Goal: Task Accomplishment & Management: Manage account settings

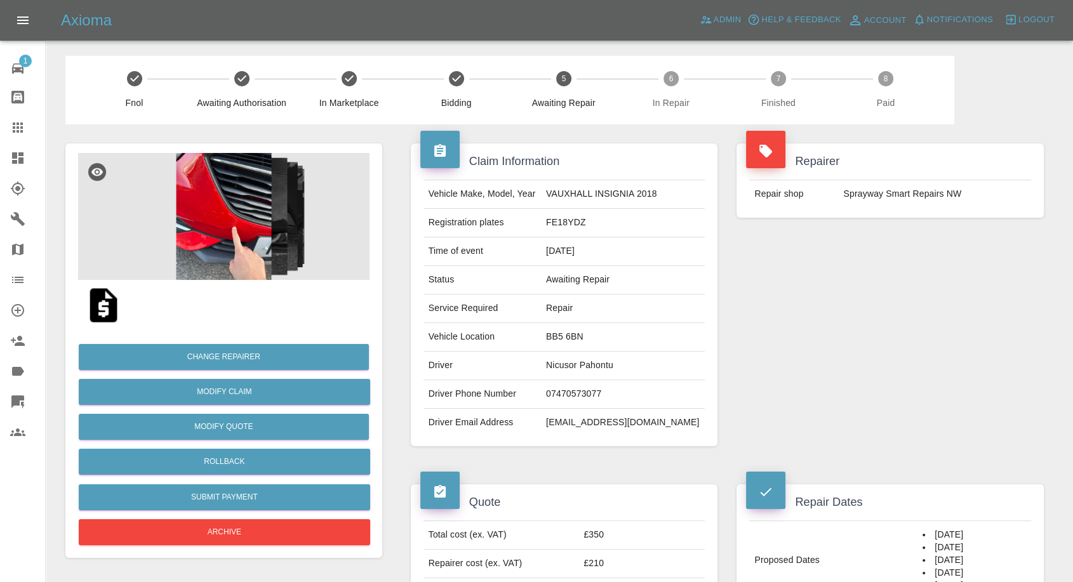
click at [592, 398] on td "07470573077" at bounding box center [623, 394] width 164 height 29
copy td "07470573077"
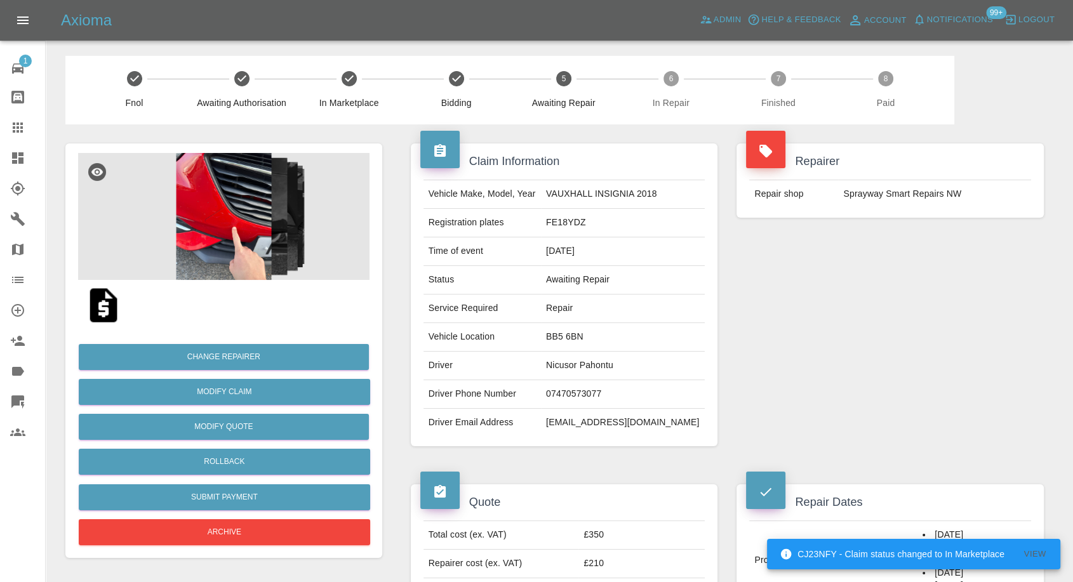
click at [814, 357] on div "Repairer Repair shop Sprayway Smart Repairs NW" at bounding box center [890, 294] width 326 height 341
click at [564, 366] on td "Nicusor Pahontu" at bounding box center [623, 366] width 164 height 29
copy td "Nicusor"
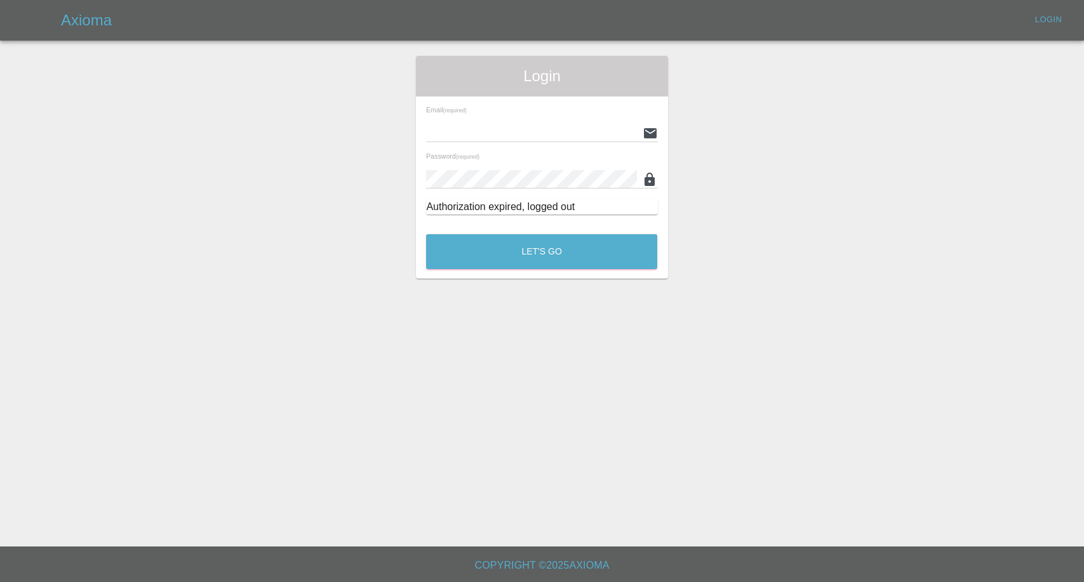
type input "[EMAIL_ADDRESS][DOMAIN_NAME]"
click at [493, 250] on button "Let's Go" at bounding box center [541, 251] width 231 height 35
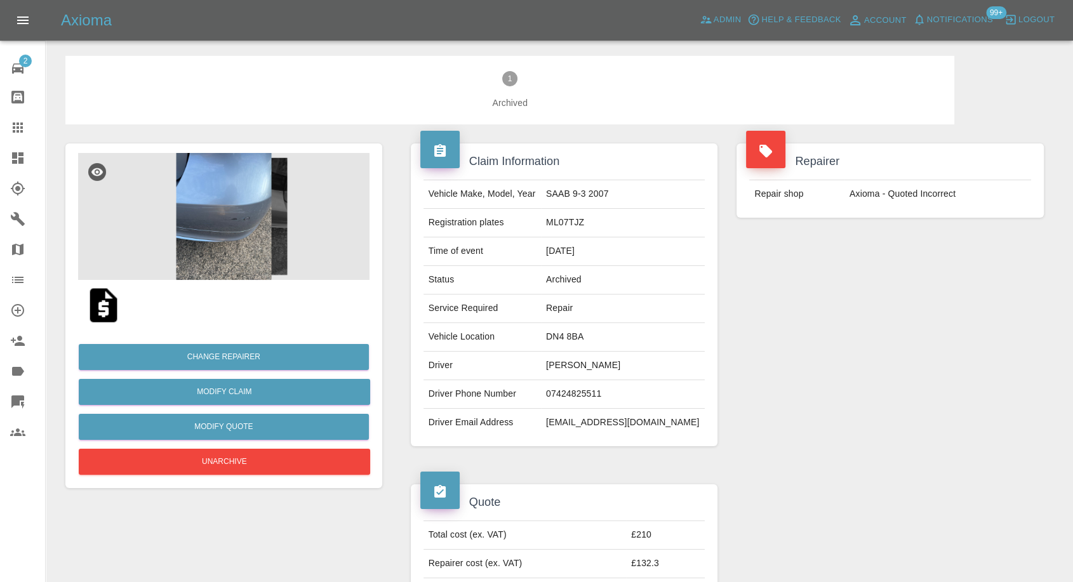
click at [206, 212] on img at bounding box center [223, 216] width 291 height 127
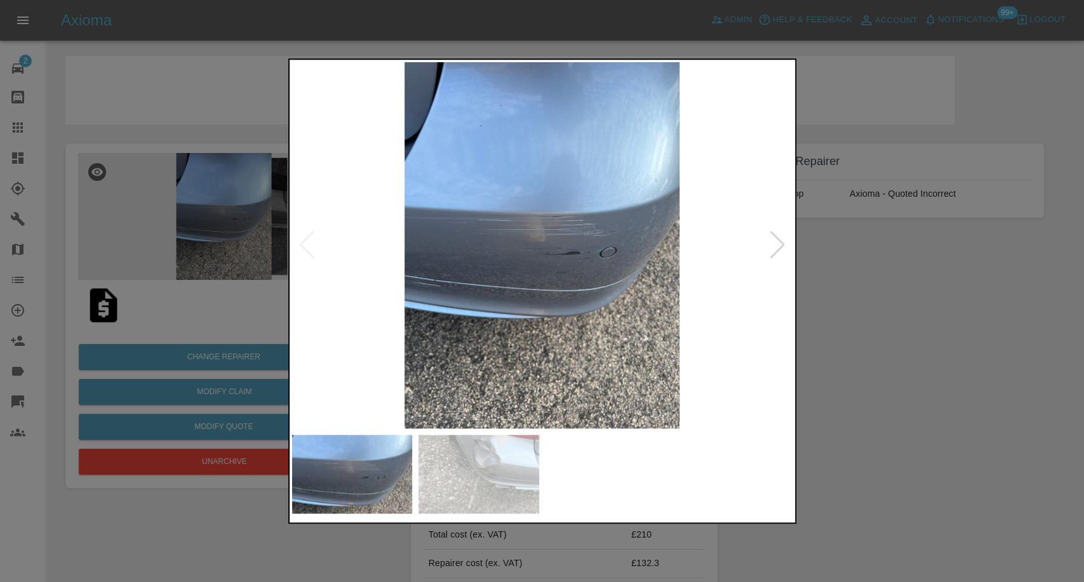
click at [502, 483] on img at bounding box center [478, 474] width 121 height 79
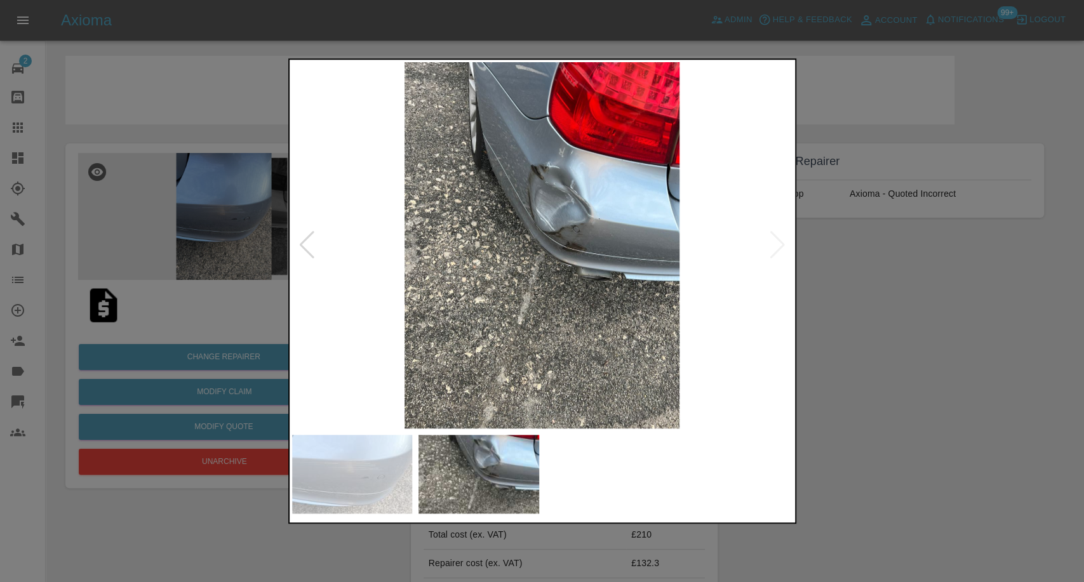
click at [885, 390] on div at bounding box center [542, 291] width 1084 height 582
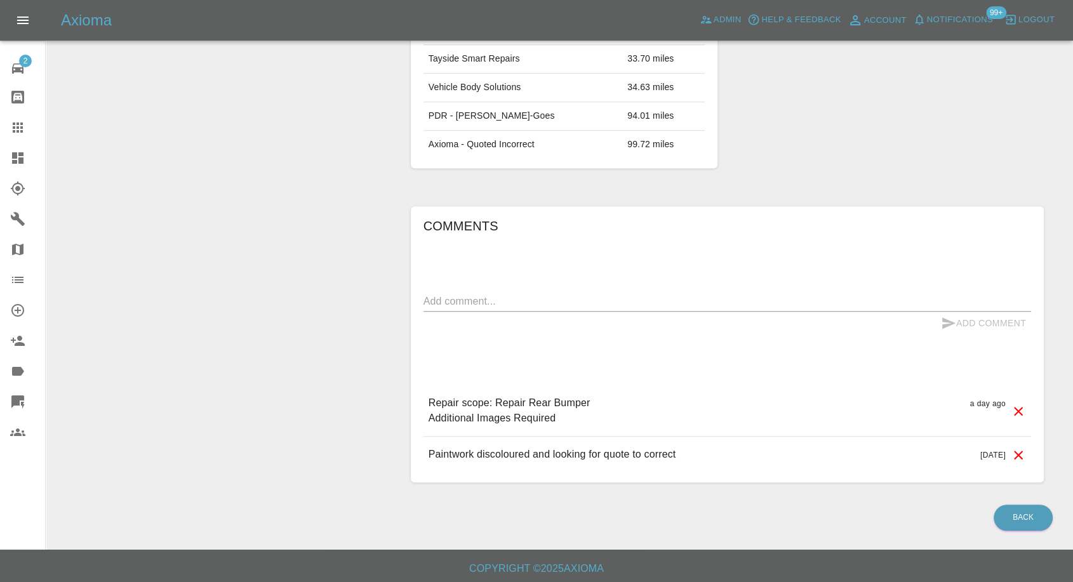
scroll to position [819, 0]
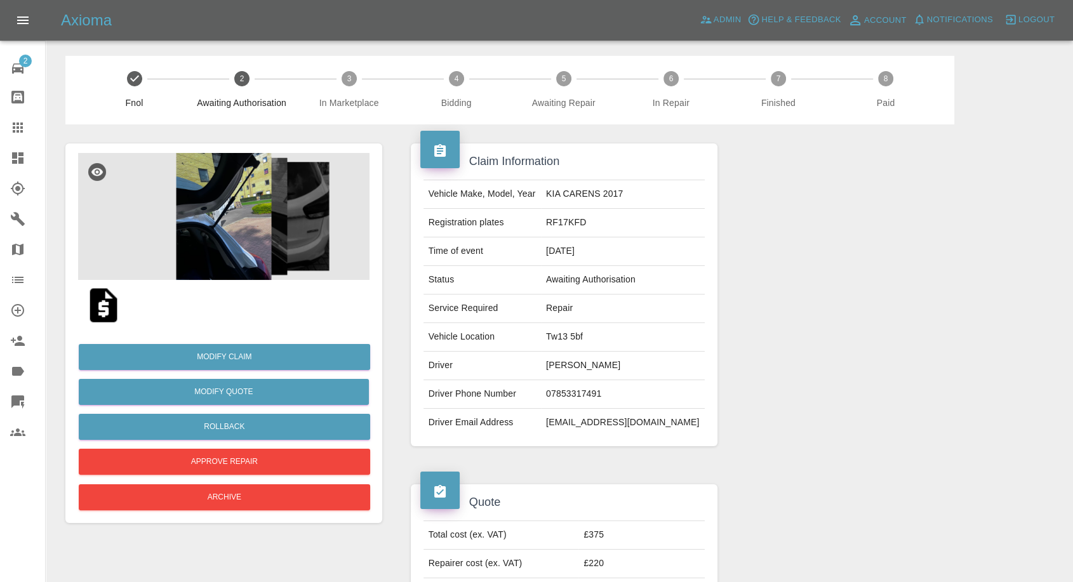
click at [218, 236] on img at bounding box center [223, 216] width 291 height 127
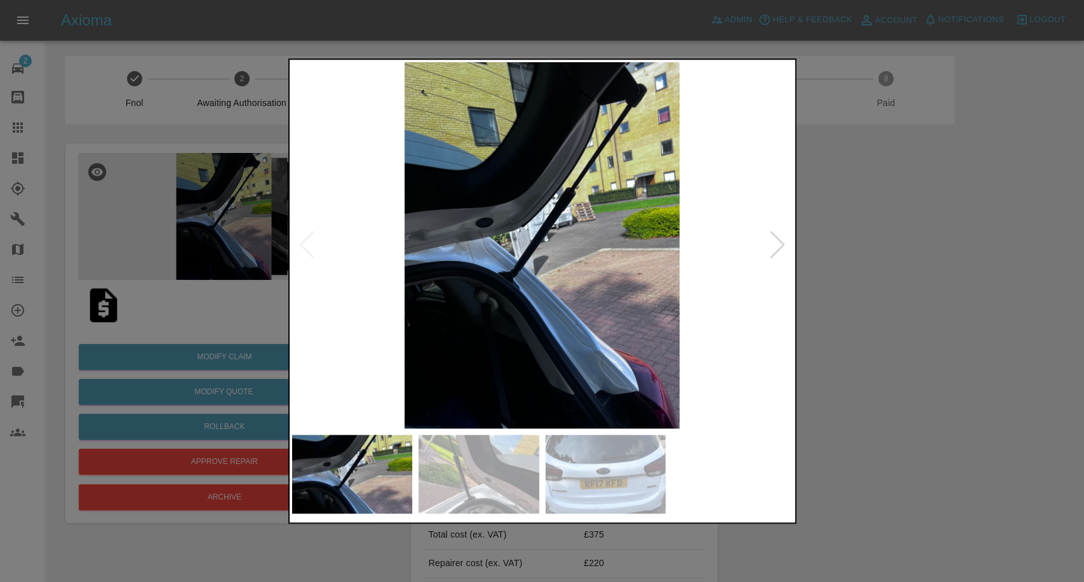
click at [455, 468] on img at bounding box center [478, 474] width 121 height 79
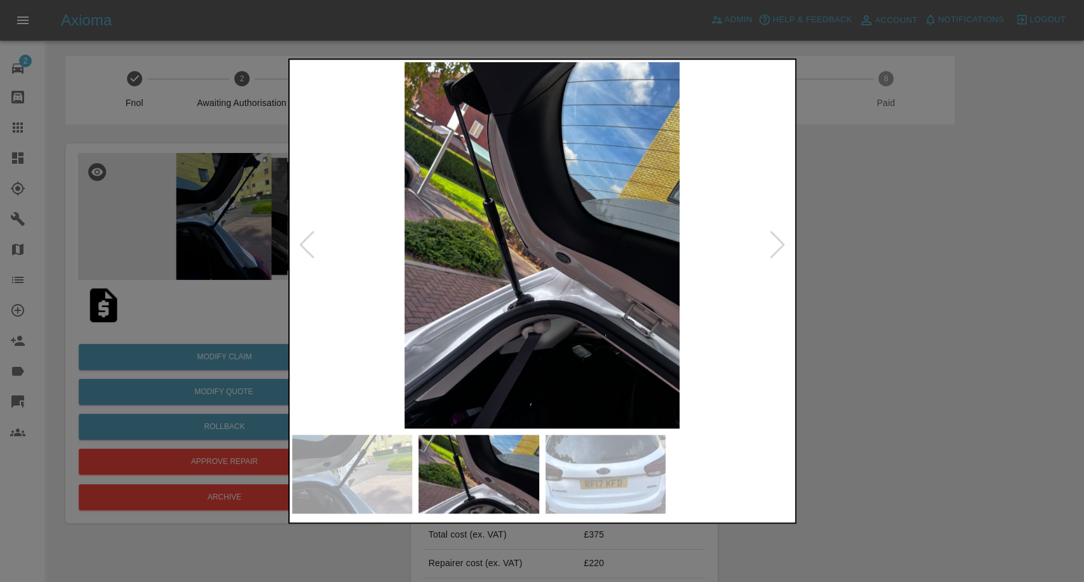
click at [605, 469] on img at bounding box center [605, 474] width 121 height 79
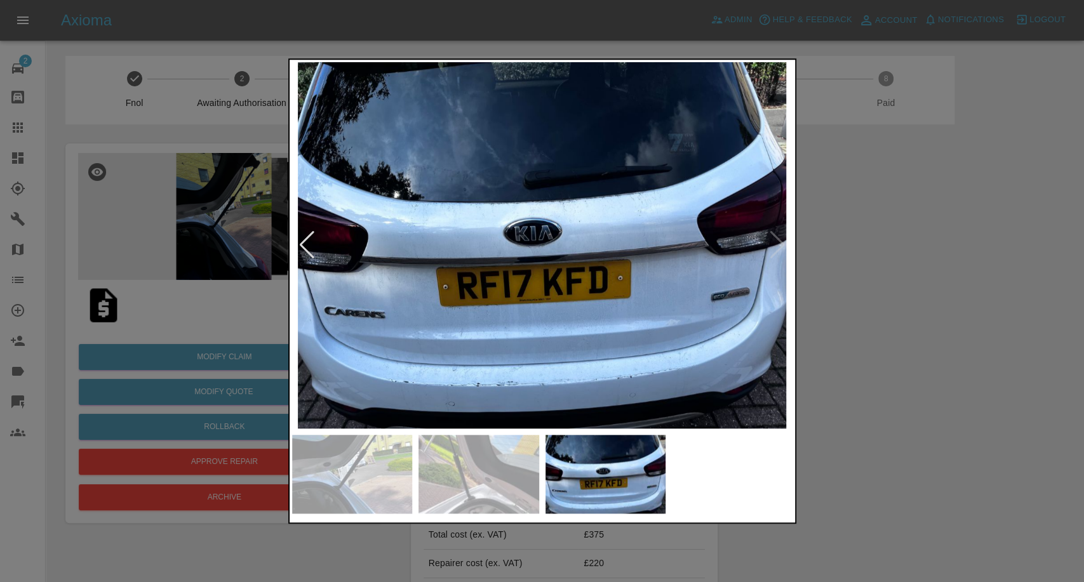
click at [1028, 321] on div at bounding box center [542, 291] width 1084 height 582
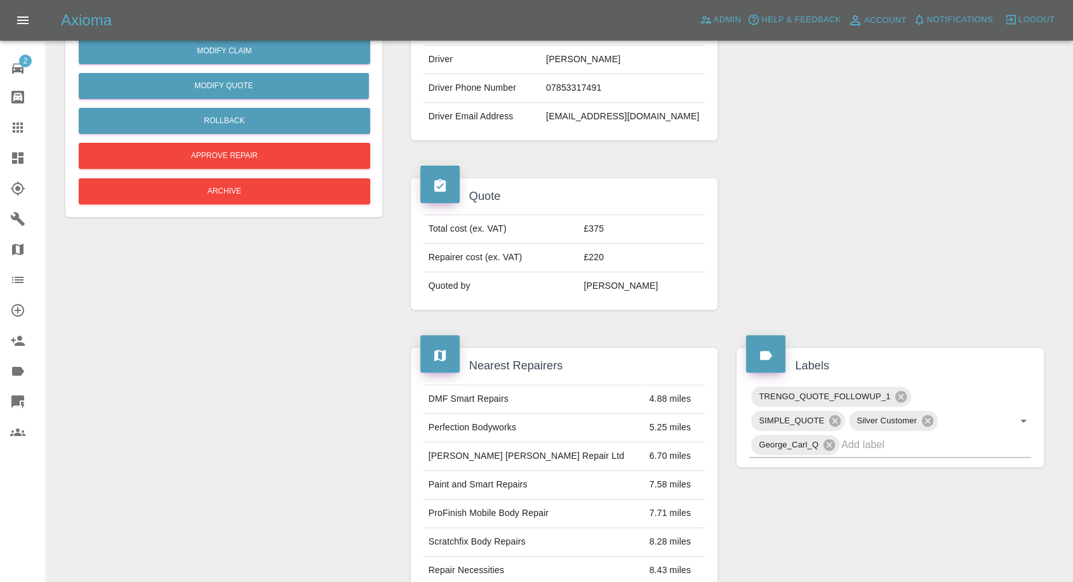
scroll to position [211, 0]
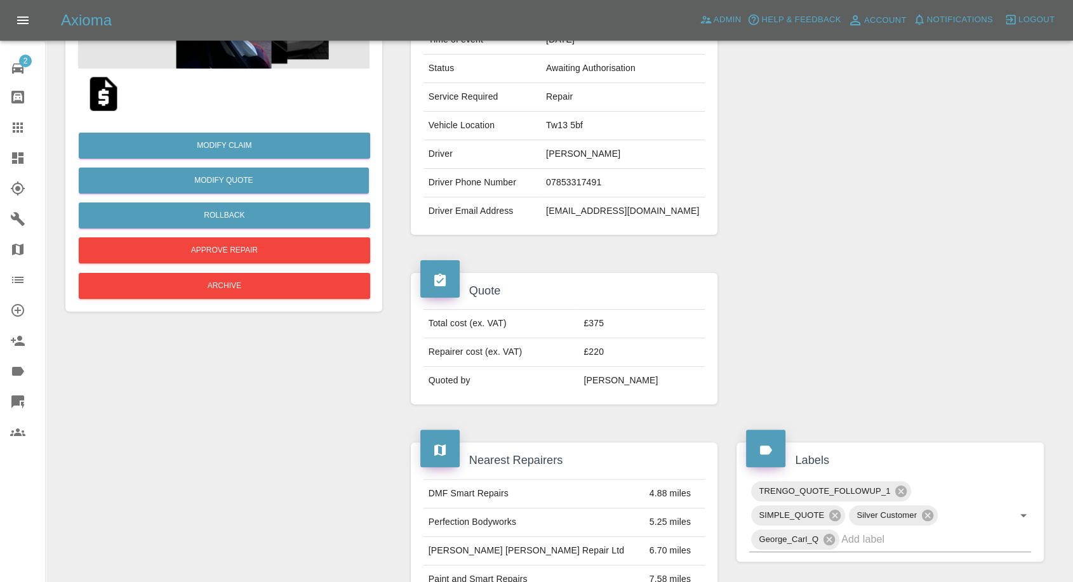
click at [102, 96] on img at bounding box center [103, 94] width 41 height 41
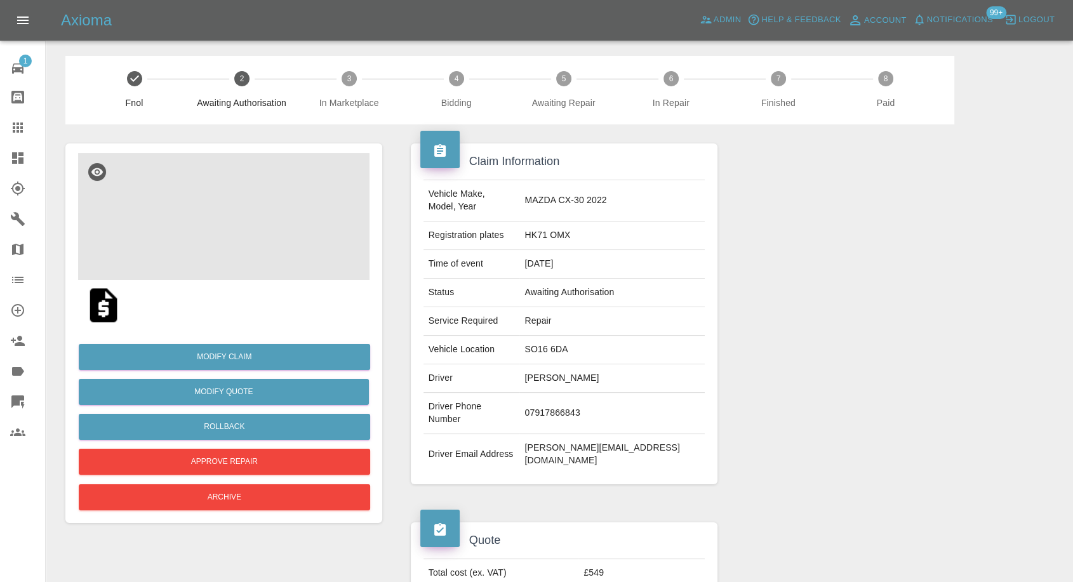
click at [222, 239] on img at bounding box center [223, 216] width 291 height 127
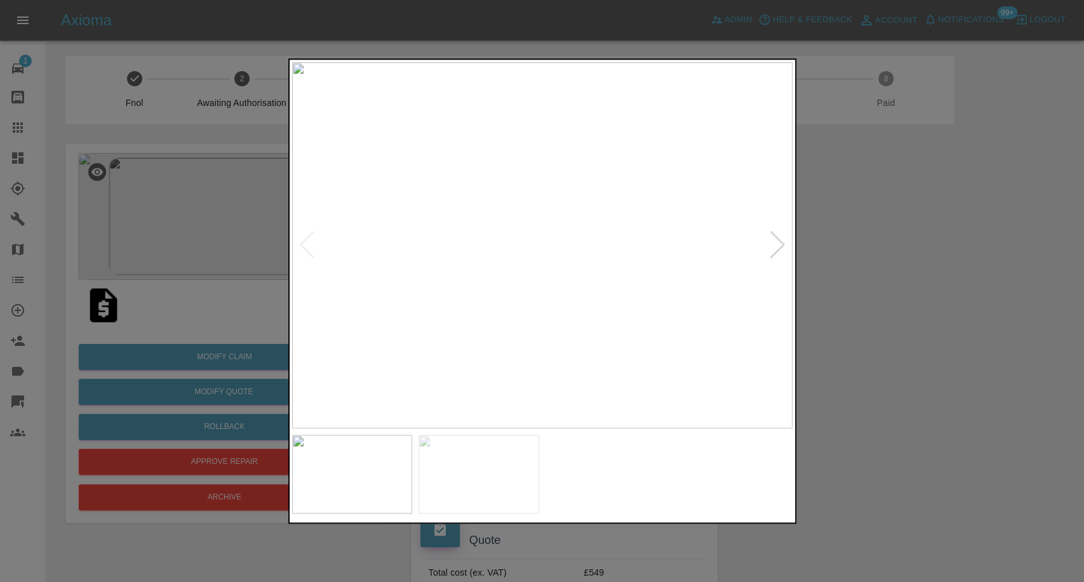
click at [465, 485] on img at bounding box center [478, 474] width 121 height 79
click at [893, 286] on div at bounding box center [542, 291] width 1084 height 582
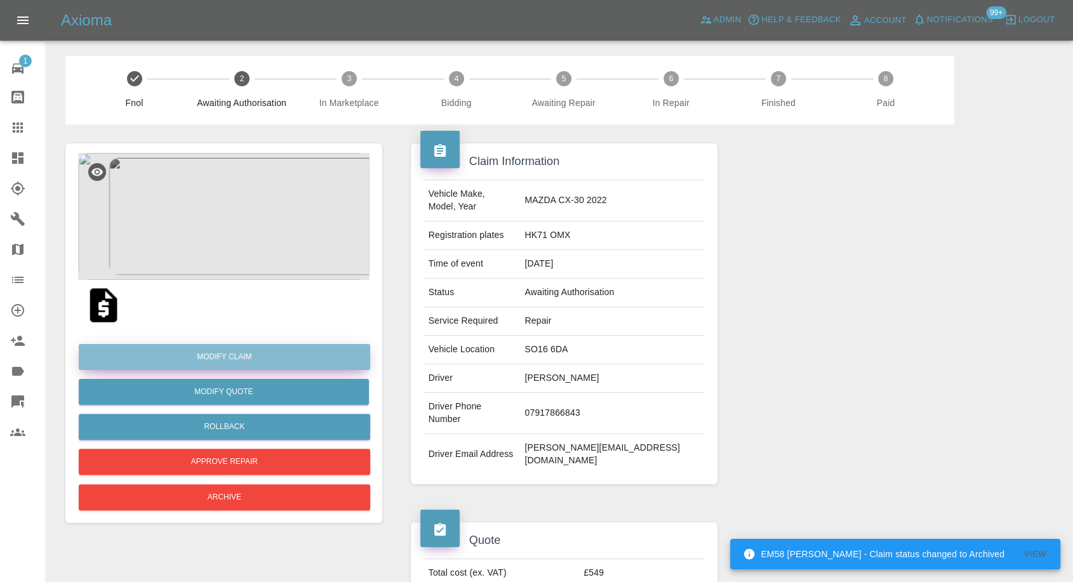
click at [239, 354] on link "Modify Claim" at bounding box center [224, 357] width 291 height 26
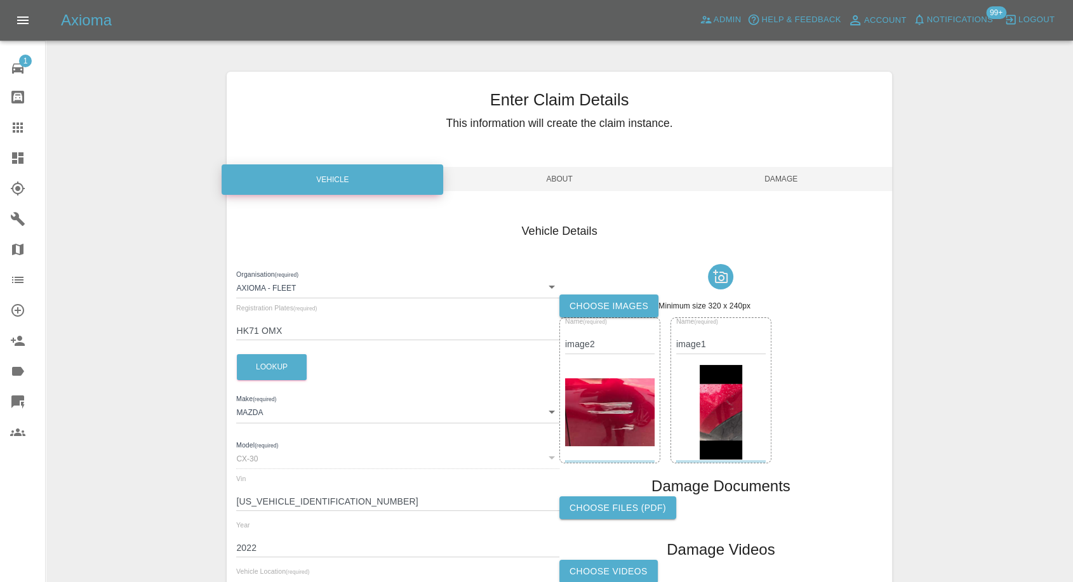
click at [611, 309] on label "Choose images" at bounding box center [608, 306] width 99 height 23
click at [0, 0] on input "Choose images" at bounding box center [0, 0] width 0 height 0
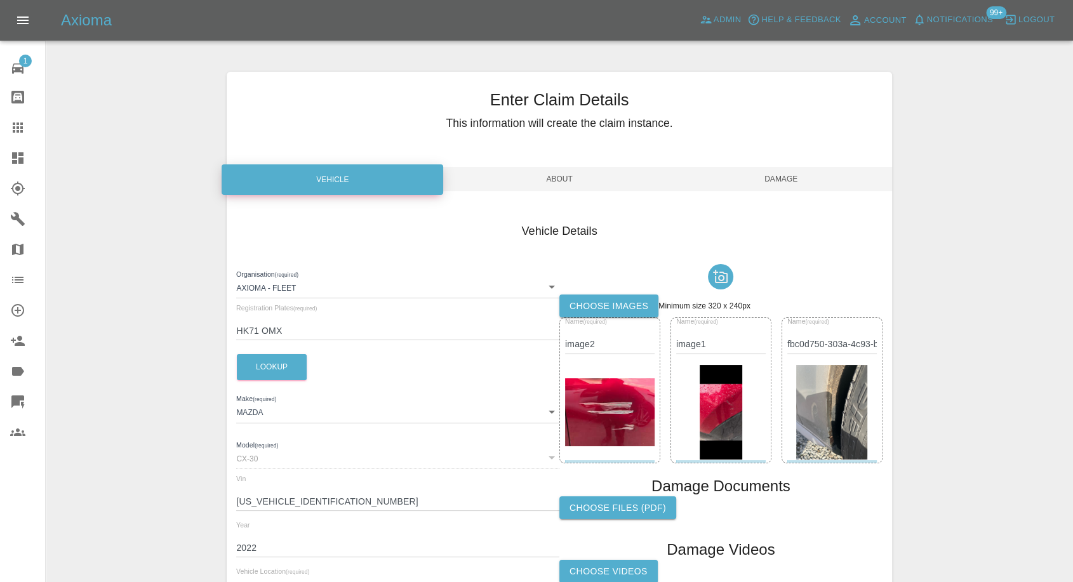
click at [829, 390] on img at bounding box center [831, 412] width 71 height 95
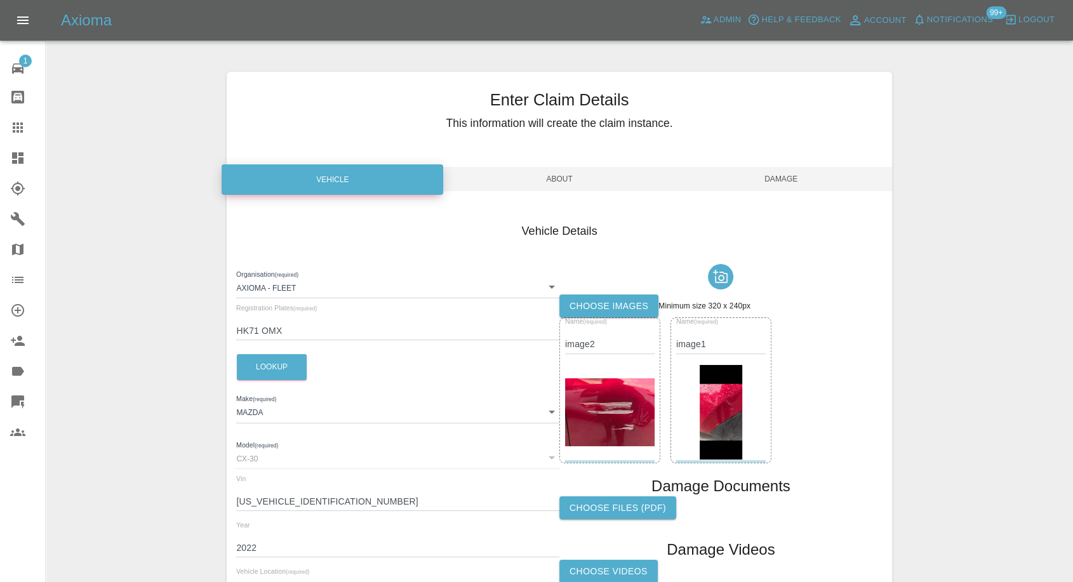
click at [598, 301] on label "Choose images" at bounding box center [608, 306] width 99 height 23
click at [0, 0] on input "Choose images" at bounding box center [0, 0] width 0 height 0
click at [796, 183] on span "Damage" at bounding box center [782, 179] width 222 height 24
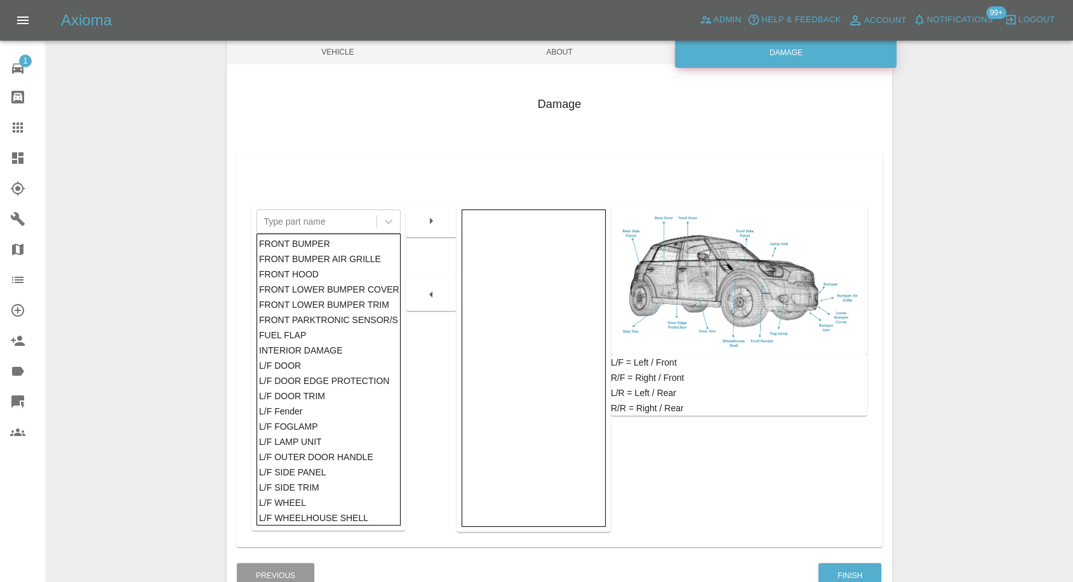
scroll to position [203, 0]
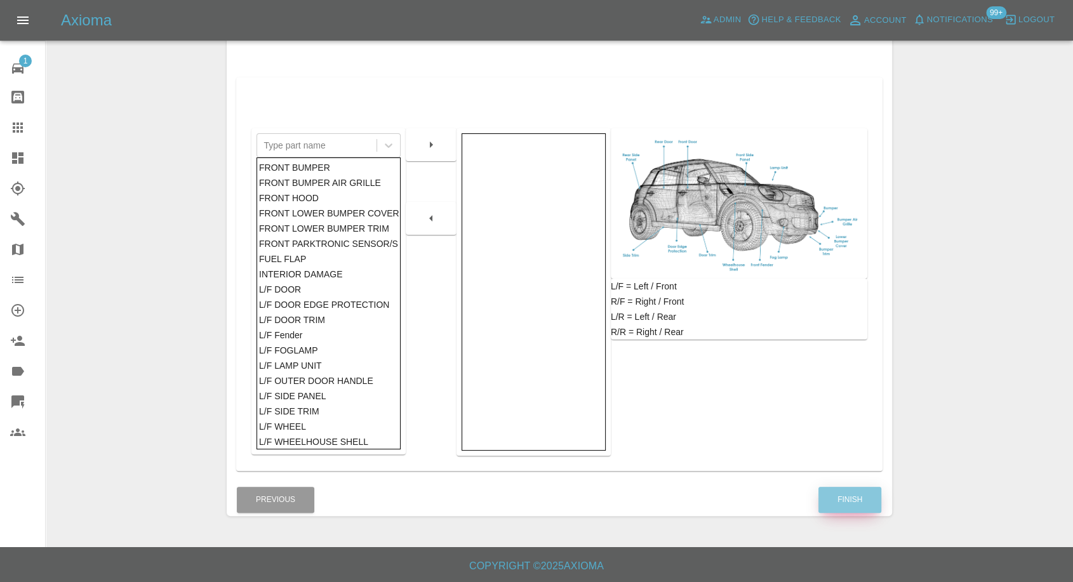
click at [853, 507] on button "Finish" at bounding box center [850, 500] width 63 height 26
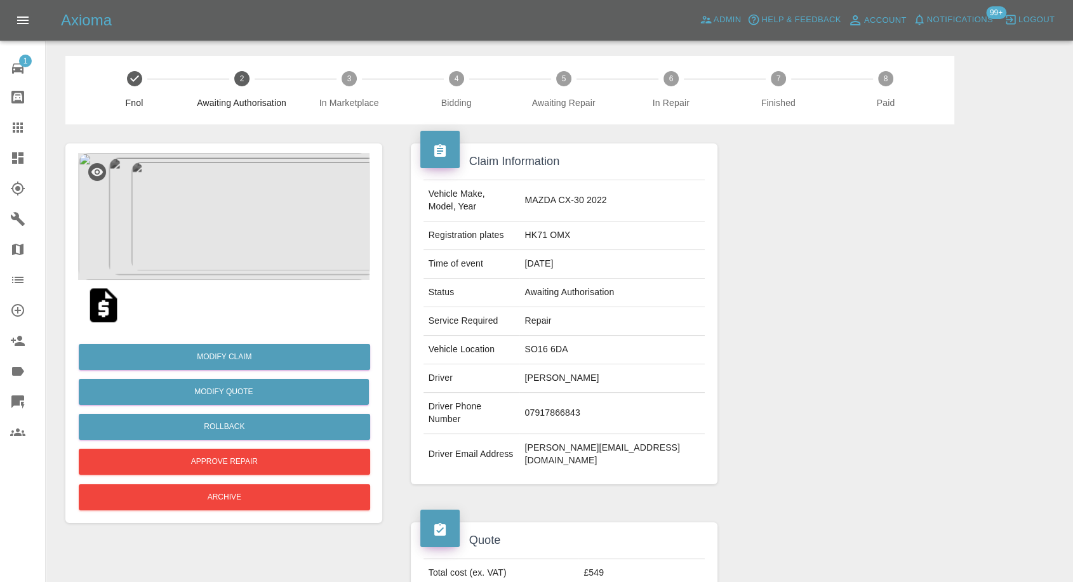
click at [231, 224] on img at bounding box center [223, 216] width 291 height 127
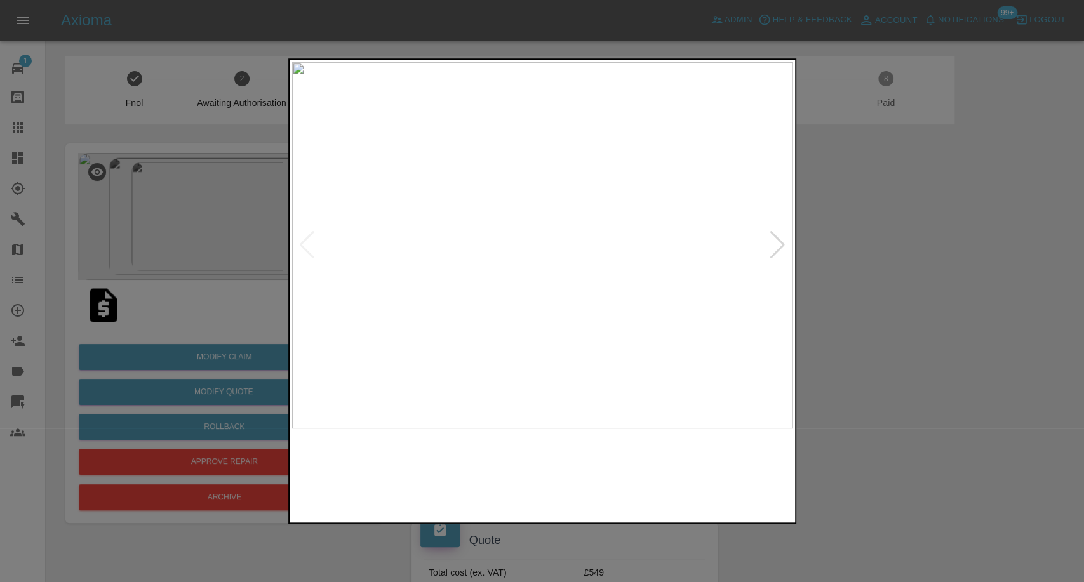
click at [609, 478] on img at bounding box center [605, 474] width 121 height 79
click at [885, 414] on div at bounding box center [542, 291] width 1084 height 582
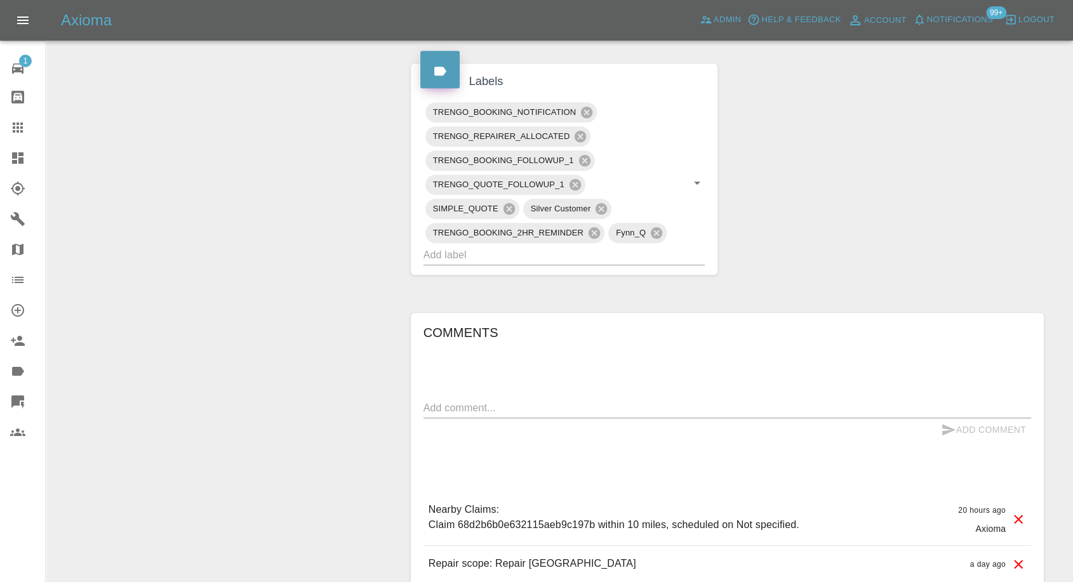
scroll to position [635, 0]
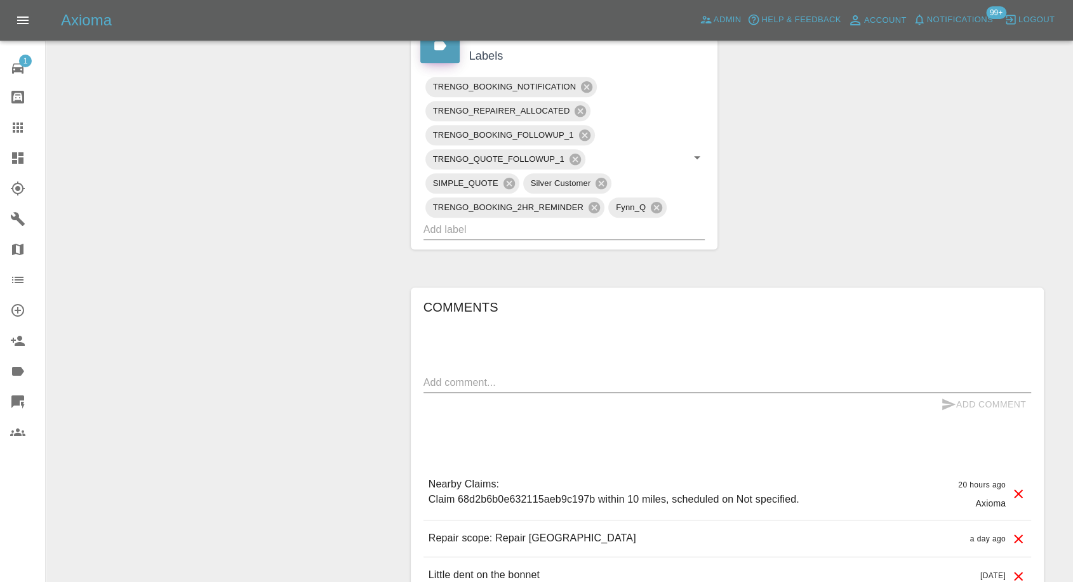
click at [514, 375] on textarea at bounding box center [728, 382] width 608 height 15
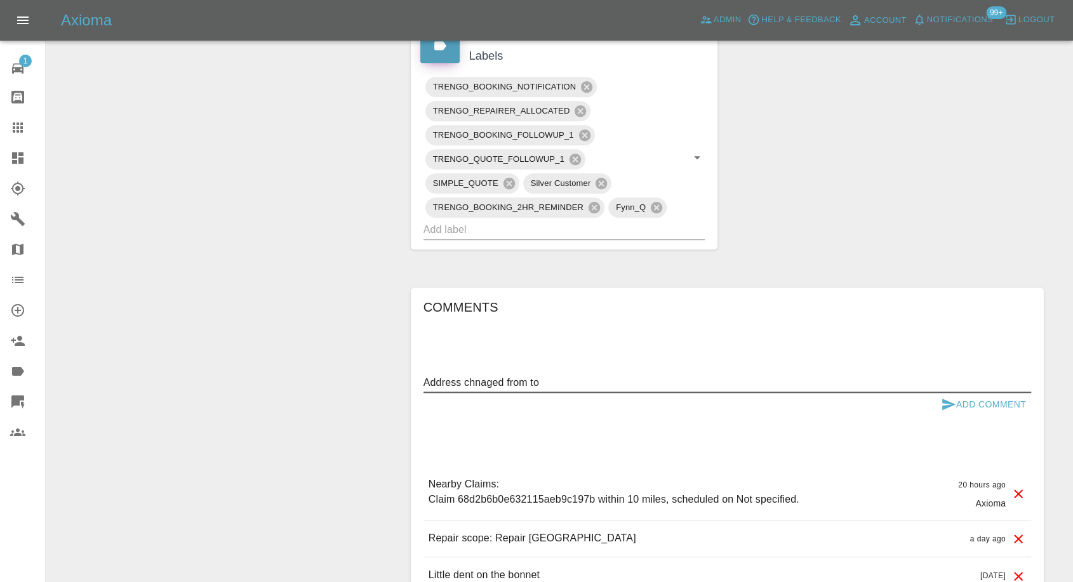
paste textarea "[STREET_ADDRESS][PERSON_NAME]"
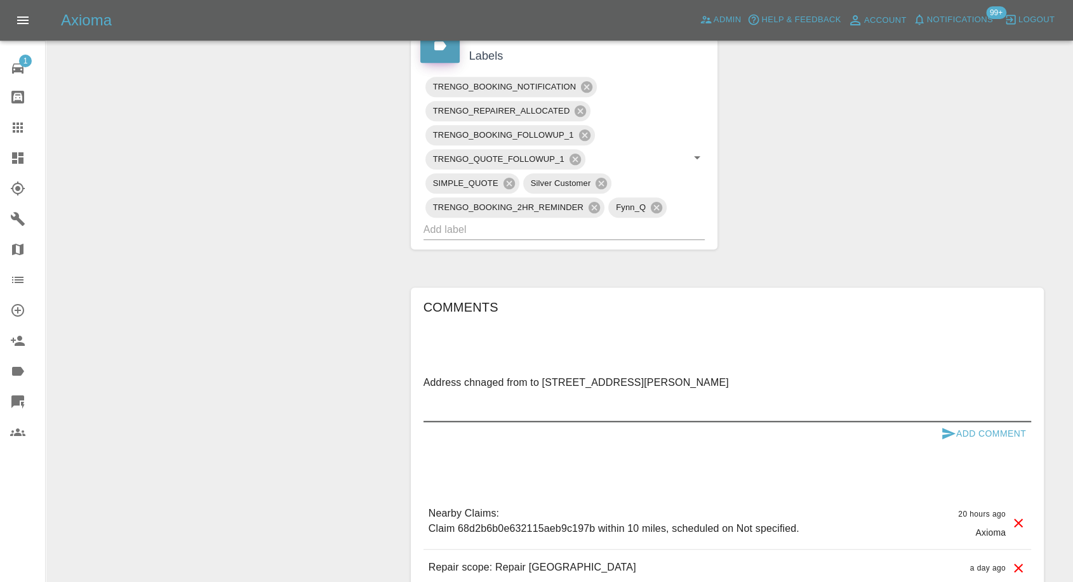
click at [647, 381] on textarea "Address chnaged from to [STREET_ADDRESS][PERSON_NAME]" at bounding box center [728, 397] width 608 height 44
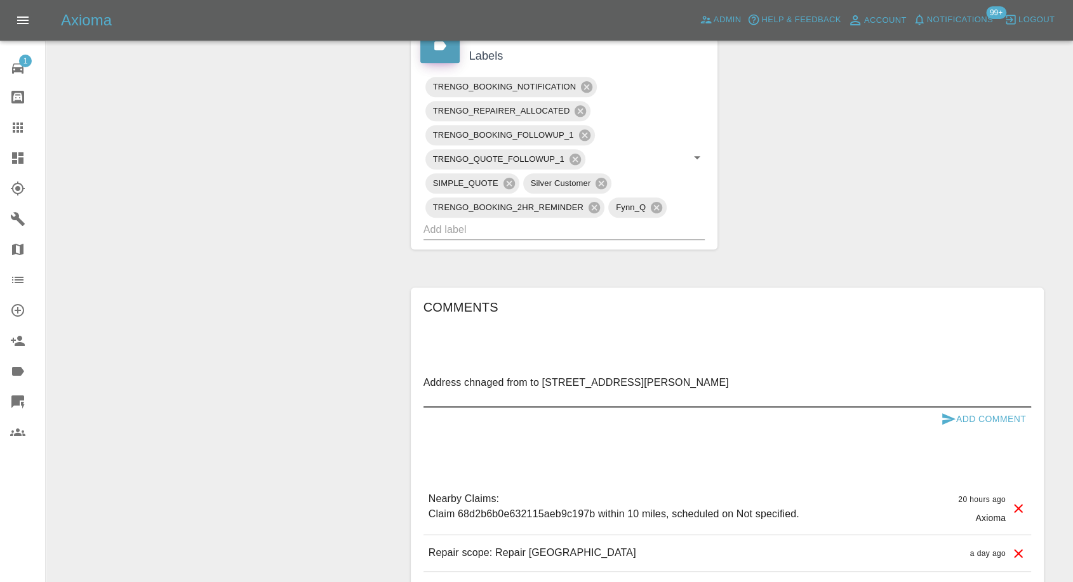
click at [692, 381] on textarea "Address chnaged from to [STREET_ADDRESS][PERSON_NAME]" at bounding box center [728, 389] width 608 height 29
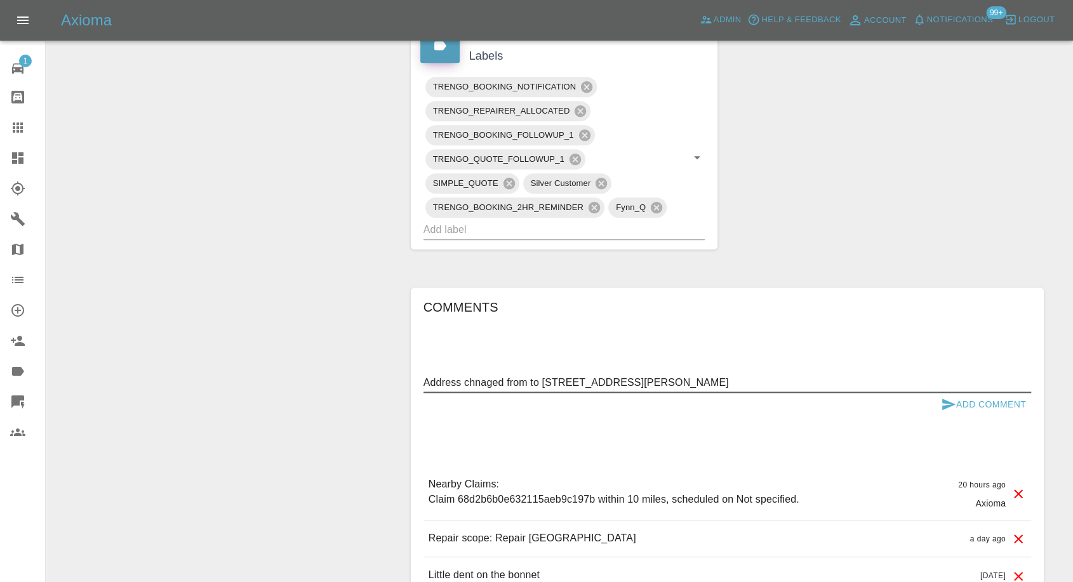
click at [493, 380] on textarea "Address chnaged from to [STREET_ADDRESS][PERSON_NAME]" at bounding box center [728, 382] width 608 height 15
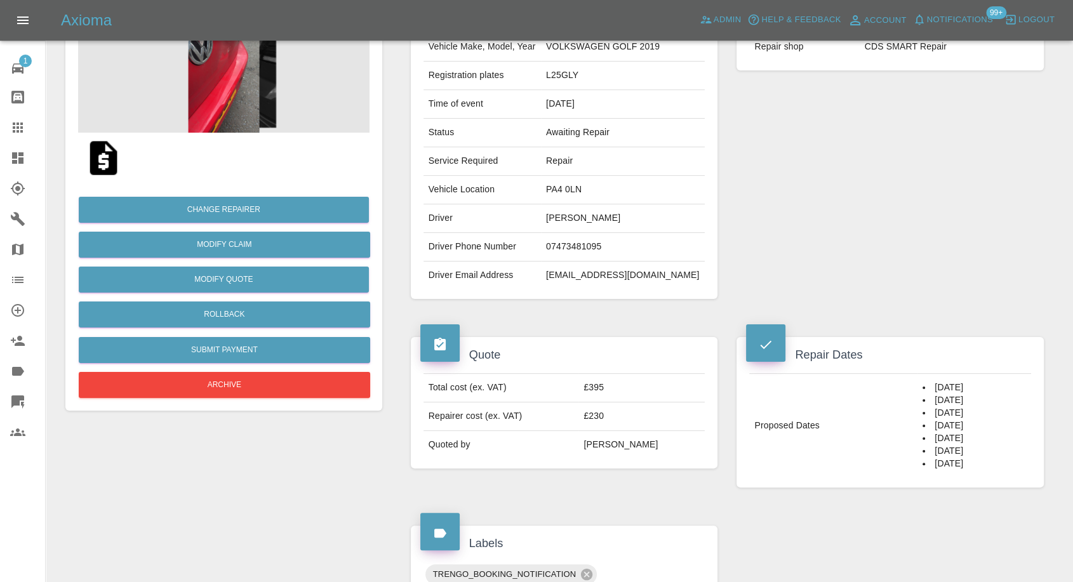
scroll to position [70, 0]
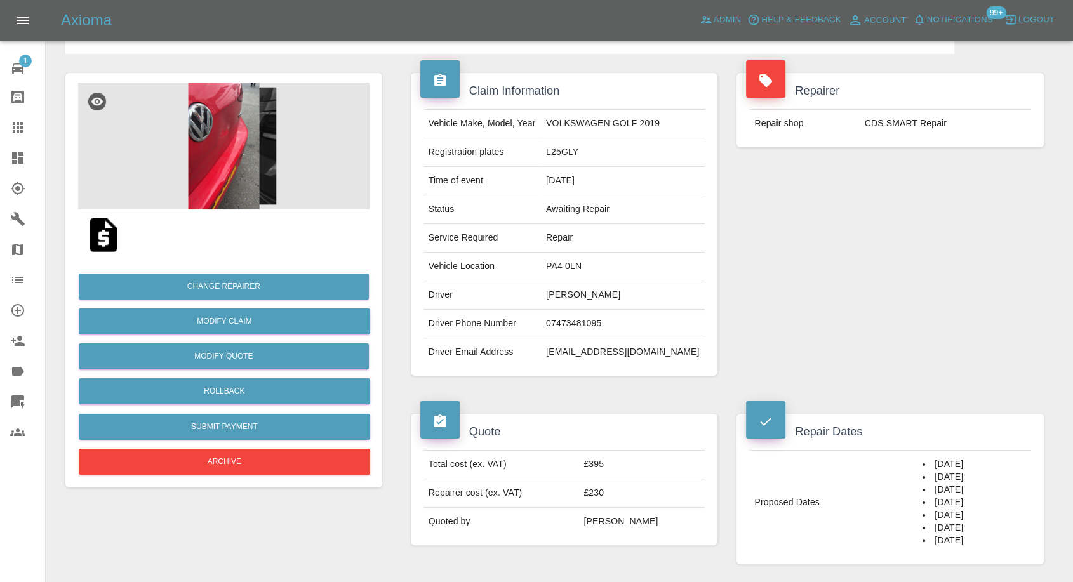
click at [569, 269] on td "PA4 0LN" at bounding box center [623, 267] width 164 height 29
copy td "PA4 0LN"
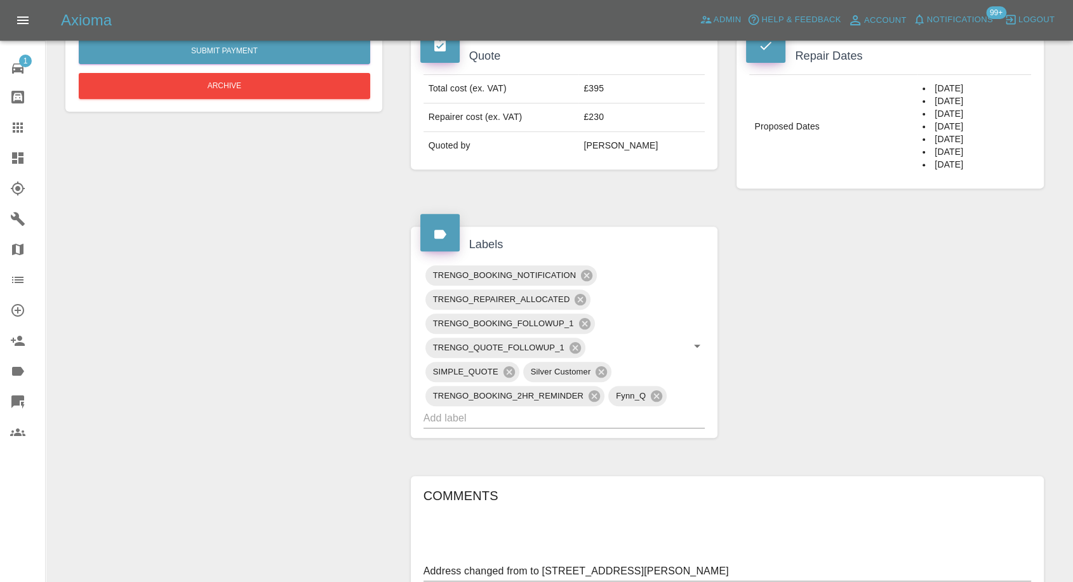
scroll to position [564, 0]
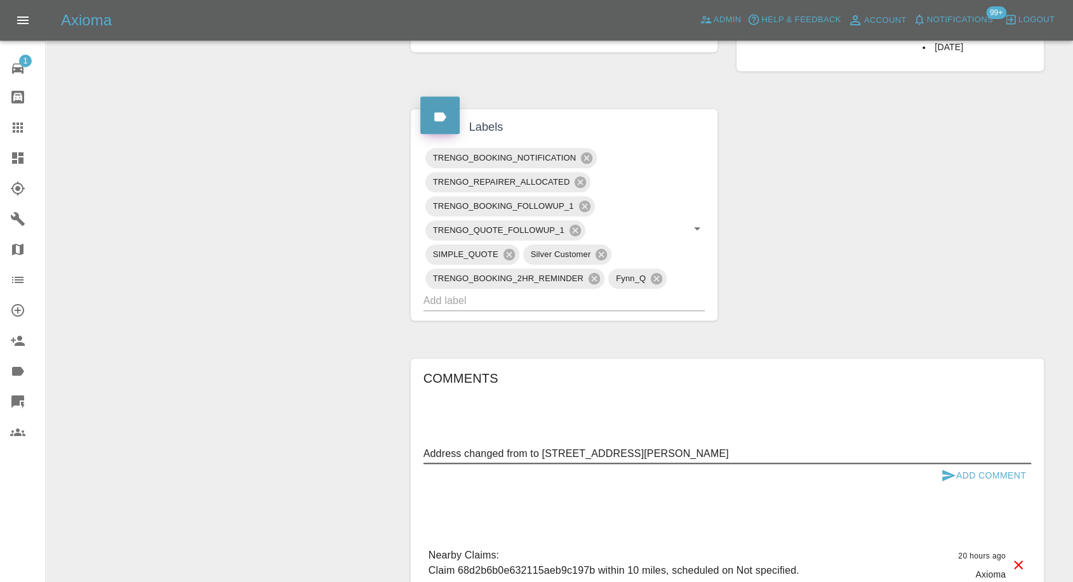
click at [529, 451] on textarea "Address changed from to 21 Fulton Gardens, Houston PA6 7NU" at bounding box center [728, 453] width 608 height 15
paste textarea "PA4 0LN"
type textarea "Address changed from PA4 0LN to 21 Fulton Gardens, Houston PA6 7NU"
click at [950, 472] on icon "submit" at bounding box center [948, 475] width 13 height 11
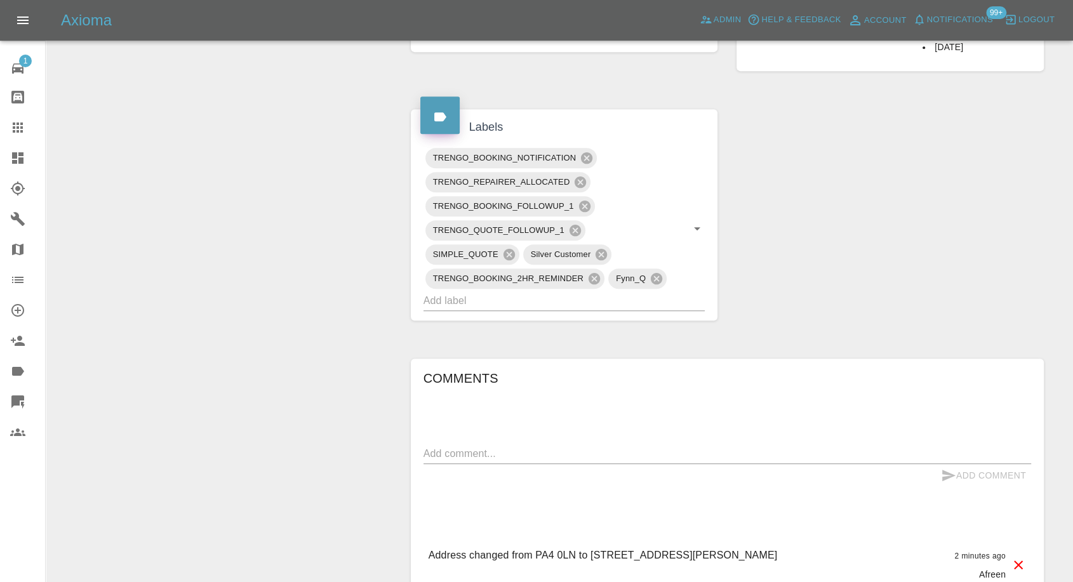
drag, startPoint x: 725, startPoint y: 551, endPoint x: 772, endPoint y: 542, distance: 47.9
click at [772, 542] on div "Address changed from PA4 0LN to 21 Fulton Gardens, Houston PA6 7NU 2 minutes ag…" at bounding box center [728, 564] width 608 height 53
copy p "PA6 7NU"
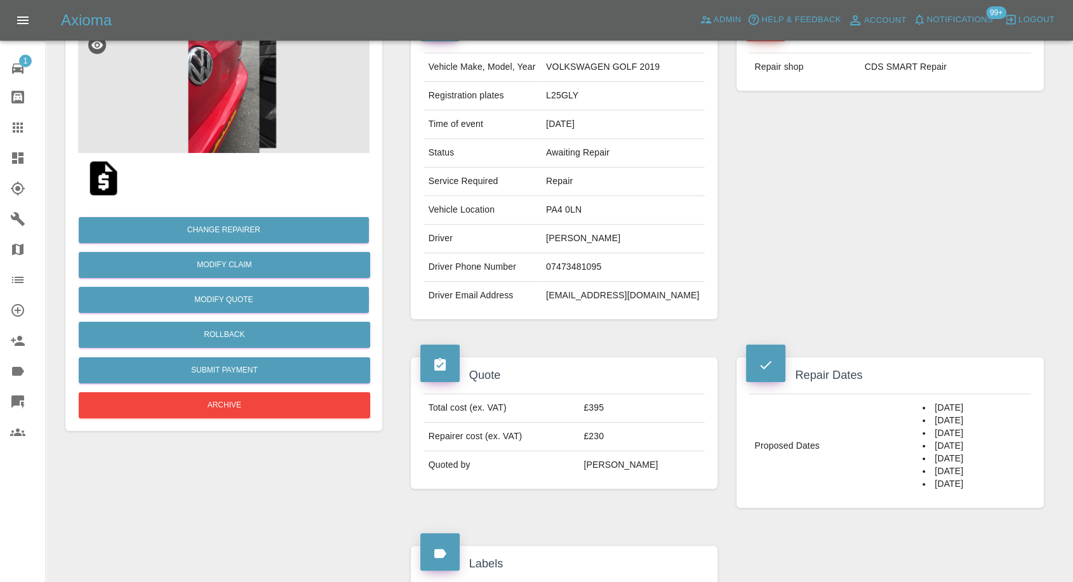
scroll to position [0, 0]
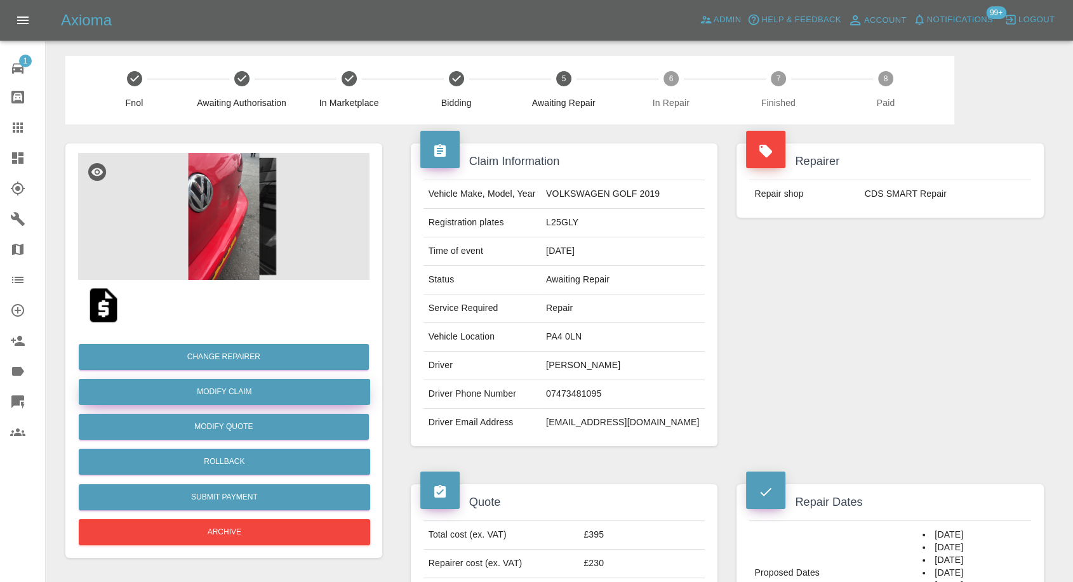
click at [244, 391] on link "Modify Claim" at bounding box center [224, 392] width 291 height 26
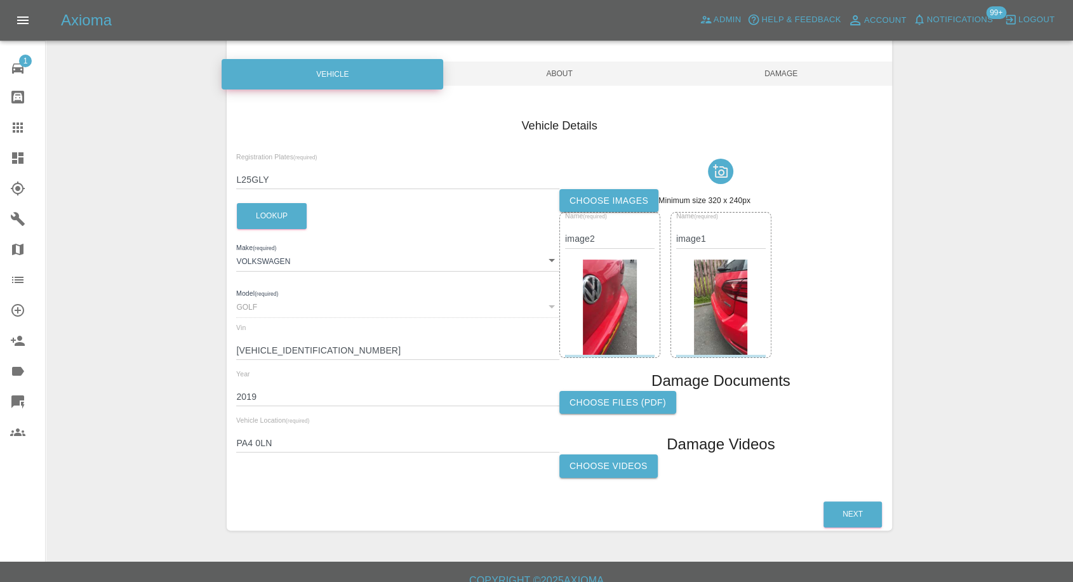
scroll to position [120, 0]
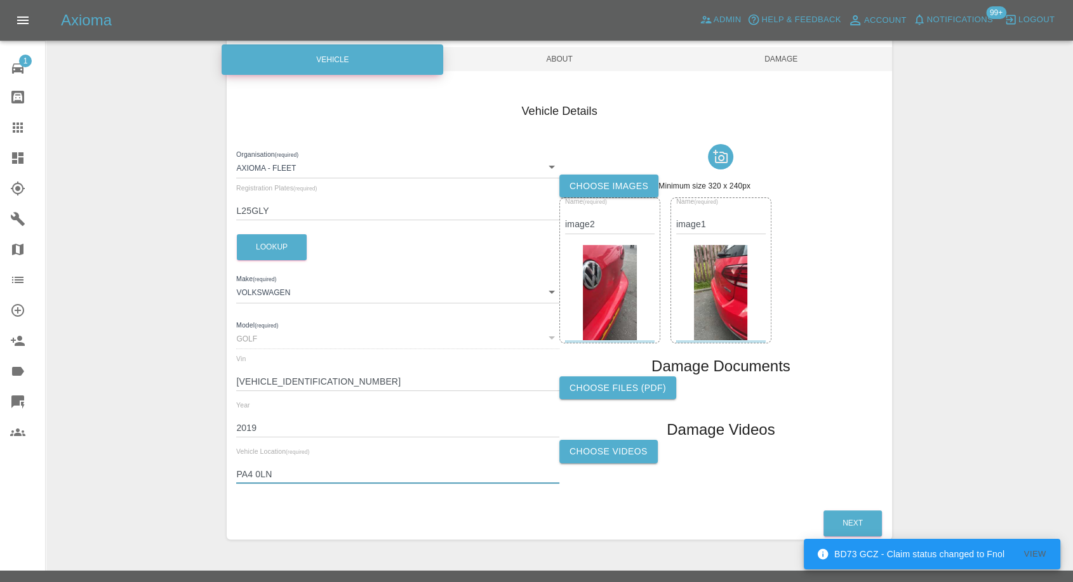
drag, startPoint x: 275, startPoint y: 432, endPoint x: 200, endPoint y: 433, distance: 74.9
click at [200, 433] on div "Enter Claim Details This information will create the claim instance. Vehicle Ab…" at bounding box center [559, 246] width 1026 height 620
paste input "6 7NU"
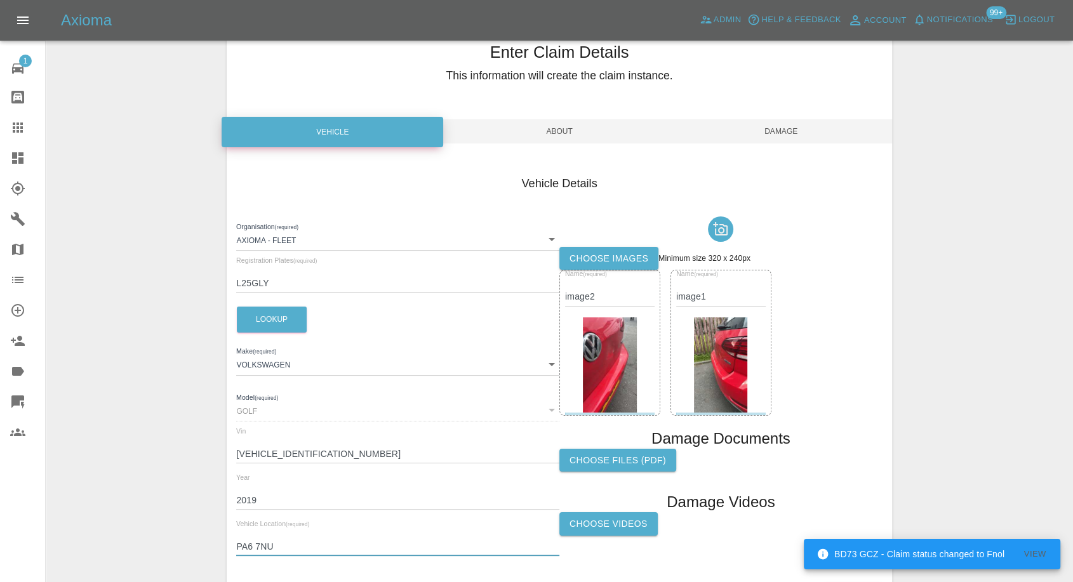
scroll to position [0, 0]
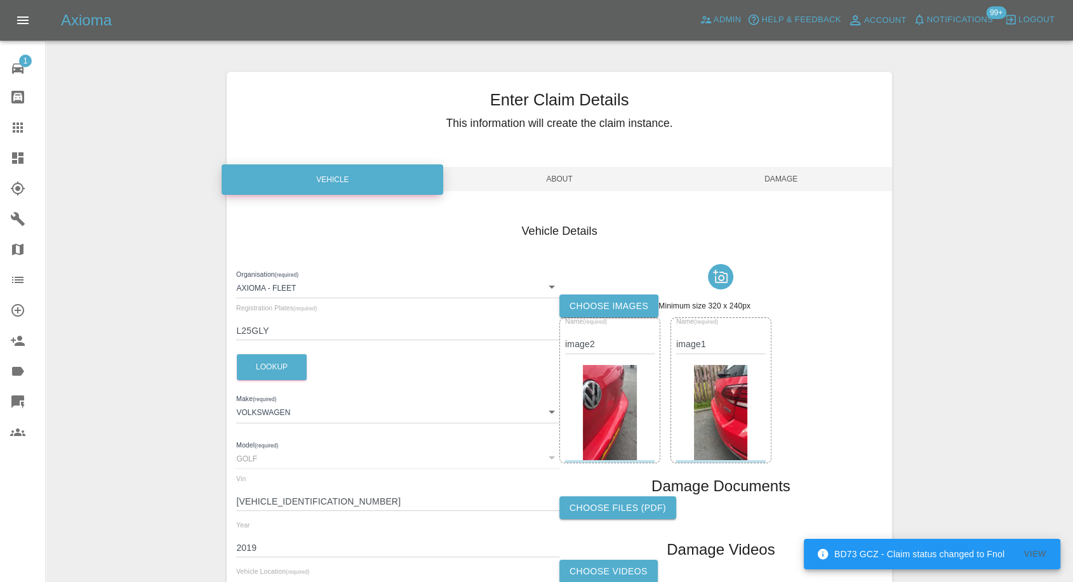
type input "PA6 7NU"
click at [775, 168] on span "Damage" at bounding box center [782, 179] width 222 height 24
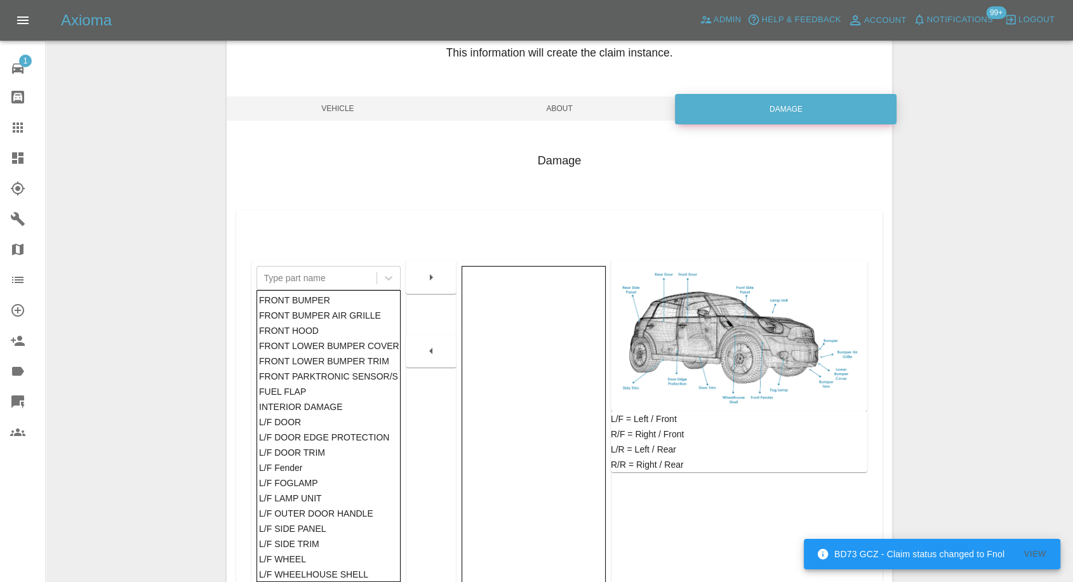
scroll to position [203, 0]
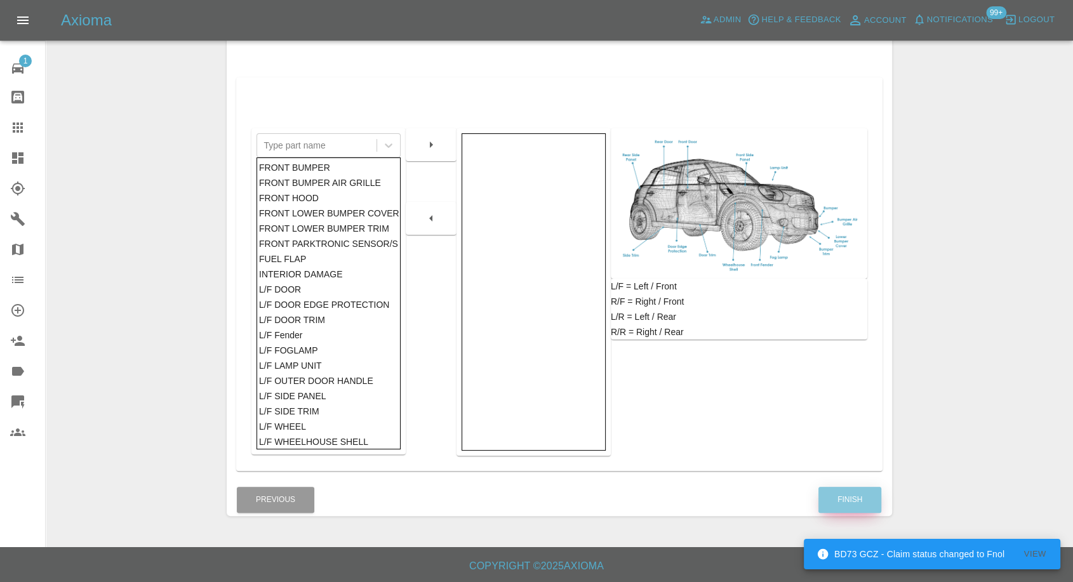
click at [857, 495] on button "Finish" at bounding box center [850, 500] width 63 height 26
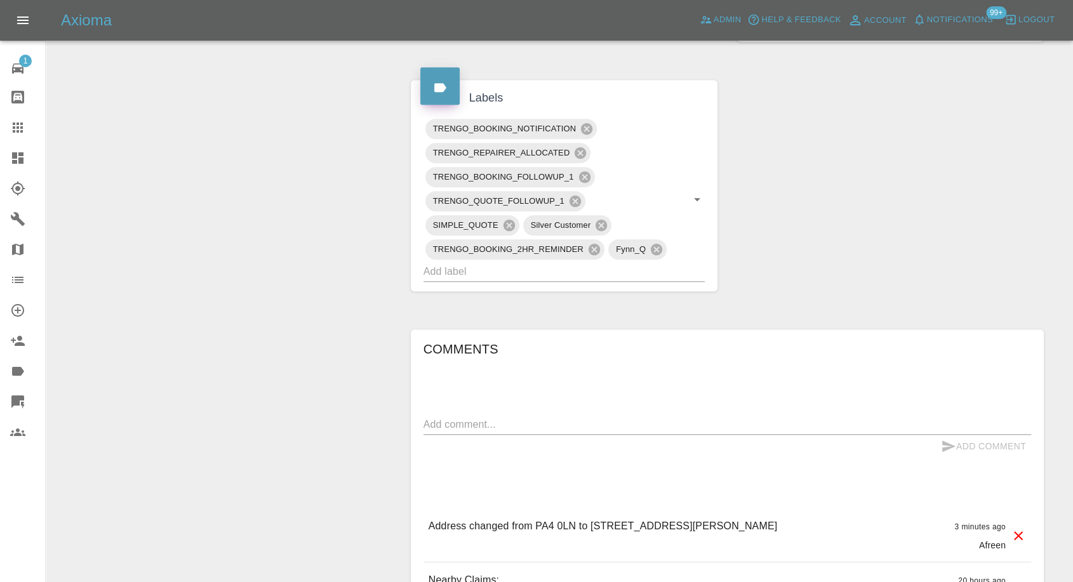
scroll to position [813, 0]
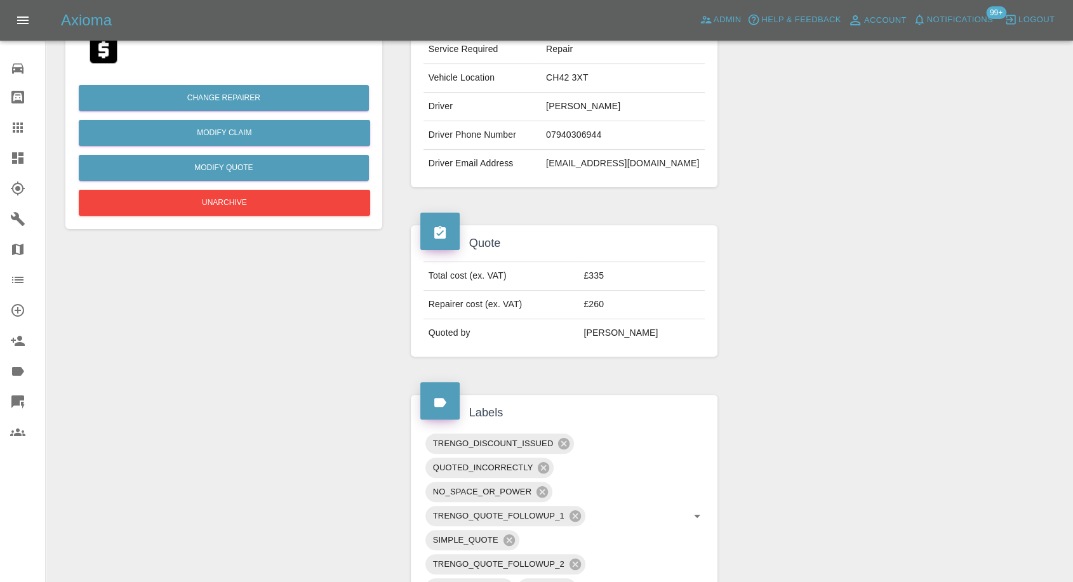
scroll to position [70, 0]
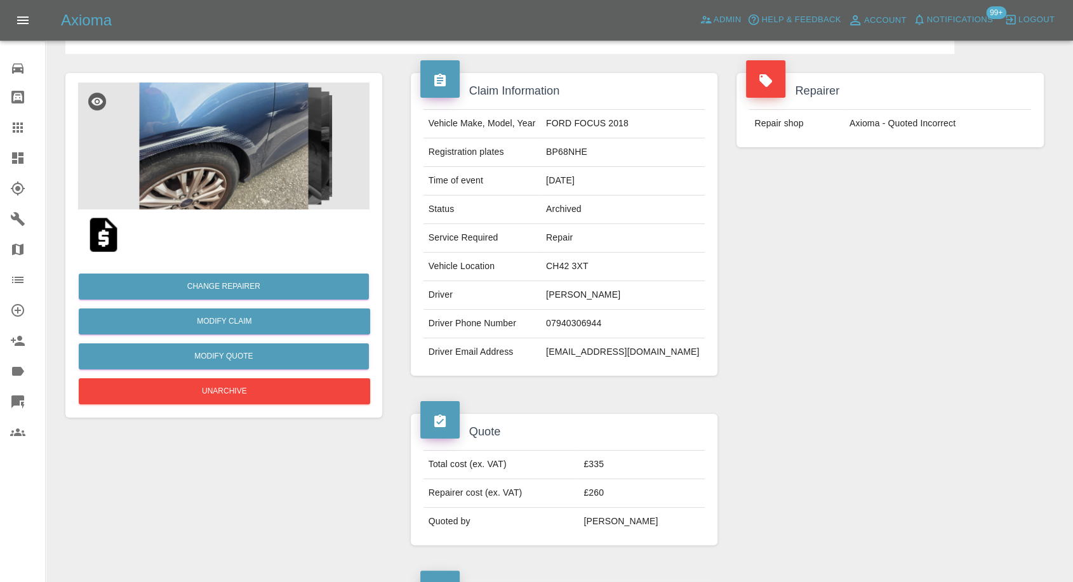
click at [590, 358] on td "[EMAIL_ADDRESS][DOMAIN_NAME]" at bounding box center [623, 352] width 164 height 28
copy div "[EMAIL_ADDRESS][DOMAIN_NAME]"
click at [272, 168] on img at bounding box center [223, 146] width 291 height 127
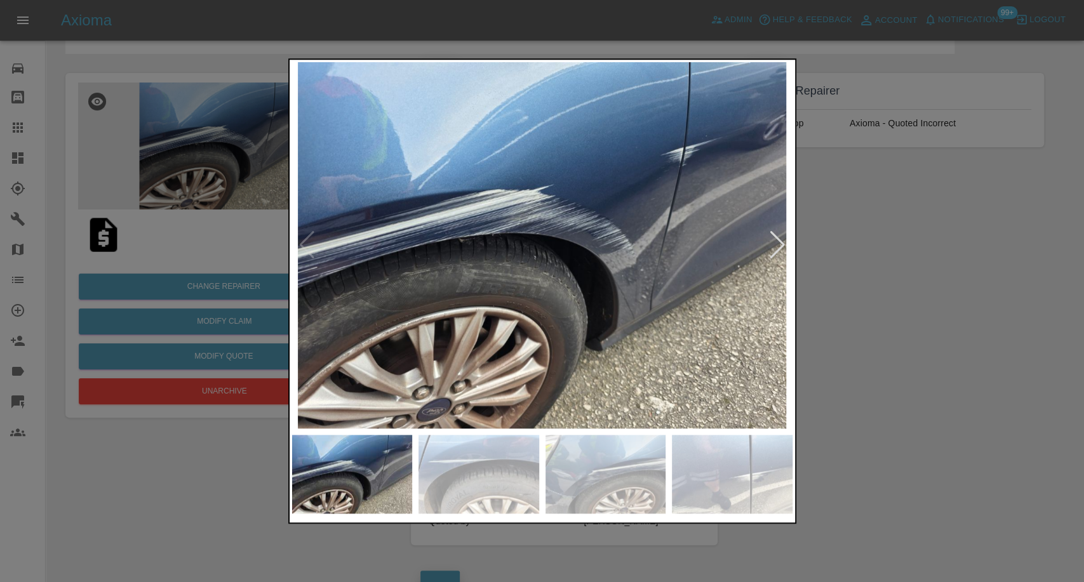
click at [485, 450] on img at bounding box center [478, 474] width 121 height 79
click at [601, 479] on img at bounding box center [605, 474] width 121 height 79
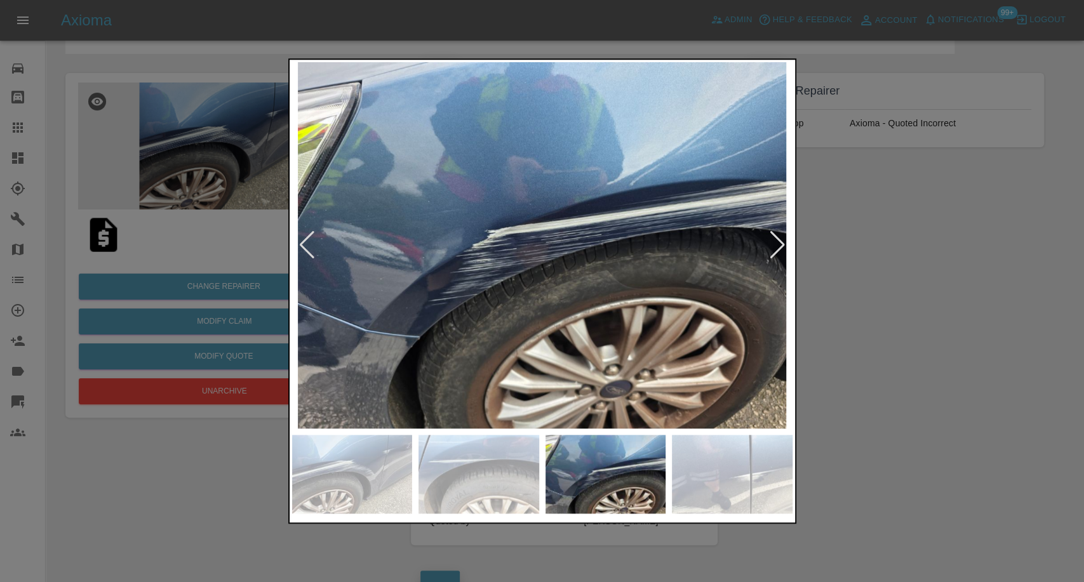
click at [740, 484] on img at bounding box center [732, 474] width 121 height 79
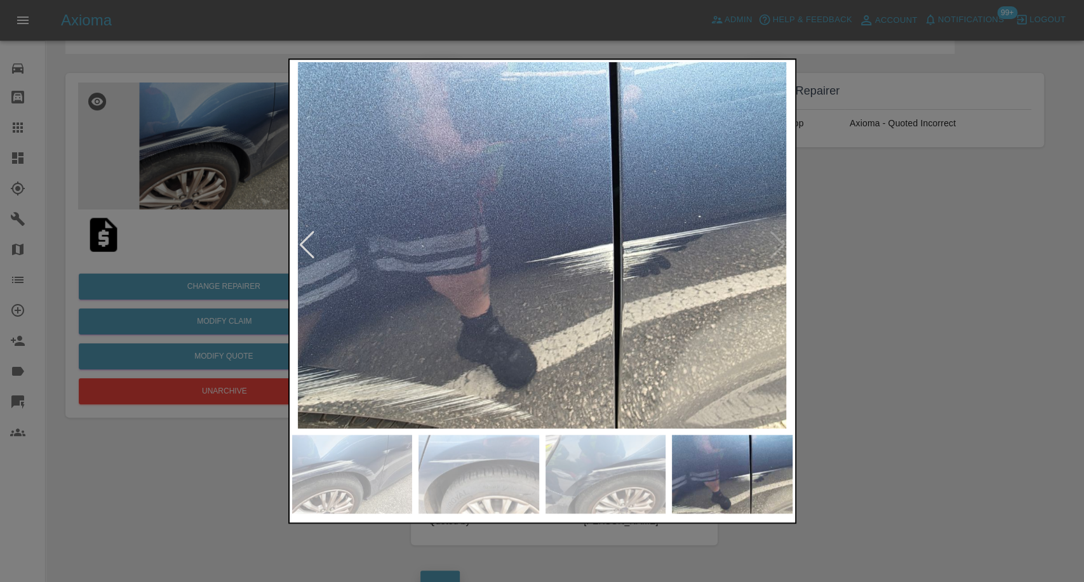
click at [946, 405] on div at bounding box center [542, 291] width 1084 height 582
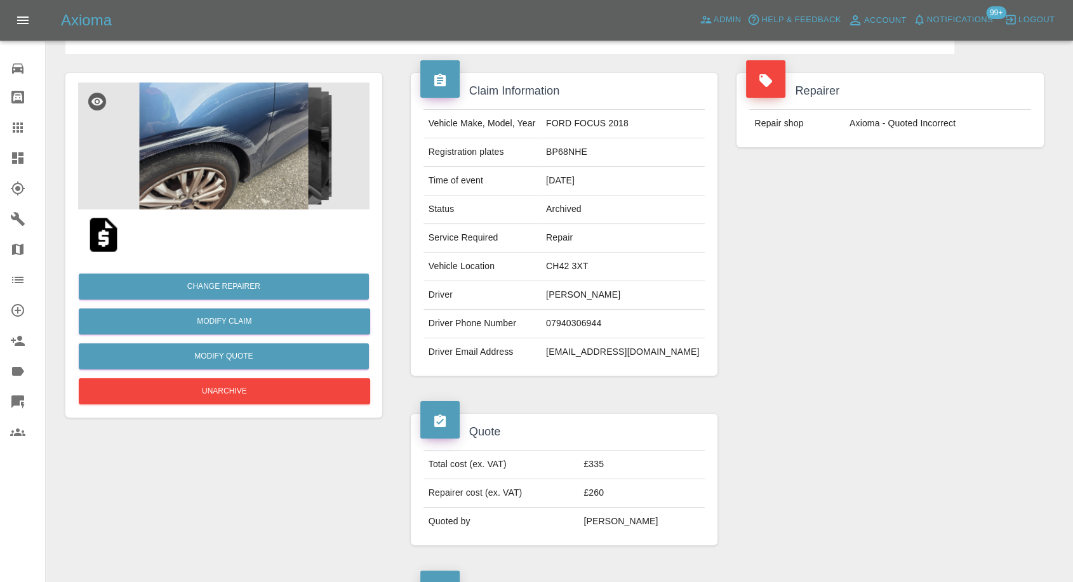
click at [104, 232] on img at bounding box center [103, 235] width 41 height 41
click at [206, 134] on img at bounding box center [223, 146] width 291 height 127
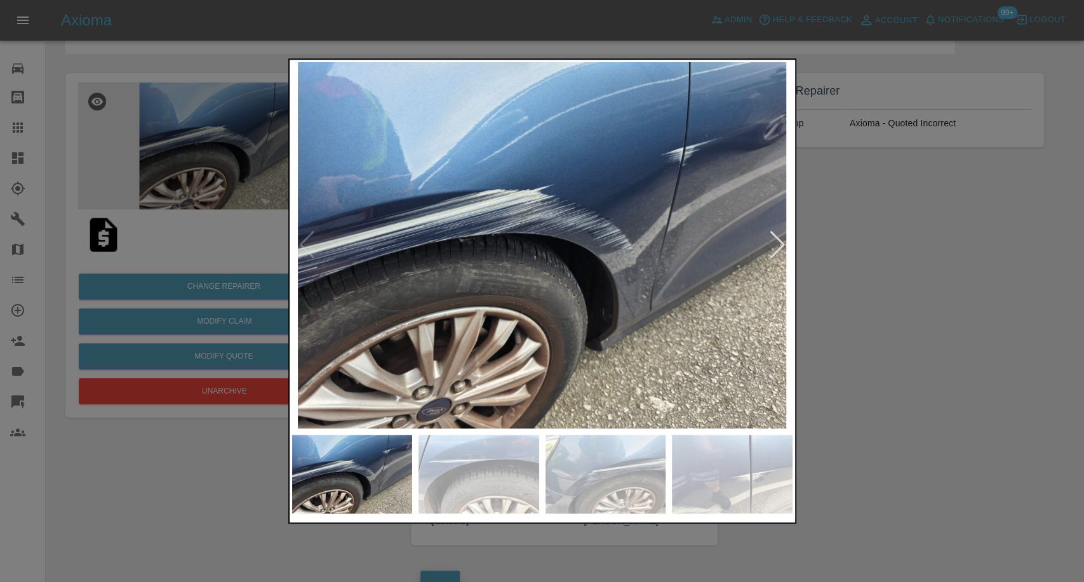
click at [501, 480] on img at bounding box center [478, 474] width 121 height 79
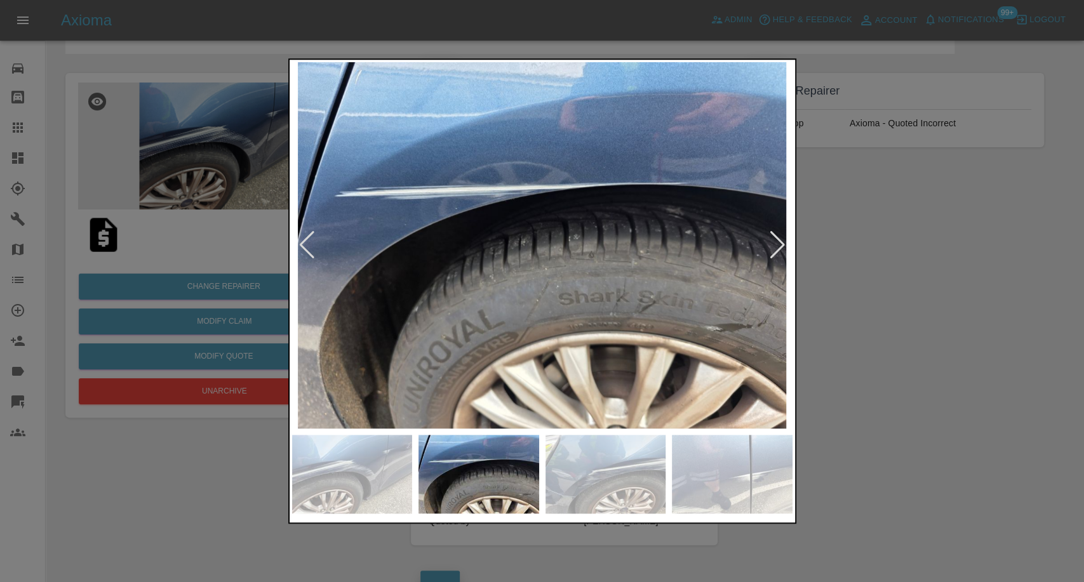
click at [667, 493] on div at bounding box center [542, 474] width 500 height 79
click at [591, 489] on img at bounding box center [605, 474] width 121 height 79
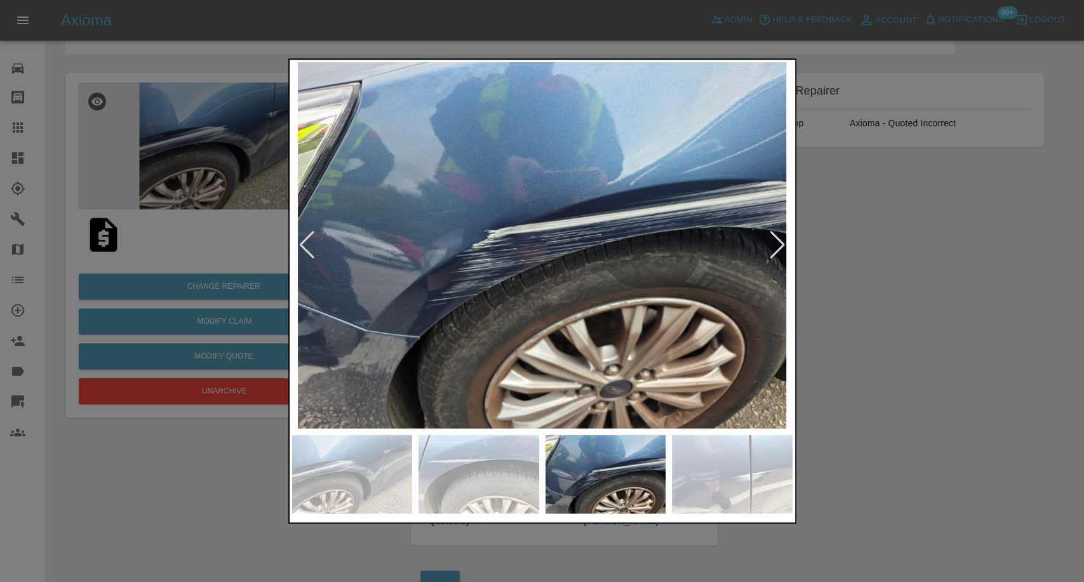
click at [686, 476] on img at bounding box center [732, 474] width 121 height 79
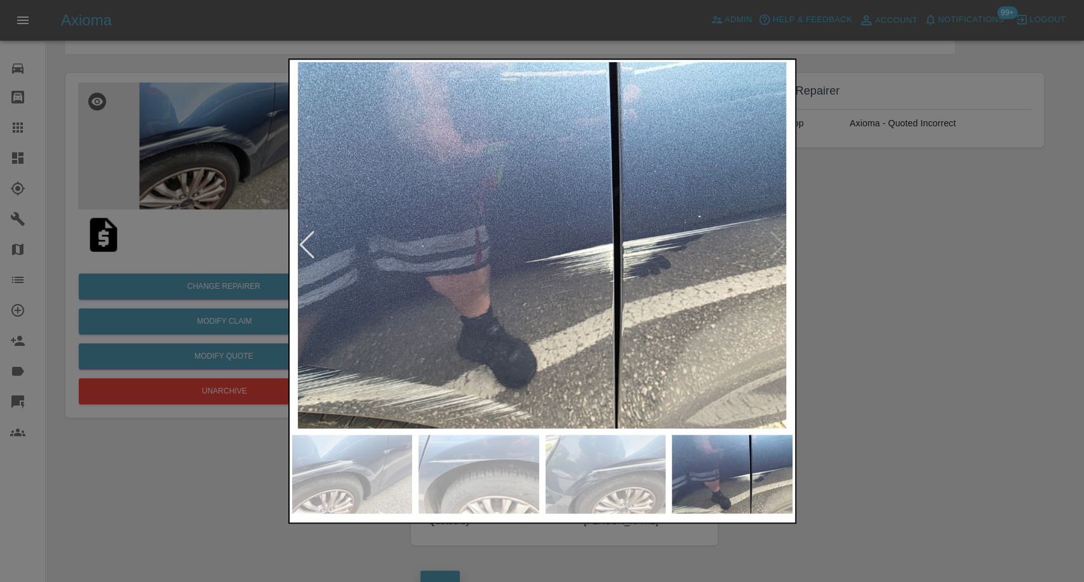
click at [777, 247] on img at bounding box center [542, 245] width 500 height 366
click at [885, 282] on div at bounding box center [542, 291] width 1084 height 582
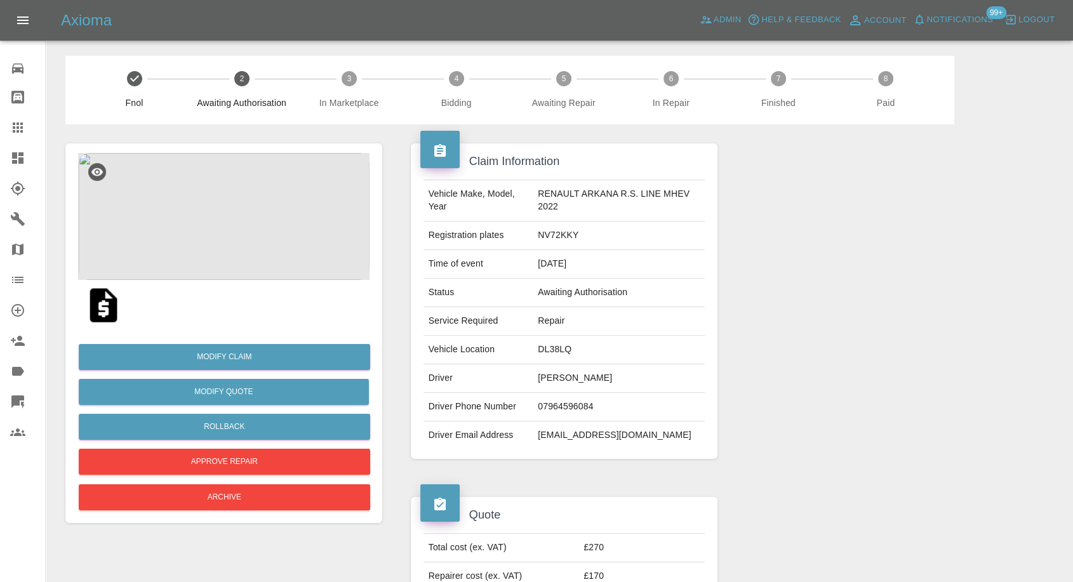
click at [212, 209] on img at bounding box center [223, 216] width 291 height 127
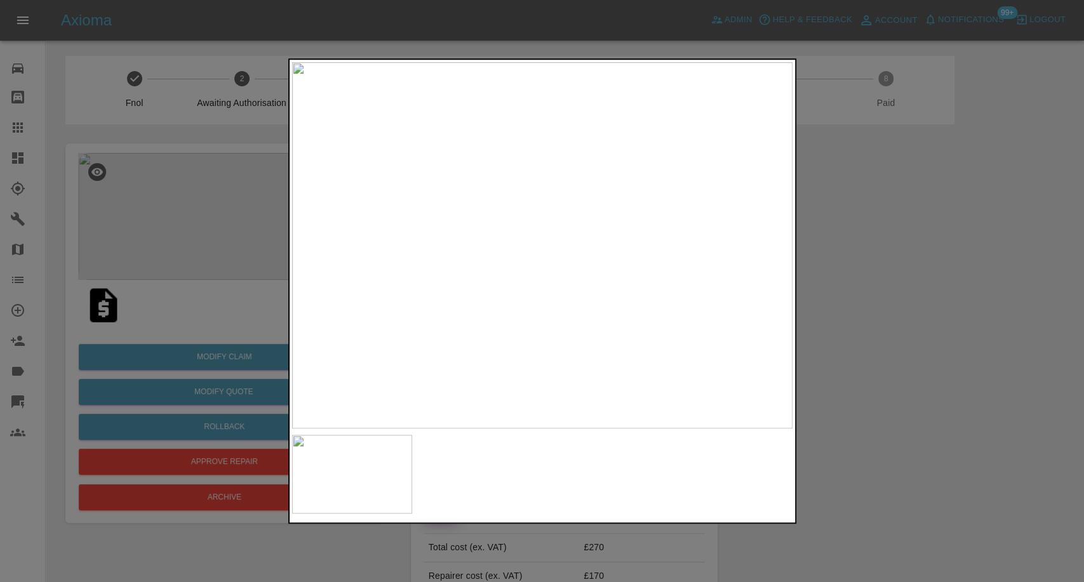
click at [1015, 326] on div at bounding box center [542, 291] width 1084 height 582
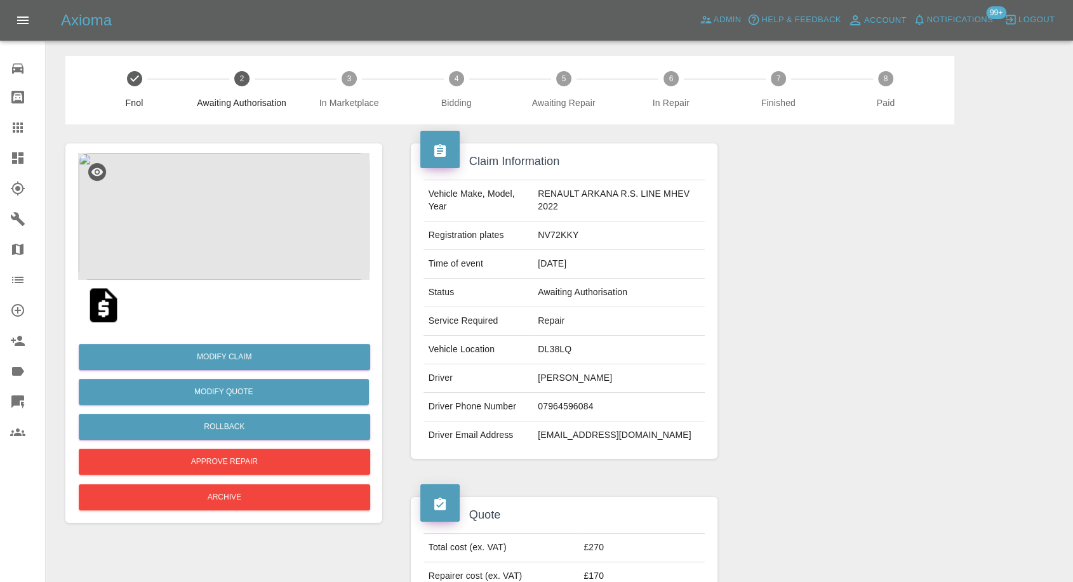
click at [229, 244] on img at bounding box center [223, 216] width 291 height 127
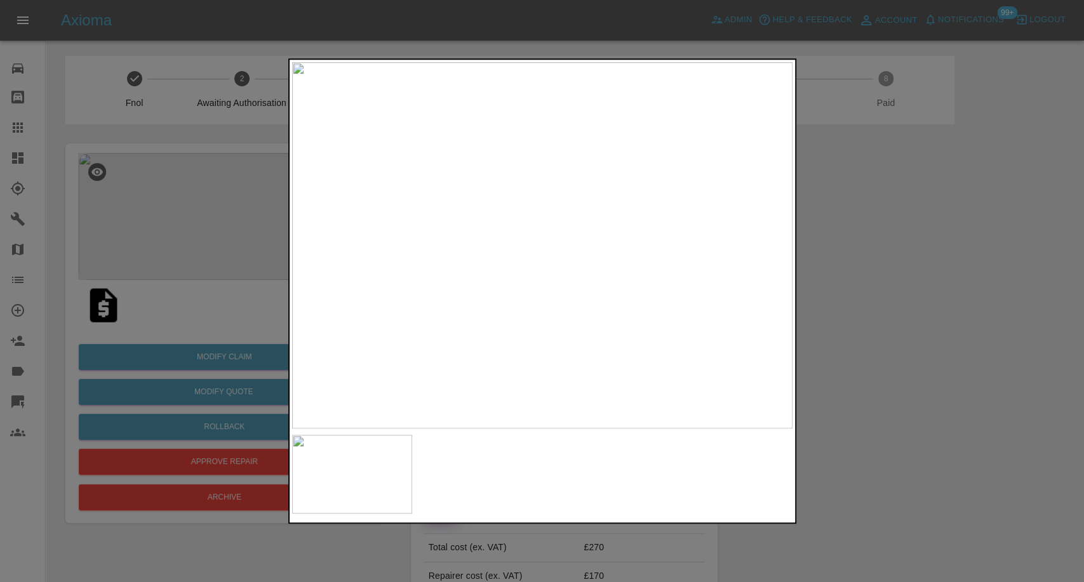
click at [591, 323] on img at bounding box center [542, 245] width 500 height 366
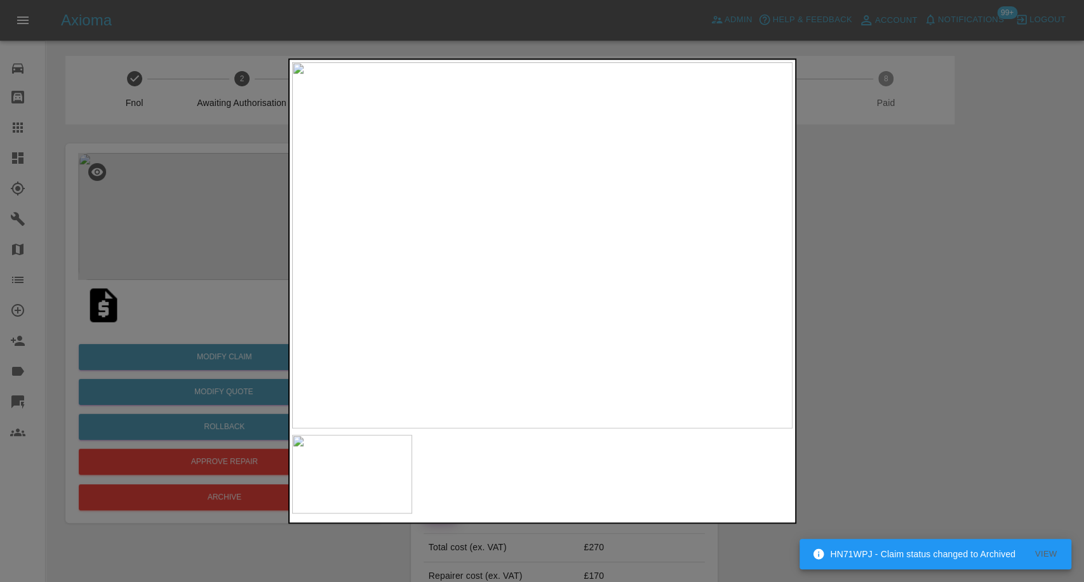
click at [843, 333] on div at bounding box center [542, 291] width 1084 height 582
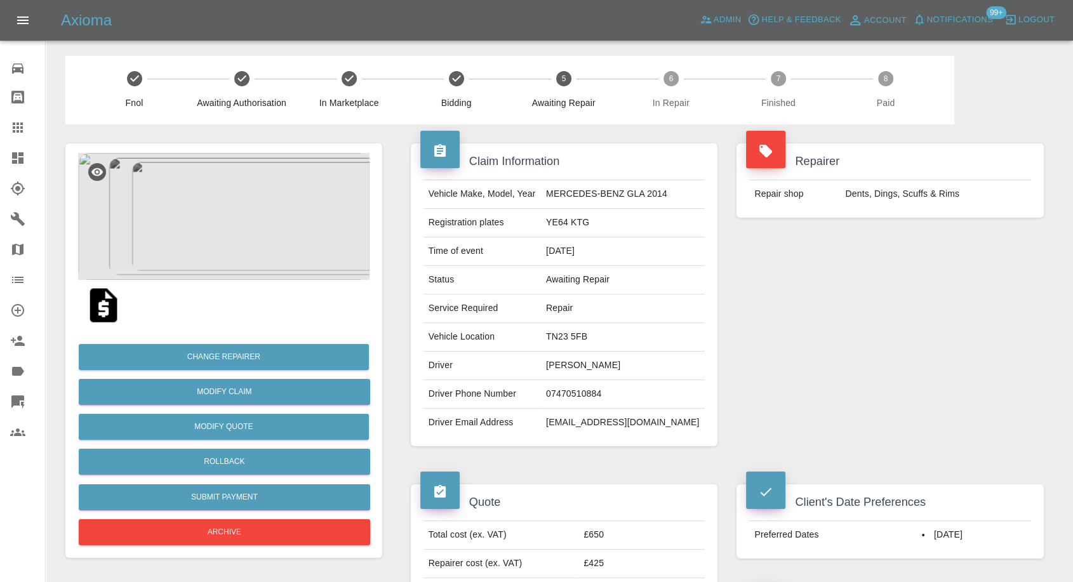
click at [576, 394] on td "07470510884" at bounding box center [623, 394] width 164 height 29
copy td "07470510884"
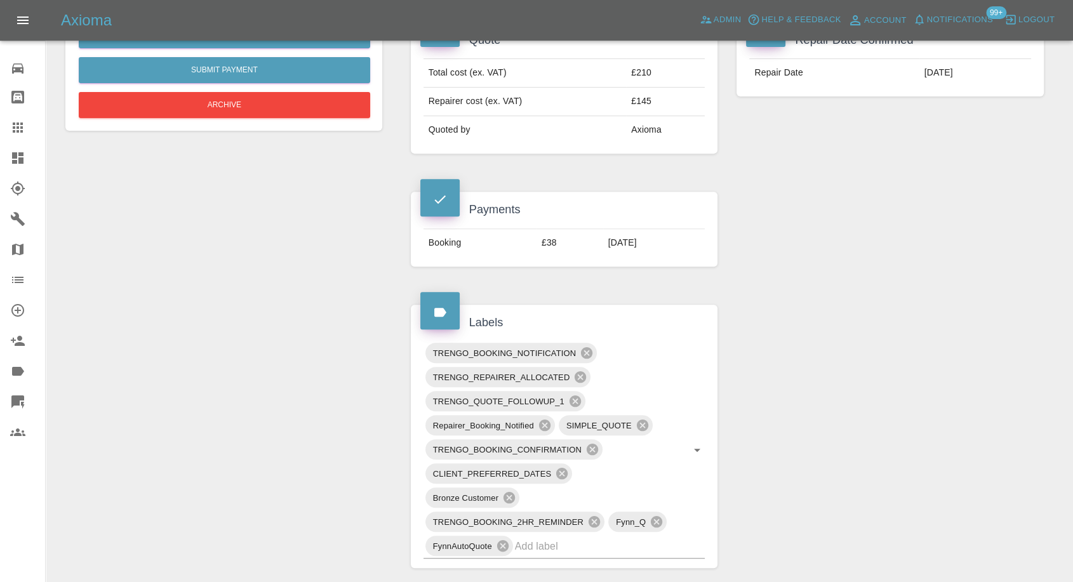
scroll to position [635, 0]
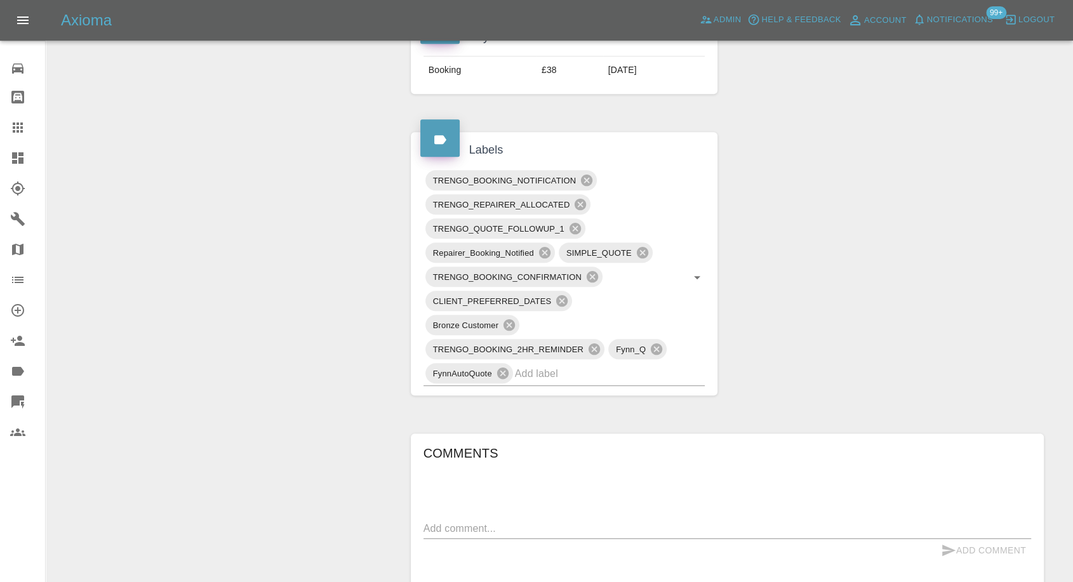
click at [537, 523] on textarea at bounding box center [728, 528] width 608 height 15
paste textarea "I need it to be after 12 o’clock."
type textarea "I need it to be after 12 o’clock."
click at [948, 550] on icon "submit" at bounding box center [948, 550] width 13 height 11
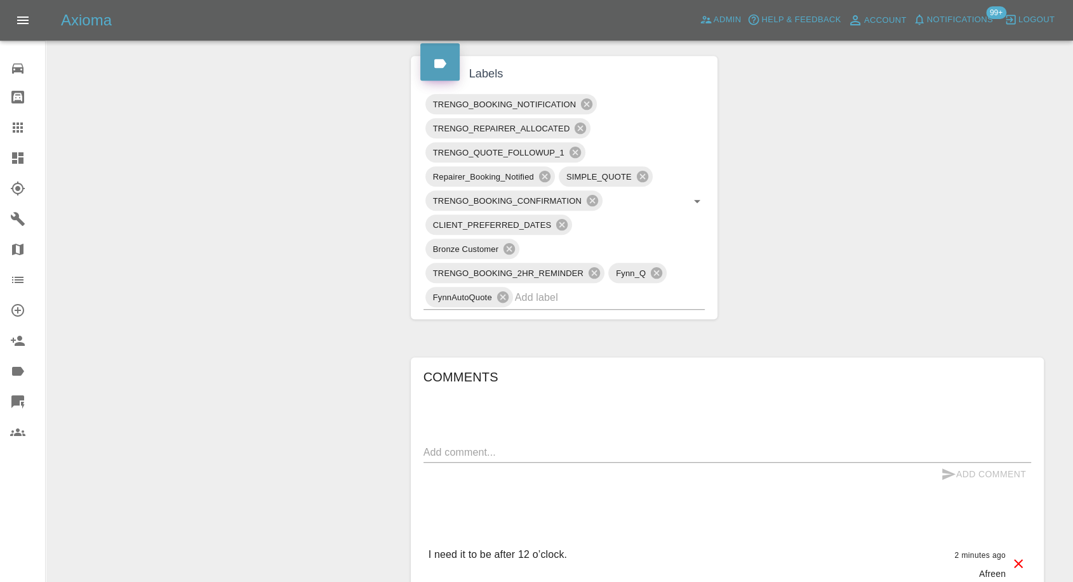
scroll to position [846, 0]
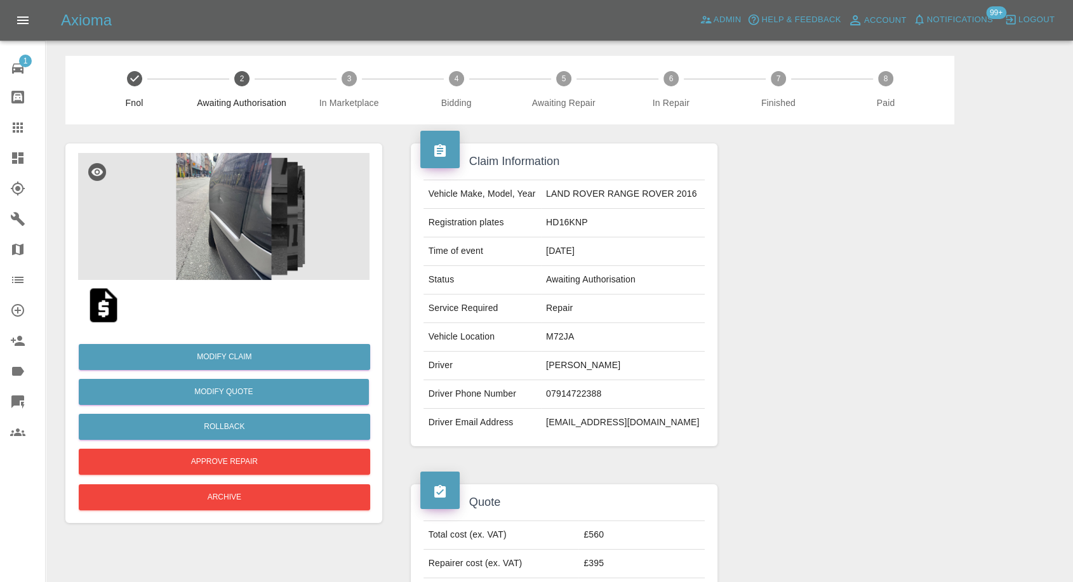
click at [189, 231] on img at bounding box center [223, 216] width 291 height 127
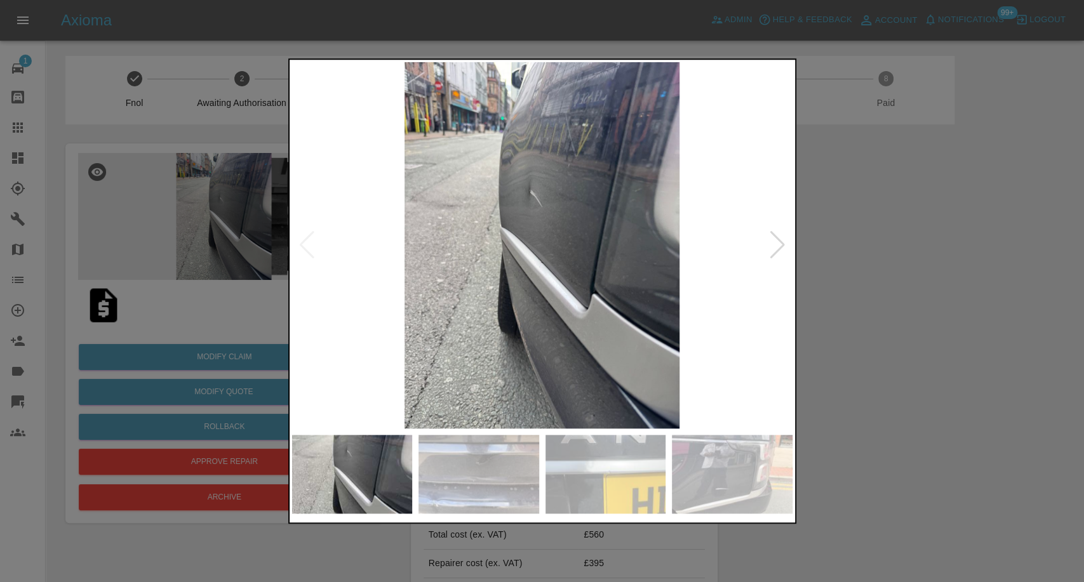
click at [518, 494] on img at bounding box center [478, 474] width 121 height 79
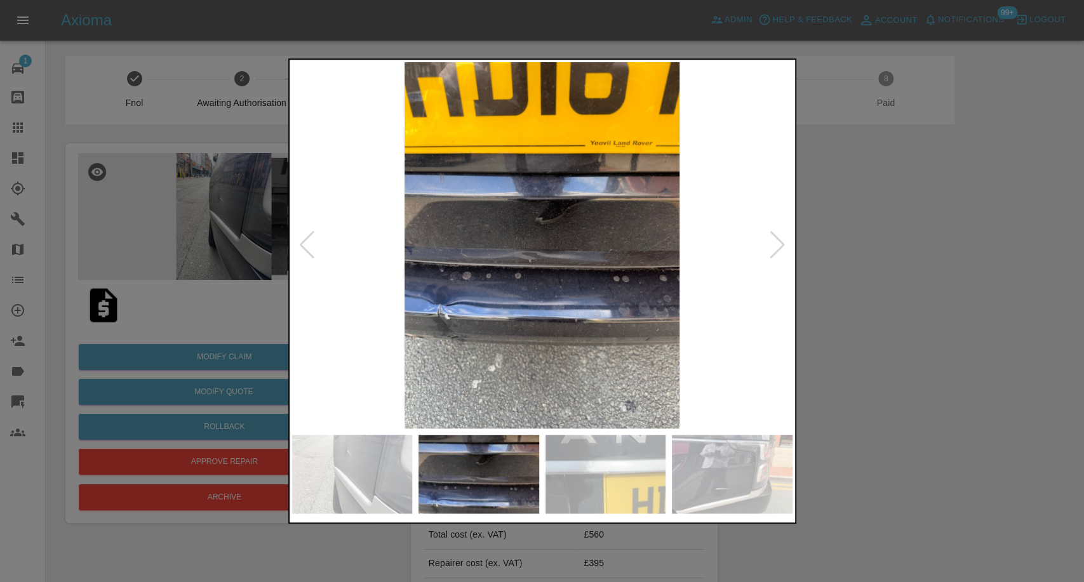
click at [596, 479] on img at bounding box center [605, 474] width 121 height 79
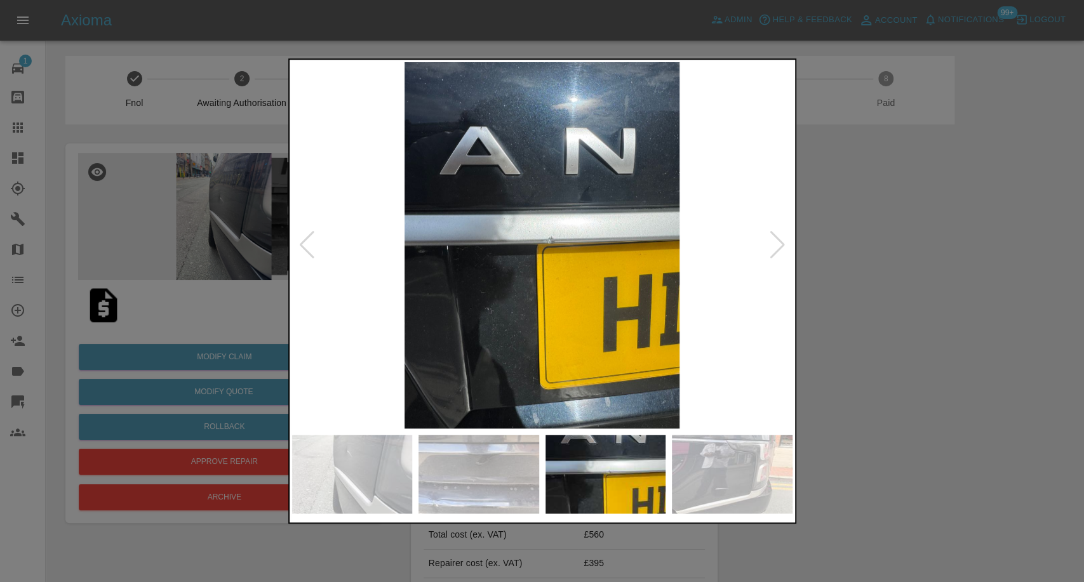
click at [989, 310] on div at bounding box center [542, 291] width 1084 height 582
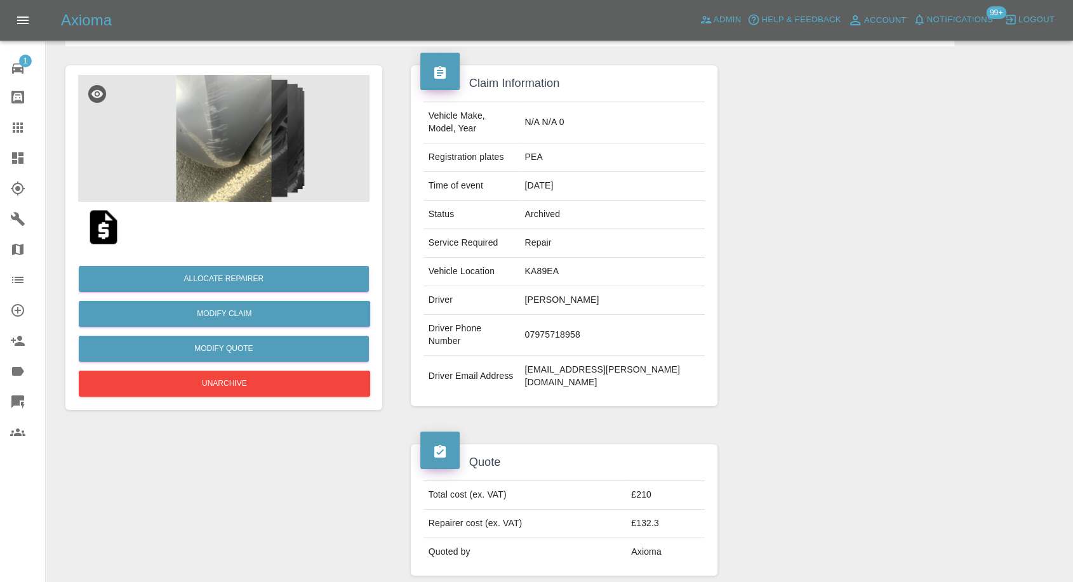
scroll to position [70, 0]
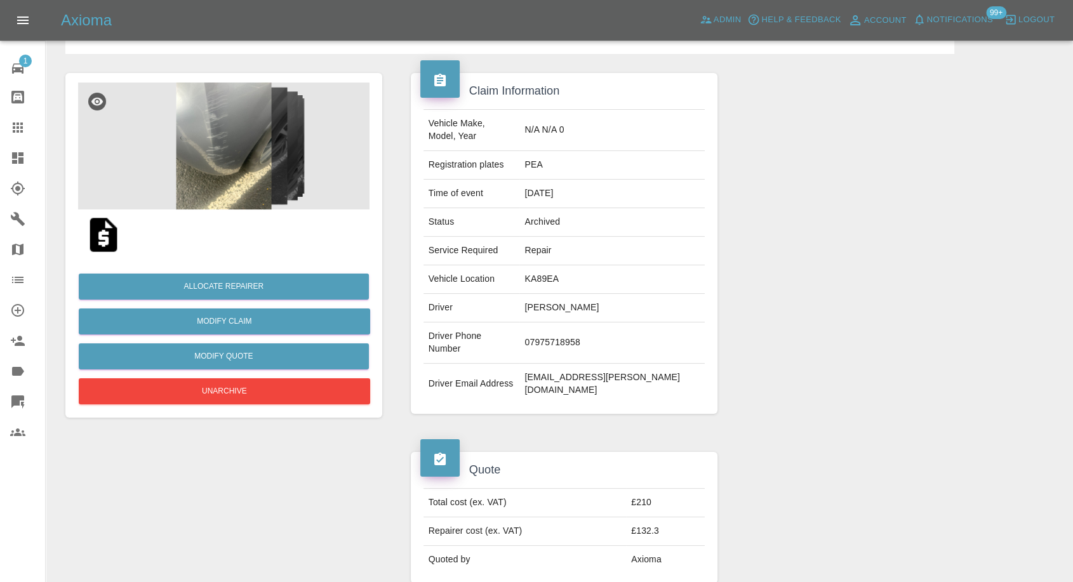
click at [237, 184] on img at bounding box center [223, 146] width 291 height 127
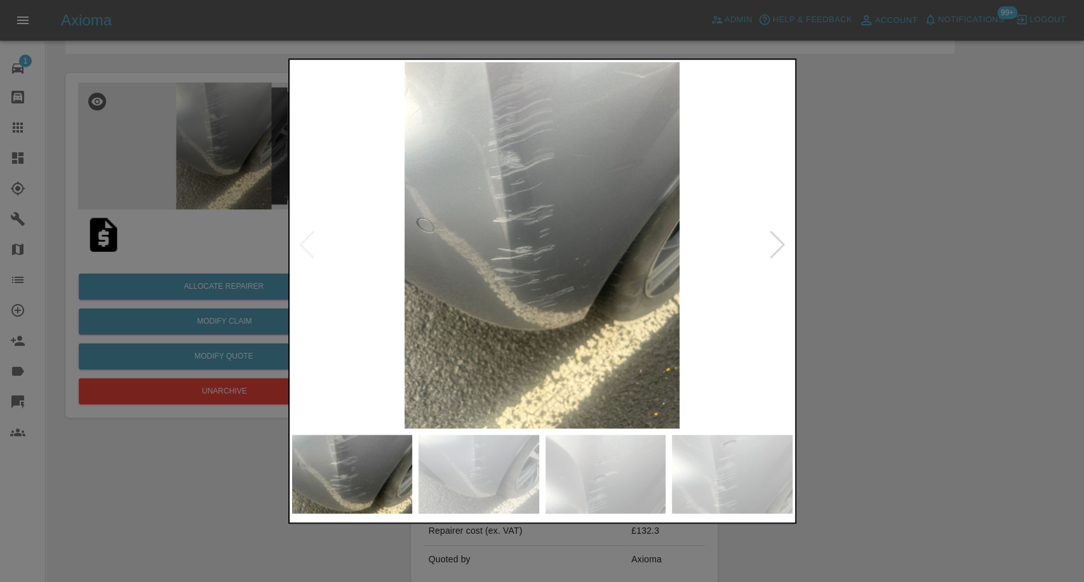
click at [438, 455] on img at bounding box center [478, 474] width 121 height 79
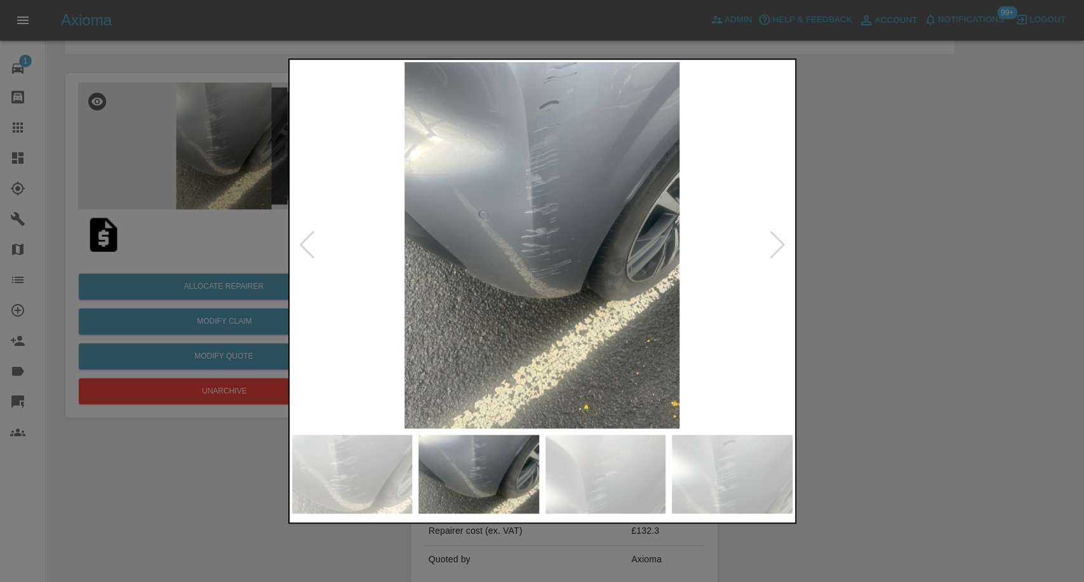
click at [603, 479] on img at bounding box center [605, 474] width 121 height 79
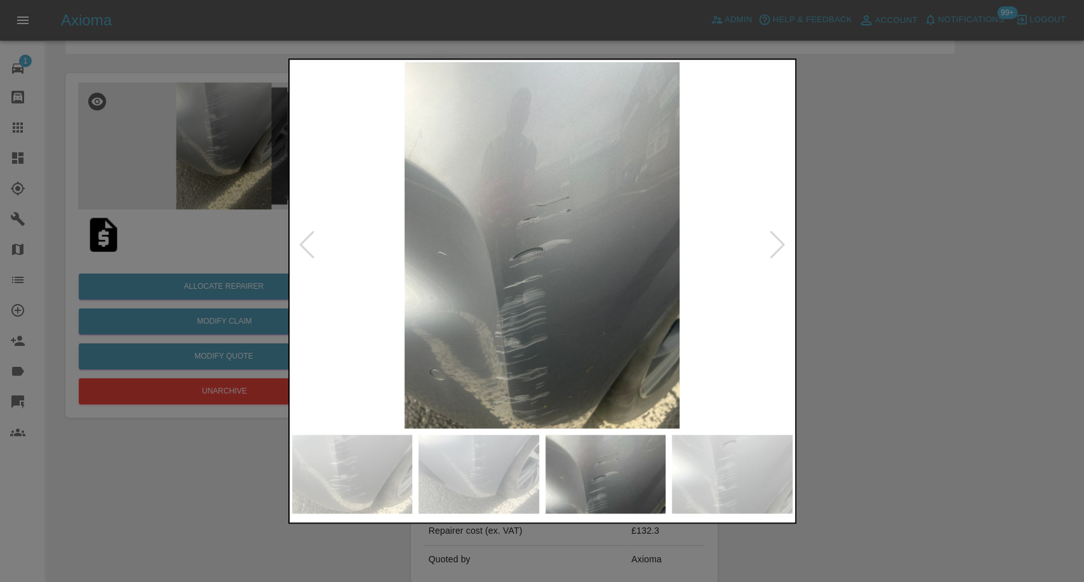
click at [805, 437] on div at bounding box center [542, 291] width 1084 height 582
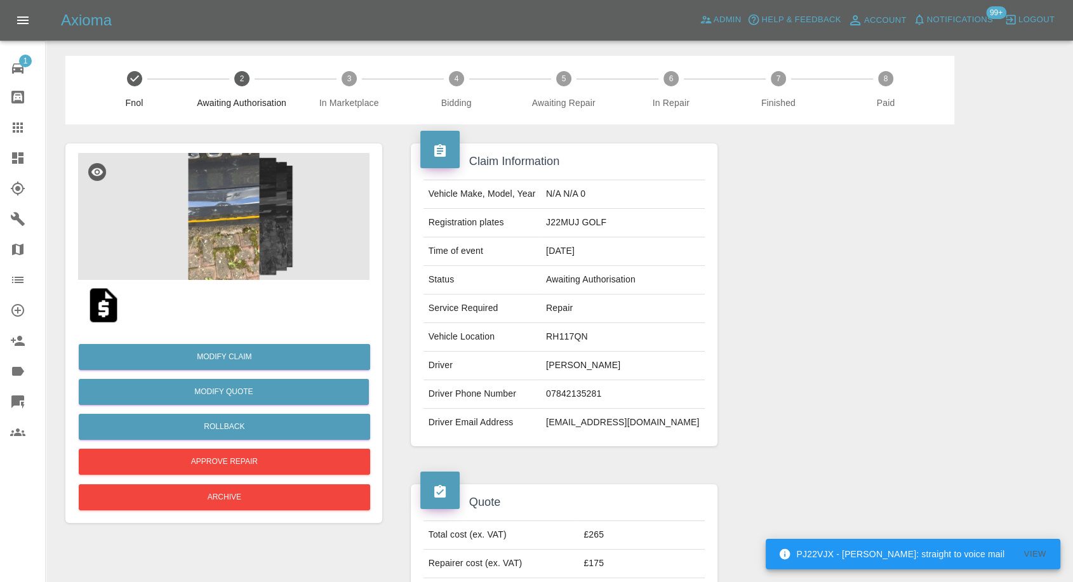
click at [230, 222] on img at bounding box center [223, 216] width 291 height 127
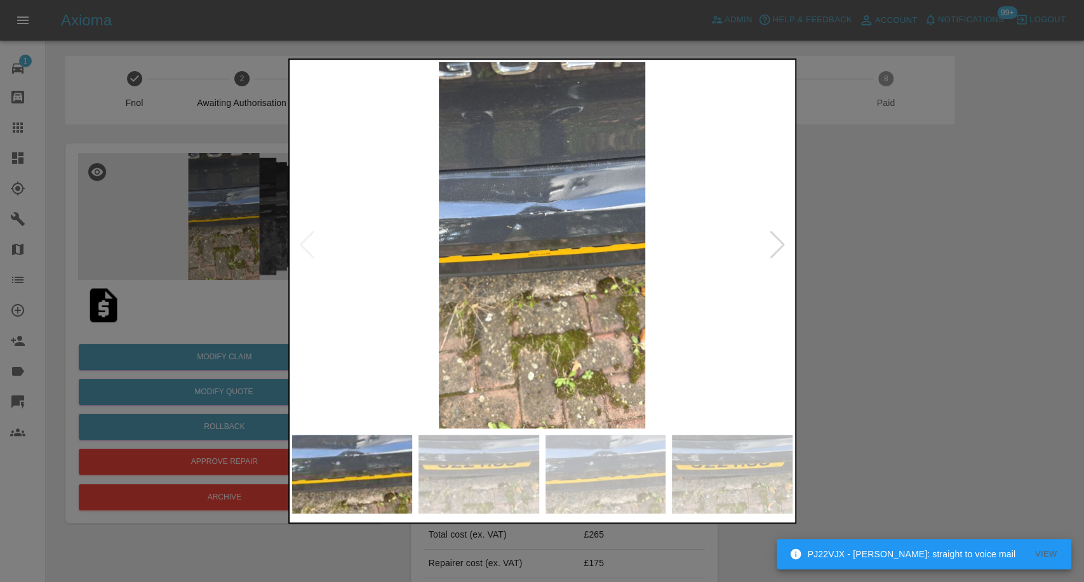
click at [508, 475] on img at bounding box center [478, 474] width 121 height 79
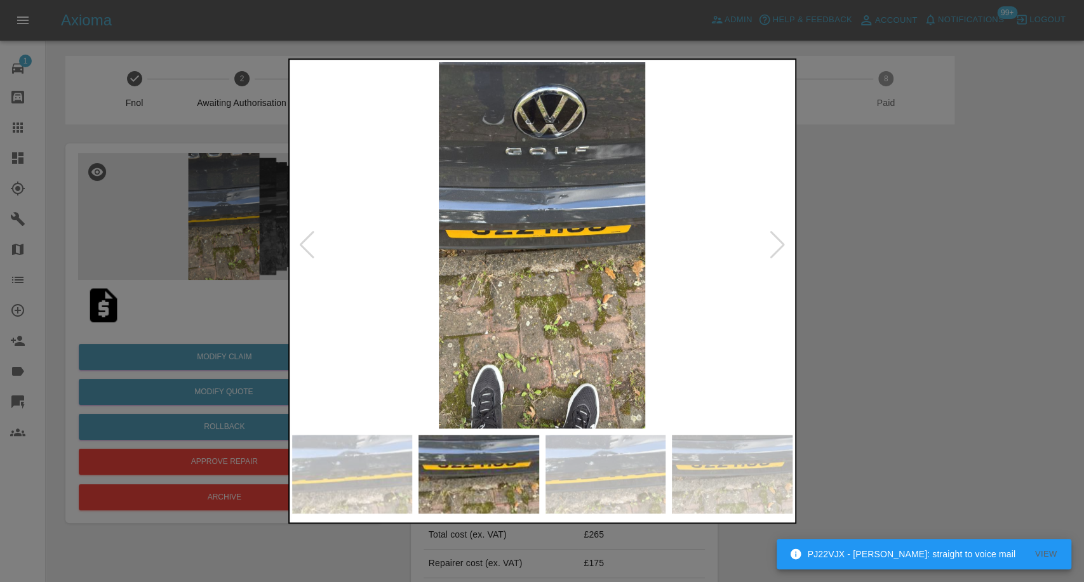
click at [652, 507] on img at bounding box center [605, 474] width 121 height 79
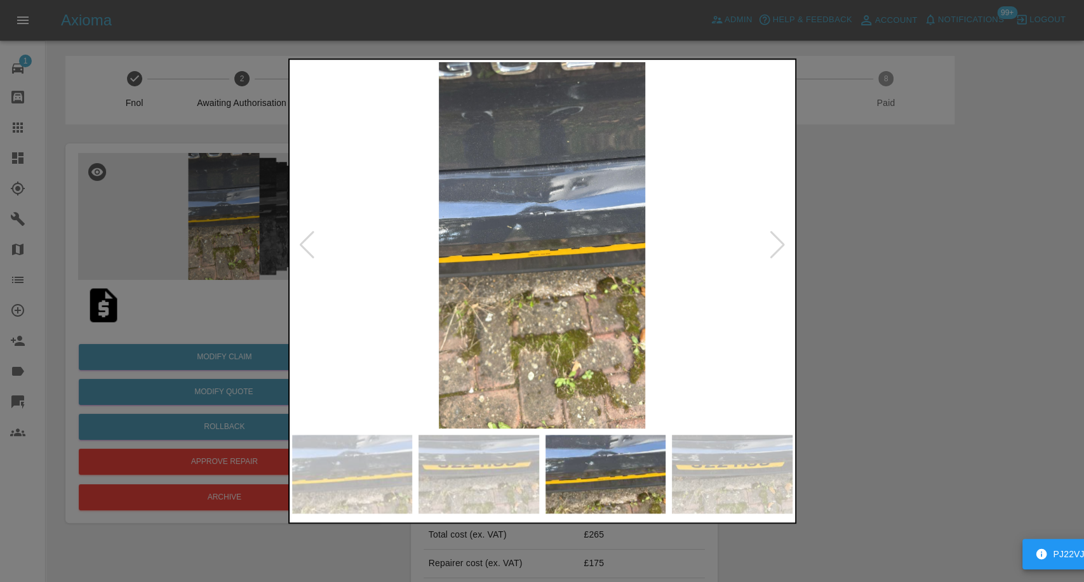
click at [730, 488] on img at bounding box center [732, 474] width 121 height 79
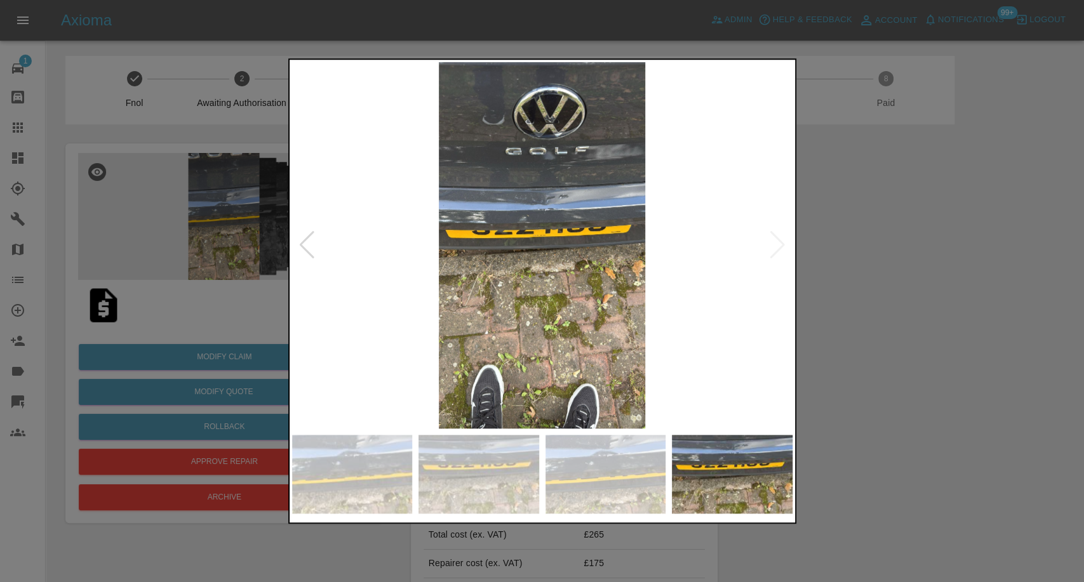
click at [782, 259] on img at bounding box center [542, 245] width 500 height 366
click at [777, 258] on img at bounding box center [542, 245] width 500 height 366
drag, startPoint x: 873, startPoint y: 259, endPoint x: 279, endPoint y: 11, distance: 643.3
click at [870, 258] on div at bounding box center [542, 291] width 1084 height 582
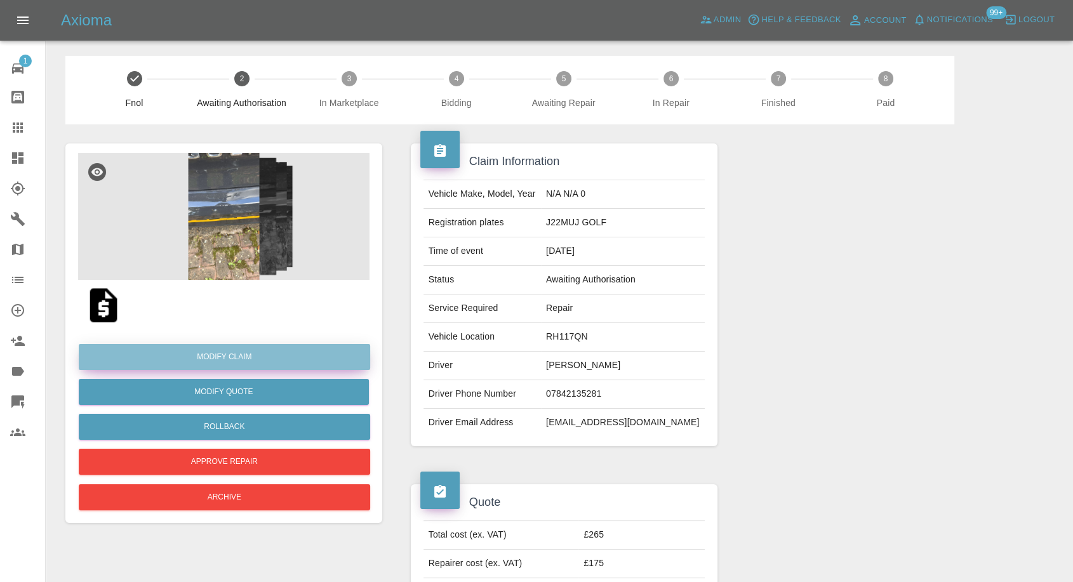
click at [244, 358] on link "Modify Claim" at bounding box center [224, 357] width 291 height 26
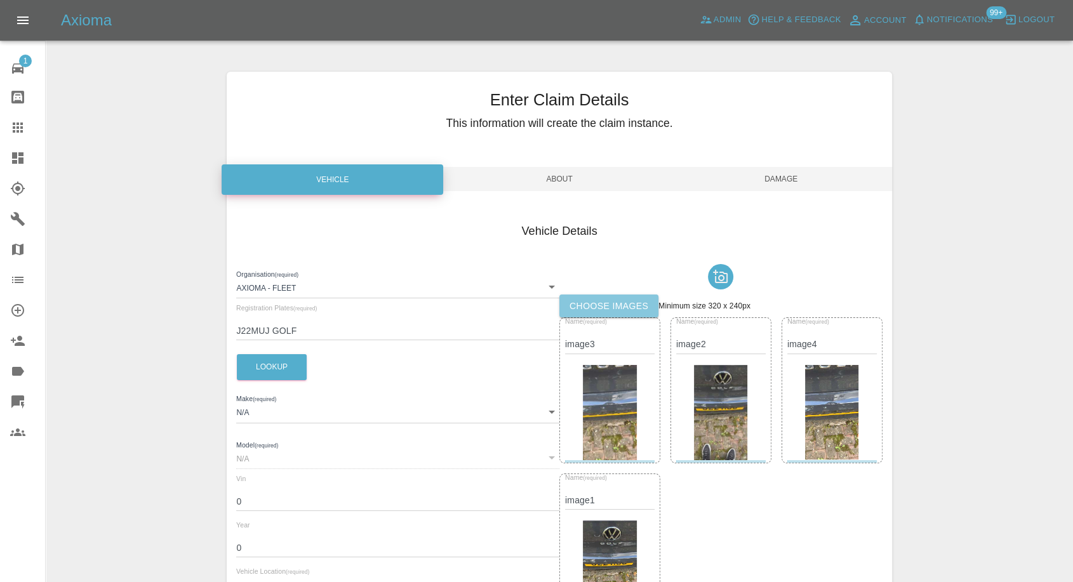
click at [596, 310] on label "Choose images" at bounding box center [608, 306] width 99 height 23
click at [0, 0] on input "Choose images" at bounding box center [0, 0] width 0 height 0
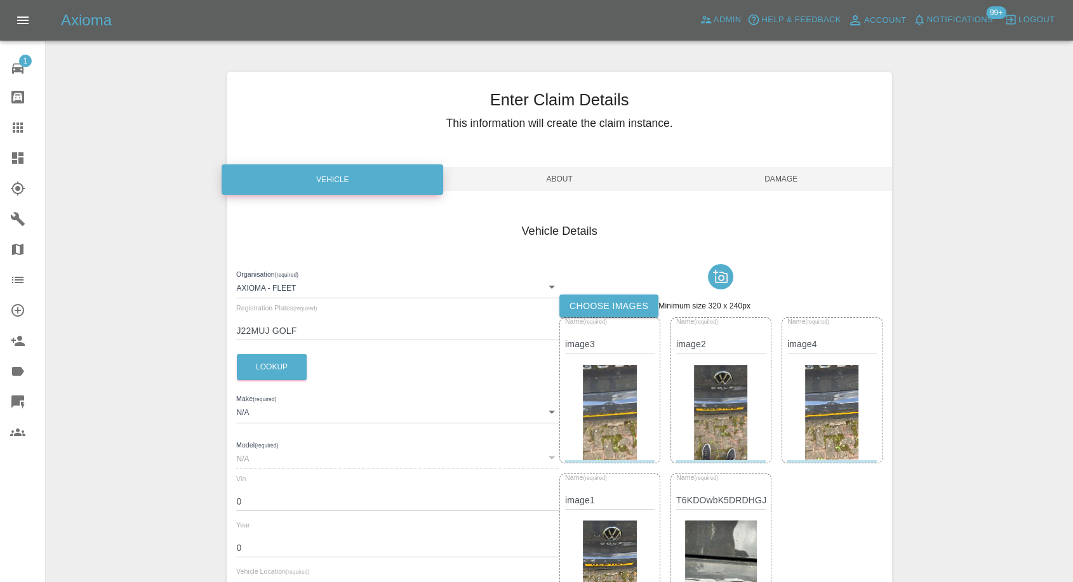
click at [772, 175] on span "Damage" at bounding box center [782, 179] width 222 height 24
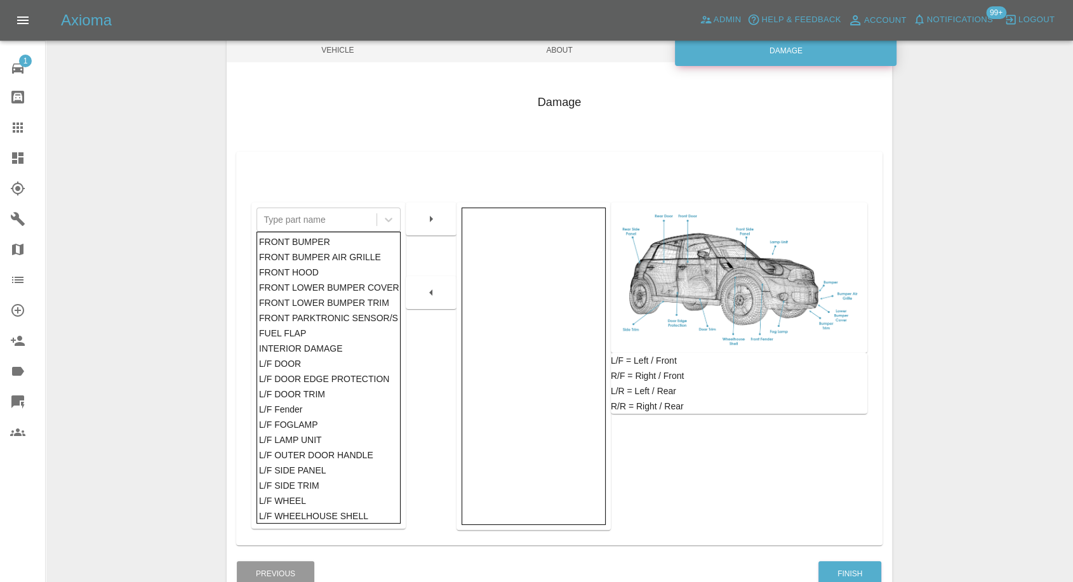
scroll to position [203, 0]
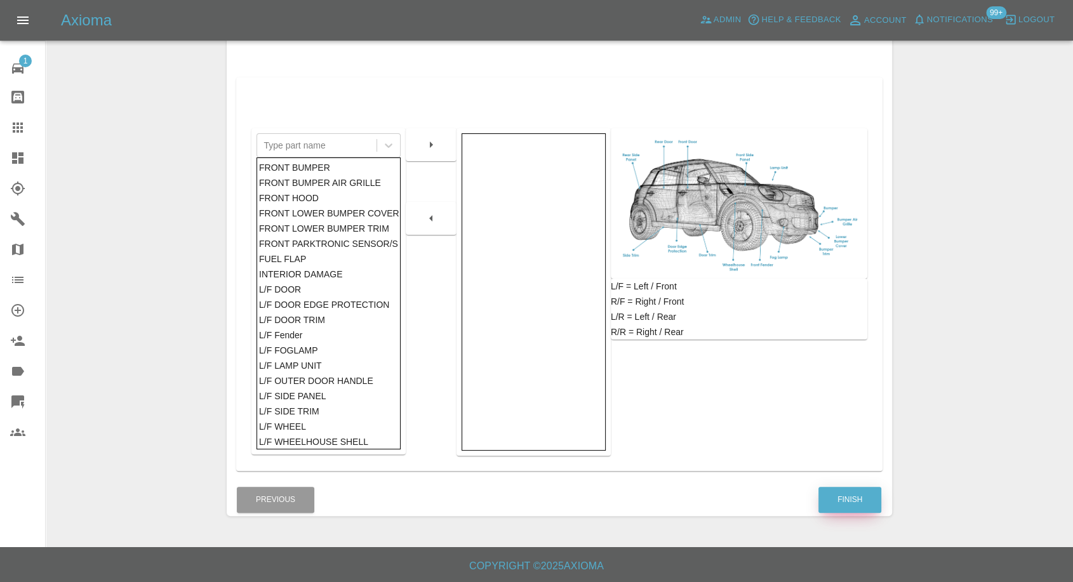
click at [843, 498] on button "Finish" at bounding box center [850, 500] width 63 height 26
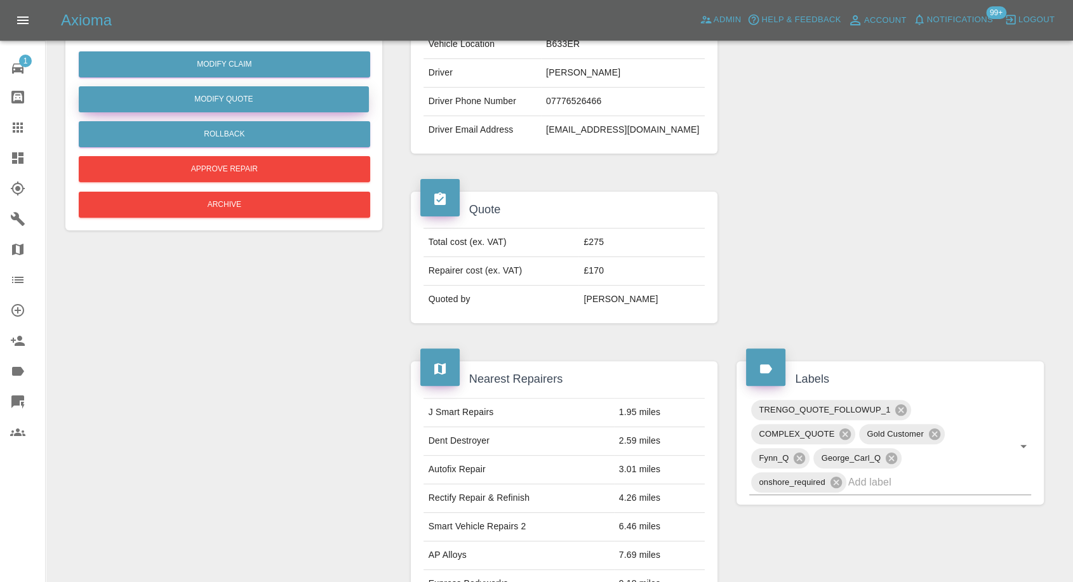
scroll to position [141, 0]
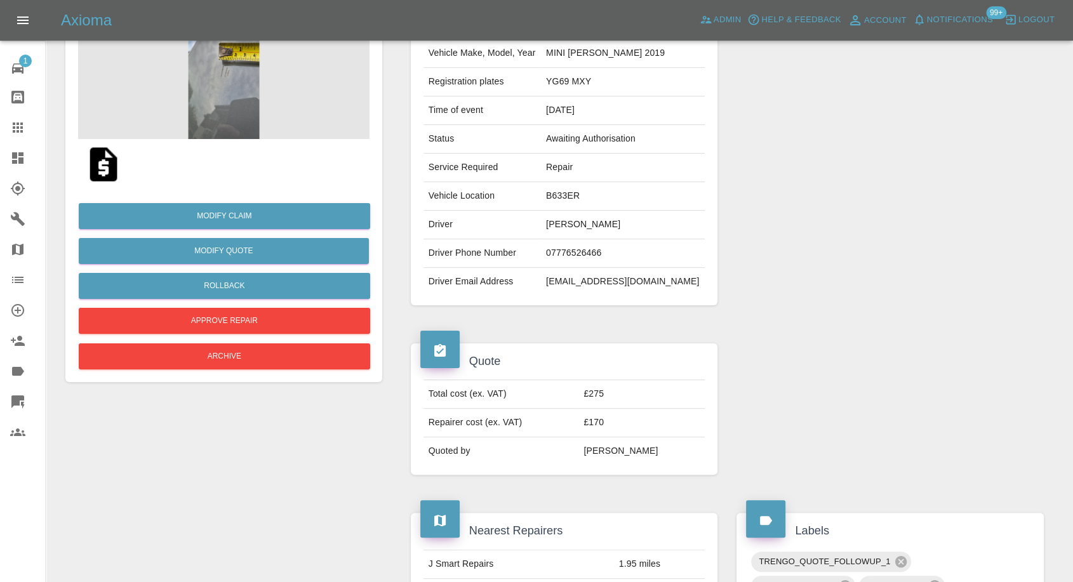
click at [213, 97] on img at bounding box center [223, 75] width 291 height 127
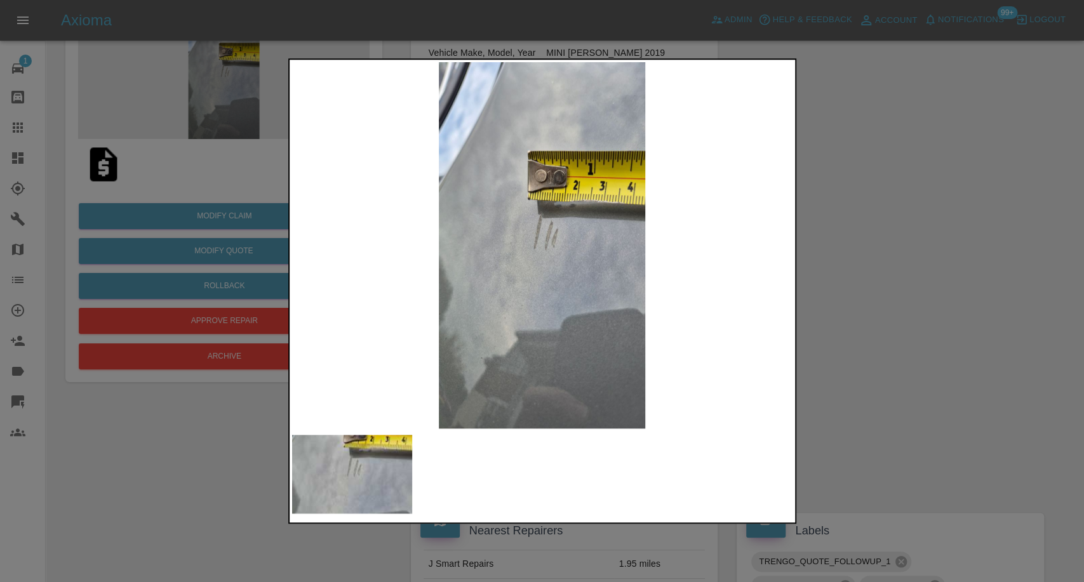
click at [1016, 372] on div at bounding box center [542, 291] width 1084 height 582
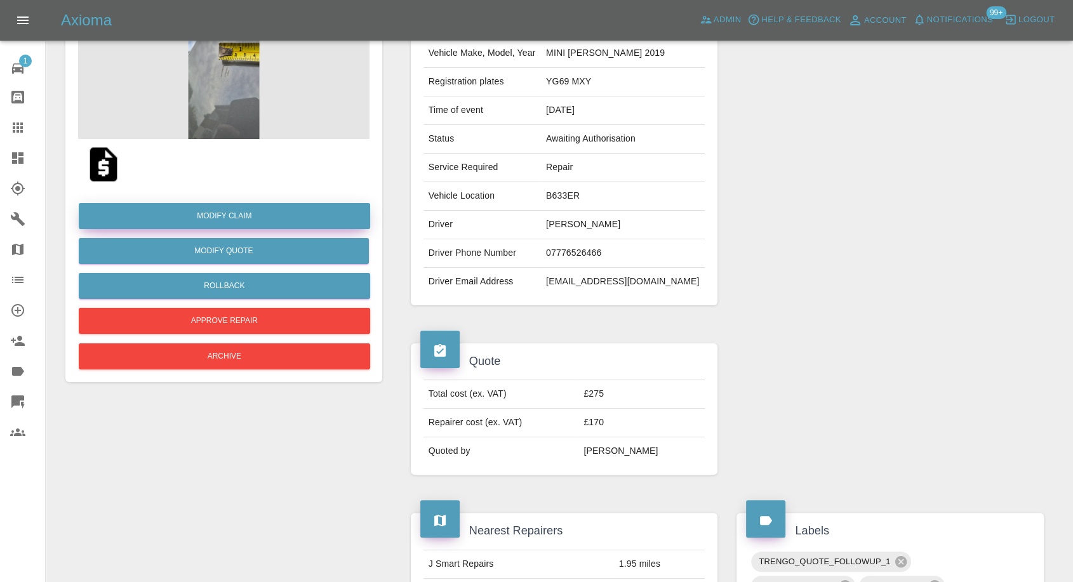
click at [234, 213] on link "Modify Claim" at bounding box center [224, 216] width 291 height 26
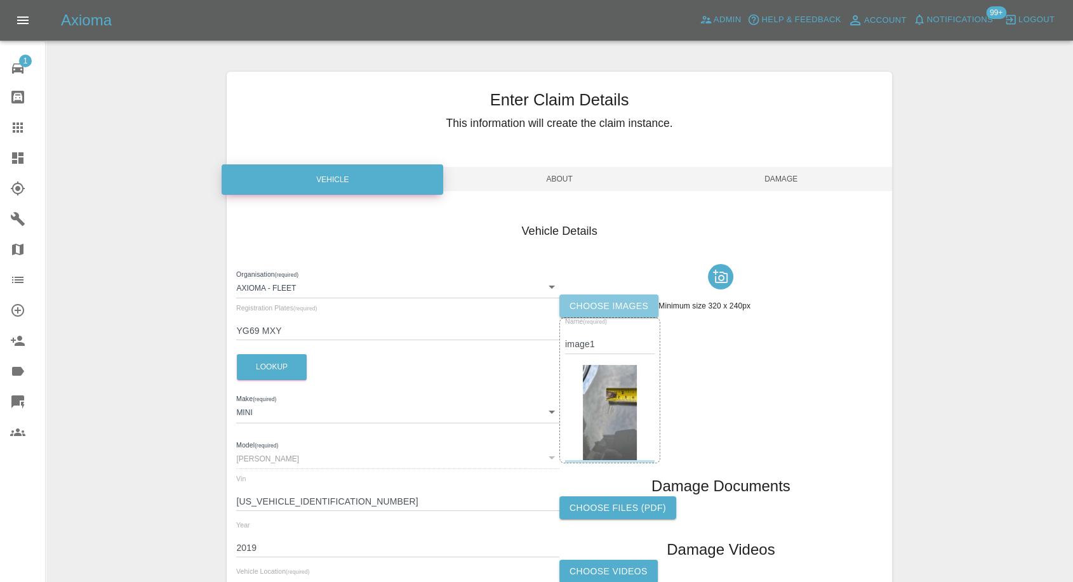
click at [618, 304] on label "Choose images" at bounding box center [608, 306] width 99 height 23
click at [0, 0] on input "Choose images" at bounding box center [0, 0] width 0 height 0
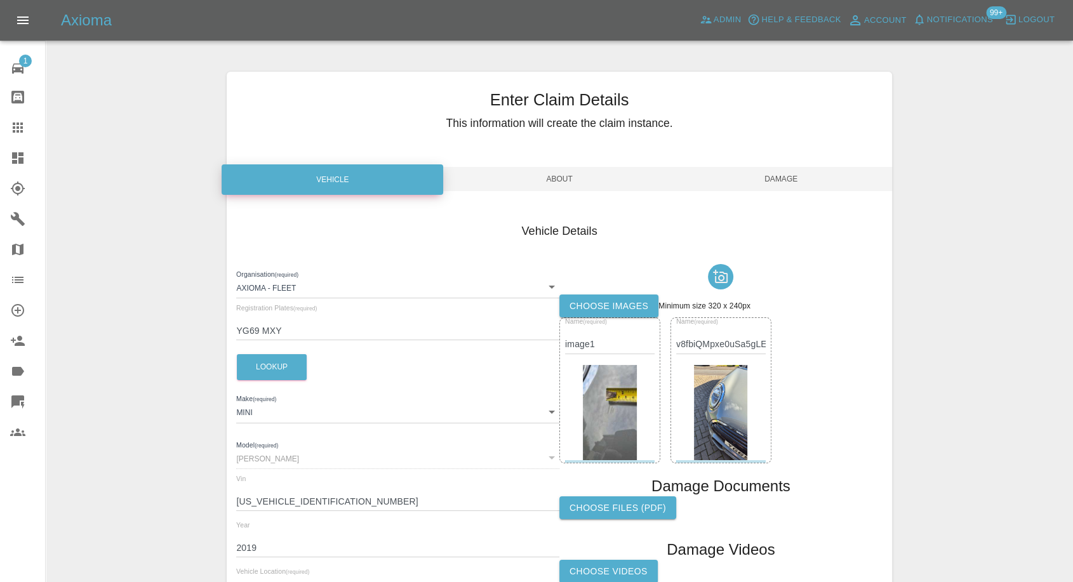
click at [804, 179] on span "Damage" at bounding box center [782, 179] width 222 height 24
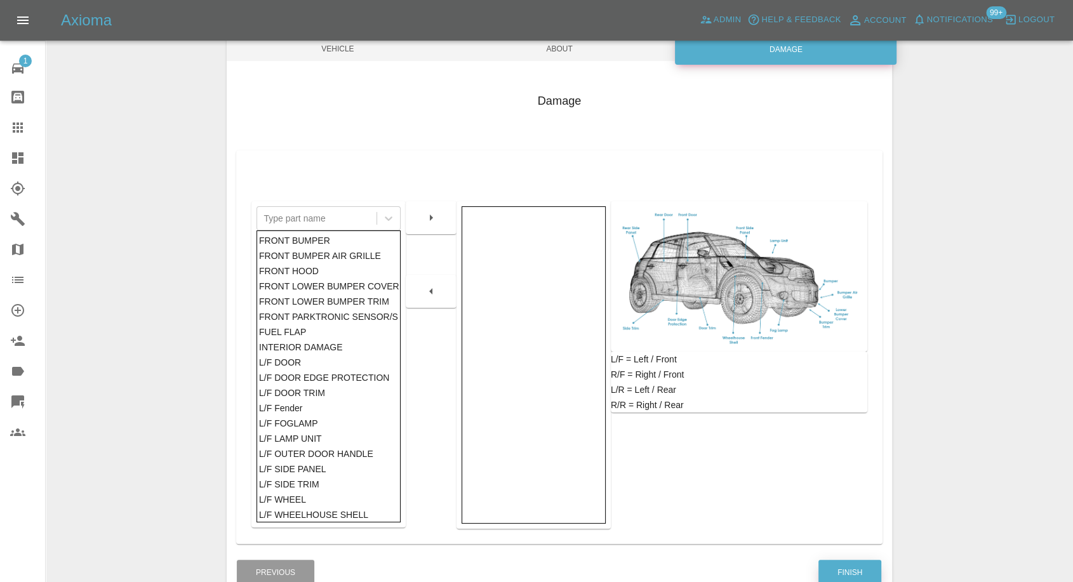
scroll to position [203, 0]
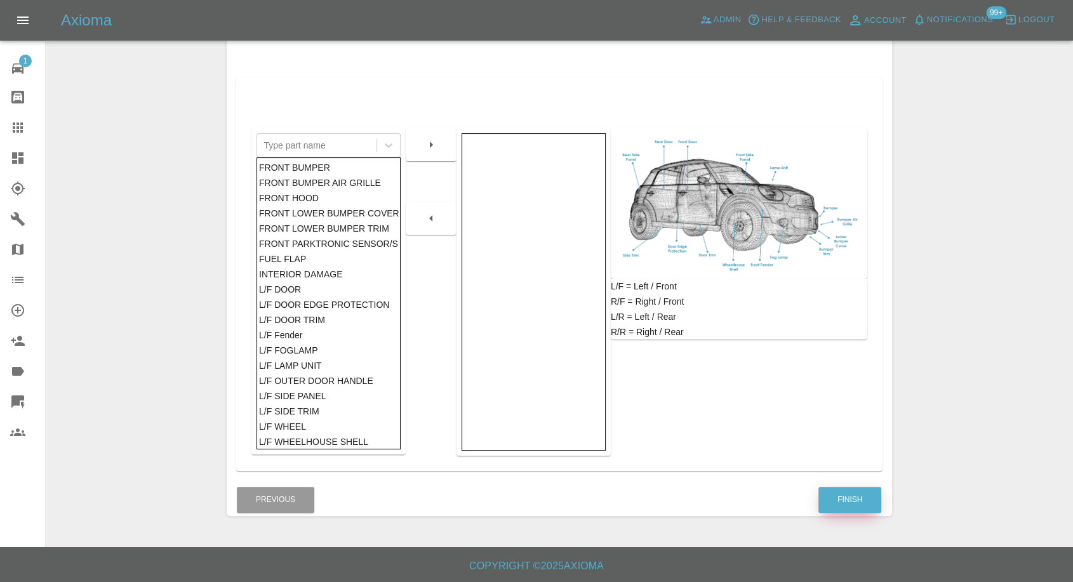
click at [854, 499] on button "Finish" at bounding box center [850, 500] width 63 height 26
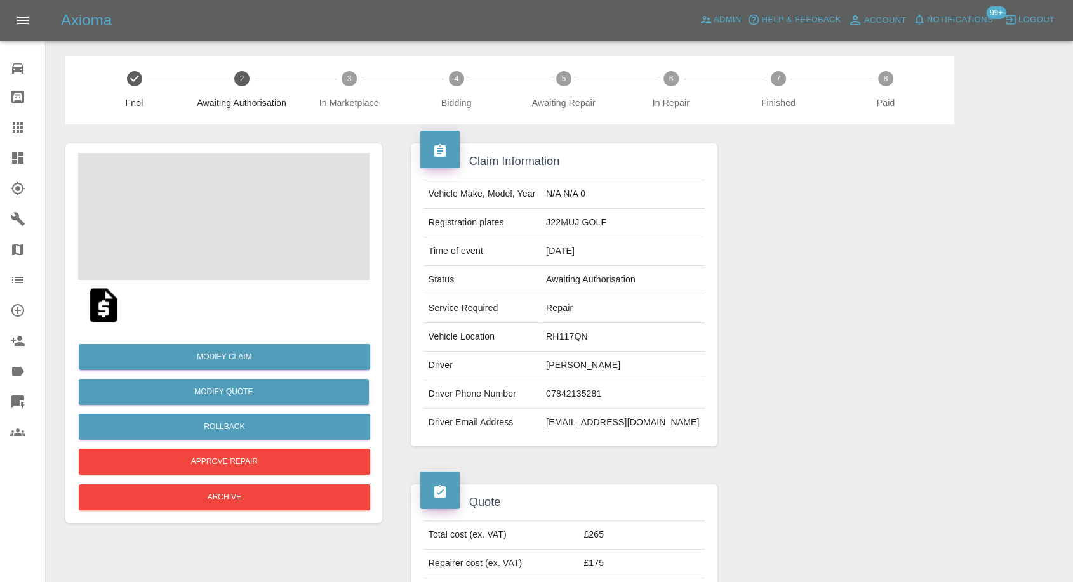
click at [292, 228] on span at bounding box center [223, 216] width 291 height 127
click at [215, 237] on img at bounding box center [223, 216] width 291 height 127
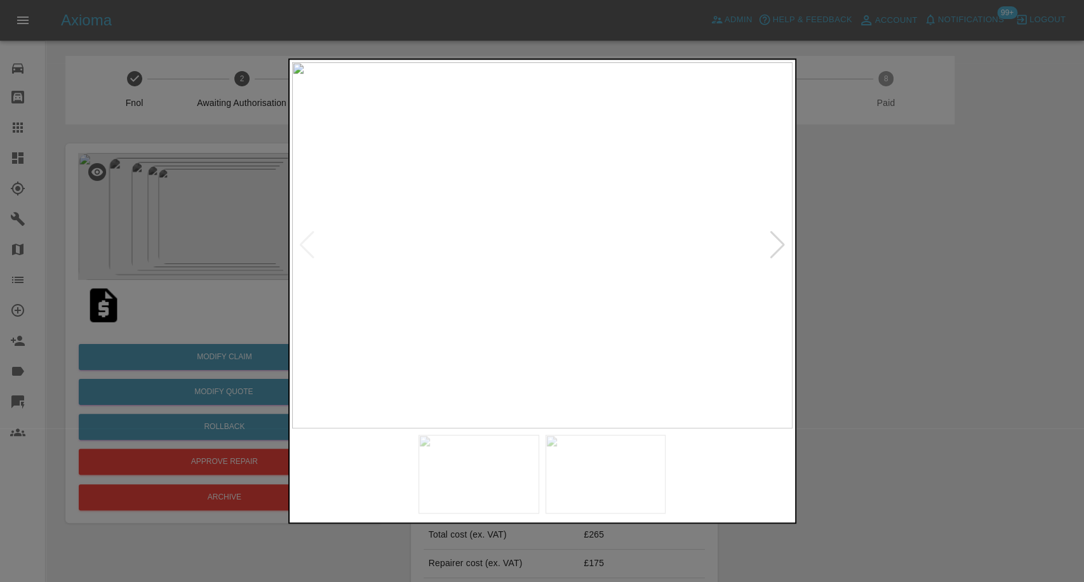
click at [699, 484] on img at bounding box center [732, 474] width 121 height 79
click at [777, 244] on div at bounding box center [777, 245] width 17 height 28
click at [777, 244] on img at bounding box center [542, 245] width 500 height 366
click at [926, 305] on div at bounding box center [542, 291] width 1084 height 582
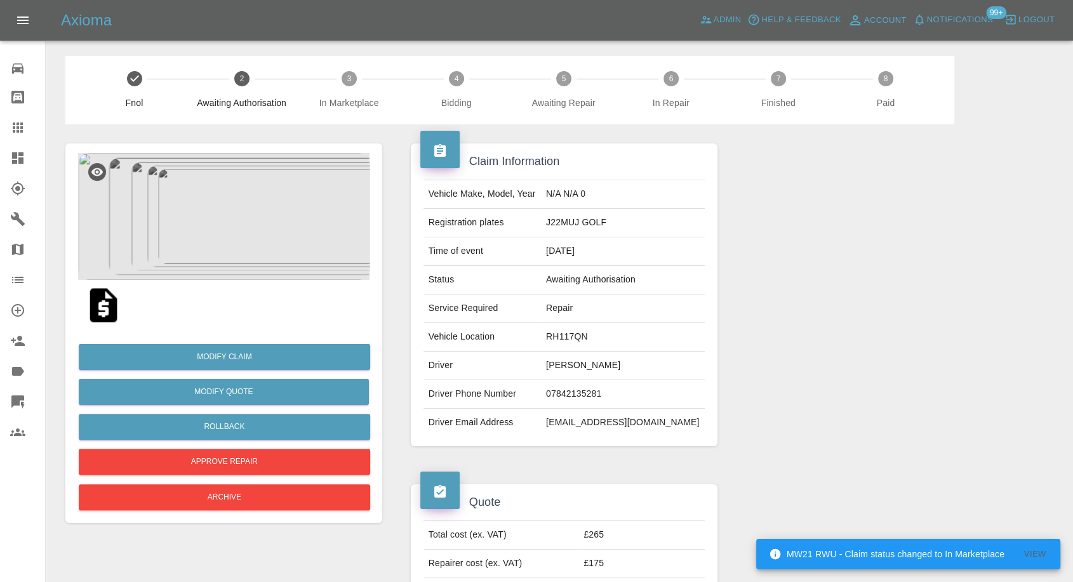
click at [597, 366] on td "[PERSON_NAME]" at bounding box center [623, 366] width 164 height 29
copy td "[PERSON_NAME]"
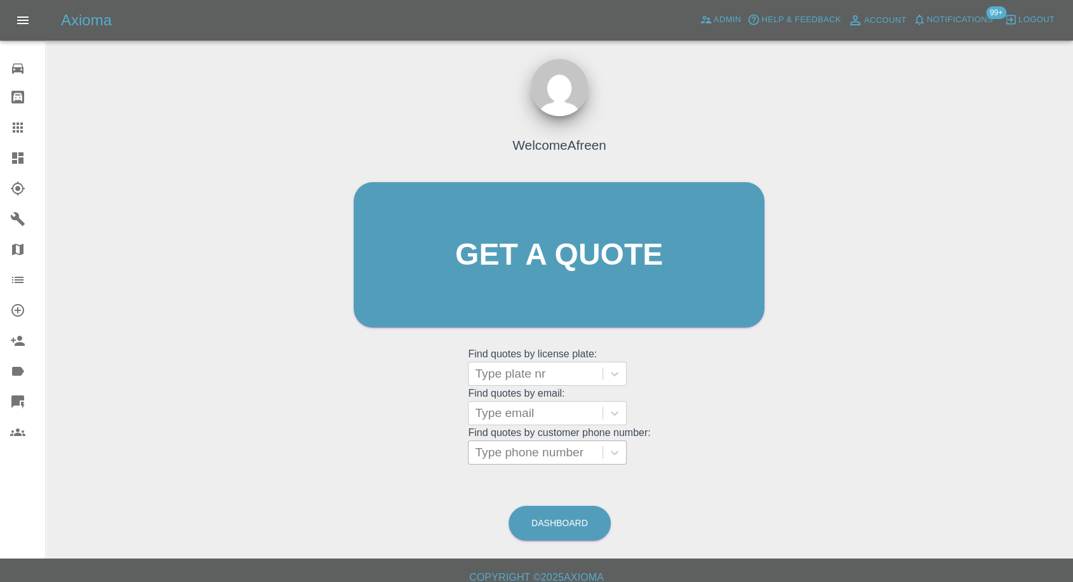
click at [524, 450] on div at bounding box center [535, 453] width 121 height 18
paste input "[PHONE_NUMBER]"
drag, startPoint x: 493, startPoint y: 453, endPoint x: 368, endPoint y: 465, distance: 125.7
click at [371, 465] on div "Welcome Afreen Get a quote Get a quote Find quotes by license plate: Type plate…" at bounding box center [559, 280] width 438 height 384
type input "07847174968"
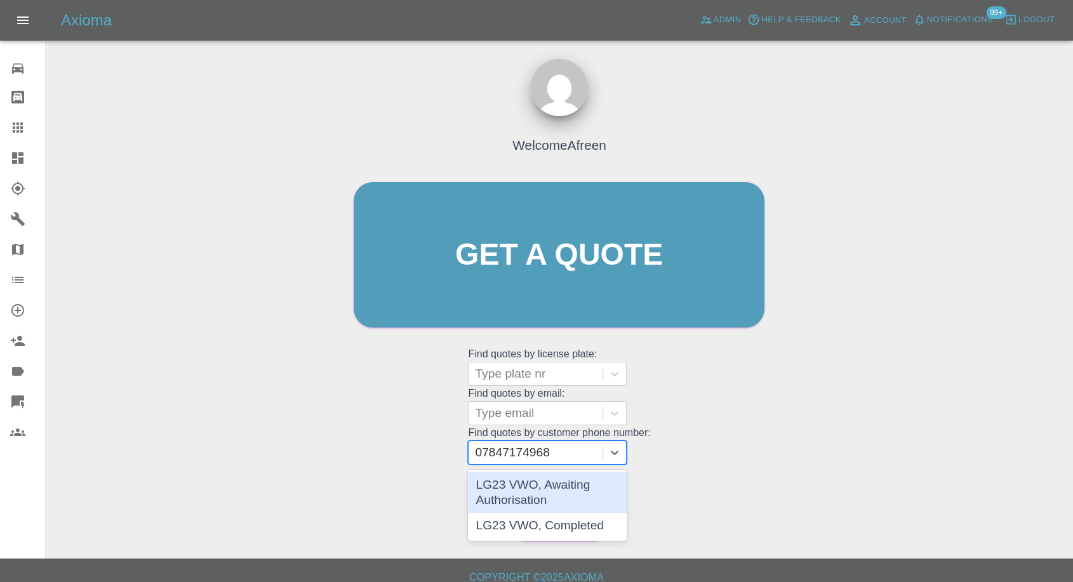
click at [585, 501] on div "LG23 VWO, Awaiting Authorisation" at bounding box center [547, 492] width 159 height 41
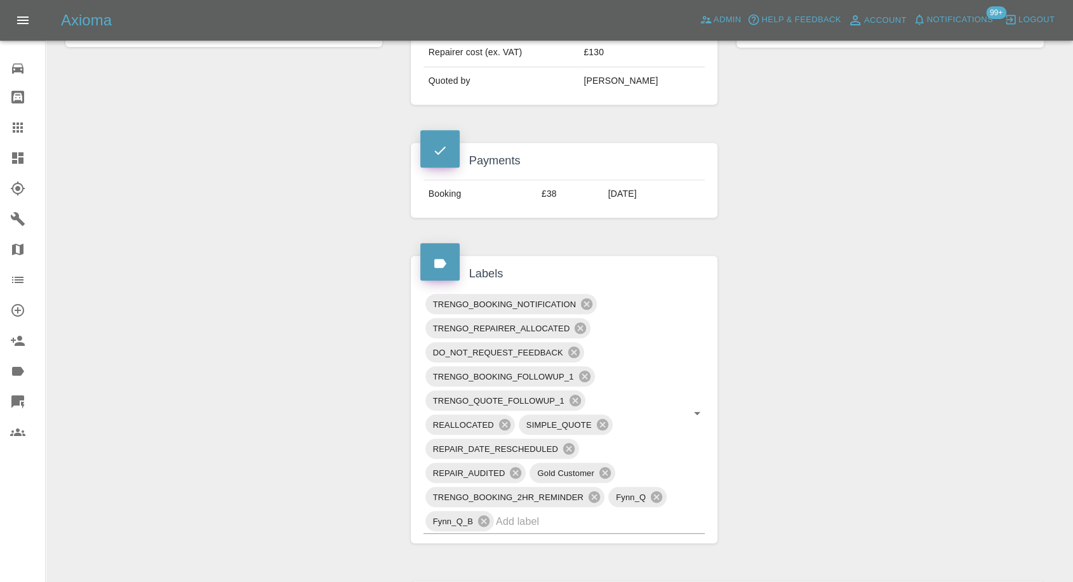
scroll to position [635, 0]
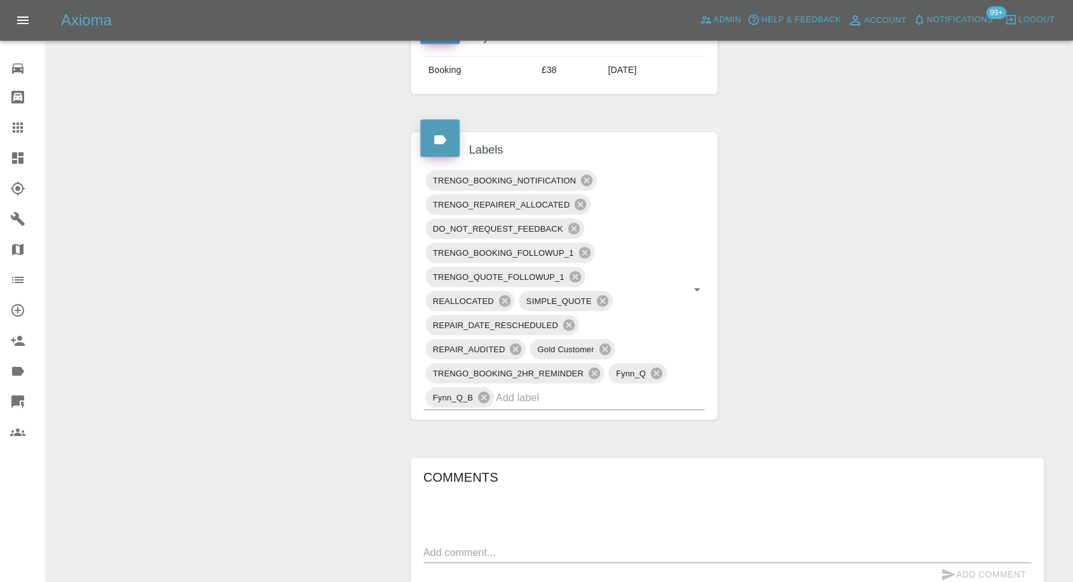
click at [436, 551] on textarea at bounding box center [728, 552] width 608 height 15
paste textarea "Stop spamming me please"
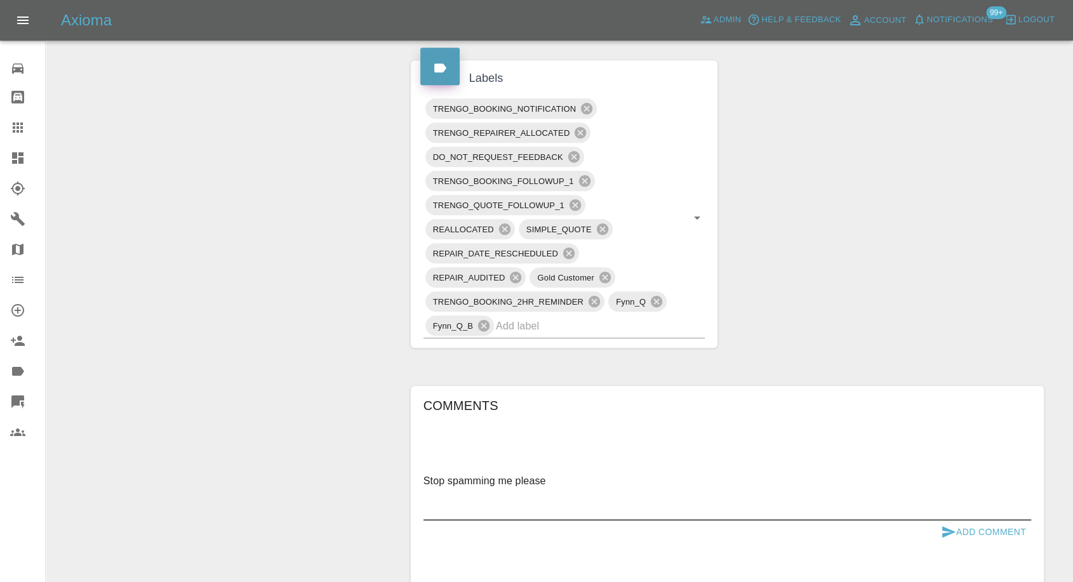
scroll to position [921, 0]
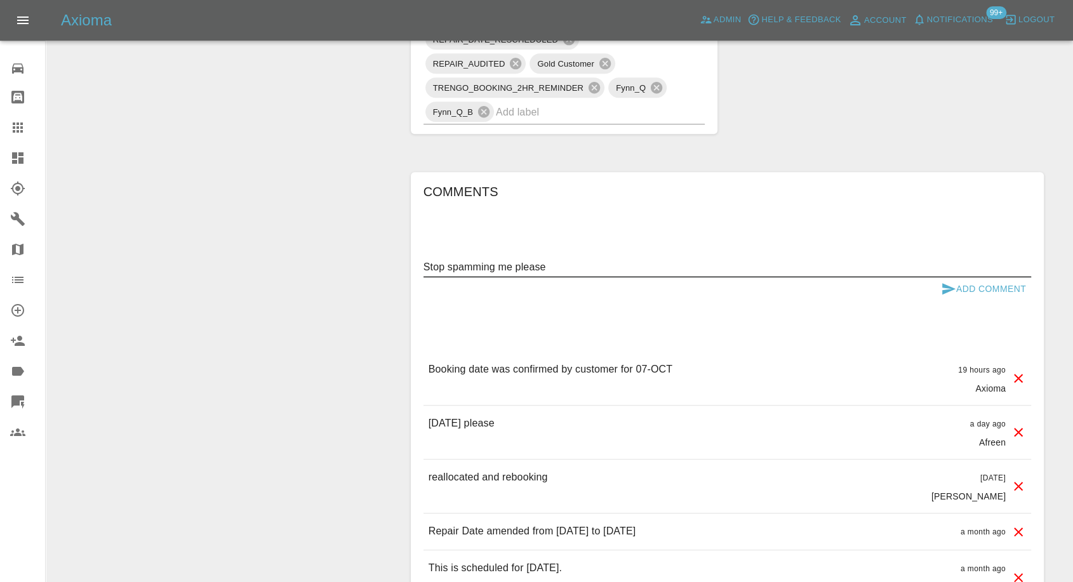
type textarea "Stop spamming me please"
click at [939, 288] on button "Add Comment" at bounding box center [983, 288] width 95 height 23
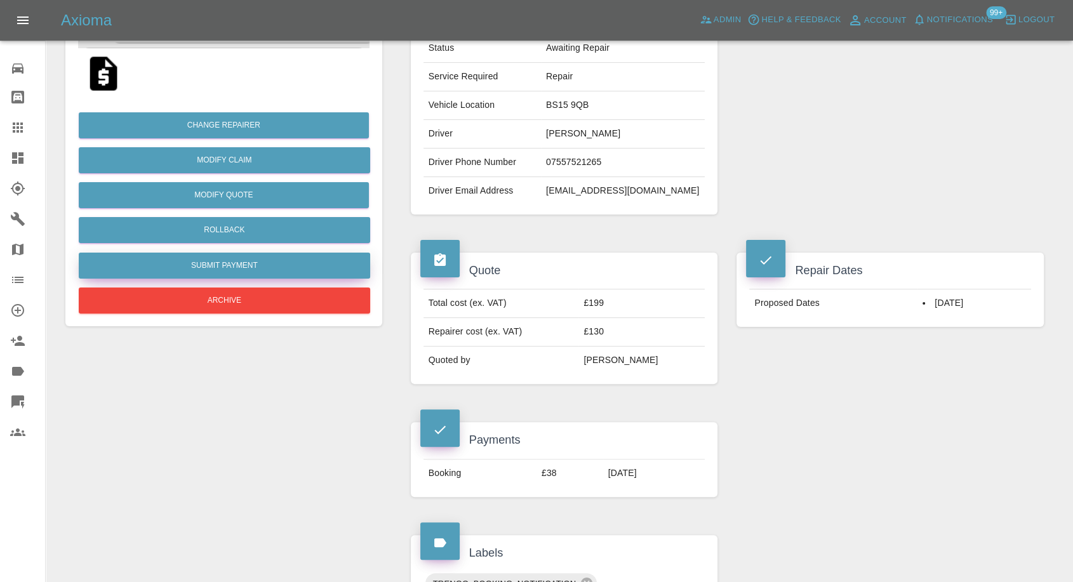
scroll to position [145, 0]
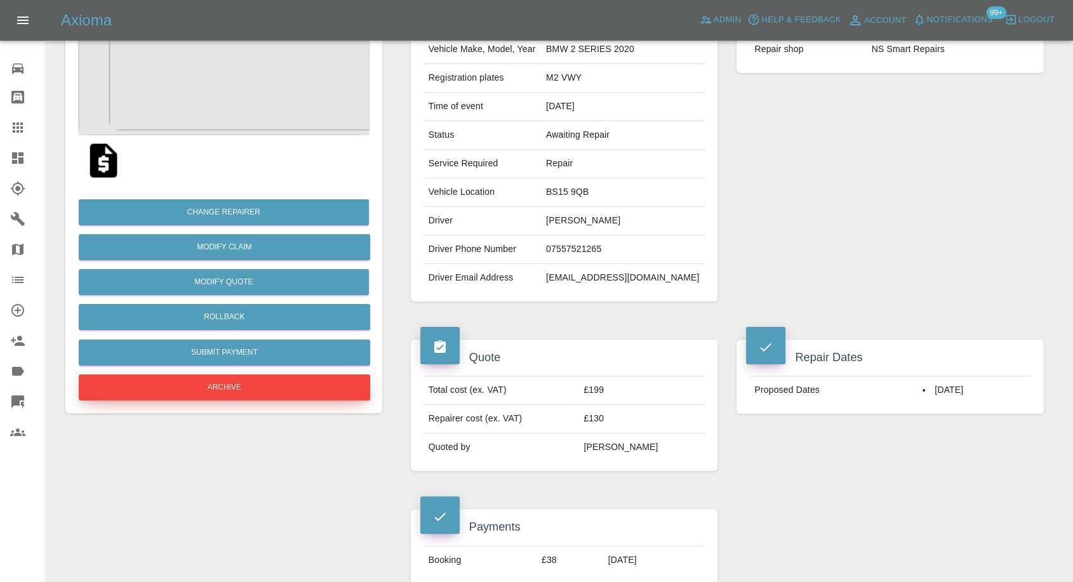
click at [206, 392] on button "Archive" at bounding box center [224, 388] width 291 height 26
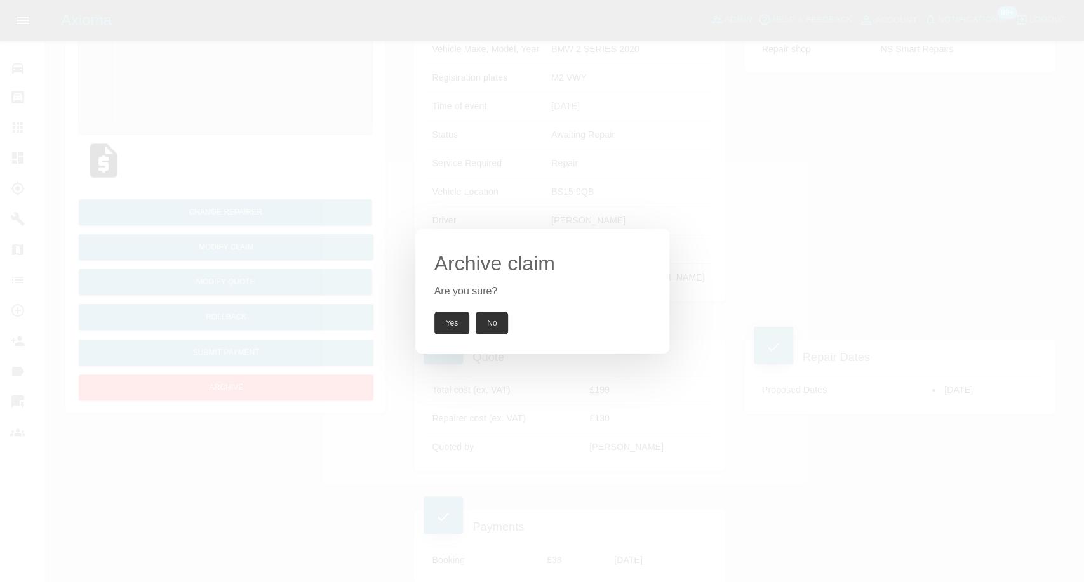
click at [445, 328] on button "Yes" at bounding box center [452, 323] width 36 height 23
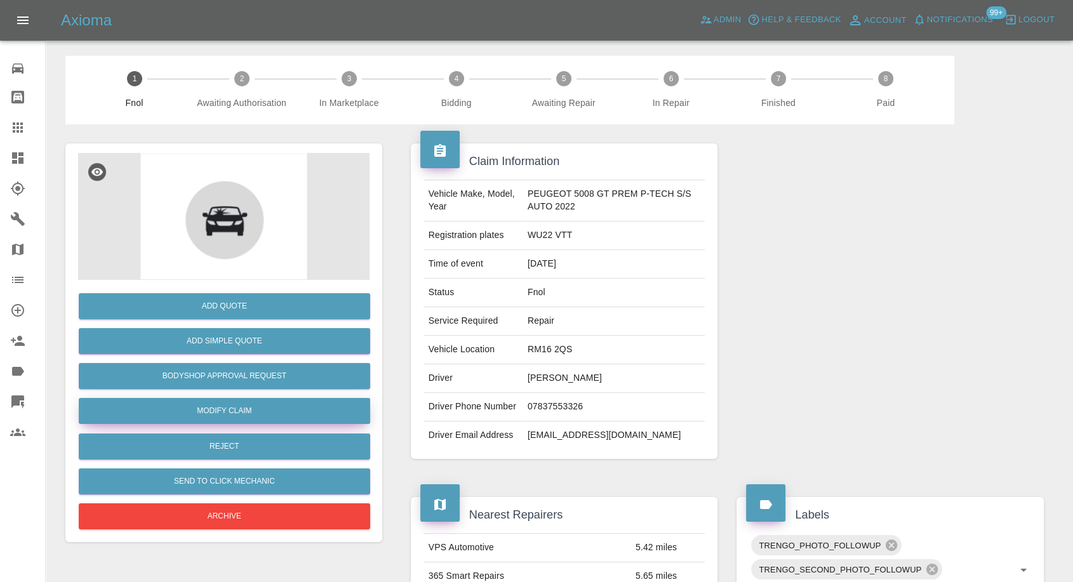
drag, startPoint x: 266, startPoint y: 411, endPoint x: 272, endPoint y: 406, distance: 8.1
click at [266, 411] on link "Modify Claim" at bounding box center [224, 411] width 291 height 26
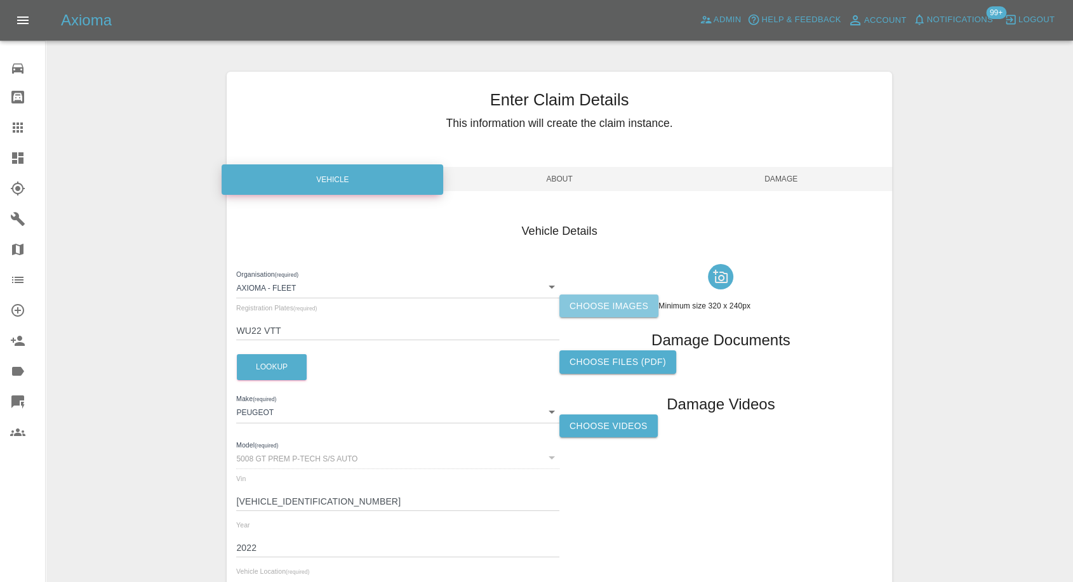
click at [618, 306] on label "Choose images" at bounding box center [608, 306] width 99 height 23
click at [0, 0] on input "Choose images" at bounding box center [0, 0] width 0 height 0
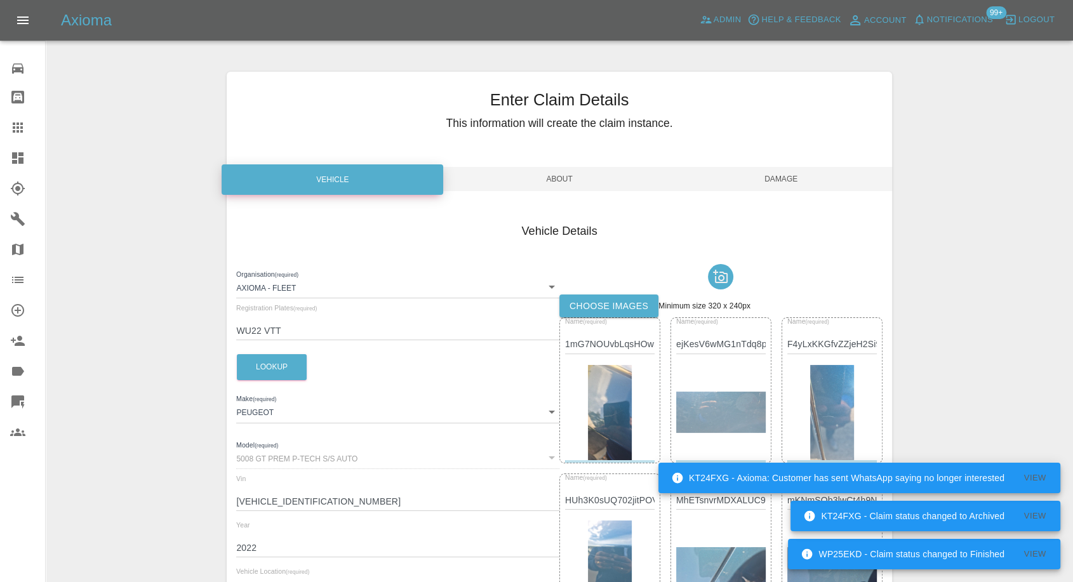
click at [773, 179] on span "Damage" at bounding box center [782, 179] width 222 height 24
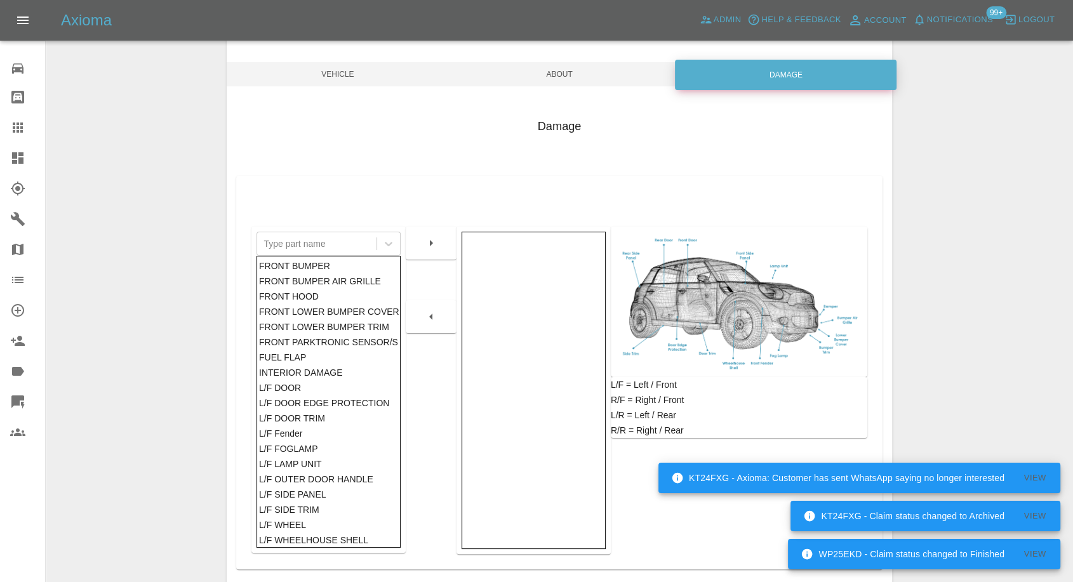
scroll to position [203, 0]
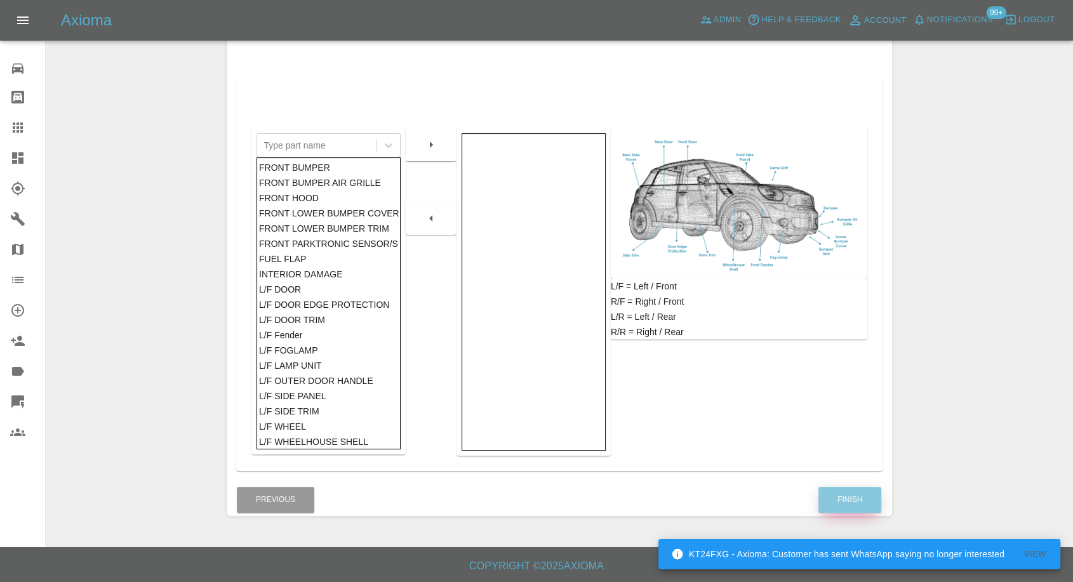
click at [854, 499] on button "Finish" at bounding box center [850, 500] width 63 height 26
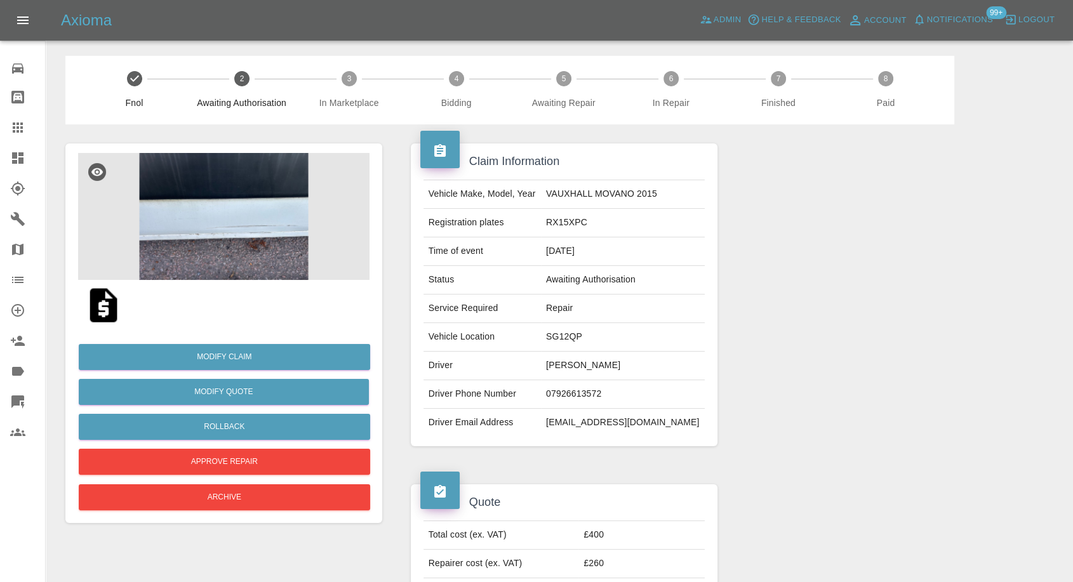
click at [236, 238] on img at bounding box center [223, 216] width 291 height 127
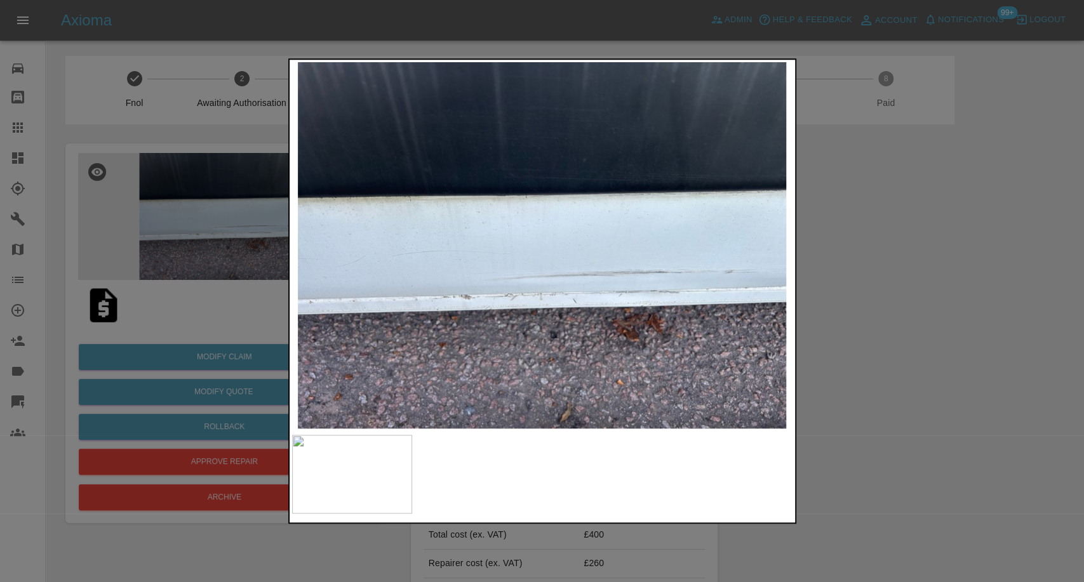
click at [905, 398] on div at bounding box center [542, 291] width 1084 height 582
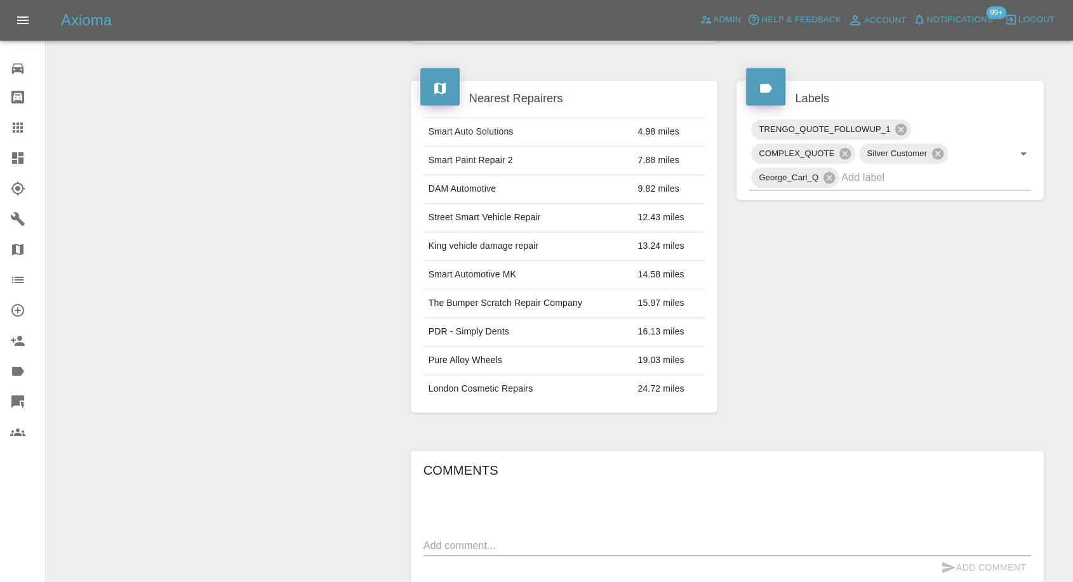
scroll to position [453, 0]
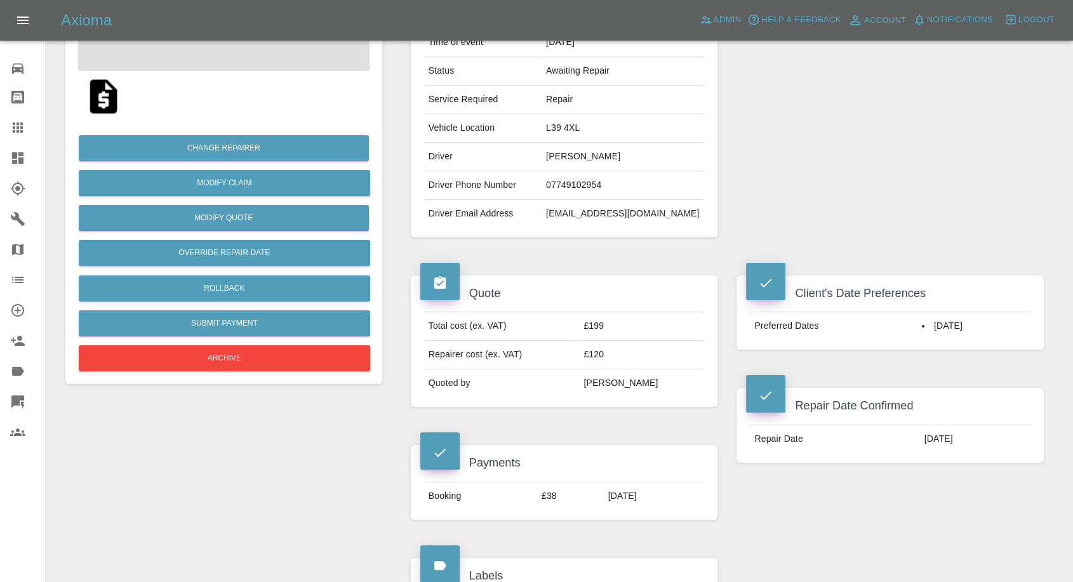
scroll to position [211, 0]
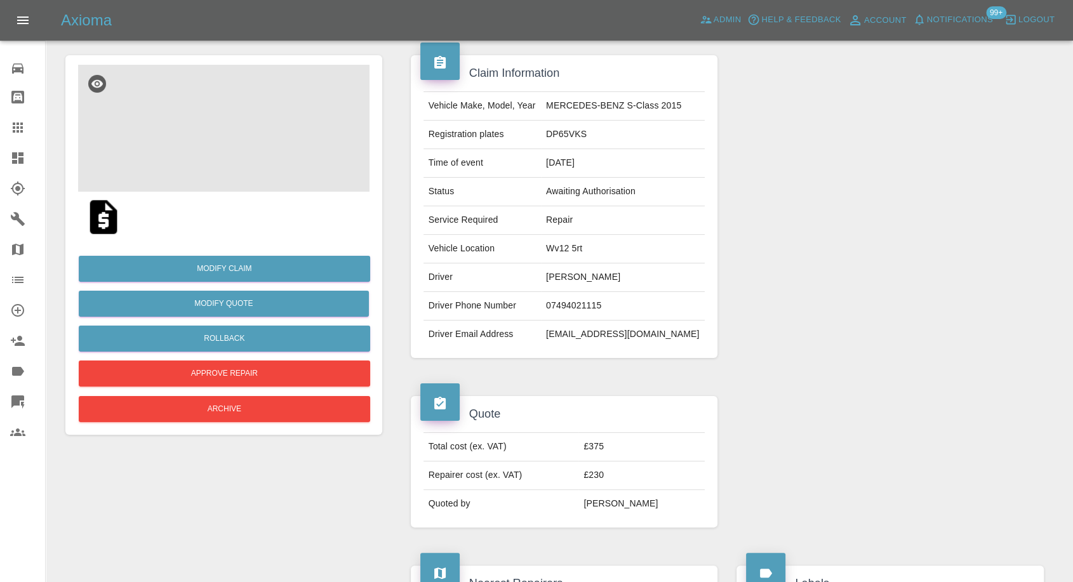
scroll to position [352, 0]
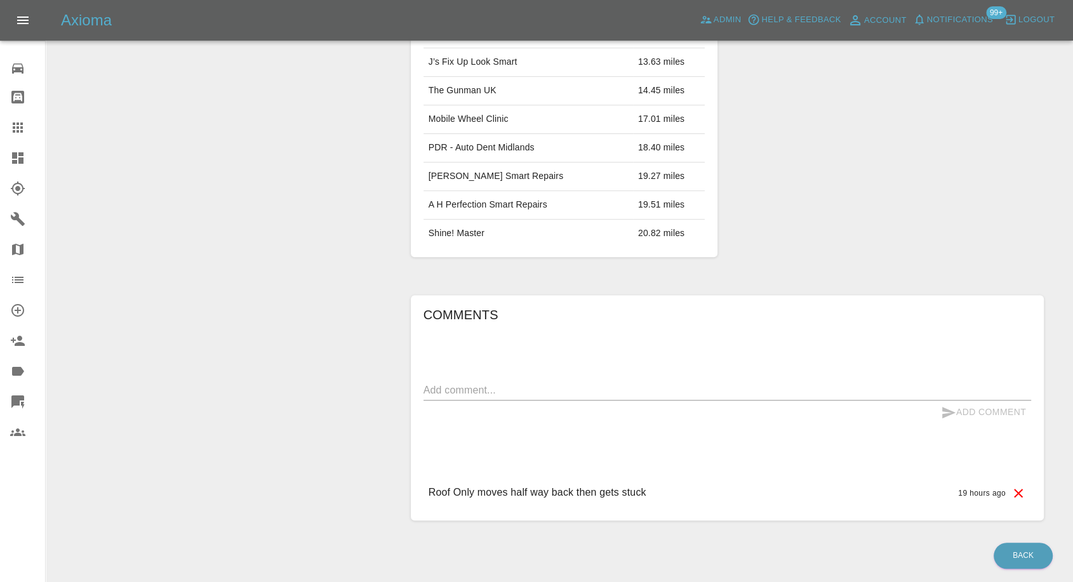
scroll to position [599, 0]
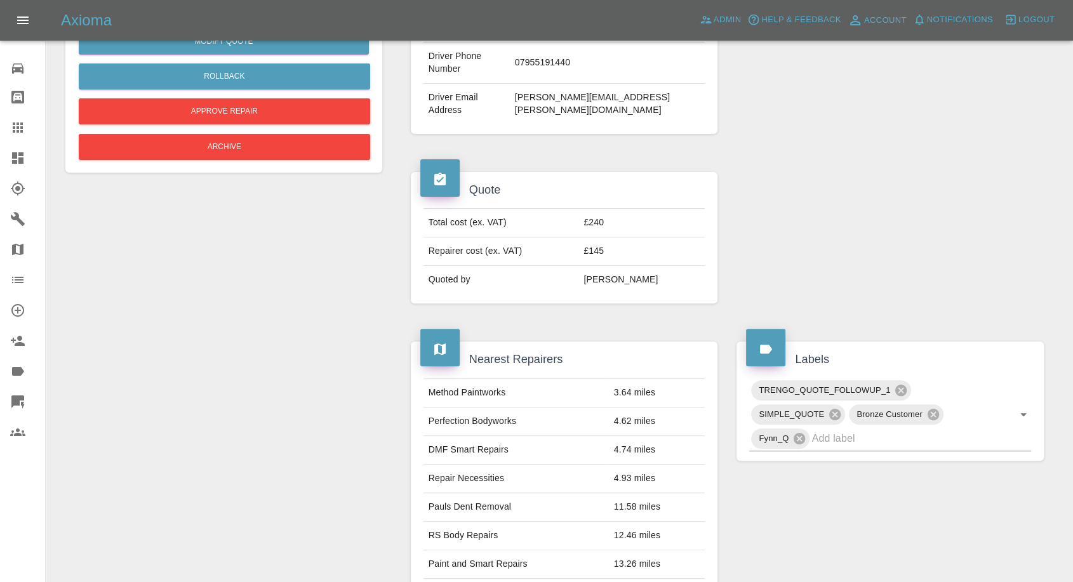
scroll to position [352, 0]
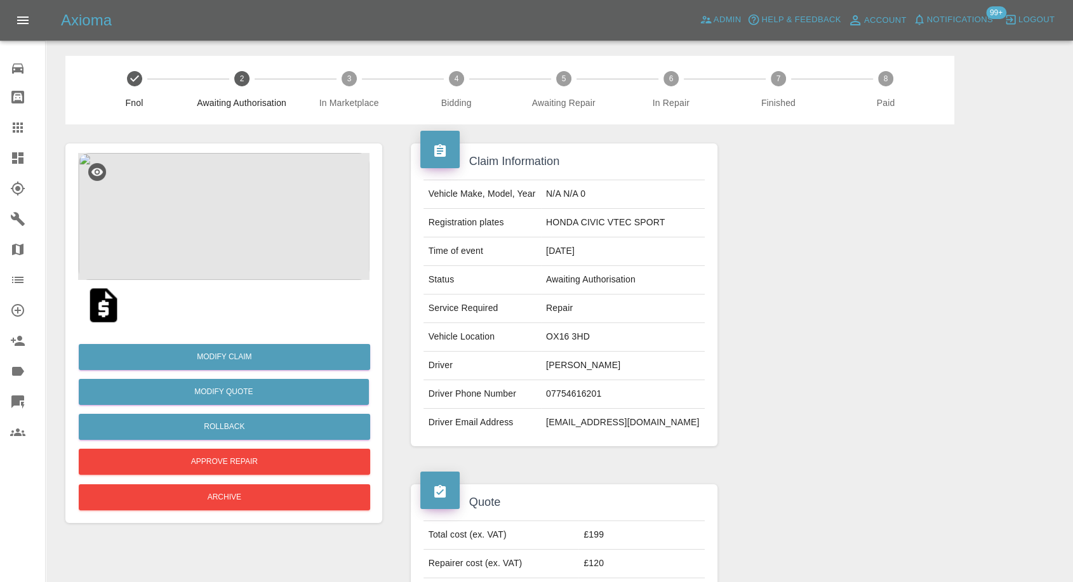
click at [94, 316] on img at bounding box center [103, 305] width 41 height 41
click at [213, 250] on img at bounding box center [223, 216] width 291 height 127
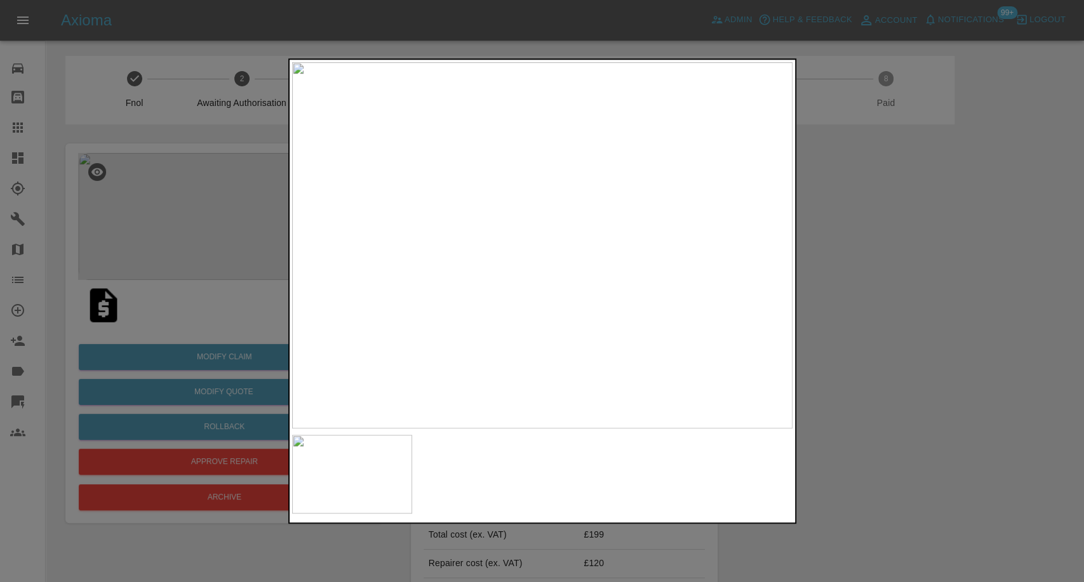
click at [921, 411] on div at bounding box center [542, 291] width 1084 height 582
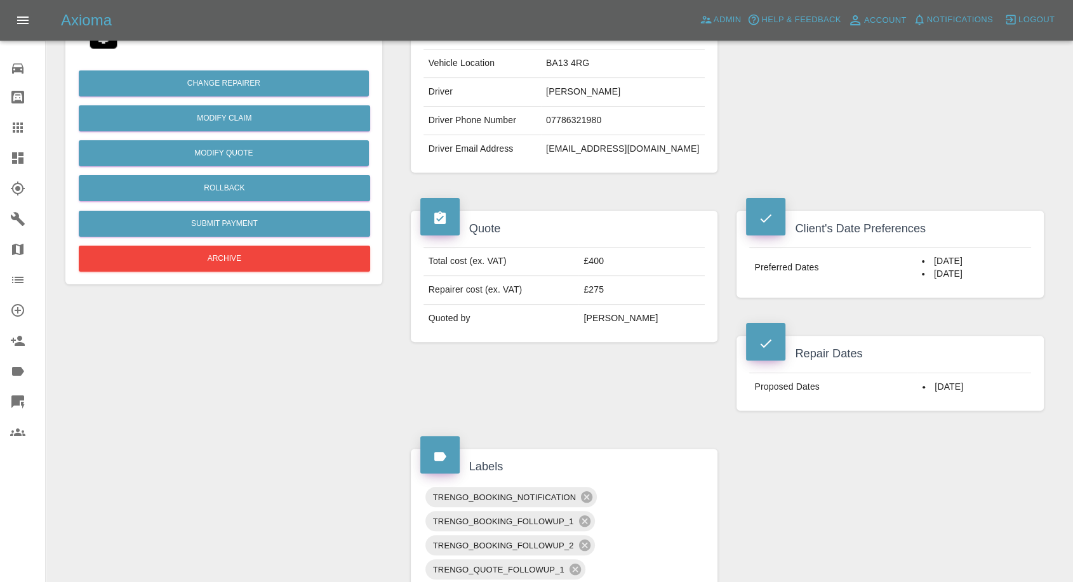
scroll to position [282, 0]
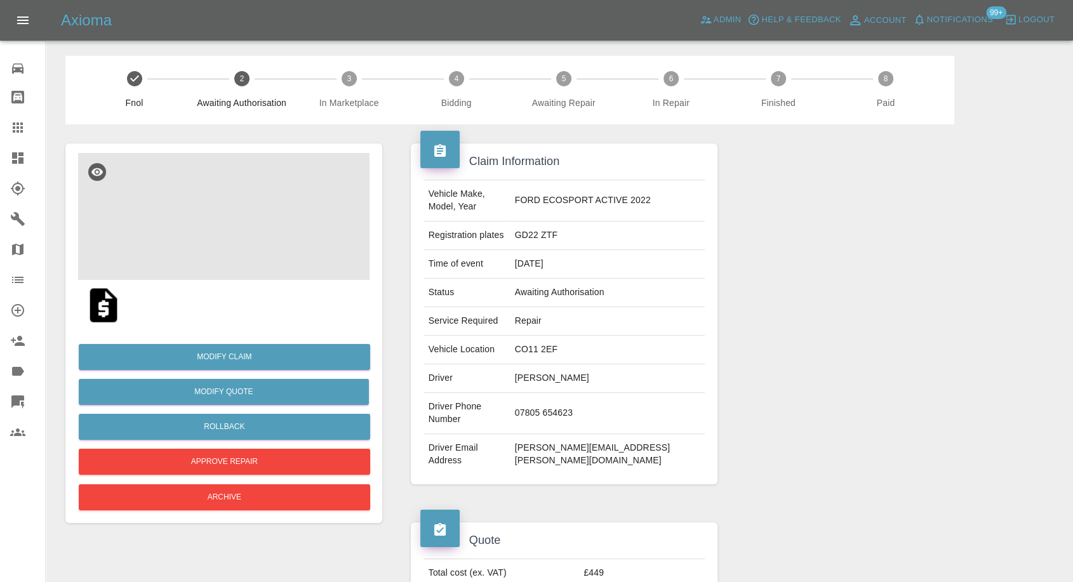
click at [249, 249] on img at bounding box center [223, 216] width 291 height 127
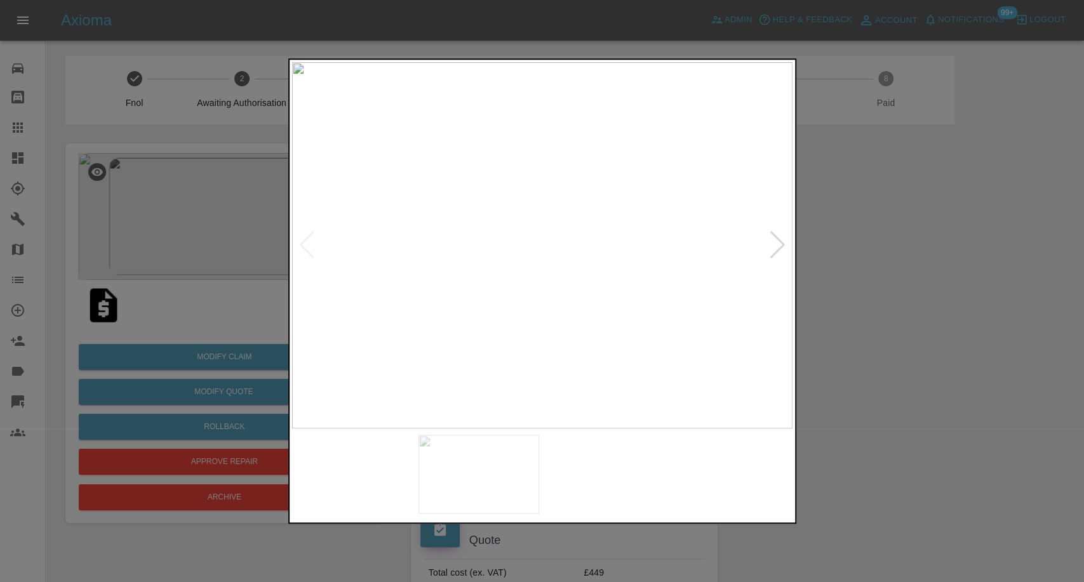
click at [482, 449] on img at bounding box center [478, 474] width 121 height 79
click at [813, 359] on div at bounding box center [542, 291] width 1084 height 582
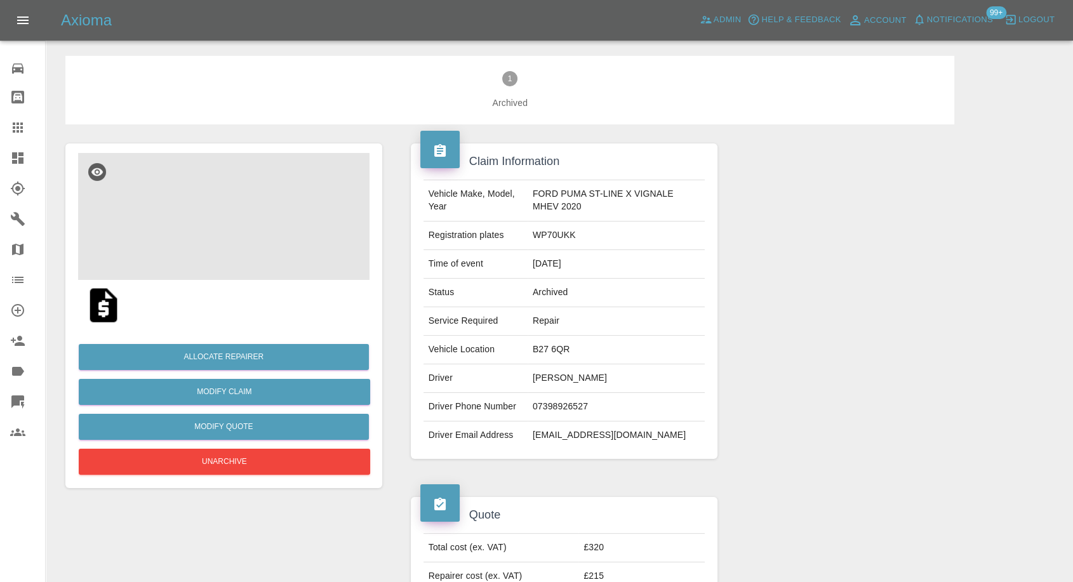
click at [236, 253] on img at bounding box center [223, 216] width 291 height 127
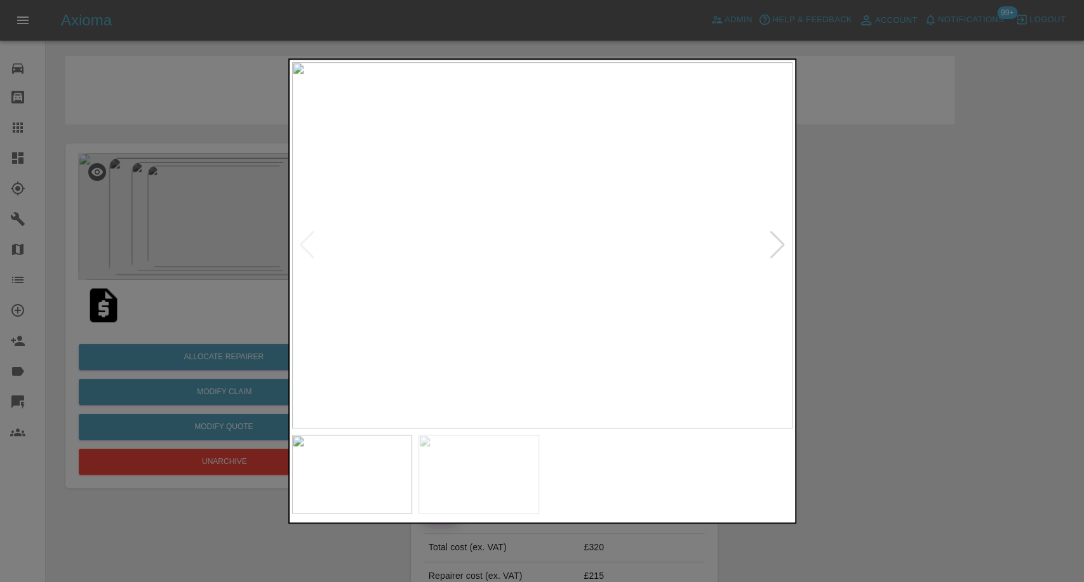
click at [485, 478] on img at bounding box center [478, 474] width 121 height 79
click at [594, 471] on img at bounding box center [605, 474] width 121 height 79
click at [757, 474] on img at bounding box center [732, 474] width 121 height 79
click at [930, 374] on div at bounding box center [542, 291] width 1084 height 582
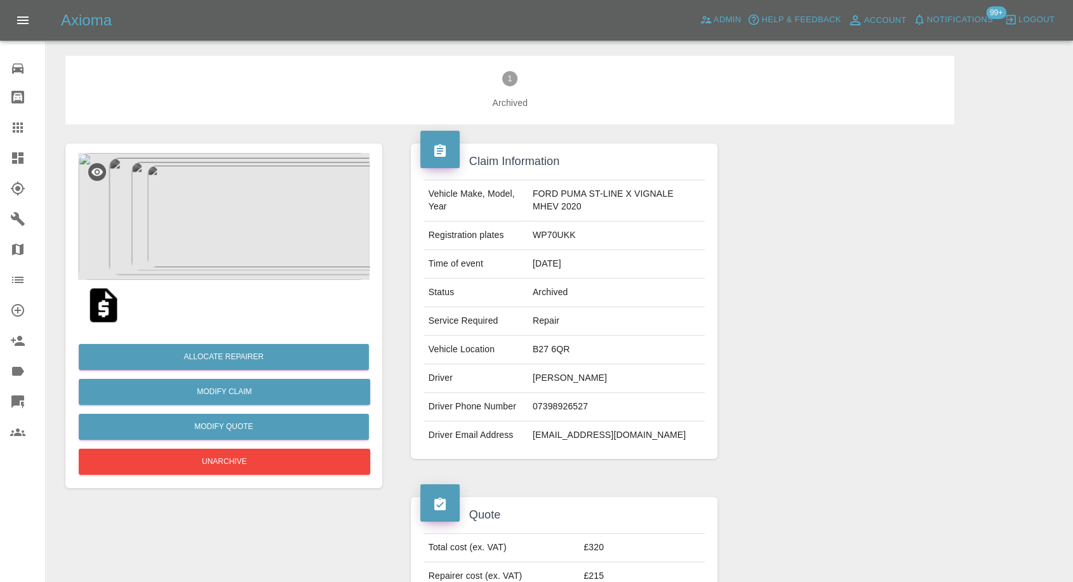
click at [225, 216] on img at bounding box center [223, 216] width 291 height 127
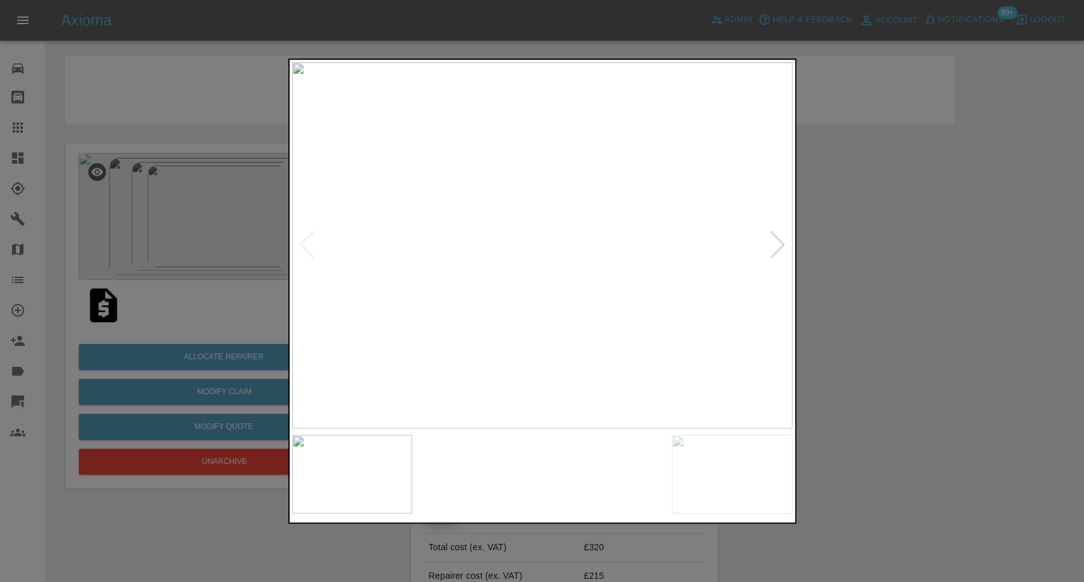
click at [447, 458] on img at bounding box center [478, 474] width 121 height 79
click at [574, 480] on img at bounding box center [605, 474] width 121 height 79
click at [701, 472] on img at bounding box center [732, 474] width 121 height 79
click at [759, 465] on img at bounding box center [732, 474] width 121 height 79
click at [208, 259] on div at bounding box center [542, 291] width 1084 height 582
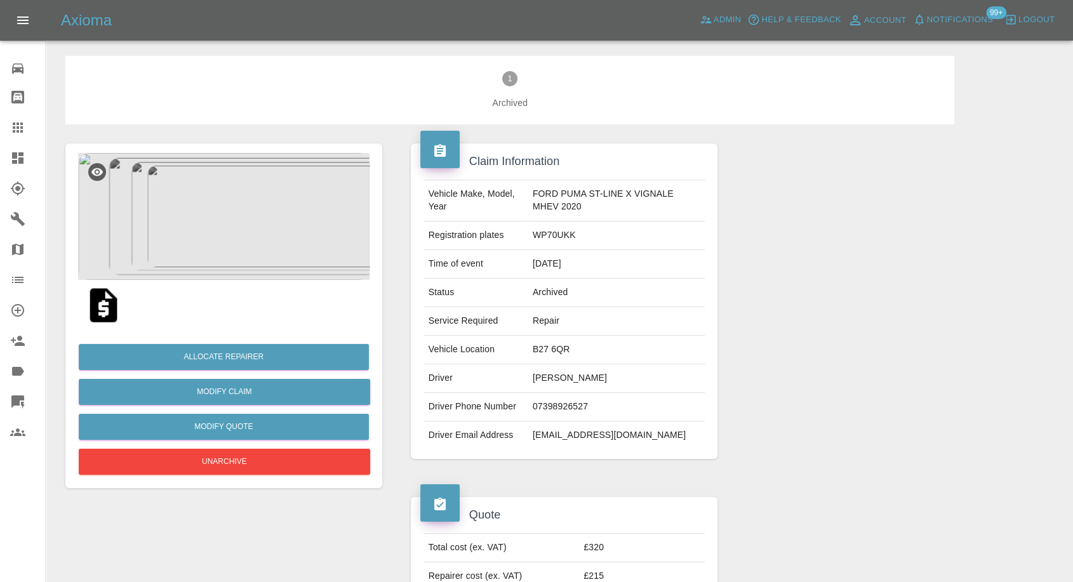
click at [97, 309] on img at bounding box center [103, 305] width 41 height 41
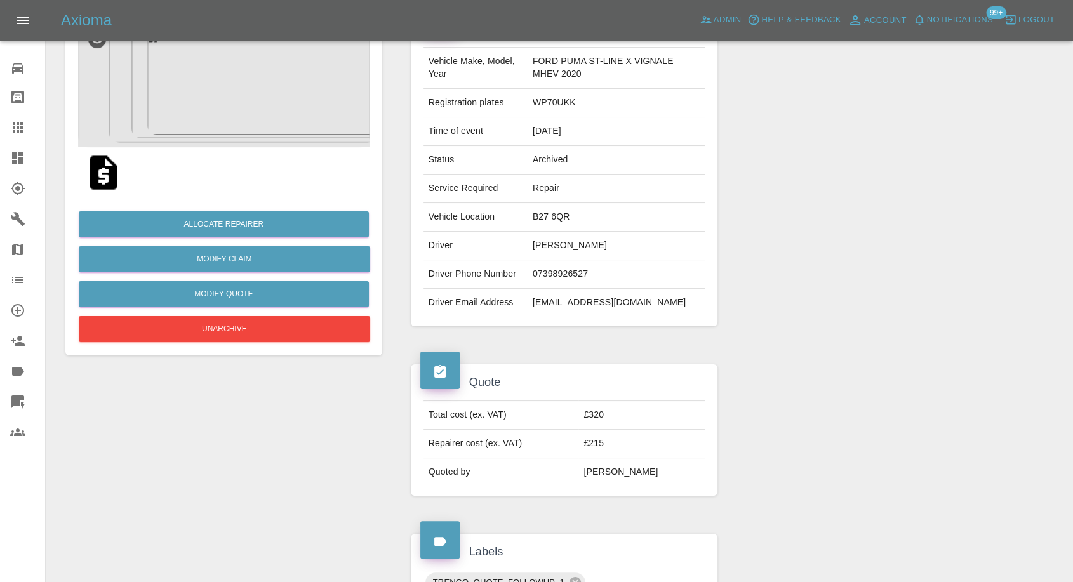
scroll to position [141, 0]
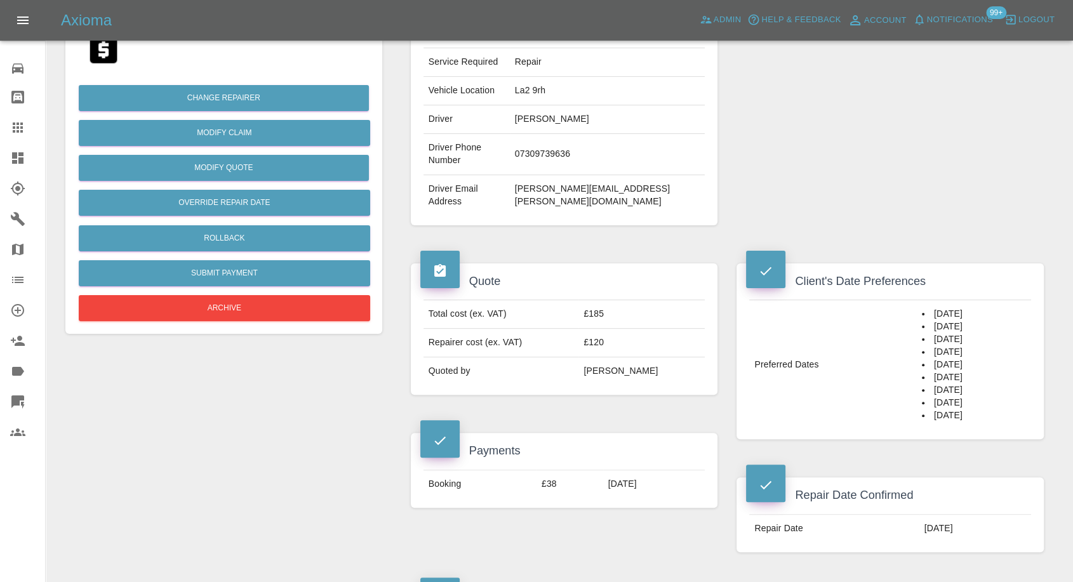
scroll to position [282, 0]
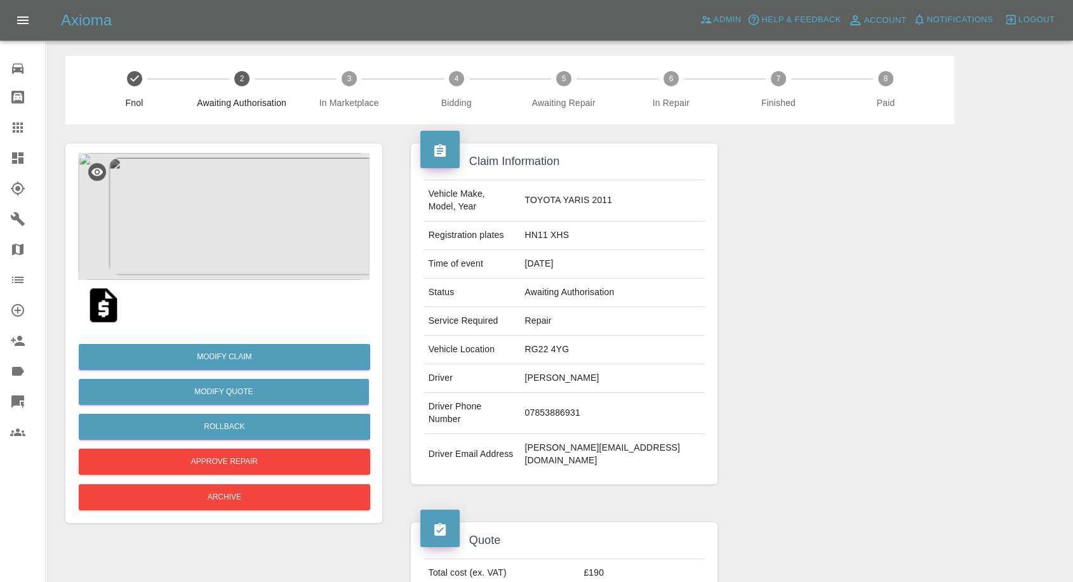
click at [210, 226] on img at bounding box center [223, 216] width 291 height 127
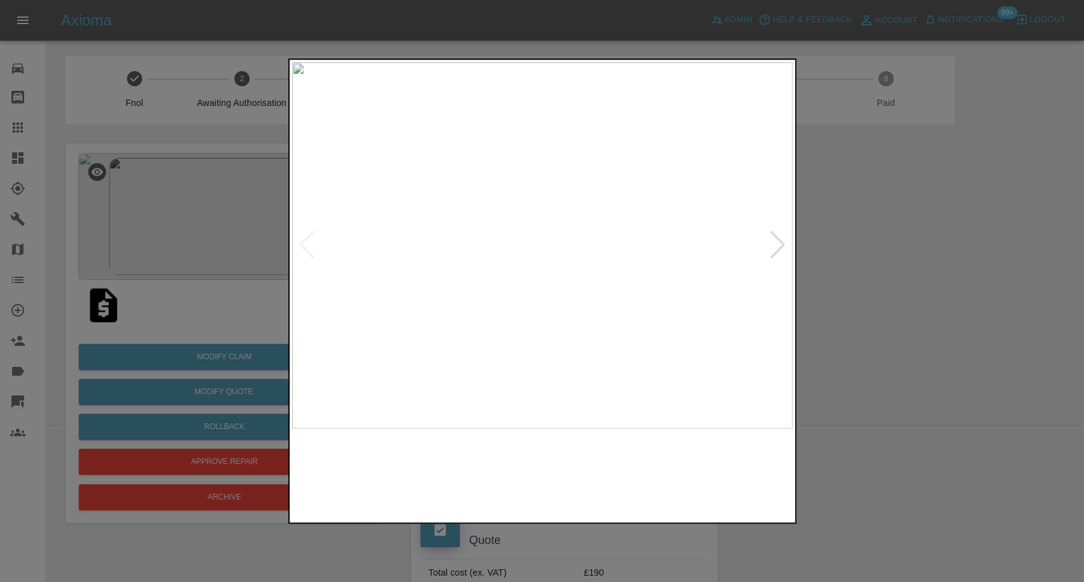
click at [469, 471] on img at bounding box center [478, 474] width 121 height 79
click at [356, 471] on img at bounding box center [352, 474] width 121 height 79
click at [867, 352] on div at bounding box center [542, 291] width 1084 height 582
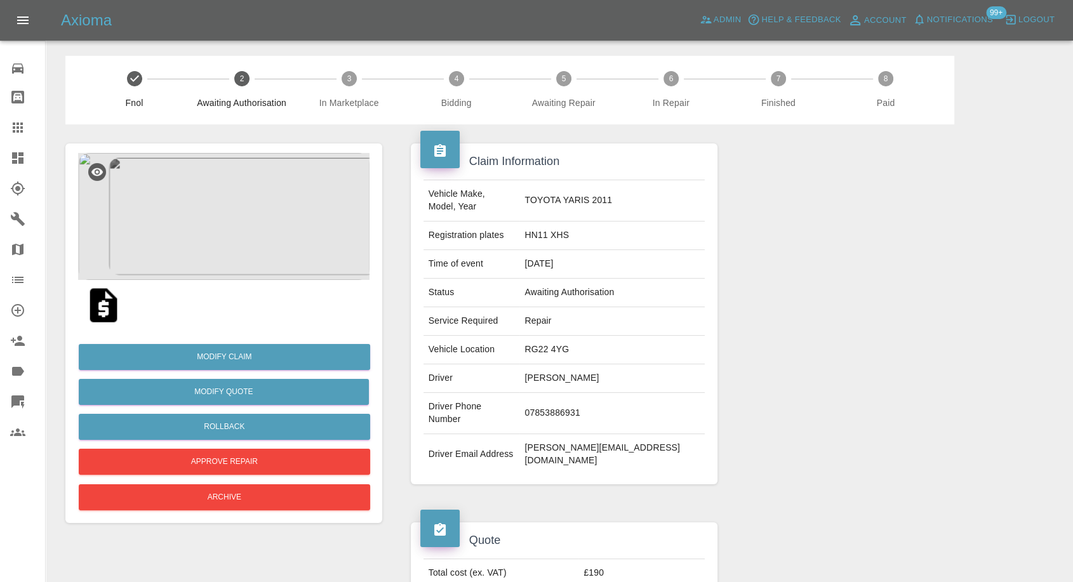
click at [100, 309] on img at bounding box center [103, 305] width 41 height 41
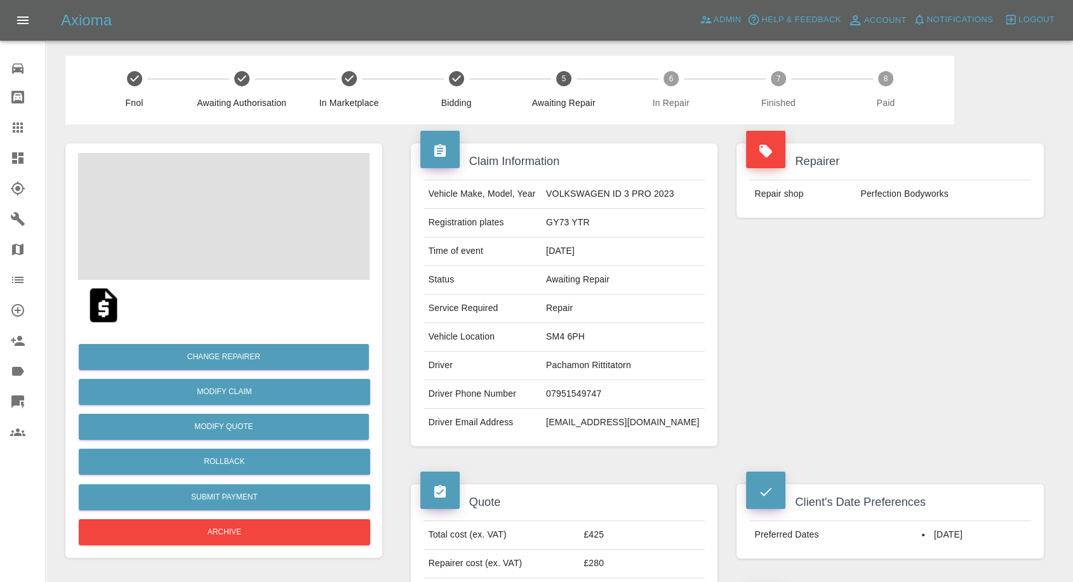
click at [589, 382] on td "07951549747" at bounding box center [623, 394] width 164 height 29
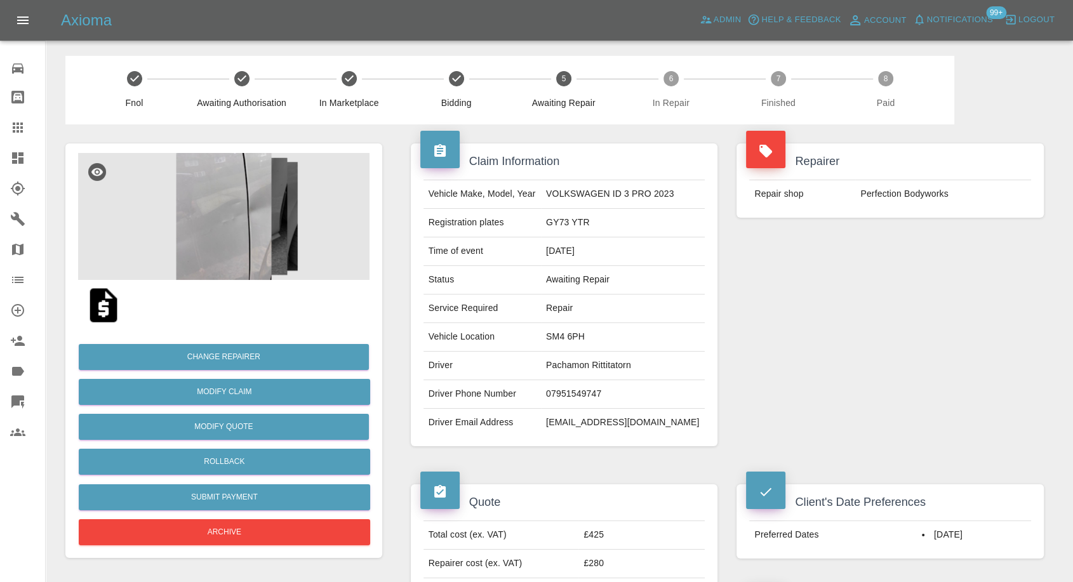
click at [564, 396] on td "07951549747" at bounding box center [623, 394] width 164 height 29
copy td "07951549747"
click at [828, 384] on div "Repairer Repair shop Perfection Bodyworks" at bounding box center [890, 294] width 326 height 341
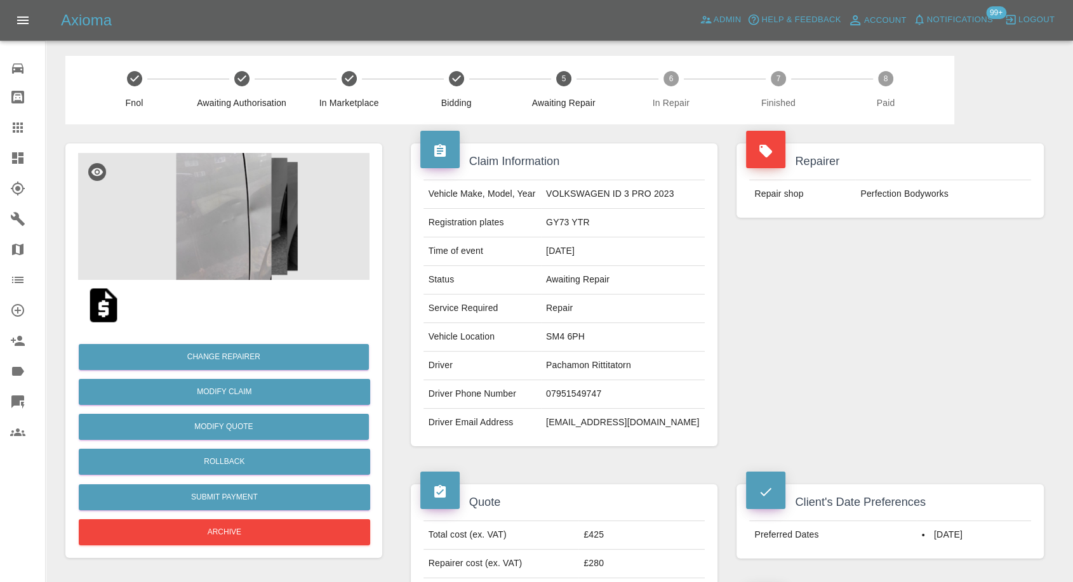
click at [582, 365] on td "Pachamon Rittitatorn" at bounding box center [623, 366] width 164 height 29
copy td "Pachamon"
drag, startPoint x: 849, startPoint y: 324, endPoint x: 829, endPoint y: 321, distance: 20.6
click at [849, 324] on div "Repairer Repair shop Perfection Bodyworks" at bounding box center [890, 294] width 326 height 341
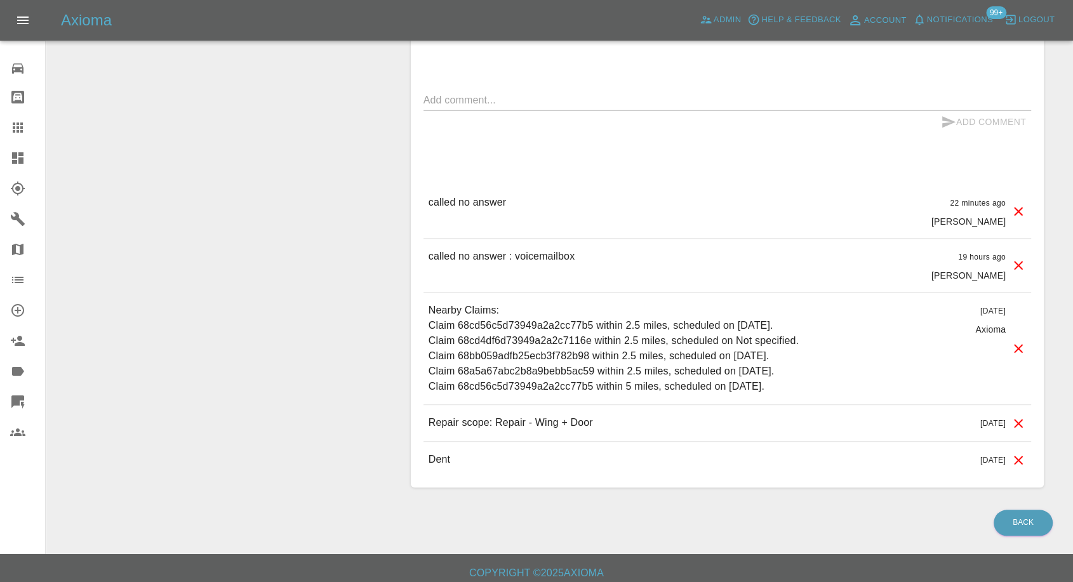
scroll to position [1058, 0]
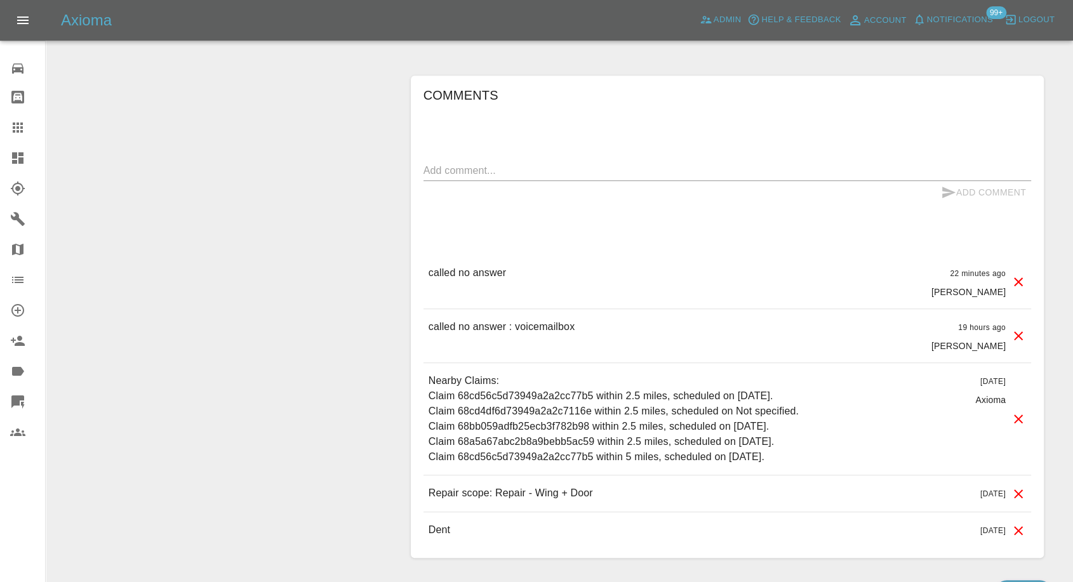
click at [493, 168] on textarea at bounding box center [728, 170] width 608 height 15
type textarea "wats app sent"
click at [945, 185] on icon "submit" at bounding box center [948, 192] width 15 height 15
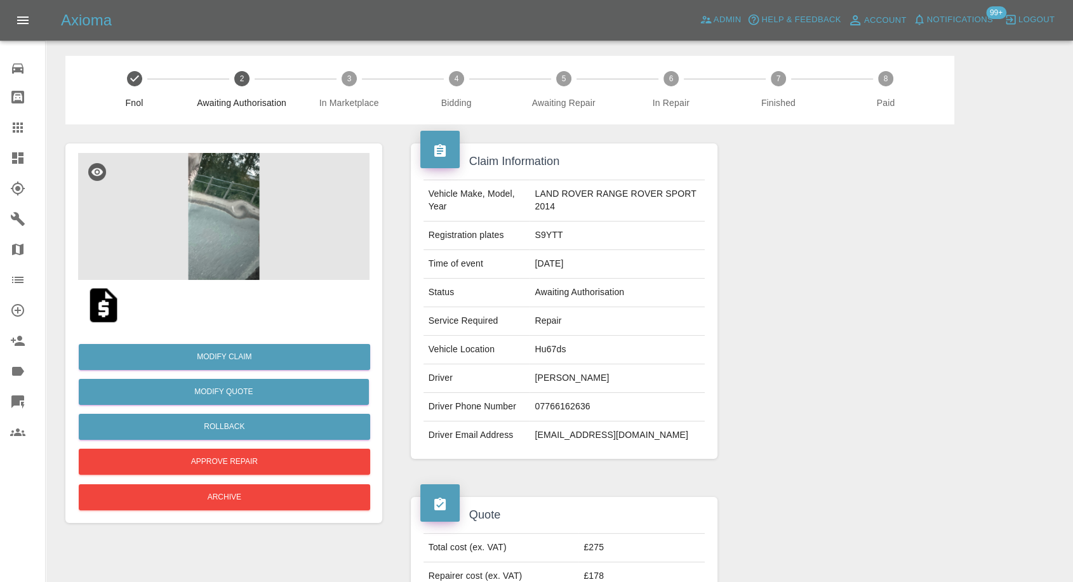
click at [232, 245] on img at bounding box center [223, 216] width 291 height 127
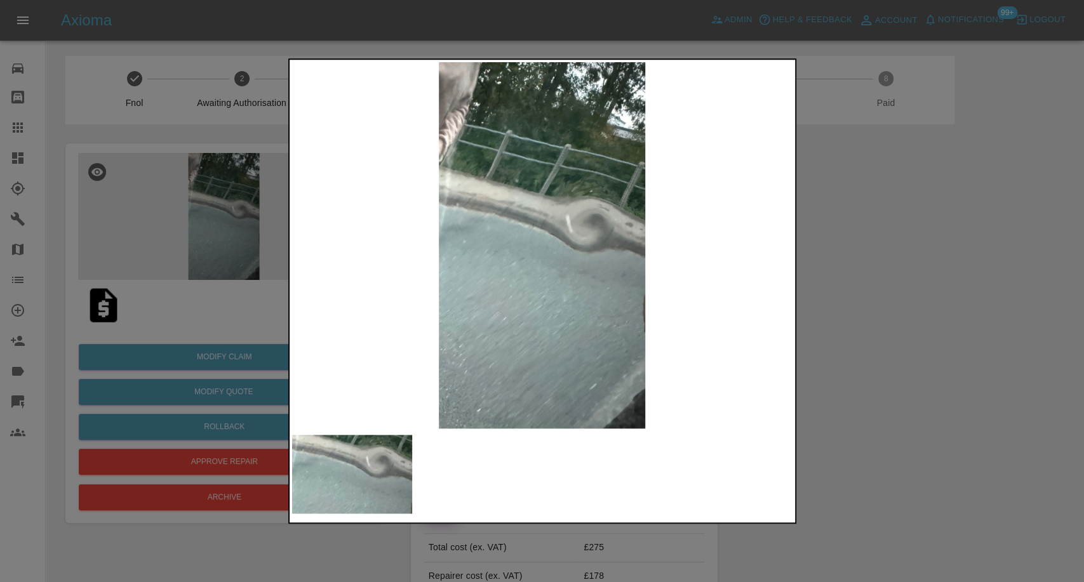
click at [859, 263] on div at bounding box center [542, 291] width 1084 height 582
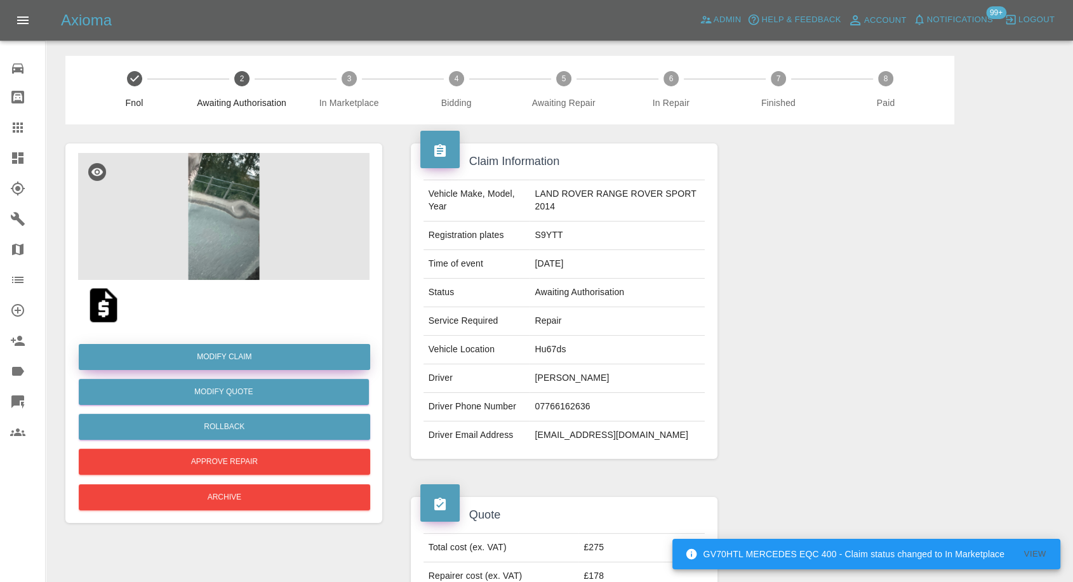
click at [232, 361] on link "Modify Claim" at bounding box center [224, 357] width 291 height 26
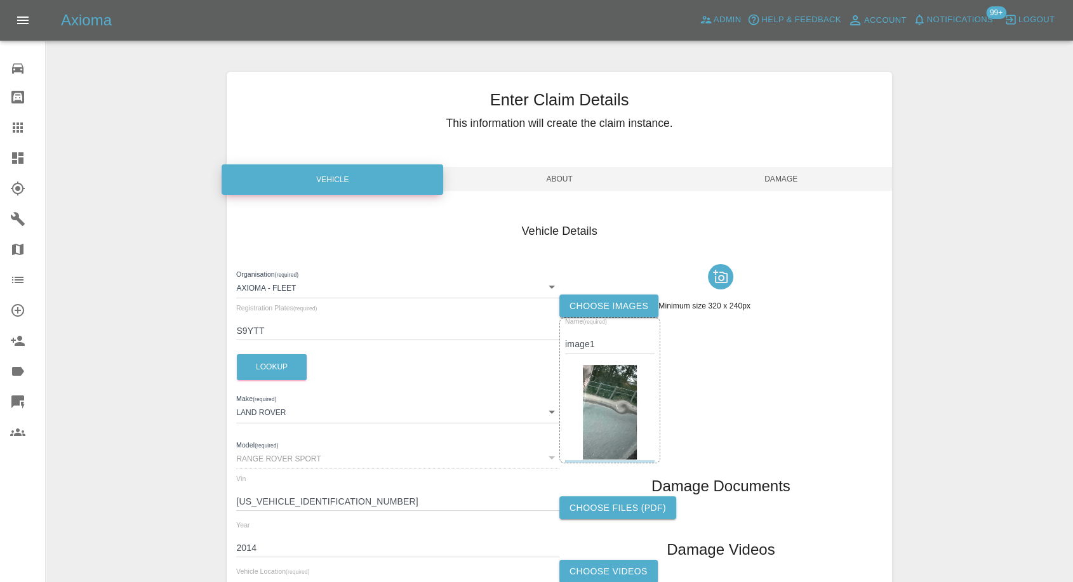
click at [617, 298] on label "Choose images" at bounding box center [608, 306] width 99 height 23
click at [0, 0] on input "Choose images" at bounding box center [0, 0] width 0 height 0
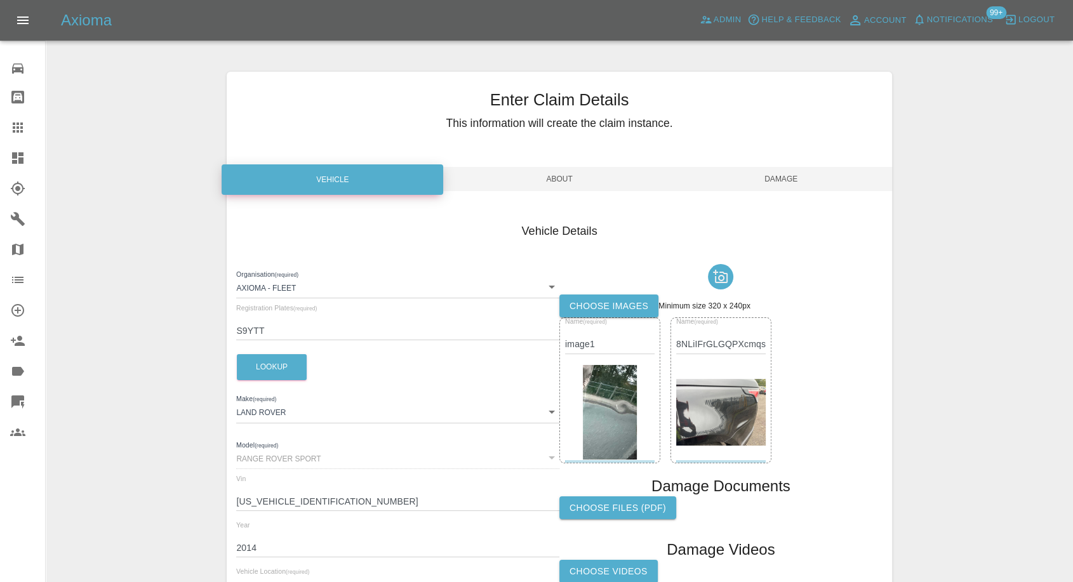
click at [582, 301] on label "Choose images" at bounding box center [608, 306] width 99 height 23
click at [0, 0] on input "Choose images" at bounding box center [0, 0] width 0 height 0
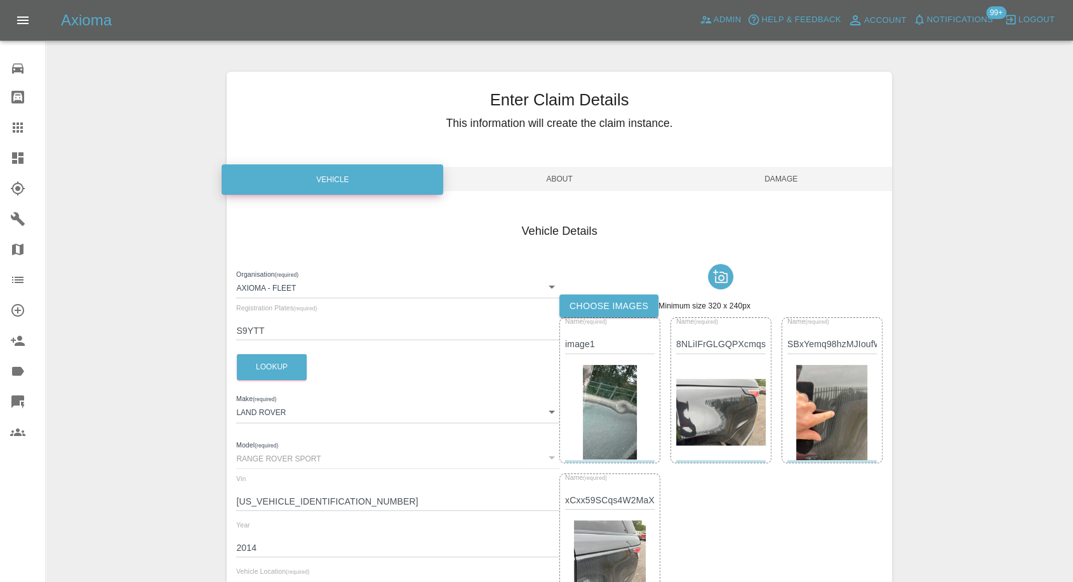
click at [803, 182] on span "Damage" at bounding box center [782, 179] width 222 height 24
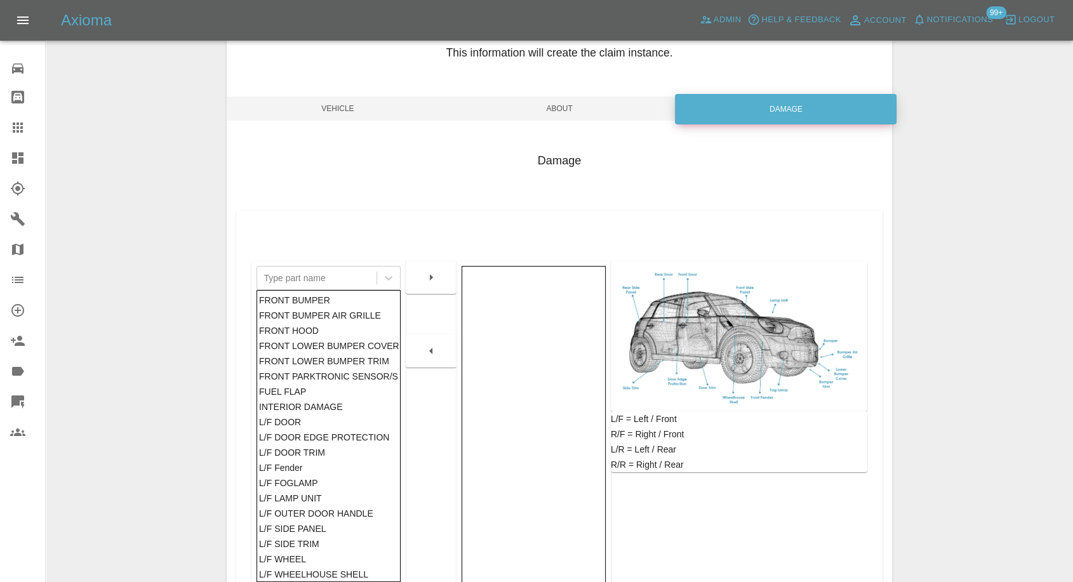
scroll to position [141, 0]
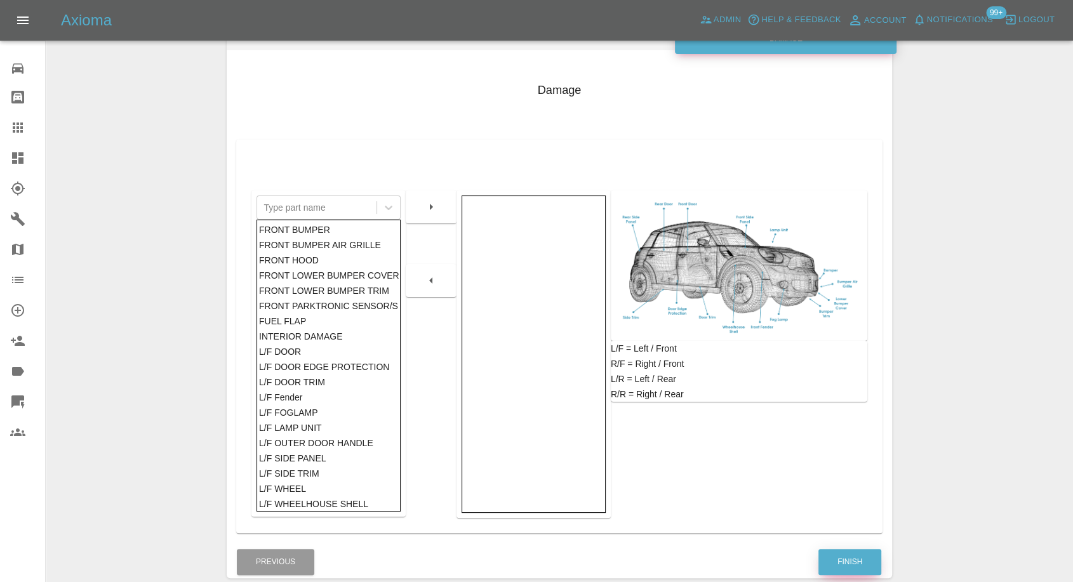
click at [833, 571] on button "Finish" at bounding box center [850, 562] width 63 height 26
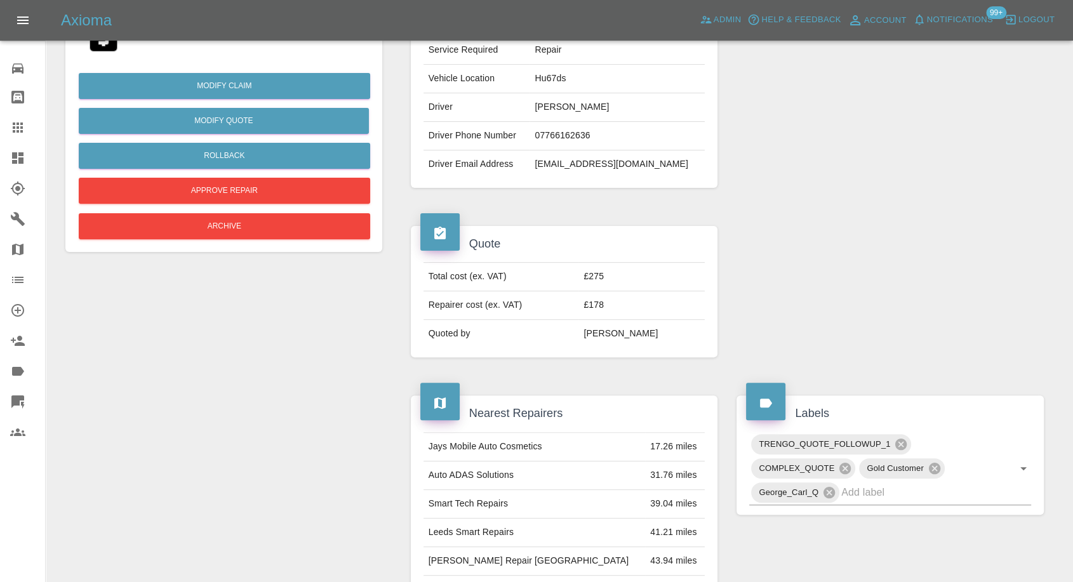
scroll to position [211, 0]
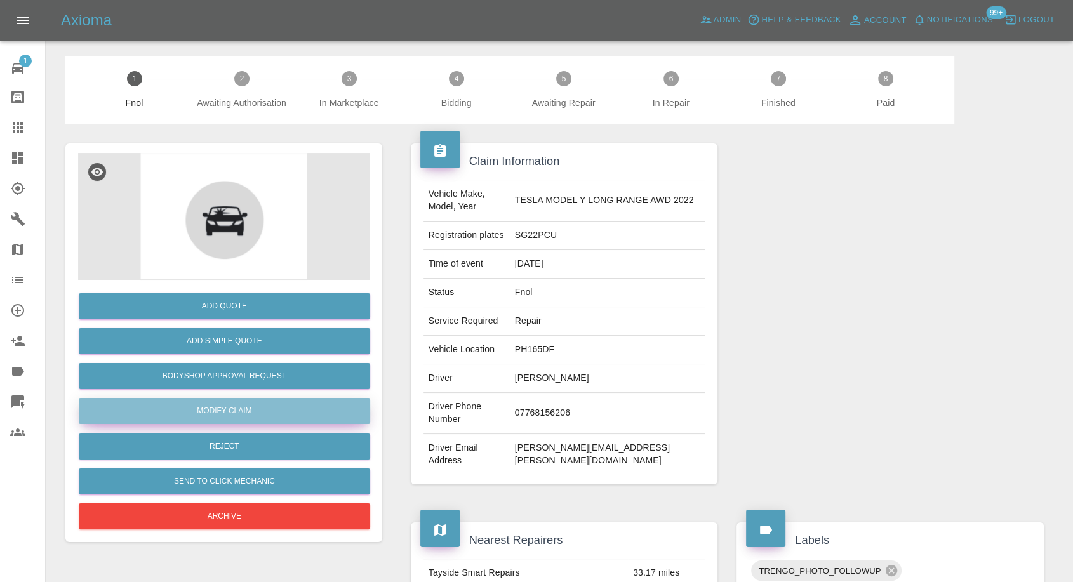
click at [244, 407] on link "Modify Claim" at bounding box center [224, 411] width 291 height 26
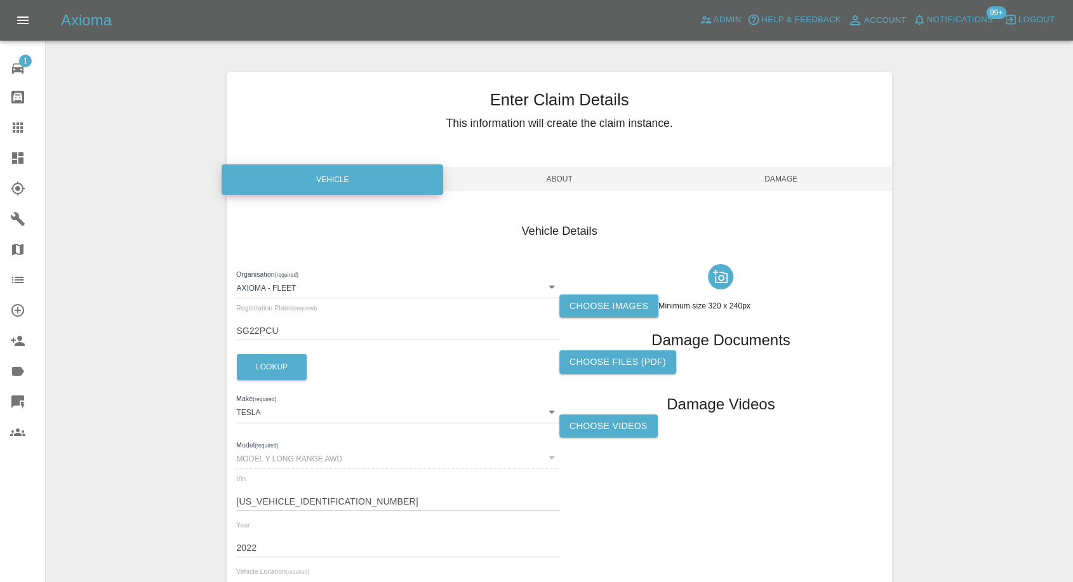
click at [584, 302] on label "Choose images" at bounding box center [608, 306] width 99 height 23
click at [0, 0] on input "Choose images" at bounding box center [0, 0] width 0 height 0
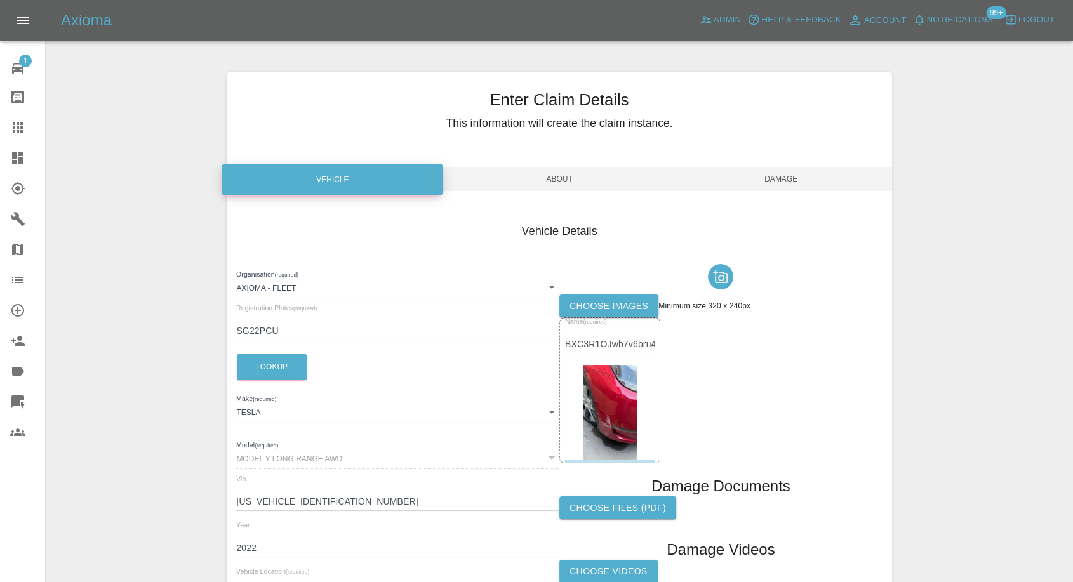
click at [610, 311] on label "Choose images" at bounding box center [608, 306] width 99 height 23
click at [0, 0] on input "Choose images" at bounding box center [0, 0] width 0 height 0
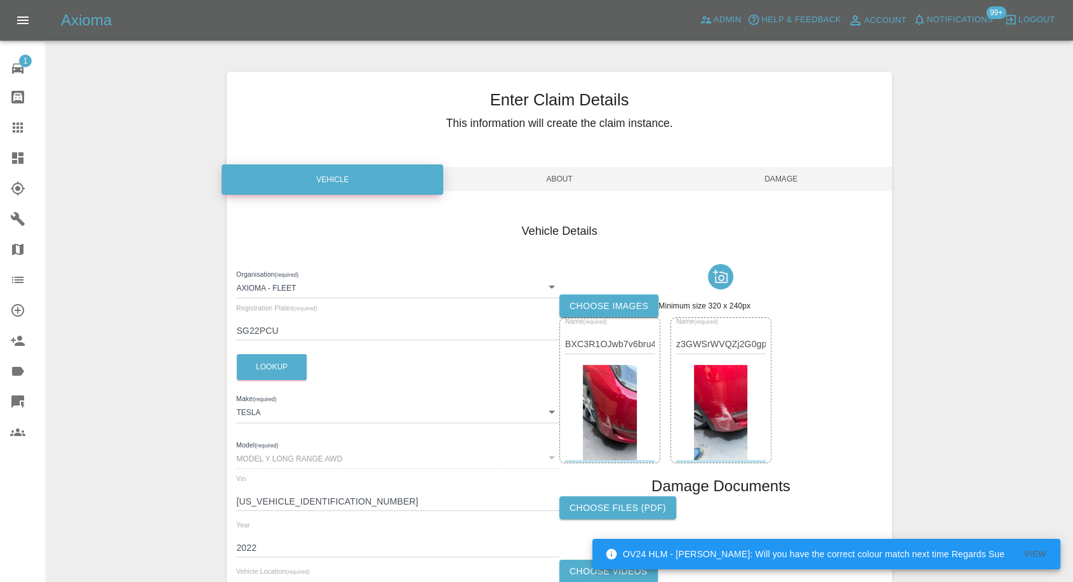
click at [782, 180] on span "Damage" at bounding box center [782, 179] width 222 height 24
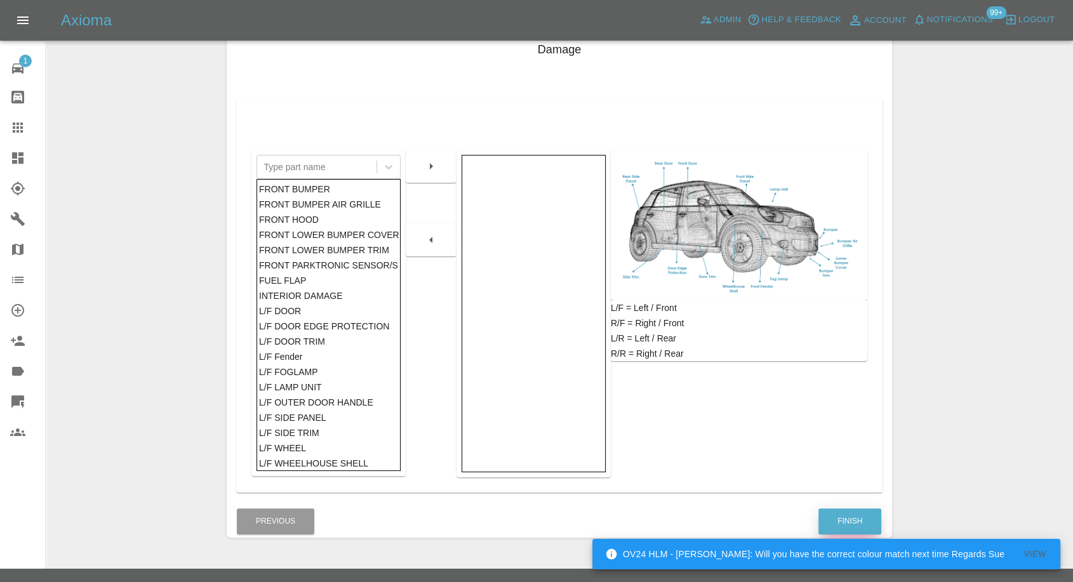
scroll to position [203, 0]
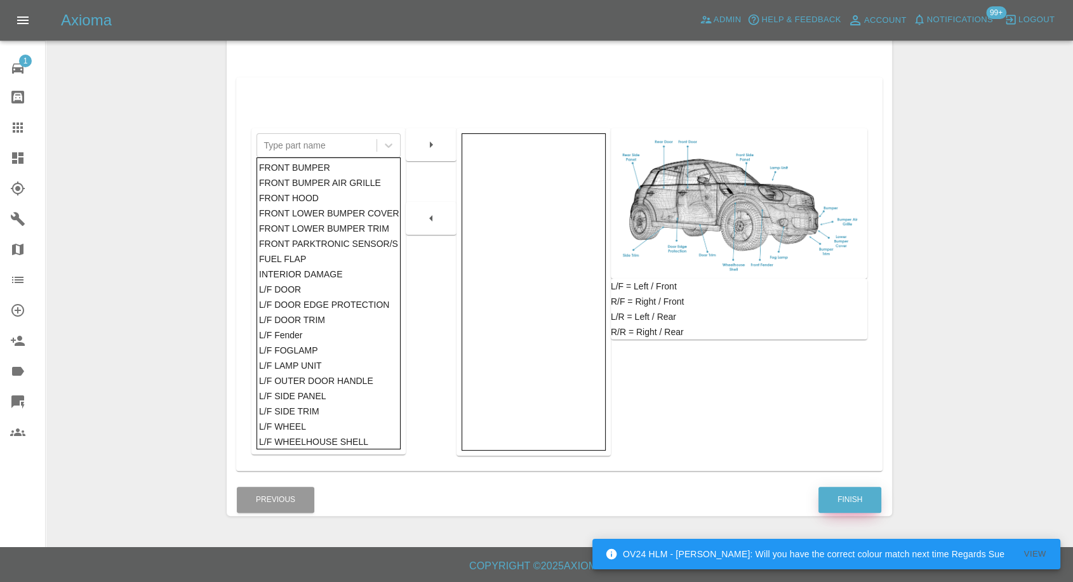
click at [869, 498] on button "Finish" at bounding box center [850, 500] width 63 height 26
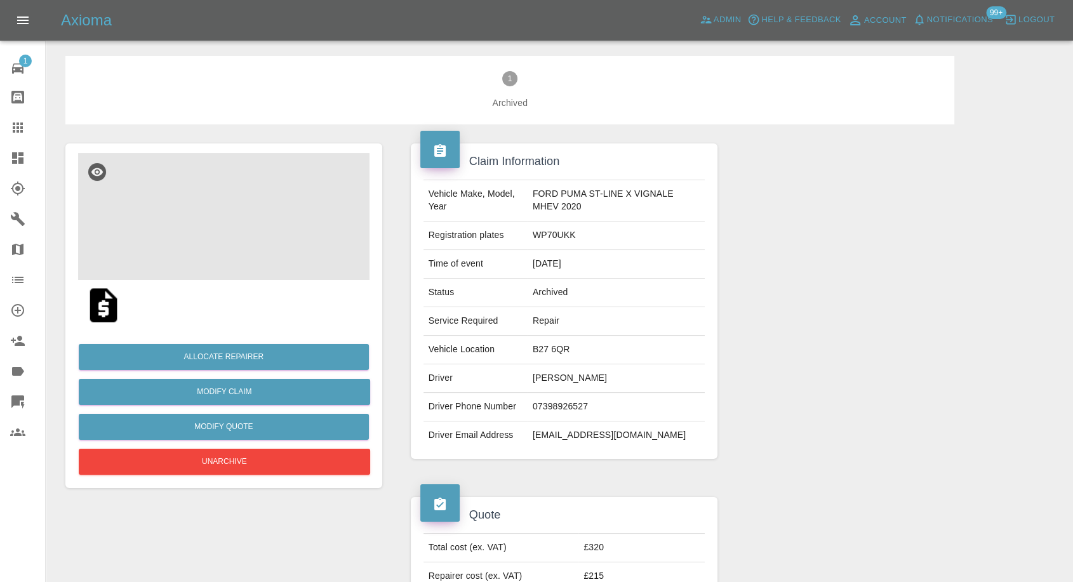
scroll to position [70, 0]
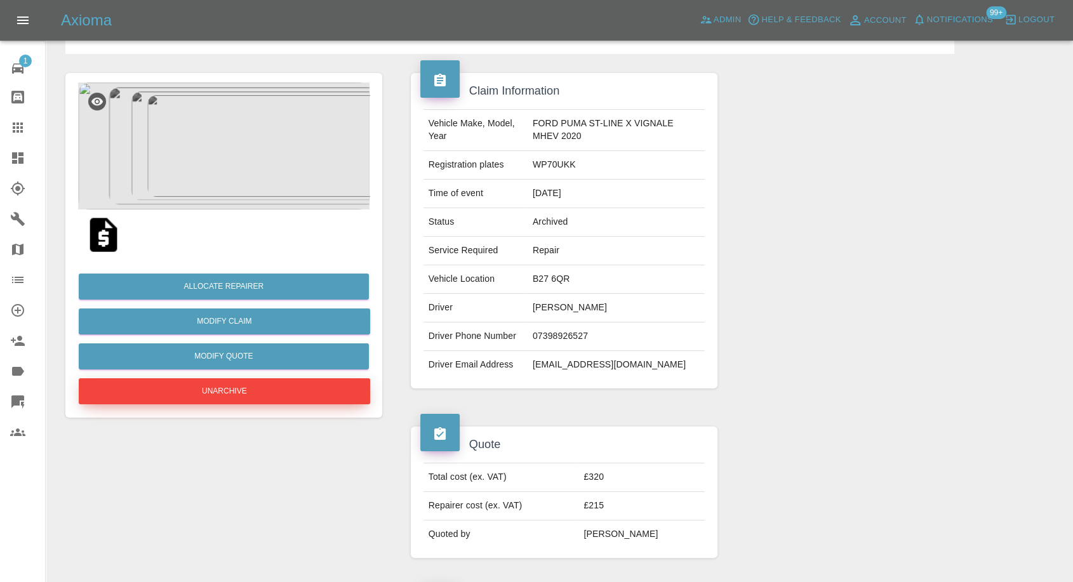
click at [236, 386] on button "Unarchive" at bounding box center [224, 391] width 291 height 26
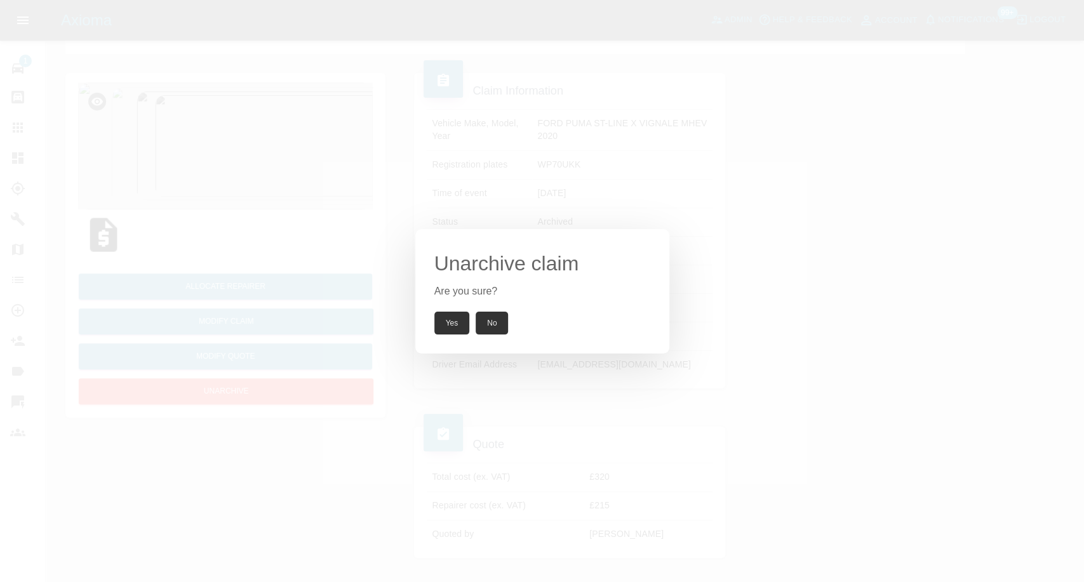
click at [454, 321] on button "Yes" at bounding box center [452, 323] width 36 height 23
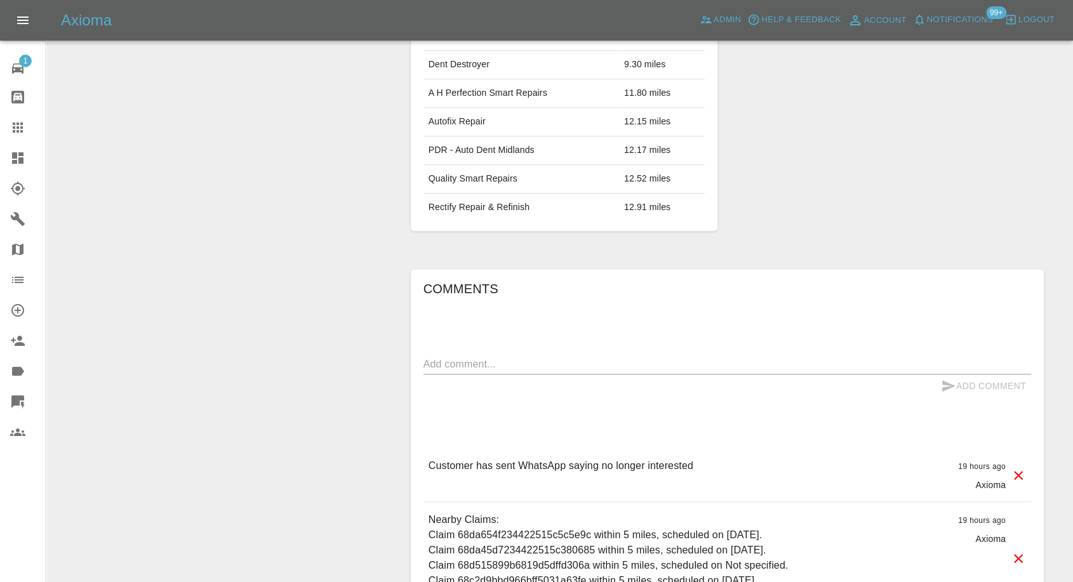
scroll to position [776, 0]
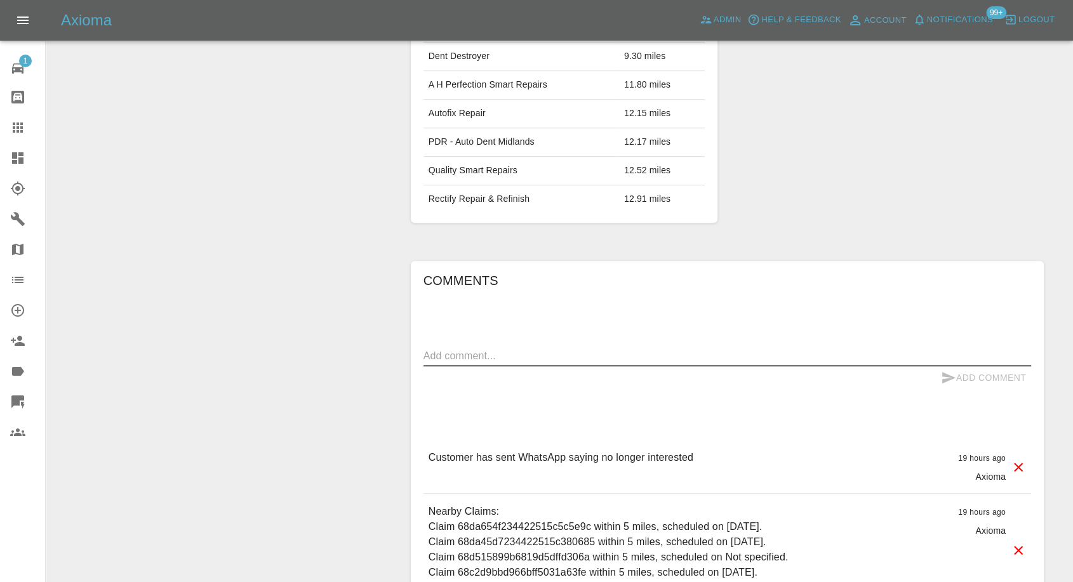
click at [555, 350] on textarea at bounding box center [728, 356] width 608 height 15
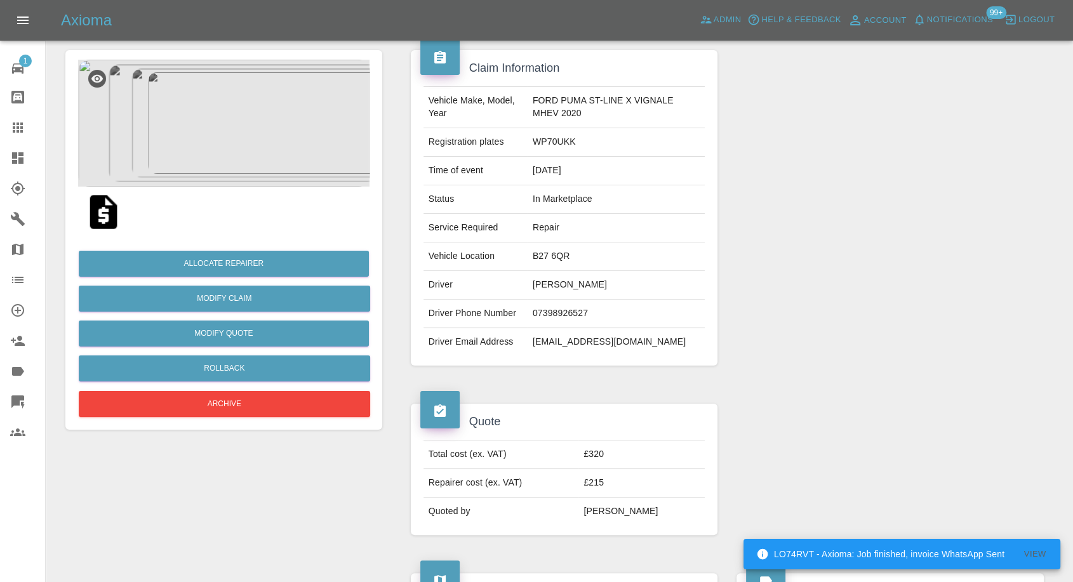
scroll to position [70, 0]
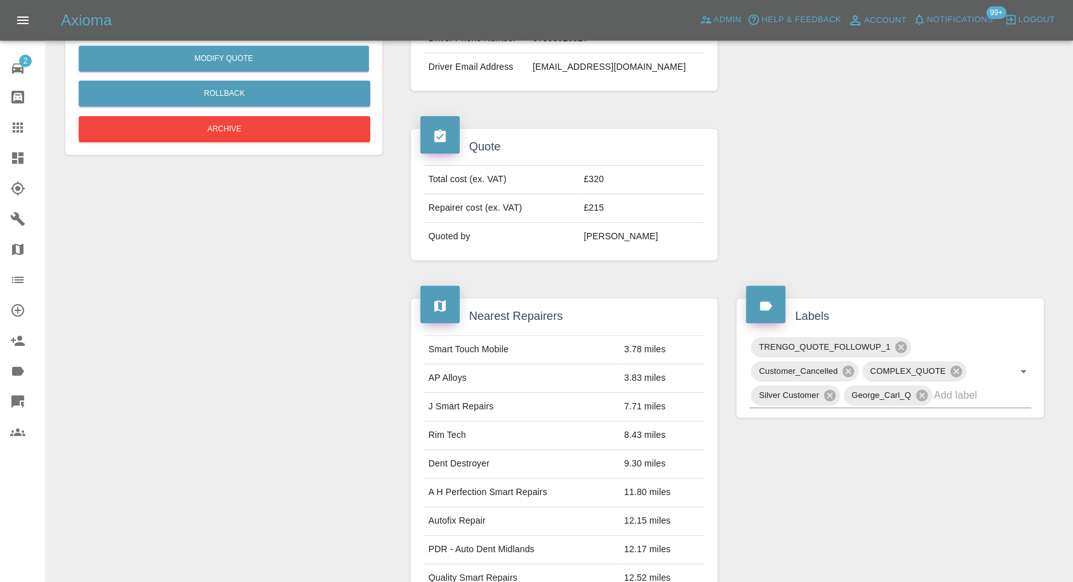
scroll to position [352, 0]
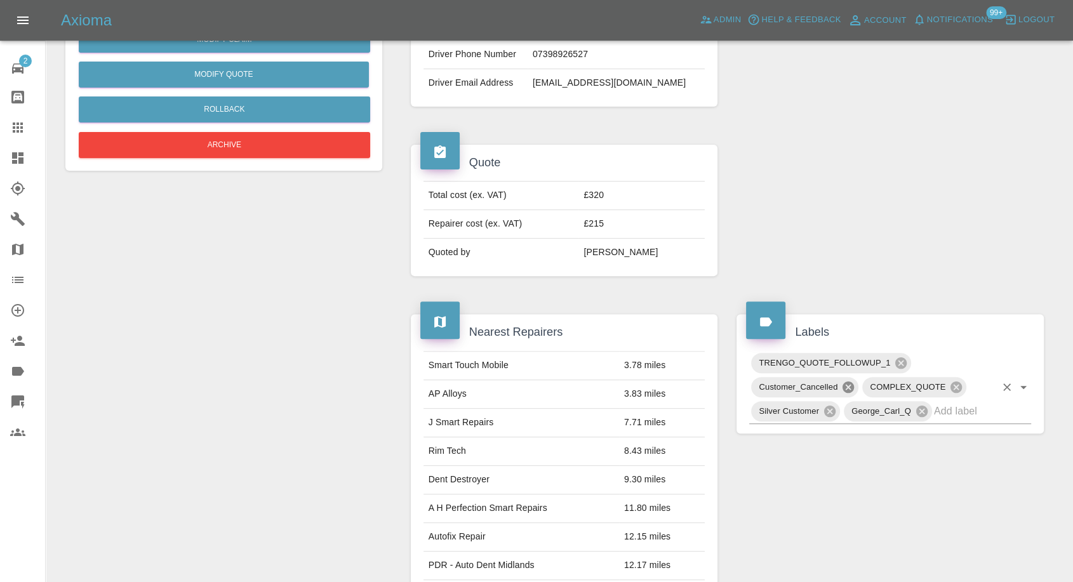
click at [845, 385] on icon at bounding box center [848, 387] width 11 height 11
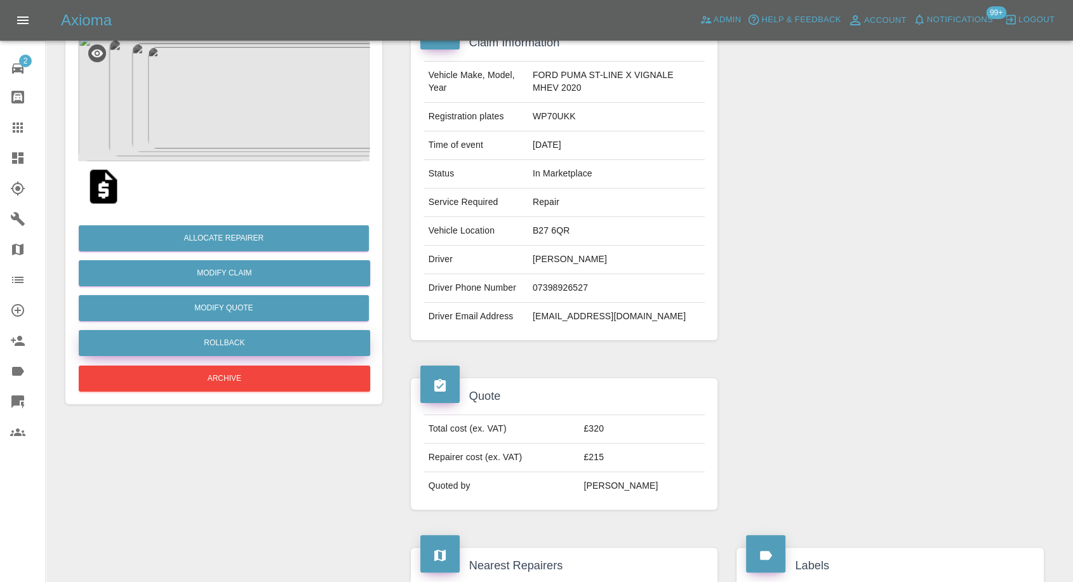
scroll to position [70, 0]
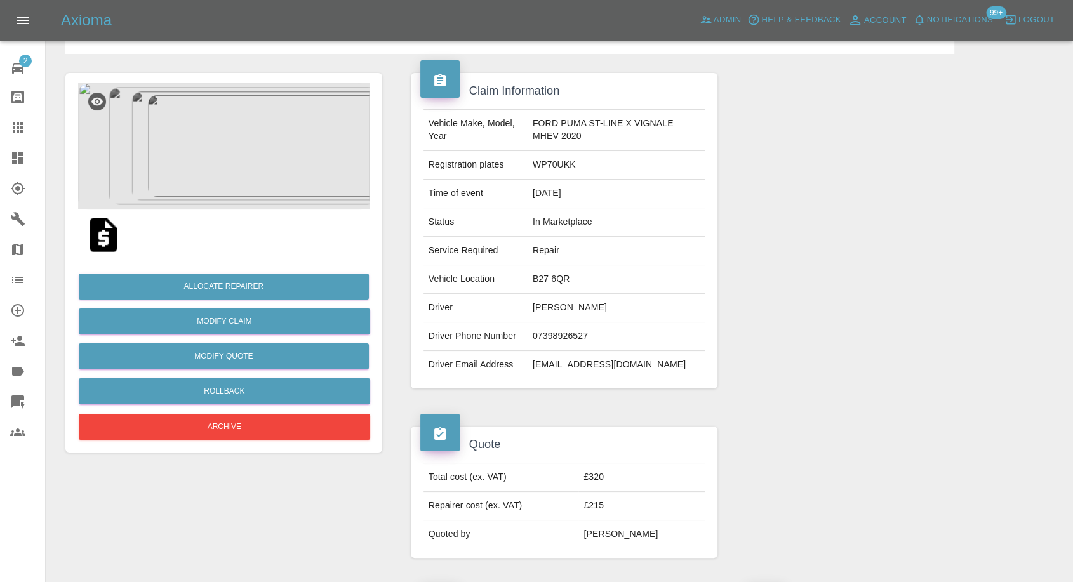
click at [99, 238] on img at bounding box center [103, 235] width 41 height 41
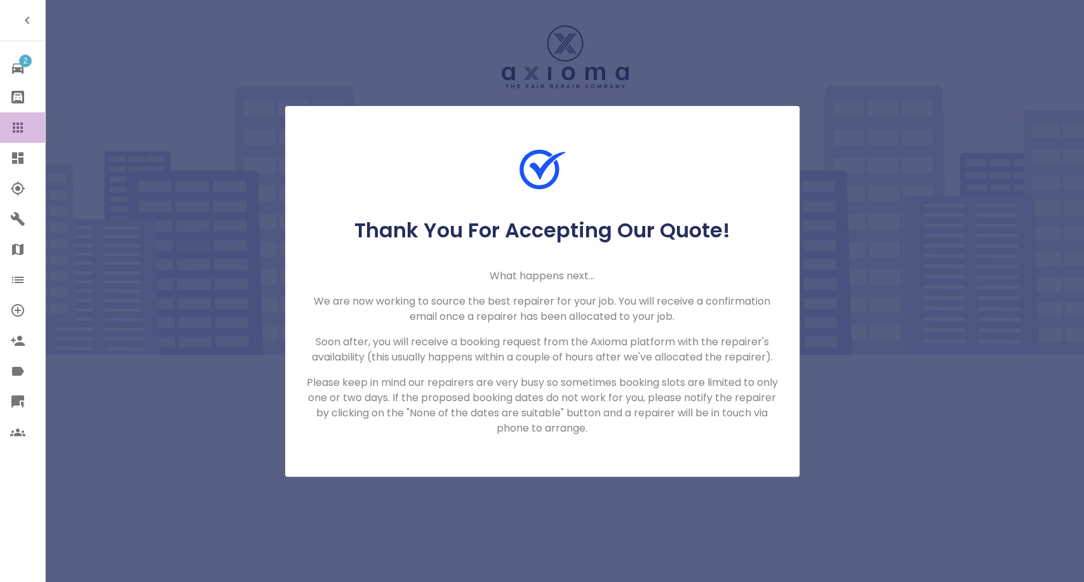
click at [19, 130] on icon at bounding box center [17, 127] width 15 height 15
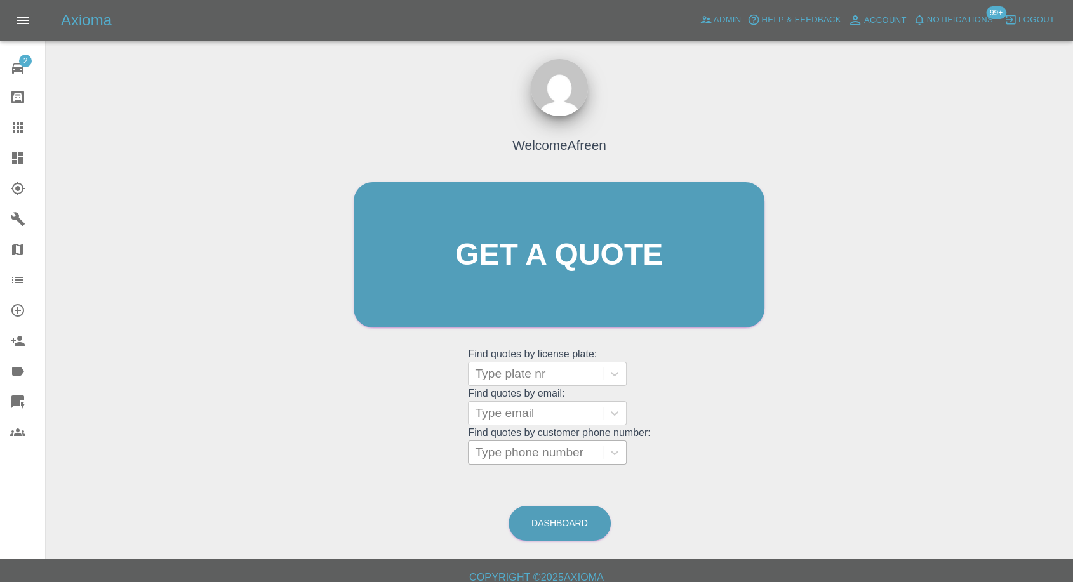
click at [552, 458] on div at bounding box center [535, 453] width 121 height 18
paste input "[PHONE_NUMBER]"
drag, startPoint x: 498, startPoint y: 448, endPoint x: 351, endPoint y: 460, distance: 147.8
click at [360, 460] on div "Welcome Afreen Get a quote Get a quote Find quotes by license plate: Type plate…" at bounding box center [559, 280] width 438 height 384
type input "07984066866"
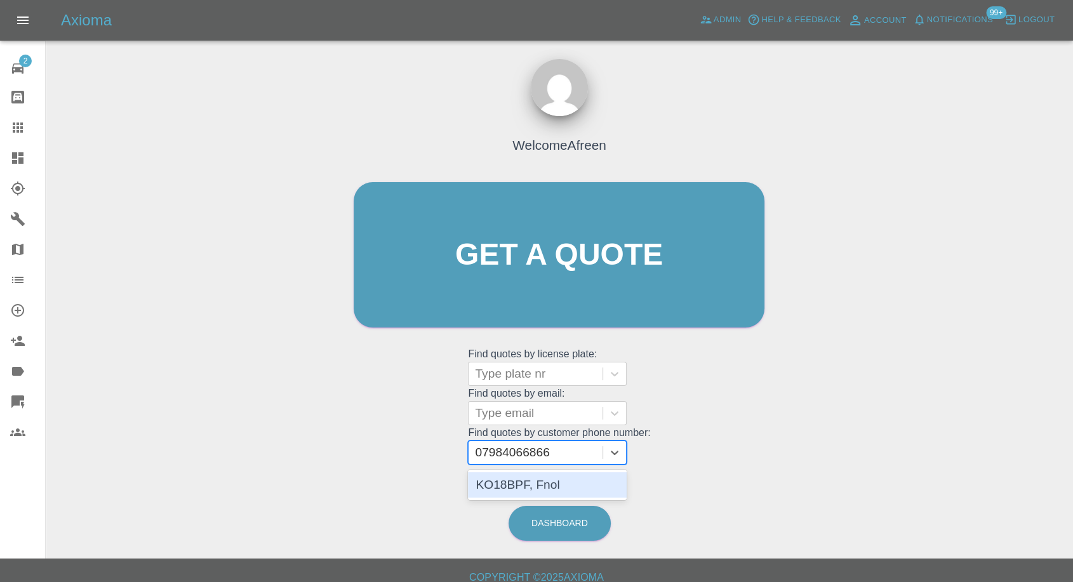
click at [518, 491] on div "KO18BPF, Fnol" at bounding box center [547, 484] width 159 height 25
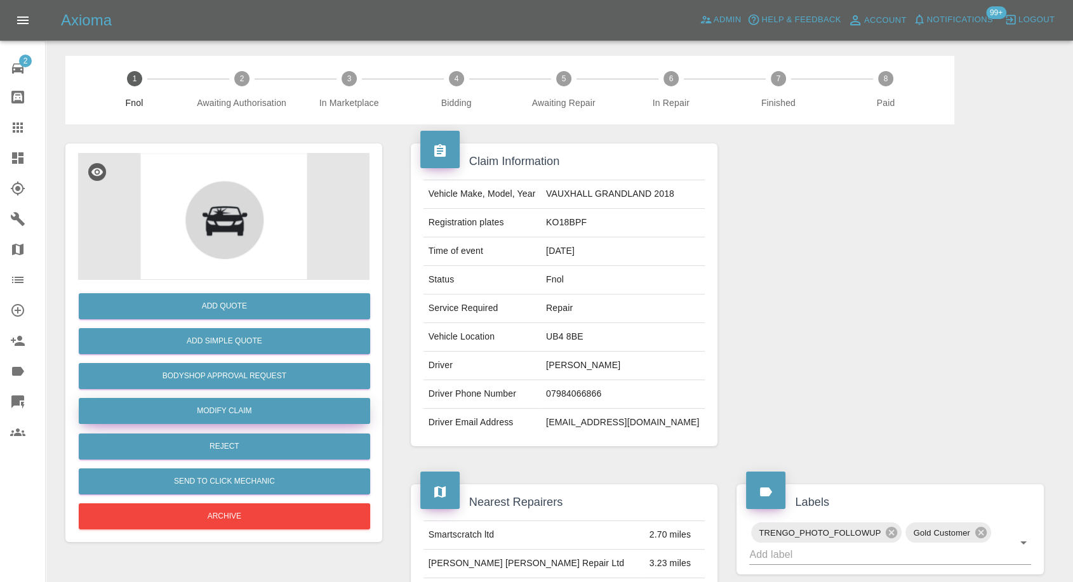
drag, startPoint x: 229, startPoint y: 421, endPoint x: 239, endPoint y: 414, distance: 12.9
click at [229, 421] on link "Modify Claim" at bounding box center [224, 411] width 291 height 26
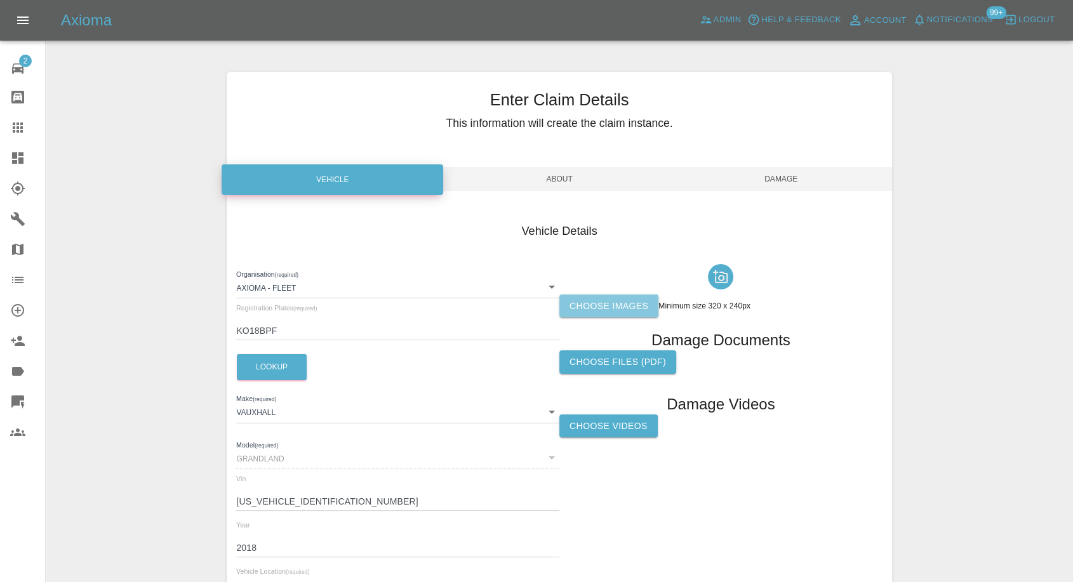
click at [579, 309] on label "Choose images" at bounding box center [608, 306] width 99 height 23
click at [0, 0] on input "Choose images" at bounding box center [0, 0] width 0 height 0
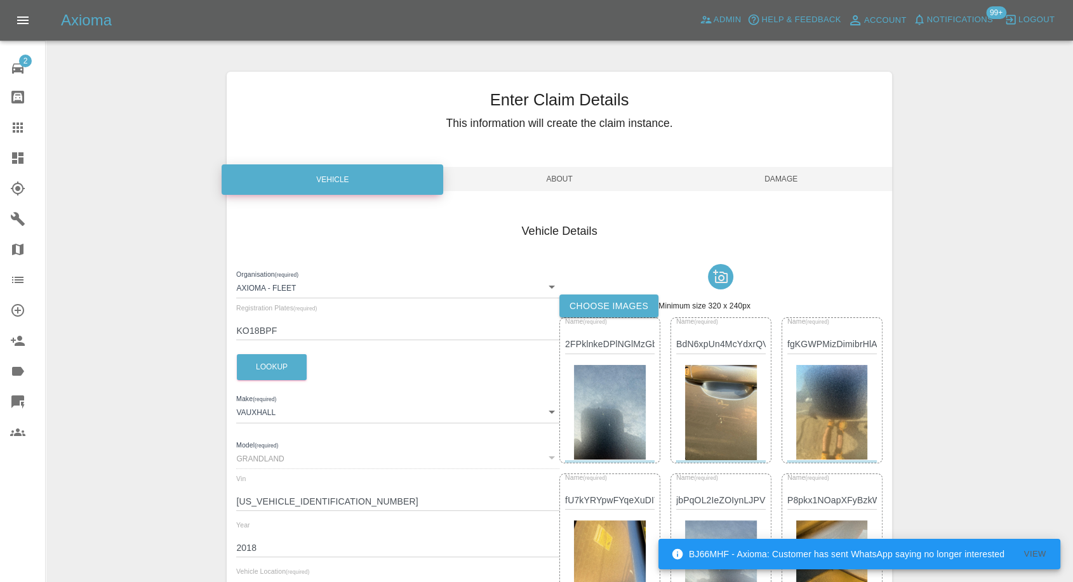
click at [777, 177] on span "Damage" at bounding box center [782, 179] width 222 height 24
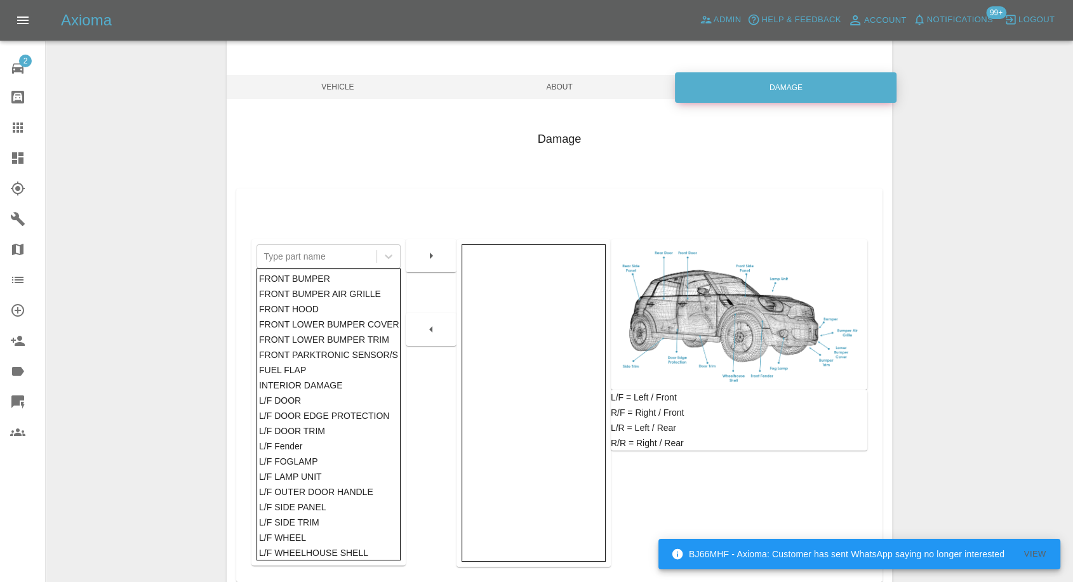
scroll to position [203, 0]
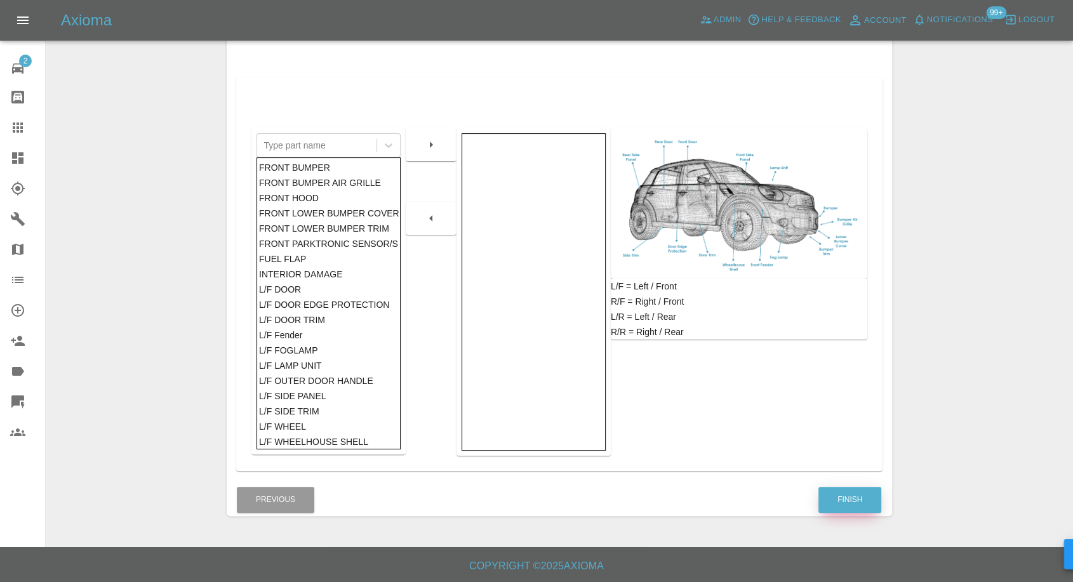
click at [860, 514] on div "Finish" at bounding box center [850, 500] width 64 height 32
click at [864, 501] on button "Finish" at bounding box center [850, 500] width 63 height 26
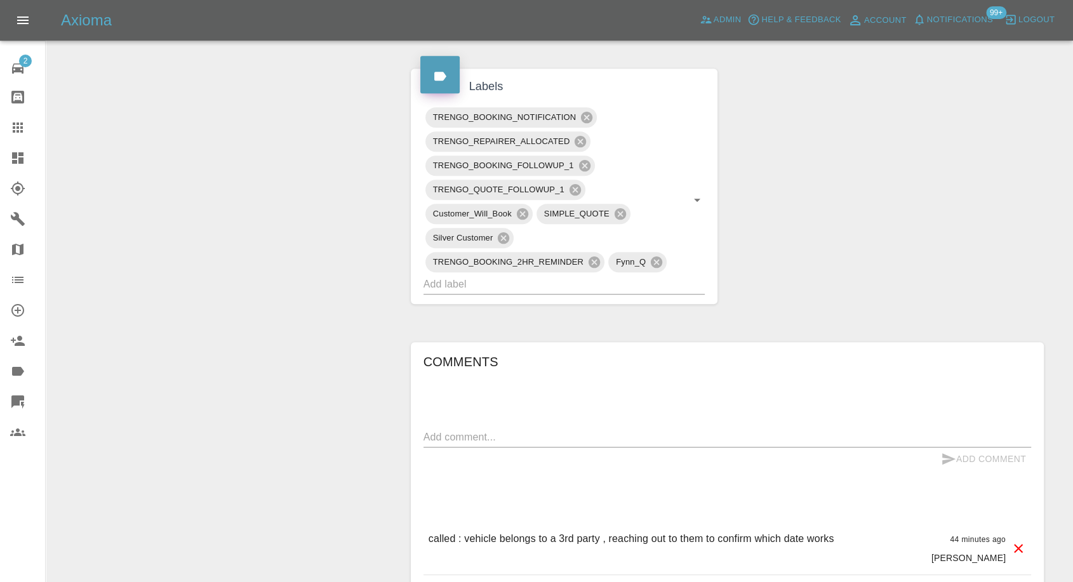
scroll to position [776, 0]
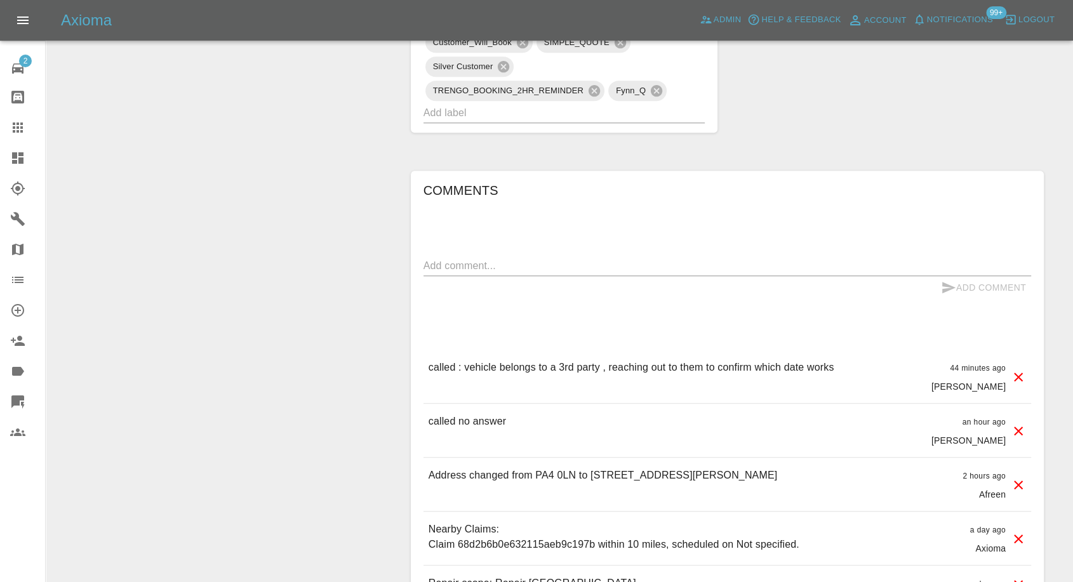
click at [554, 279] on div "Add Comment" at bounding box center [728, 287] width 608 height 23
click at [560, 265] on textarea at bounding box center [728, 265] width 608 height 15
paste textarea "07850116047"
type textarea "07850116047"
click at [942, 286] on icon "submit" at bounding box center [948, 287] width 15 height 15
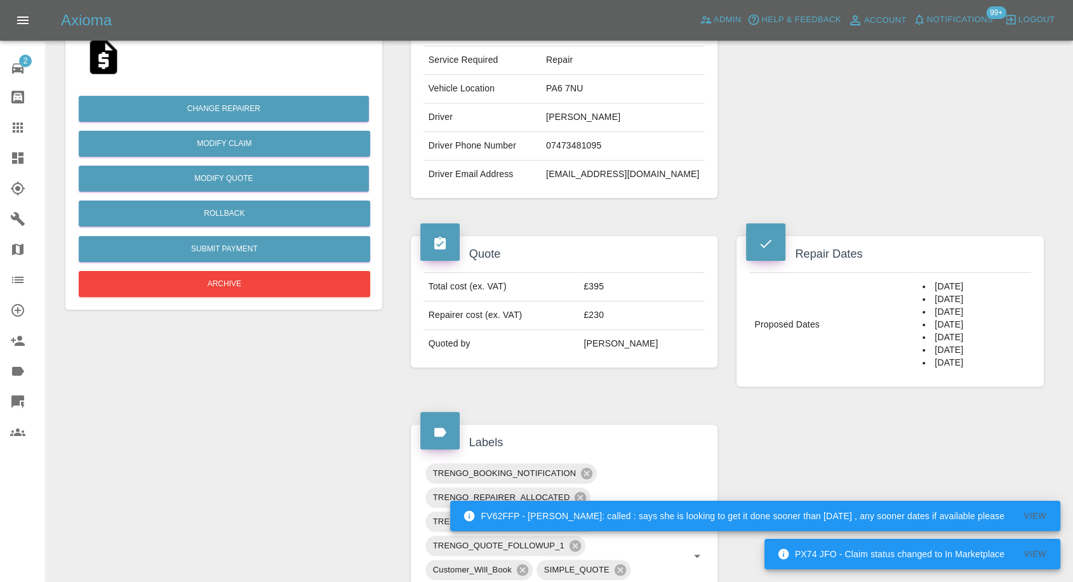
scroll to position [282, 0]
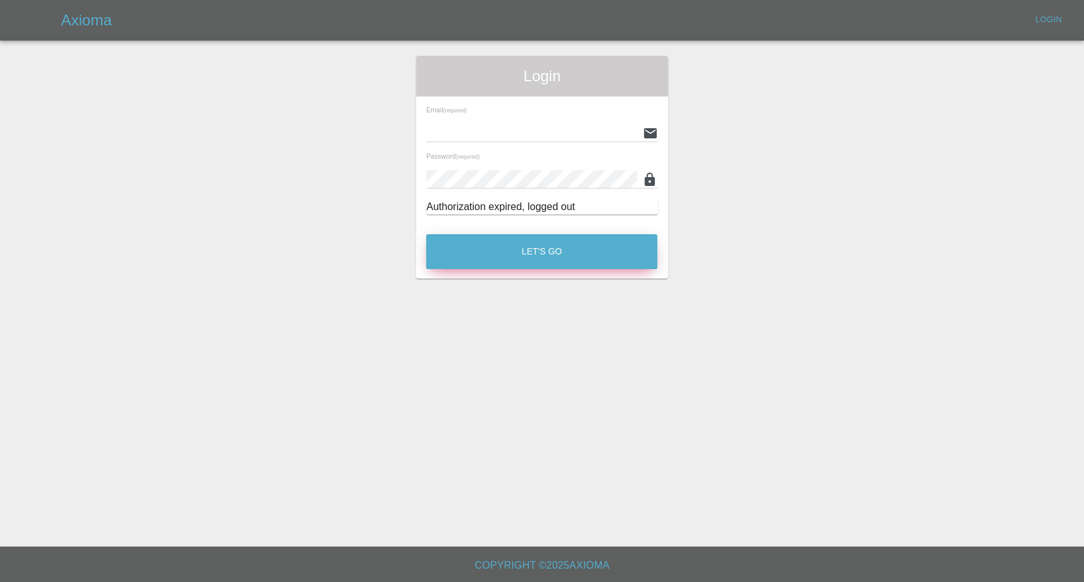
type input "[EMAIL_ADDRESS][DOMAIN_NAME]"
click at [572, 258] on button "Let's Go" at bounding box center [541, 251] width 231 height 35
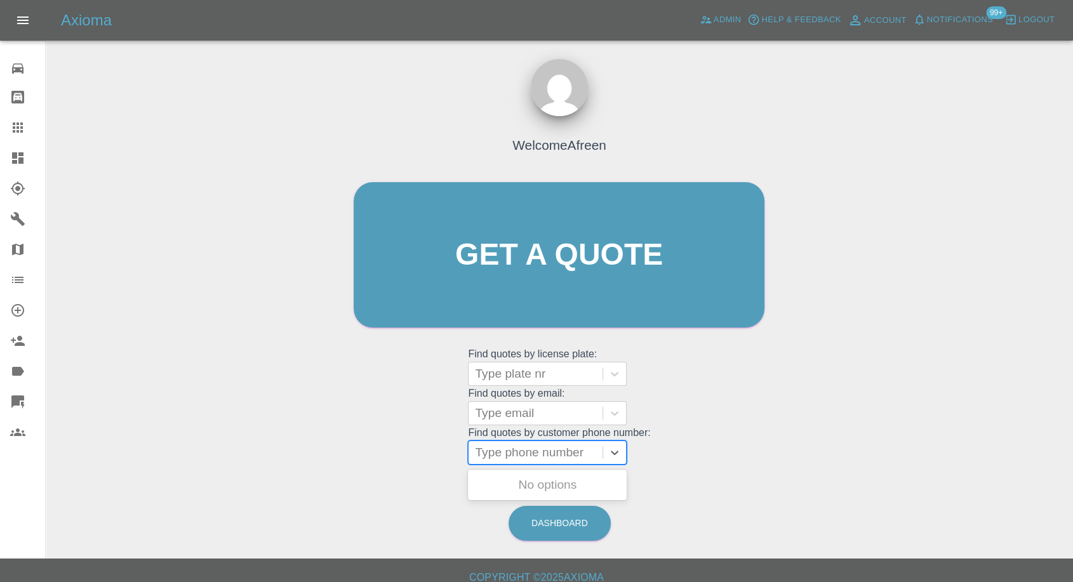
drag, startPoint x: 546, startPoint y: 446, endPoint x: 519, endPoint y: 448, distance: 26.8
click at [519, 448] on div at bounding box center [535, 453] width 121 height 18
paste input "[PHONE_NUMBER]"
drag, startPoint x: 500, startPoint y: 446, endPoint x: 384, endPoint y: 449, distance: 116.9
click at [399, 450] on div "Welcome Afreen Get a quote Get a quote Find quotes by license plate: Type plate…" at bounding box center [559, 280] width 438 height 384
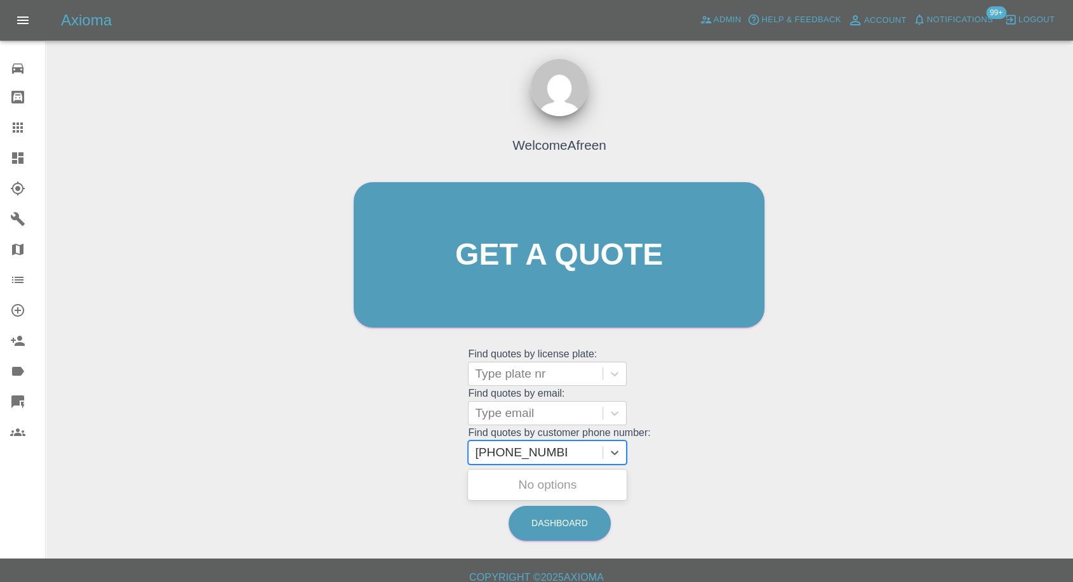
type input "07842135281"
click at [537, 471] on div "J22MUJ GOLF, Awaiting Authorisation" at bounding box center [547, 493] width 159 height 46
click at [504, 486] on div "J22MUJ GOLF, Awaiting Authorisation" at bounding box center [547, 492] width 159 height 41
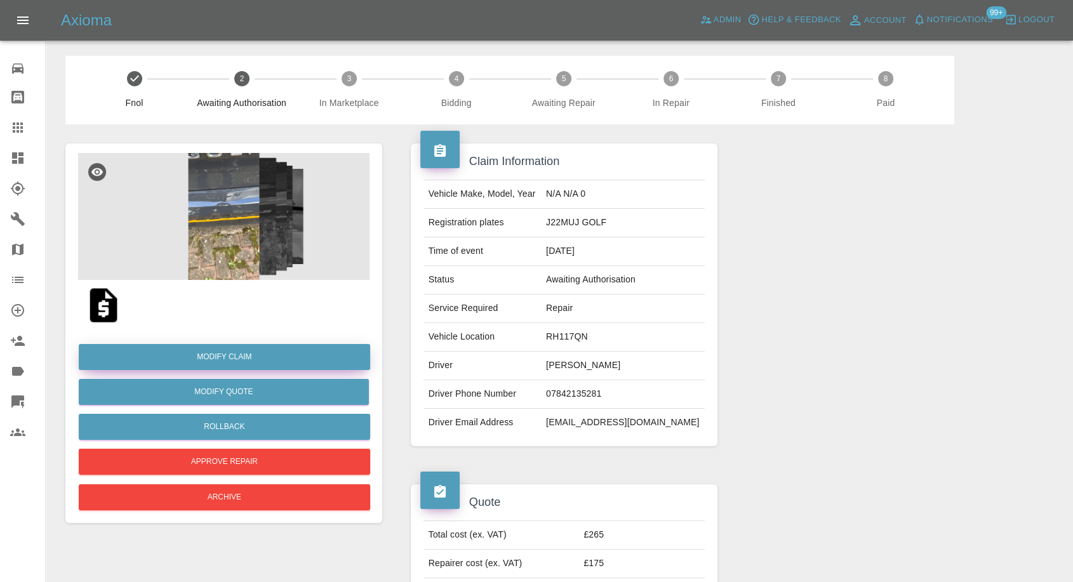
click at [250, 362] on link "Modify Claim" at bounding box center [224, 357] width 291 height 26
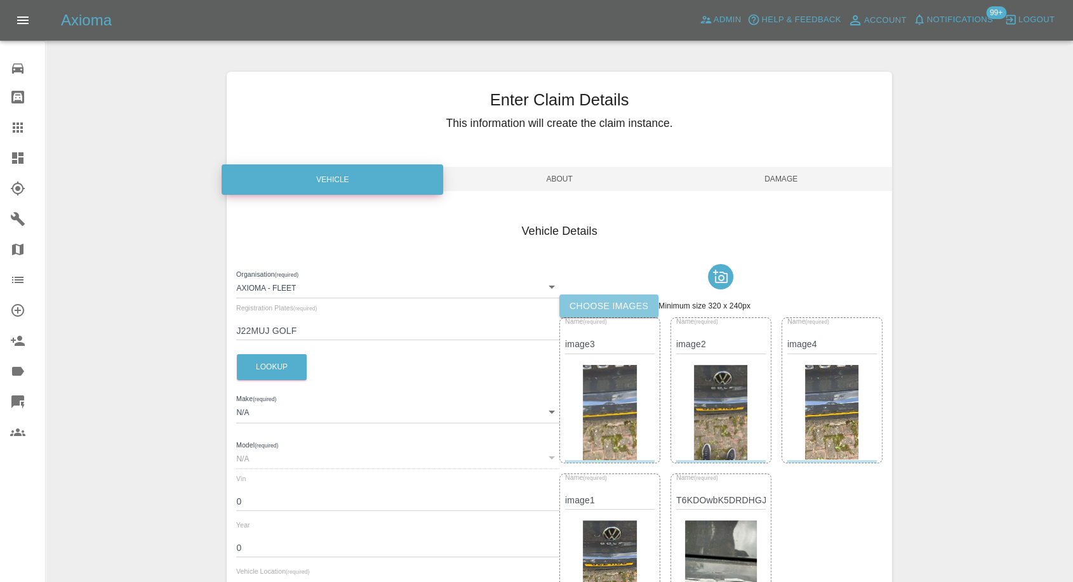
click at [626, 303] on label "Choose images" at bounding box center [608, 306] width 99 height 23
click at [0, 0] on input "Choose images" at bounding box center [0, 0] width 0 height 0
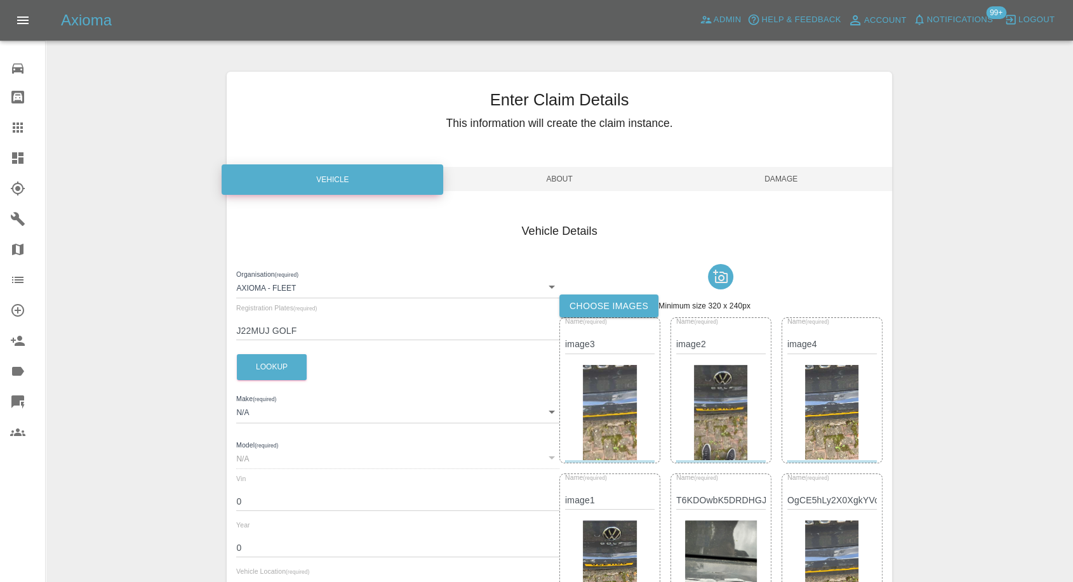
click at [634, 310] on label "Choose images" at bounding box center [608, 306] width 99 height 23
click at [0, 0] on input "Choose images" at bounding box center [0, 0] width 0 height 0
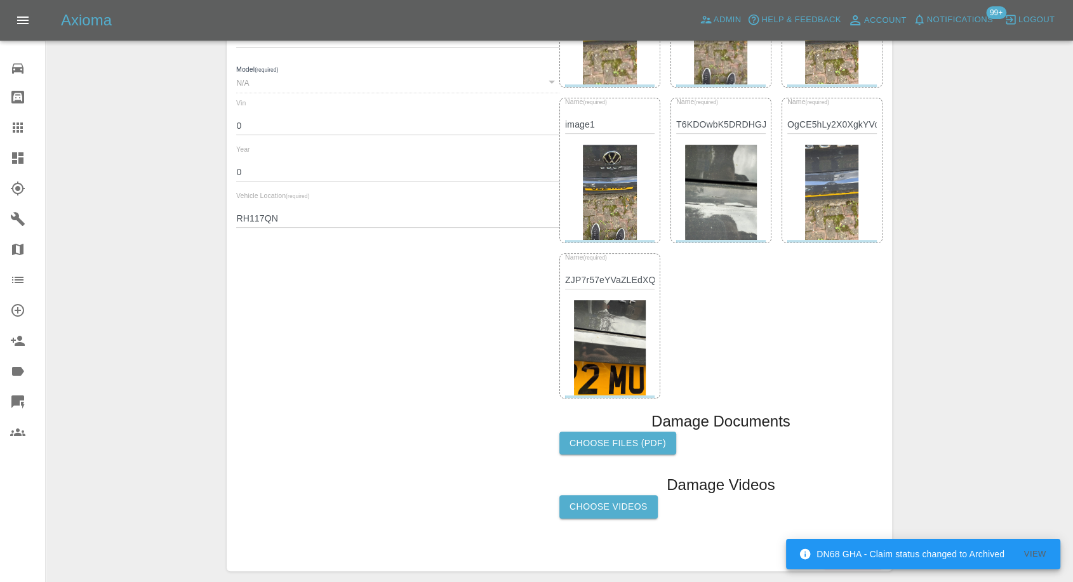
scroll to position [423, 0]
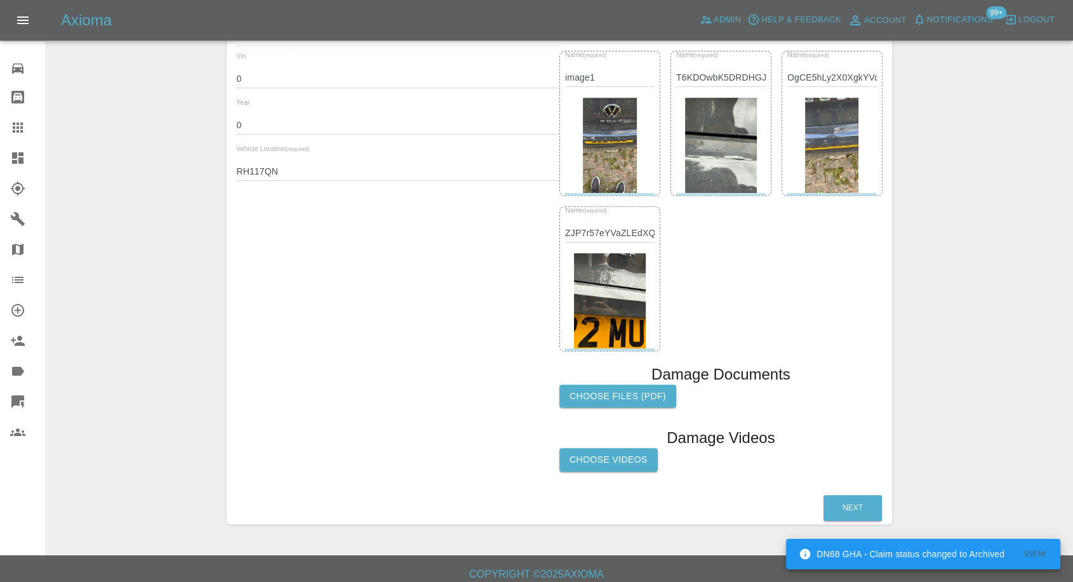
click at [613, 458] on label "Choose Videos" at bounding box center [608, 459] width 98 height 23
click at [0, 0] on input "Choose Videos" at bounding box center [0, 0] width 0 height 0
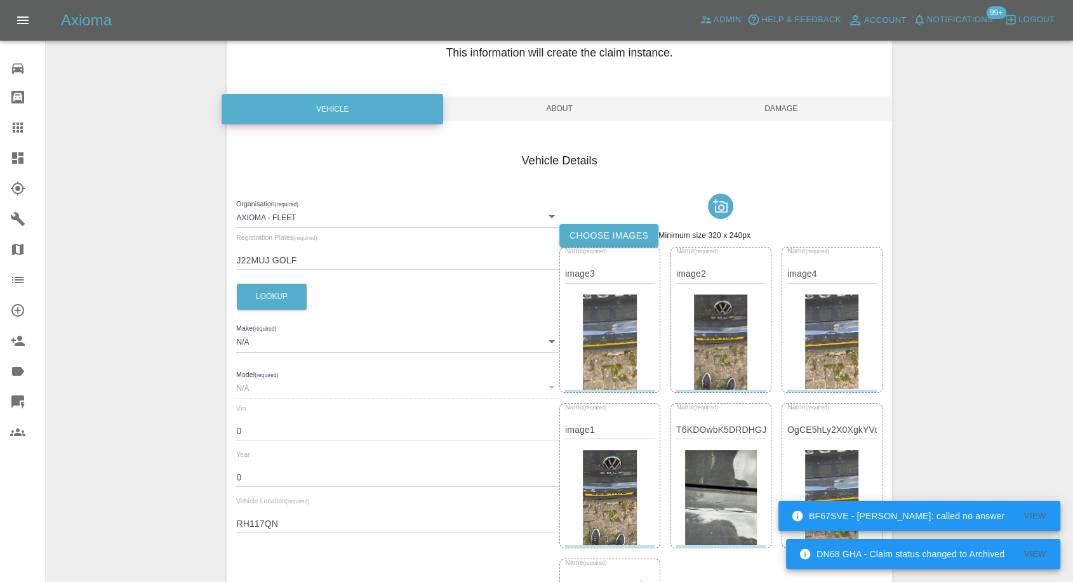
click at [797, 116] on span "Damage" at bounding box center [782, 109] width 222 height 24
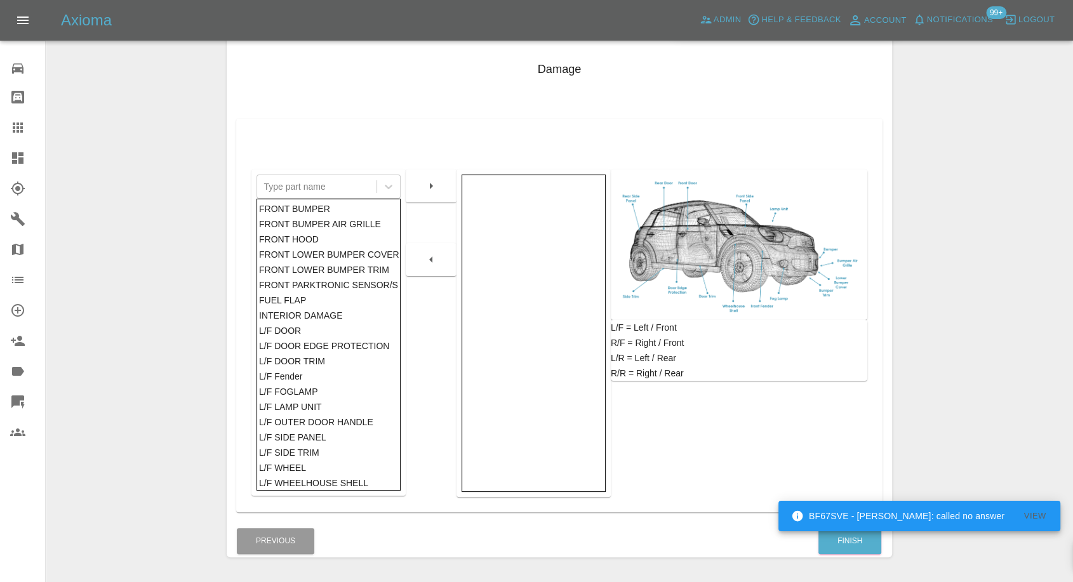
scroll to position [203, 0]
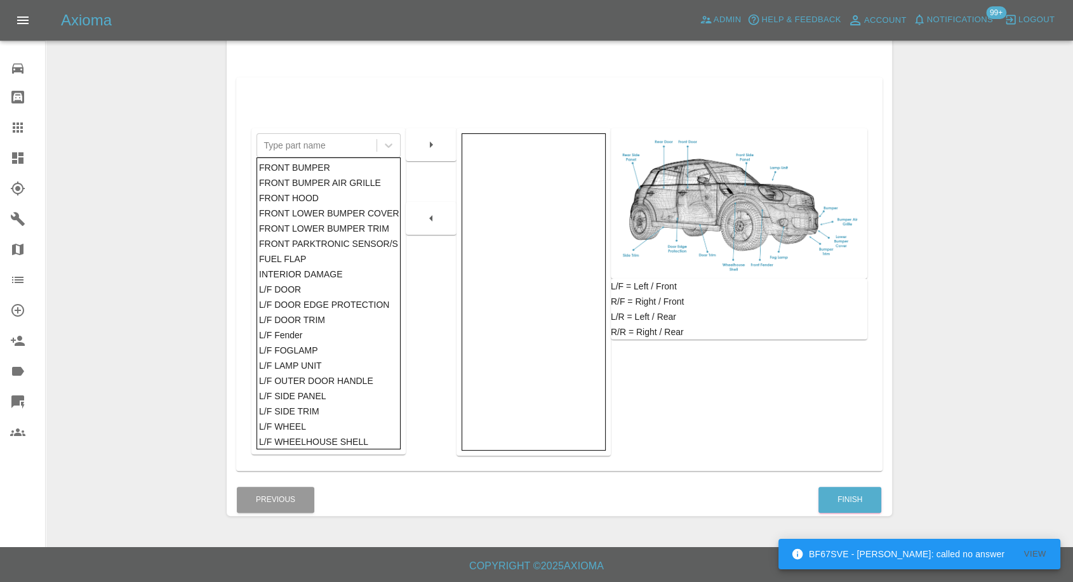
click at [838, 485] on div "Finish" at bounding box center [850, 500] width 64 height 32
click at [834, 499] on button "Finish" at bounding box center [850, 500] width 63 height 26
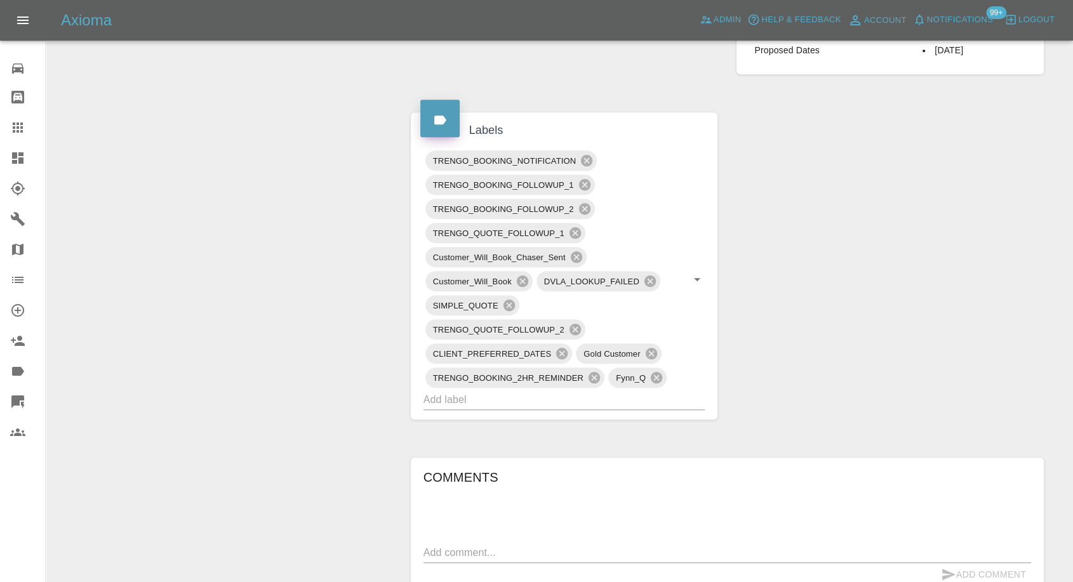
scroll to position [564, 0]
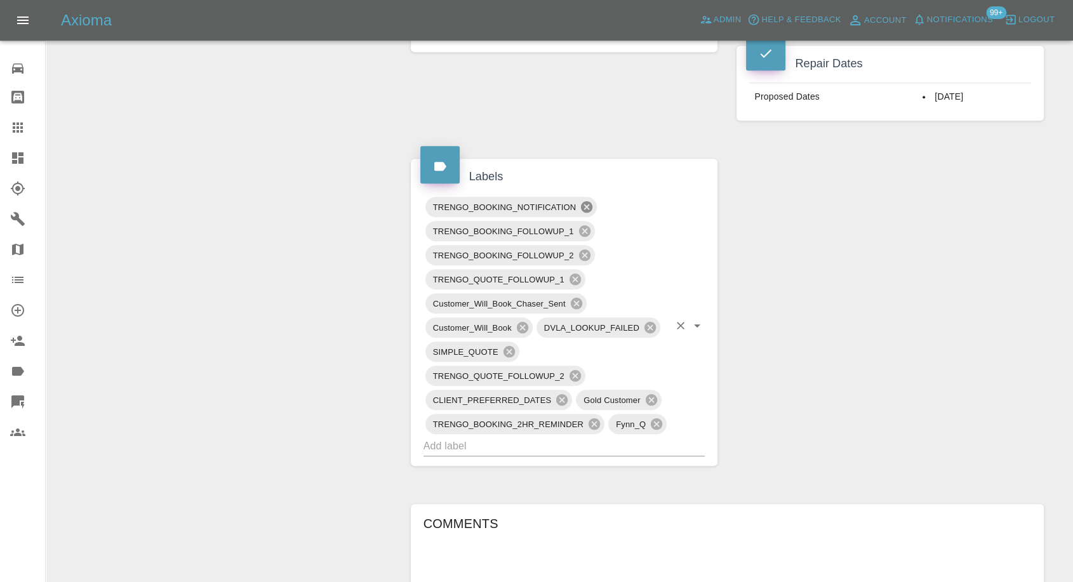
click at [585, 204] on icon at bounding box center [587, 207] width 14 height 14
click at [582, 227] on icon at bounding box center [585, 231] width 14 height 14
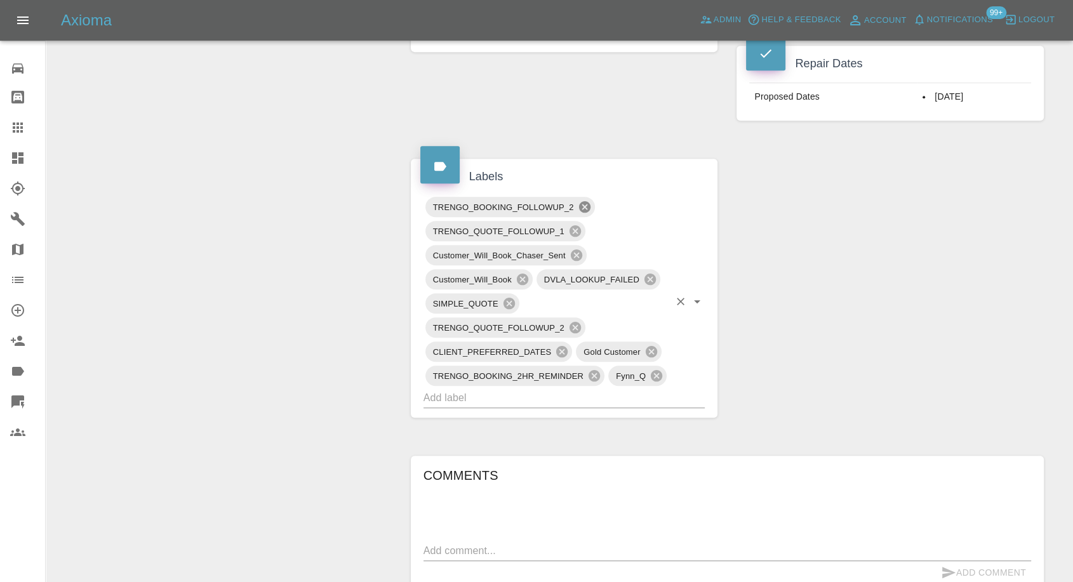
click at [584, 204] on icon at bounding box center [583, 206] width 11 height 11
click at [518, 275] on icon at bounding box center [522, 279] width 11 height 11
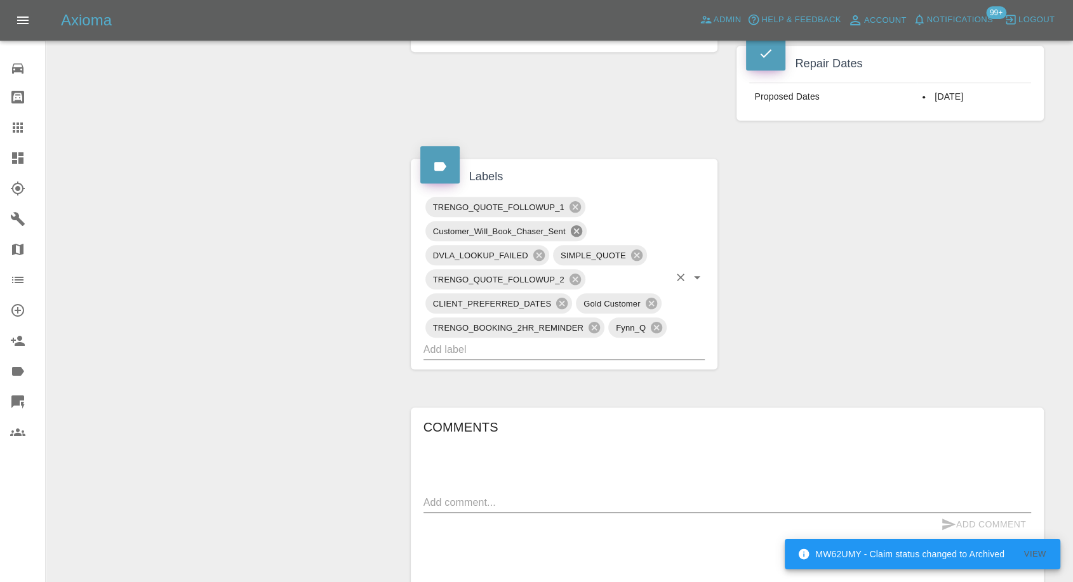
click at [577, 229] on icon at bounding box center [577, 231] width 14 height 14
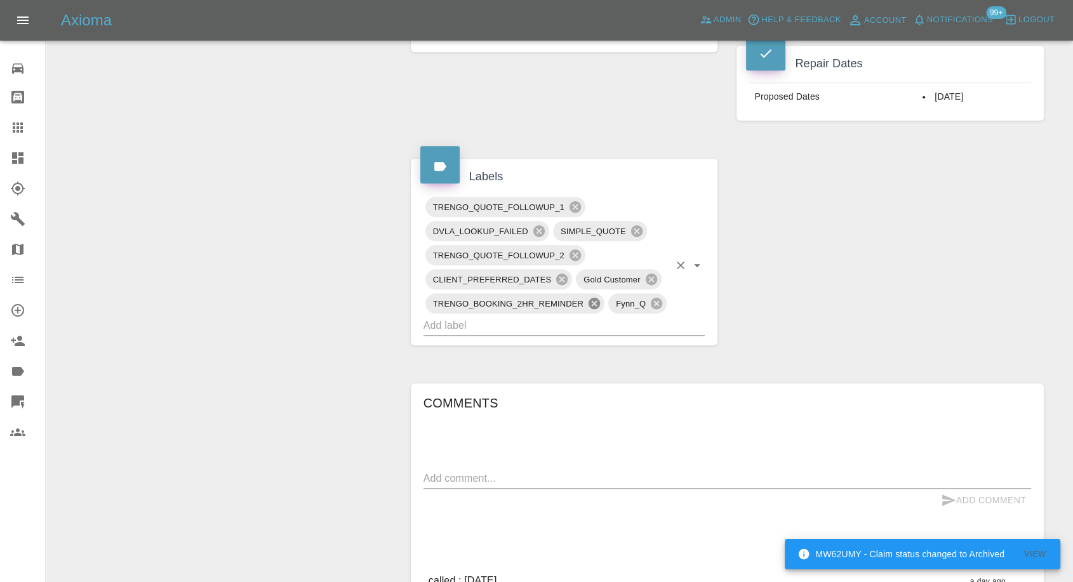
click at [591, 301] on icon at bounding box center [594, 303] width 11 height 11
click at [230, 258] on div "Change Repairer Modify Claim Modify Quote Rollback Submit Payment Archive" at bounding box center [224, 385] width 336 height 1648
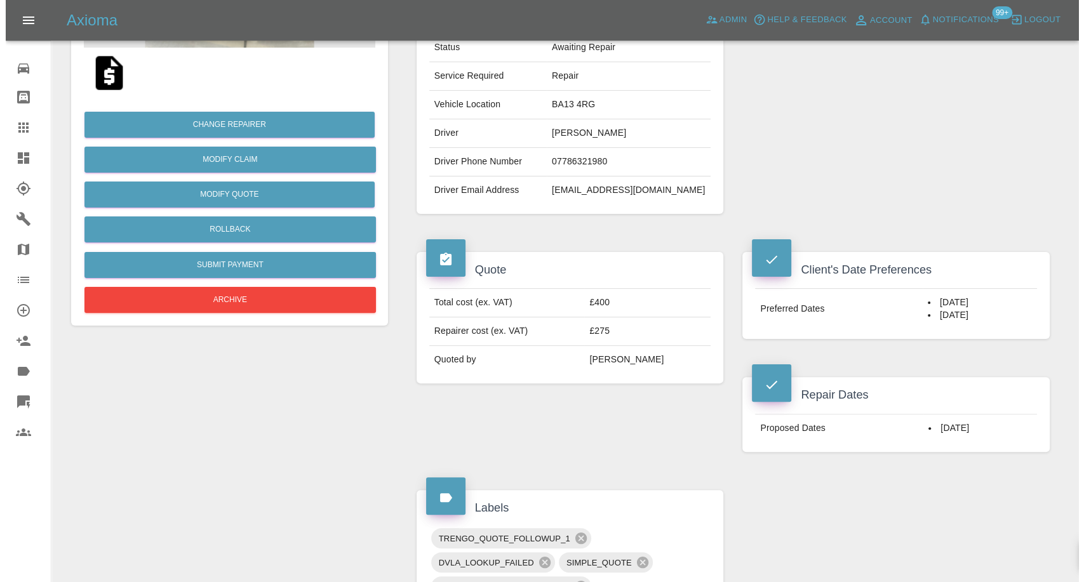
scroll to position [211, 0]
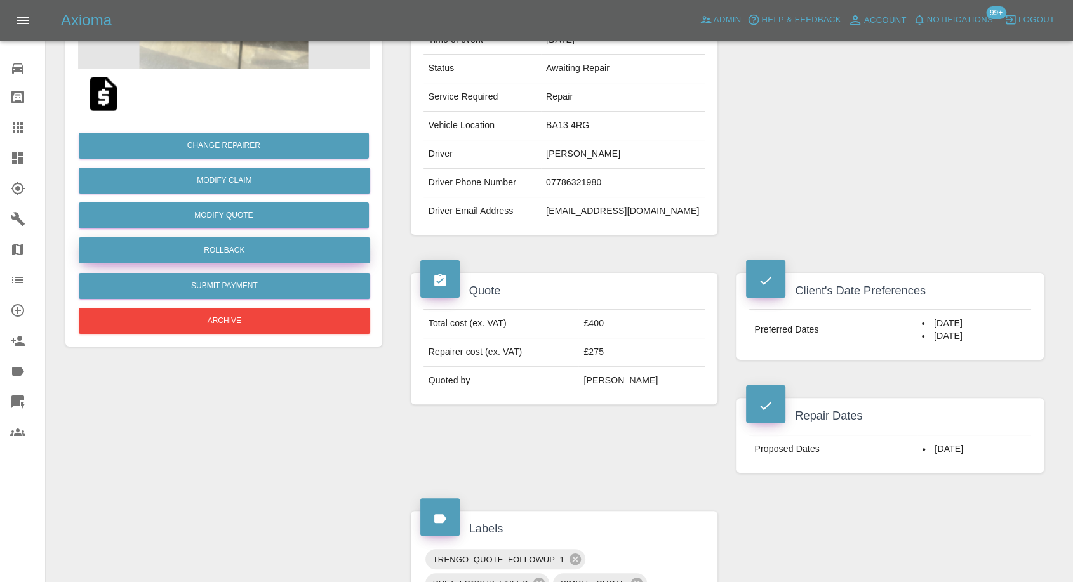
click at [244, 248] on button "Rollback" at bounding box center [224, 250] width 291 height 26
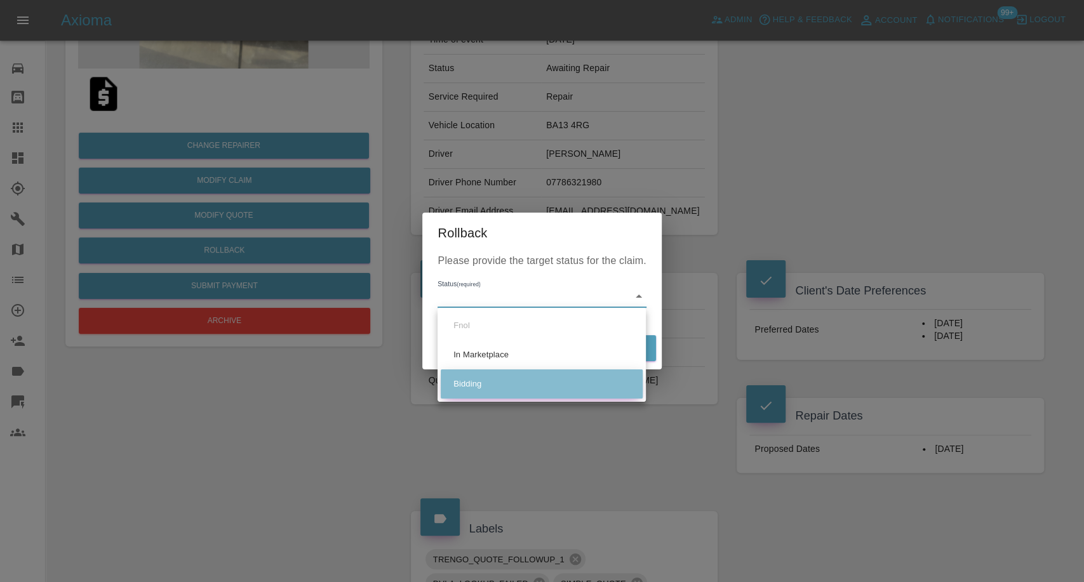
click at [495, 379] on li "Bidding" at bounding box center [542, 384] width 202 height 29
type input "bidding"
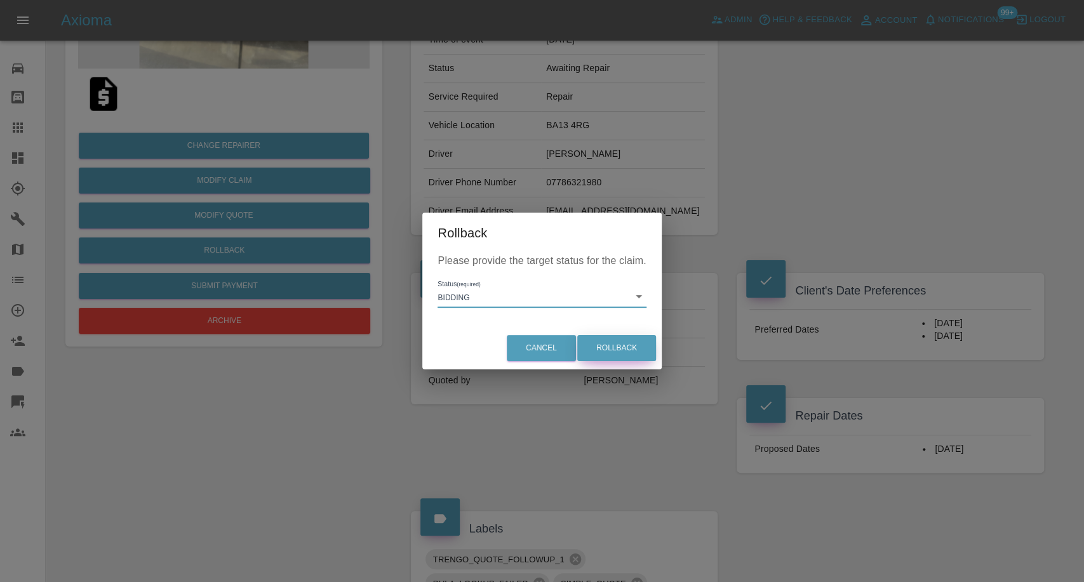
click at [622, 354] on button "Rollback" at bounding box center [616, 348] width 79 height 26
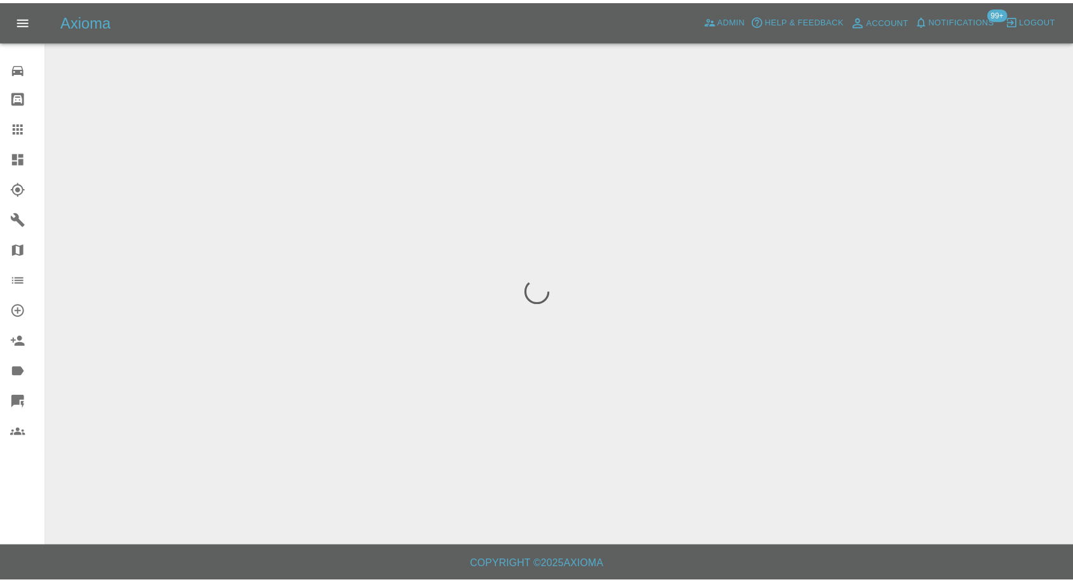
scroll to position [0, 0]
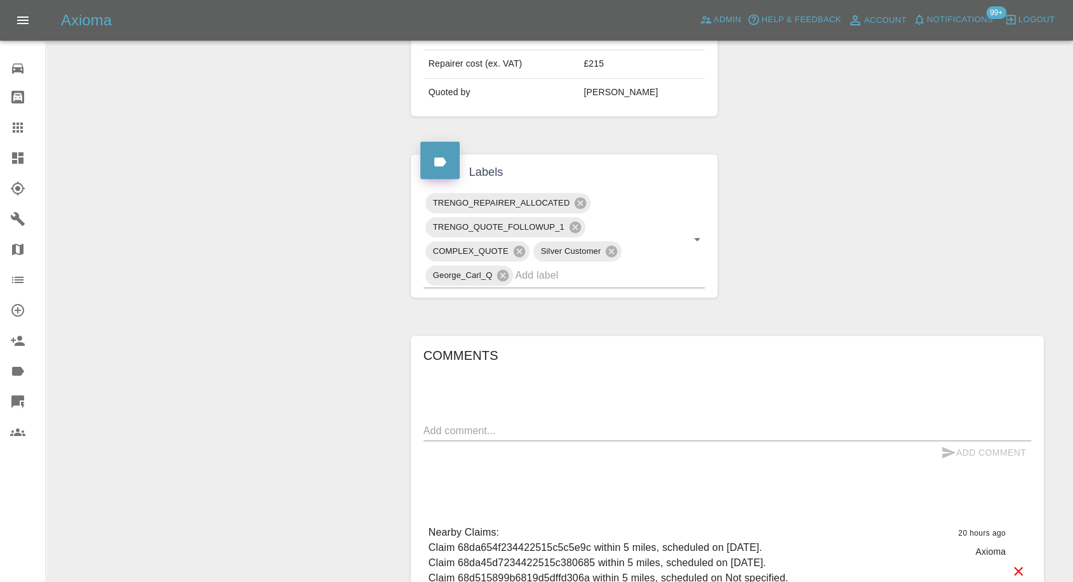
scroll to position [635, 0]
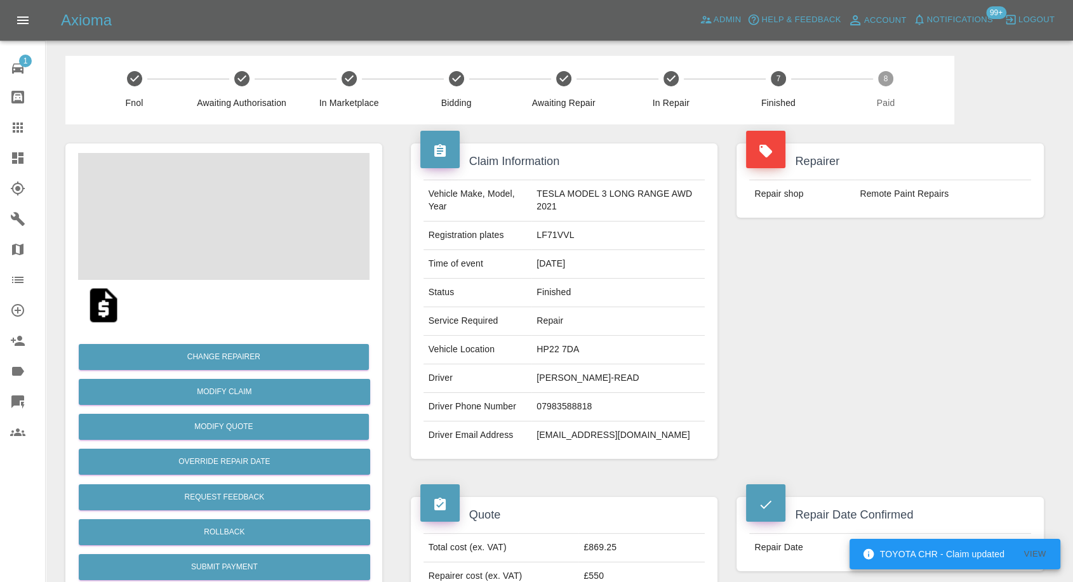
click at [568, 436] on td "[EMAIL_ADDRESS][DOMAIN_NAME]" at bounding box center [618, 436] width 173 height 28
copy div "[EMAIL_ADDRESS][DOMAIN_NAME]"
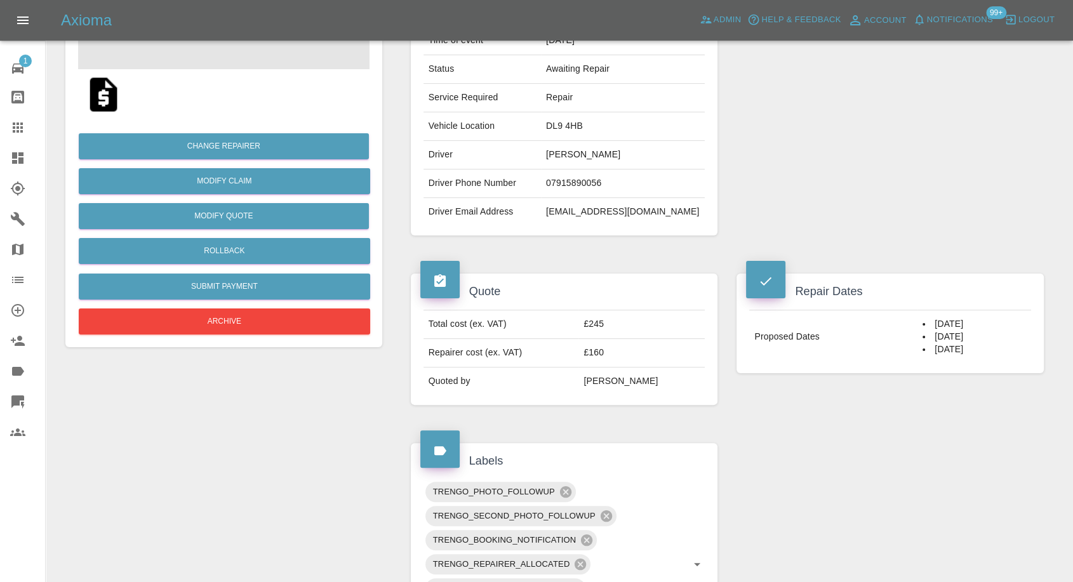
scroll to position [211, 0]
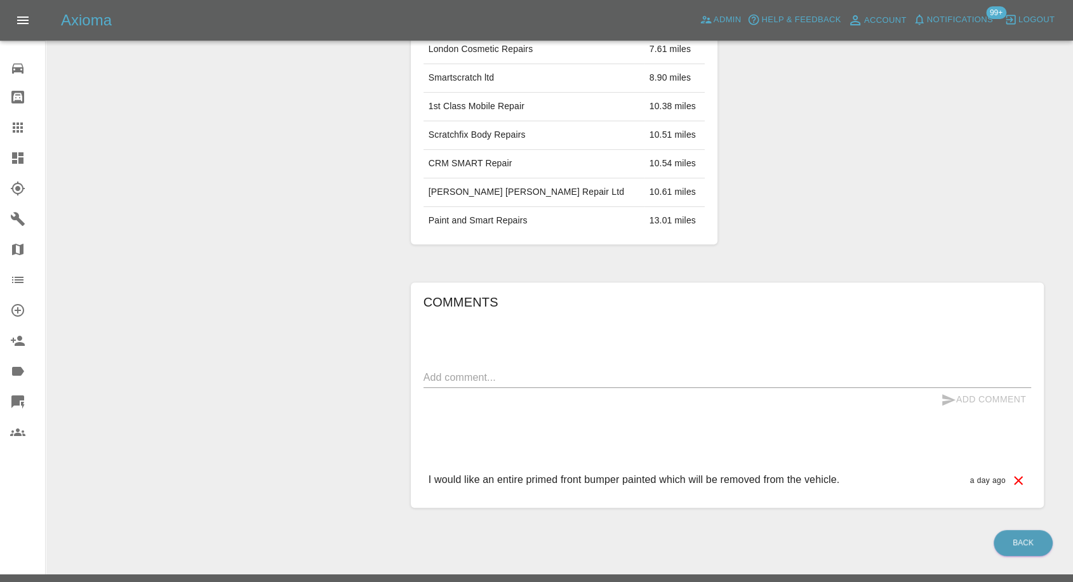
scroll to position [599, 0]
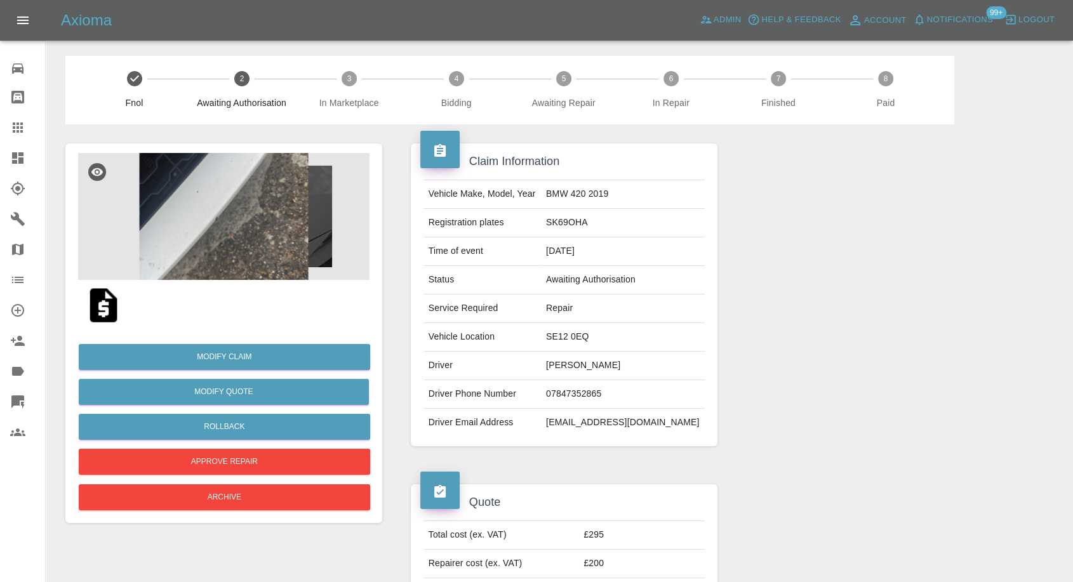
click at [219, 197] on img at bounding box center [223, 216] width 291 height 127
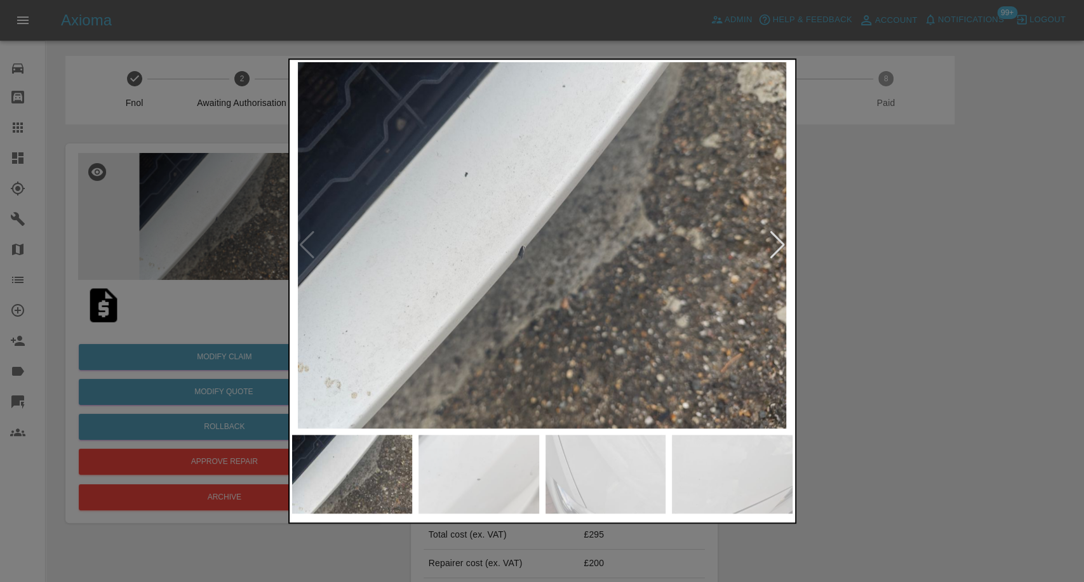
click at [511, 453] on img at bounding box center [478, 474] width 121 height 79
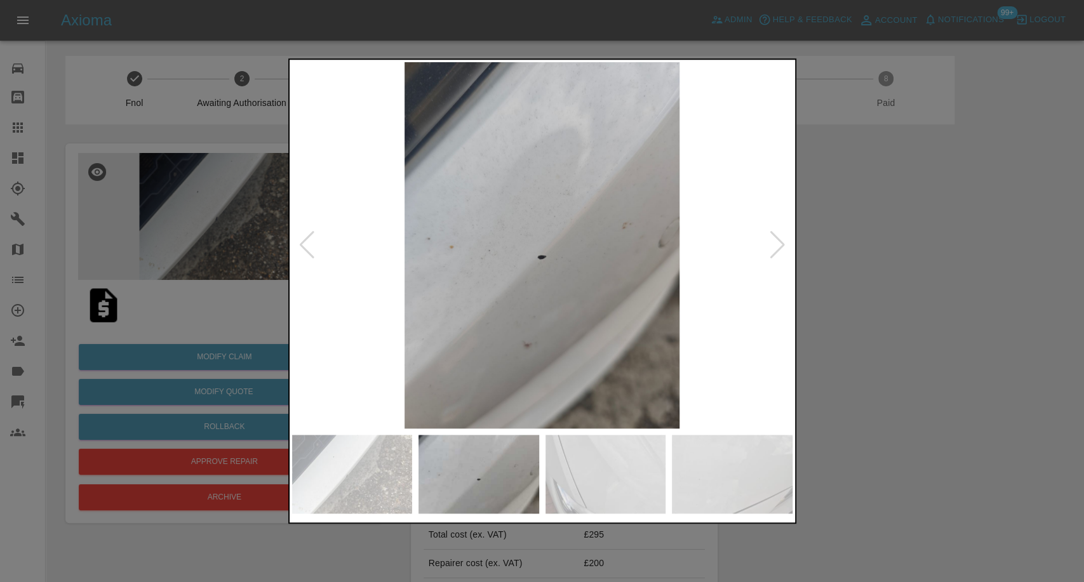
click at [620, 469] on img at bounding box center [605, 474] width 121 height 79
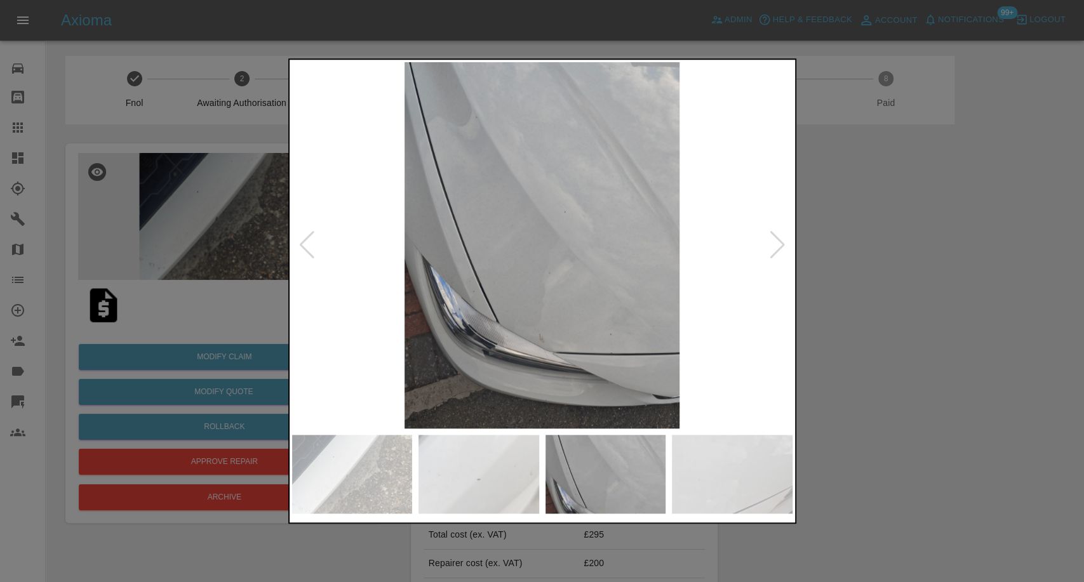
click at [726, 485] on img at bounding box center [732, 474] width 121 height 79
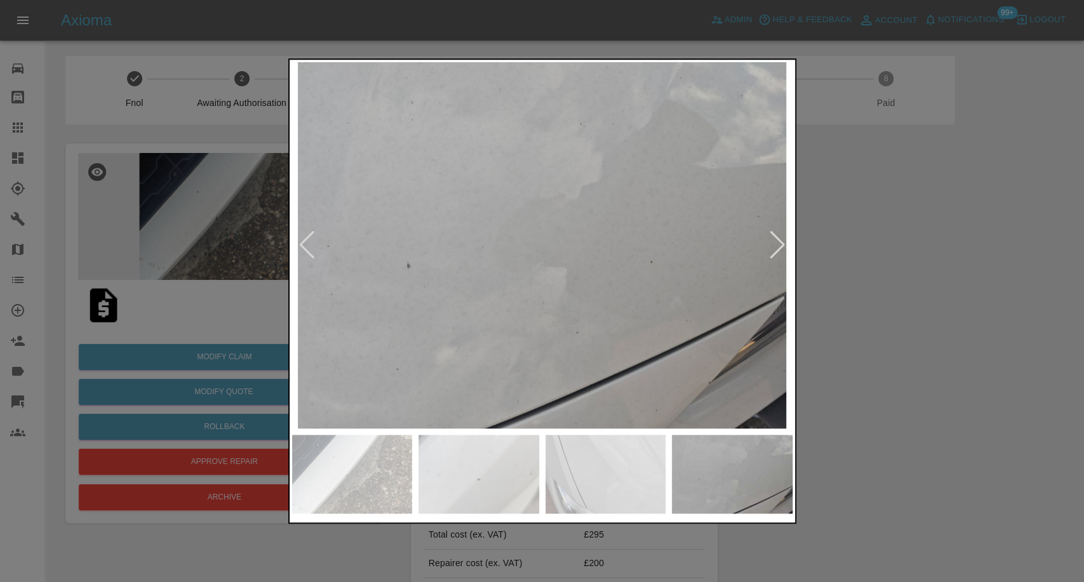
click at [775, 247] on div at bounding box center [777, 245] width 17 height 28
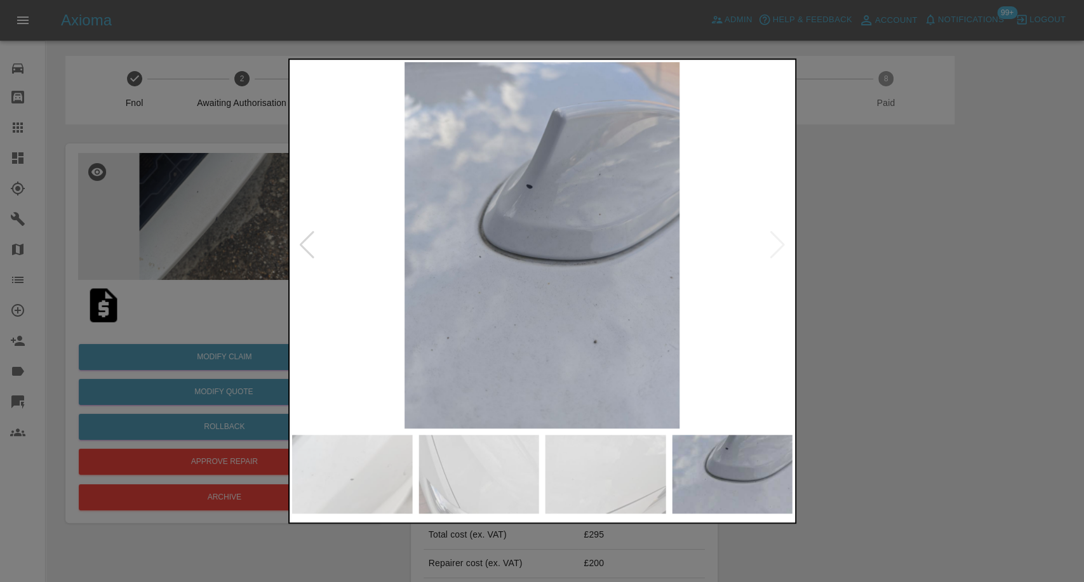
click at [775, 247] on img at bounding box center [542, 245] width 500 height 366
click at [935, 295] on div at bounding box center [542, 291] width 1084 height 582
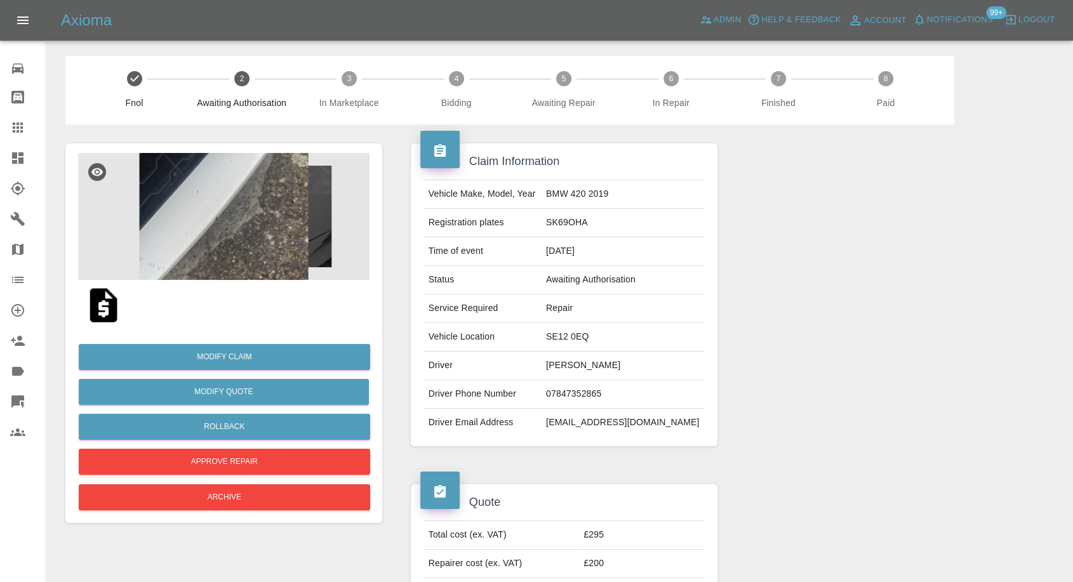
click at [116, 309] on img at bounding box center [103, 305] width 41 height 41
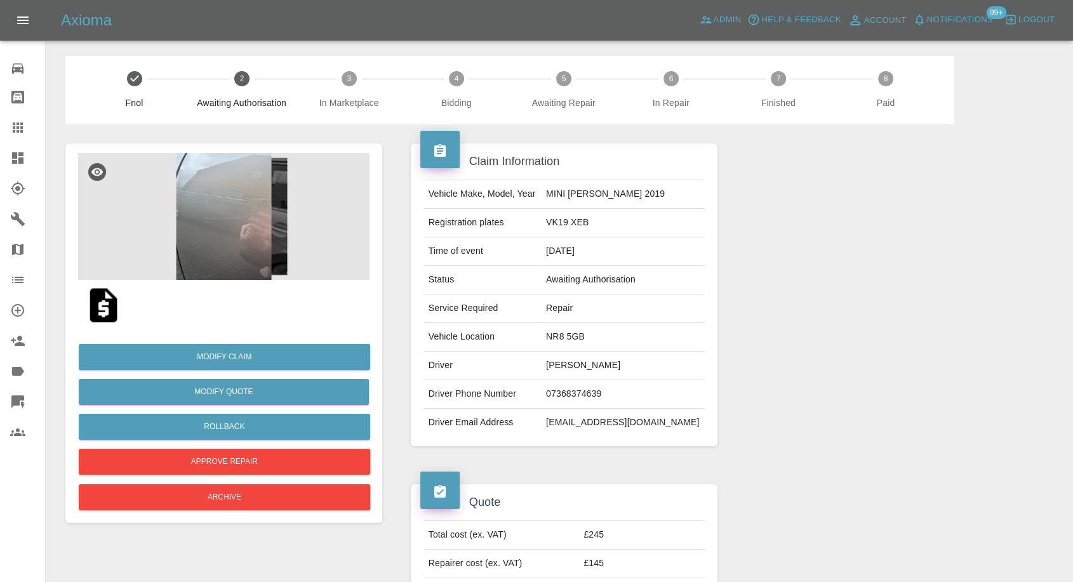
click at [201, 236] on img at bounding box center [223, 216] width 291 height 127
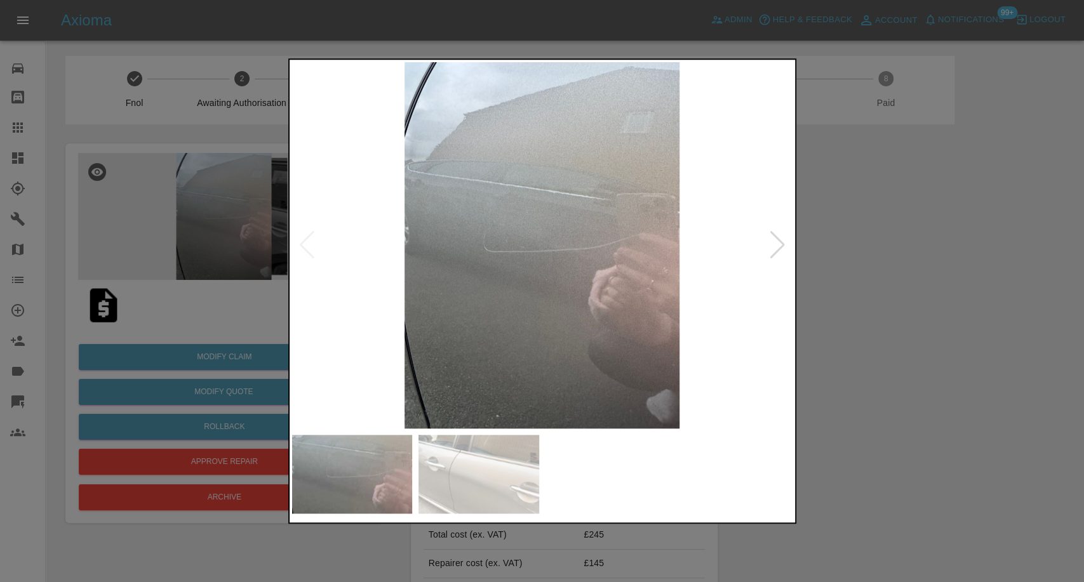
click at [509, 488] on img at bounding box center [478, 474] width 121 height 79
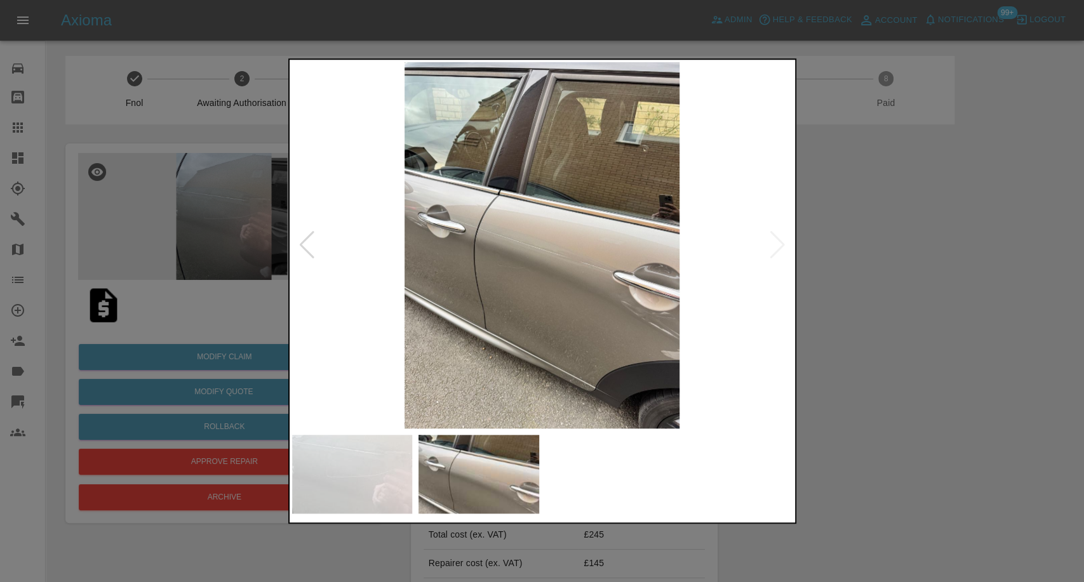
drag, startPoint x: 937, startPoint y: 408, endPoint x: 591, endPoint y: 39, distance: 505.4
click at [936, 405] on div at bounding box center [542, 291] width 1084 height 582
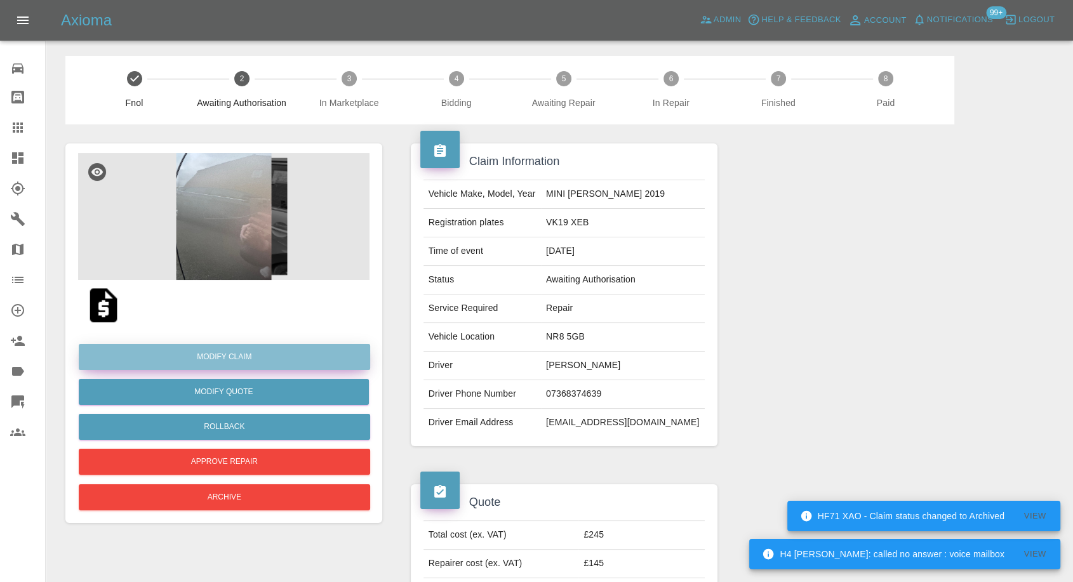
click at [239, 362] on link "Modify Claim" at bounding box center [224, 357] width 291 height 26
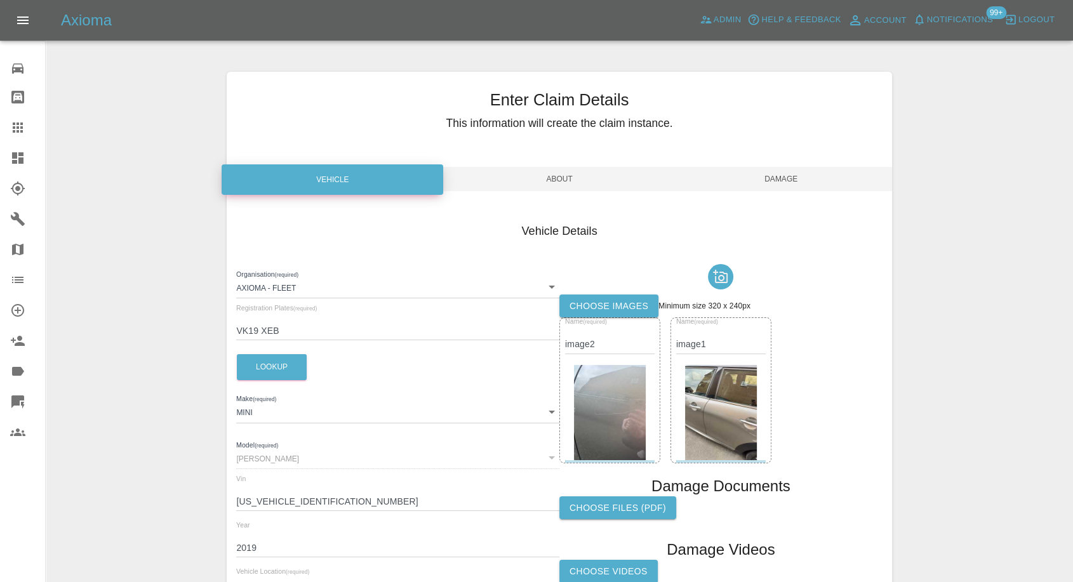
click at [605, 305] on label "Choose images" at bounding box center [608, 306] width 99 height 23
click at [0, 0] on input "Choose images" at bounding box center [0, 0] width 0 height 0
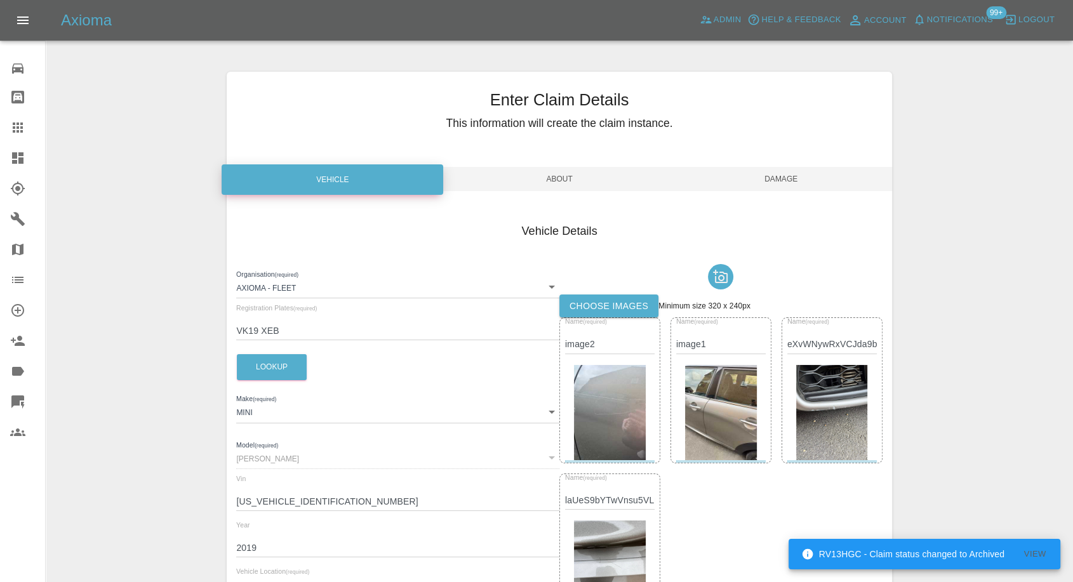
click at [786, 170] on span "Damage" at bounding box center [782, 179] width 222 height 24
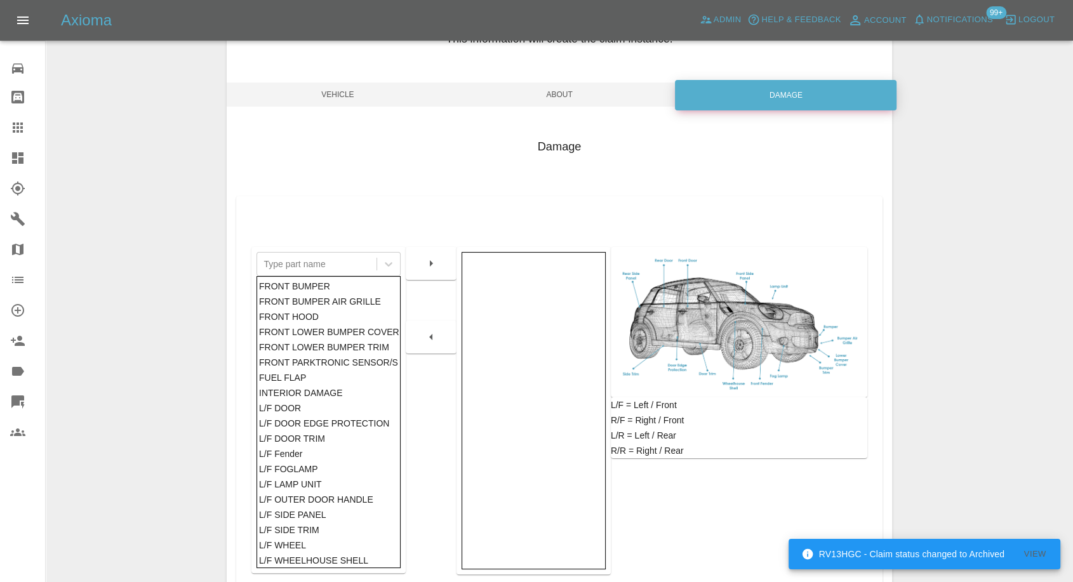
scroll to position [203, 0]
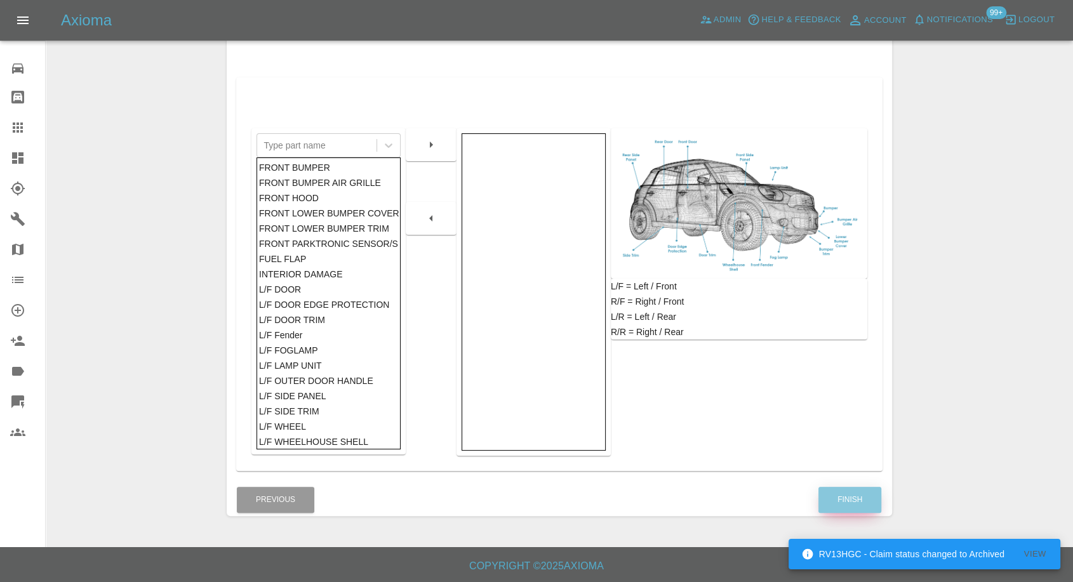
click at [843, 499] on button "Finish" at bounding box center [850, 500] width 63 height 26
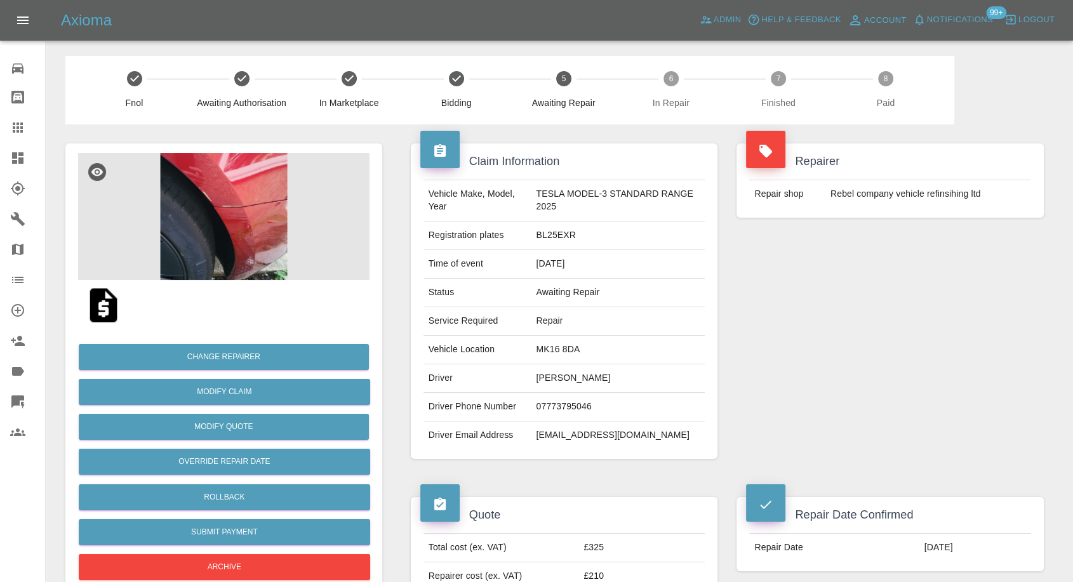
scroll to position [141, 0]
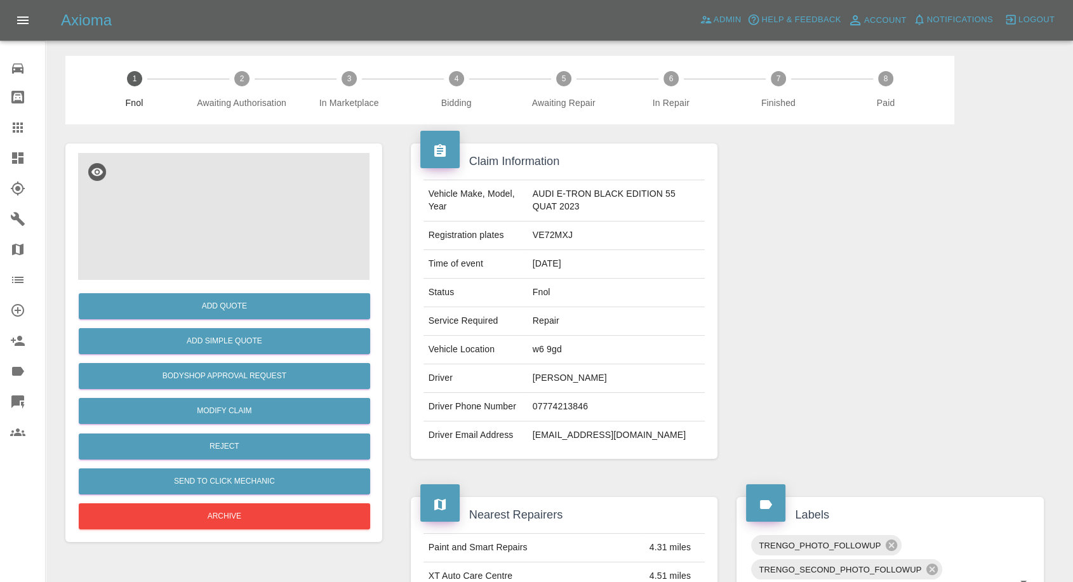
click at [163, 201] on img at bounding box center [223, 216] width 291 height 127
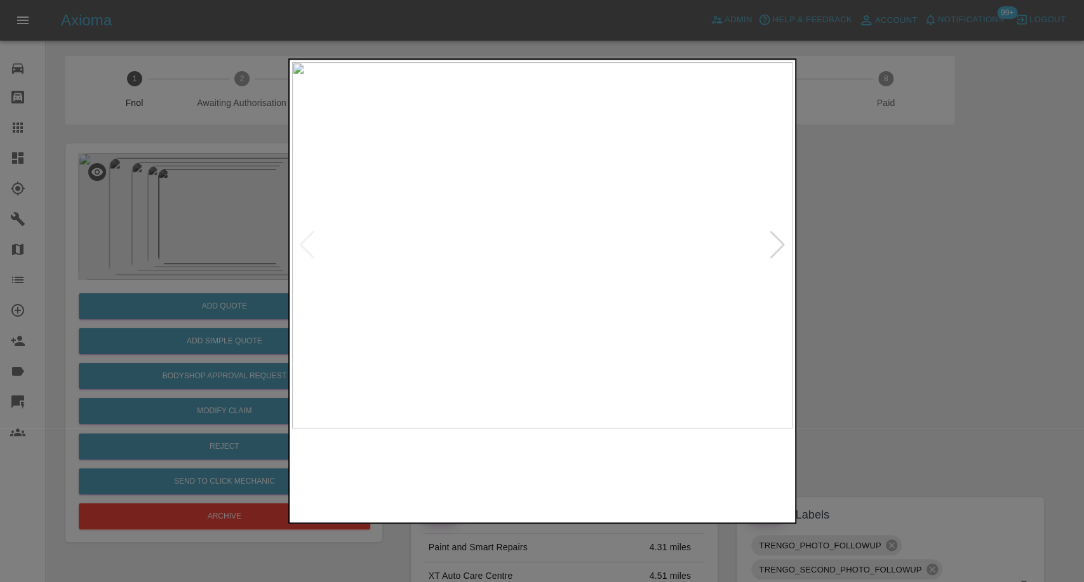
click at [467, 451] on img at bounding box center [478, 474] width 121 height 79
click at [606, 465] on img at bounding box center [605, 474] width 121 height 79
click at [744, 464] on img at bounding box center [732, 474] width 121 height 79
click at [763, 239] on img at bounding box center [542, 245] width 500 height 366
click at [772, 237] on div at bounding box center [777, 245] width 17 height 28
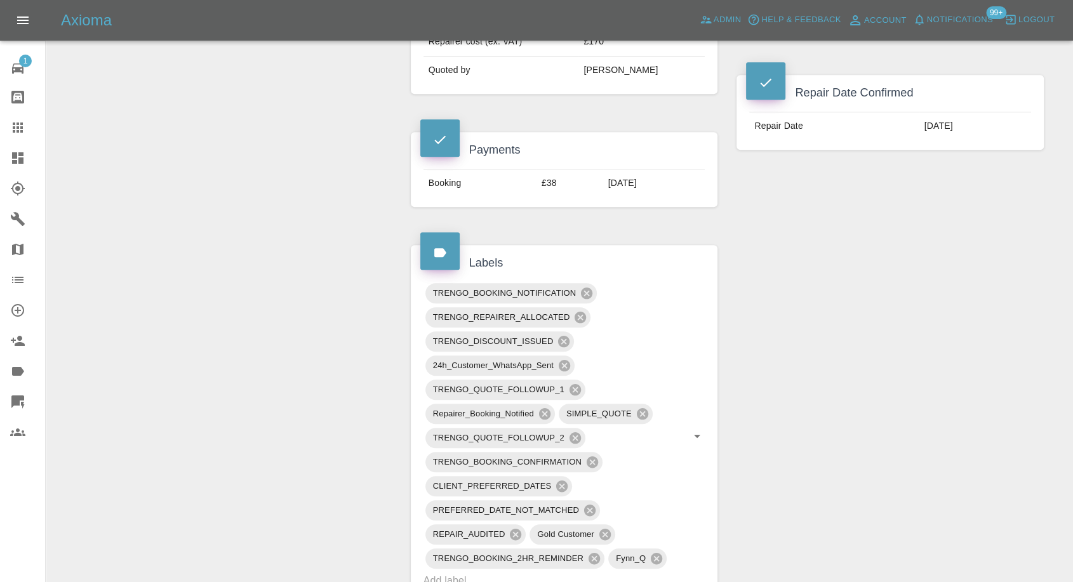
scroll to position [564, 0]
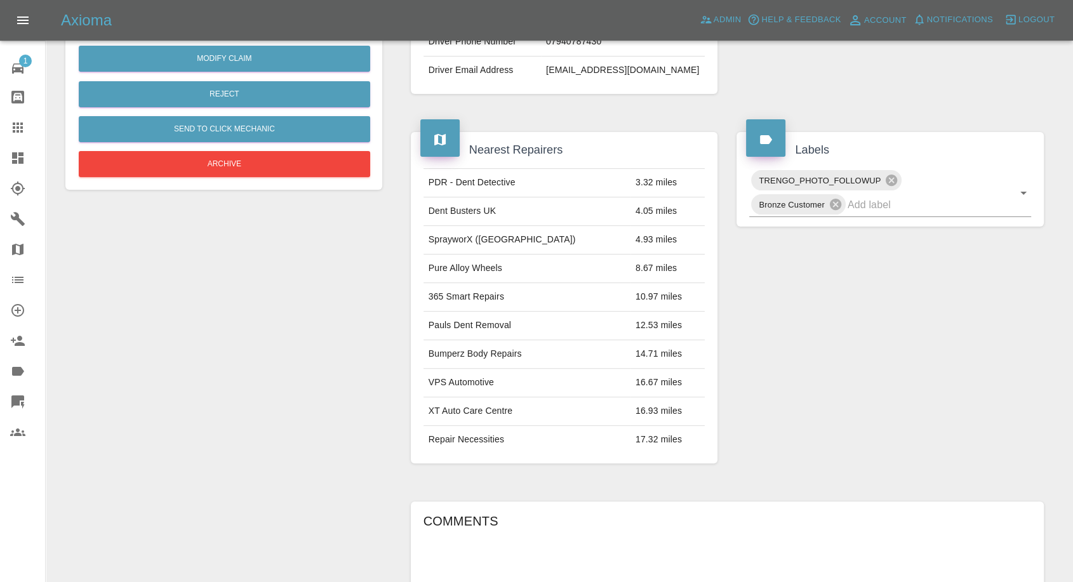
scroll to position [564, 0]
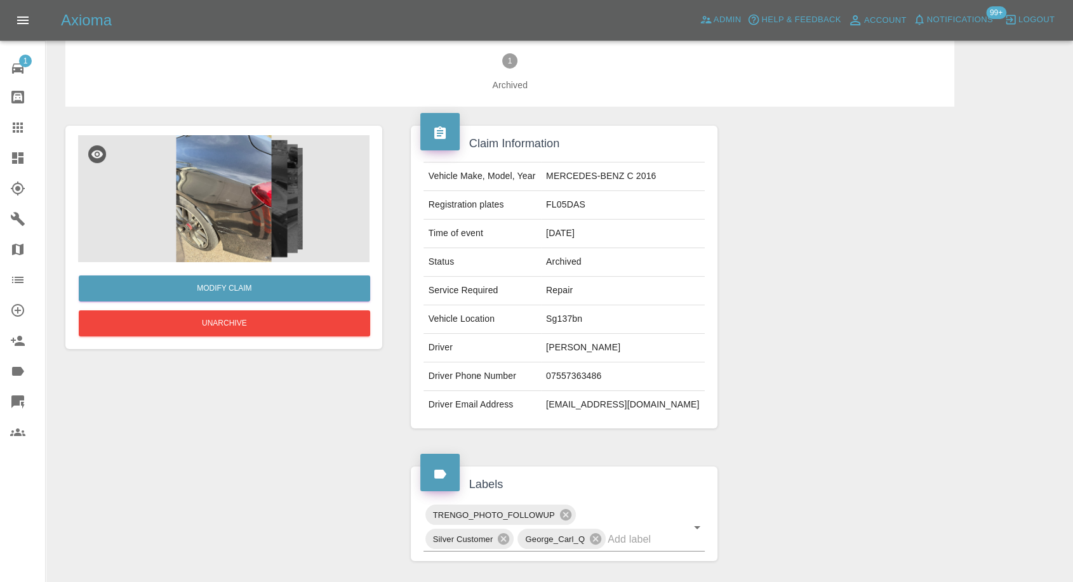
scroll to position [10, 0]
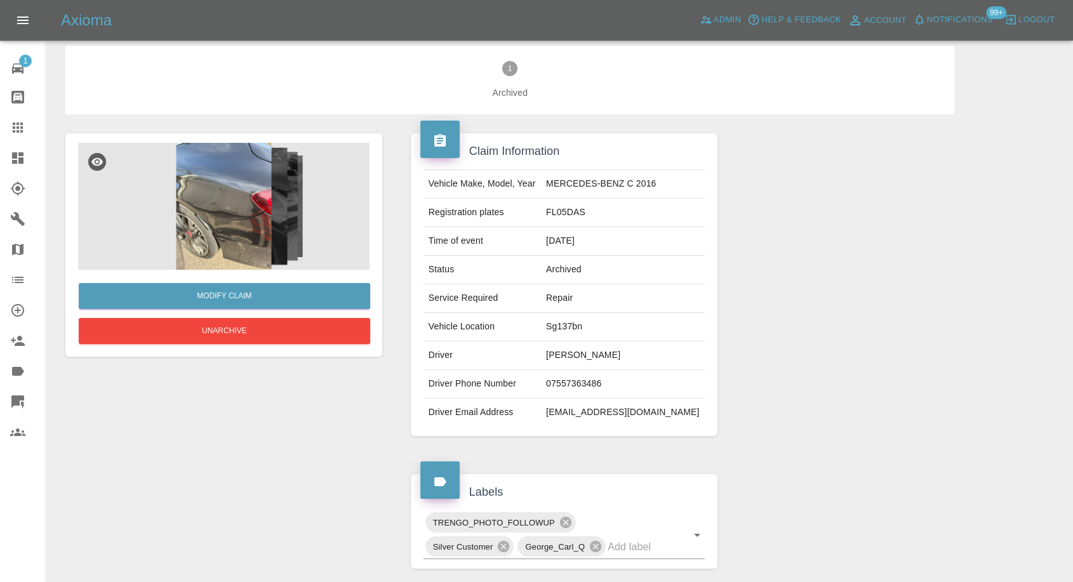
click at [213, 246] on img at bounding box center [223, 206] width 291 height 127
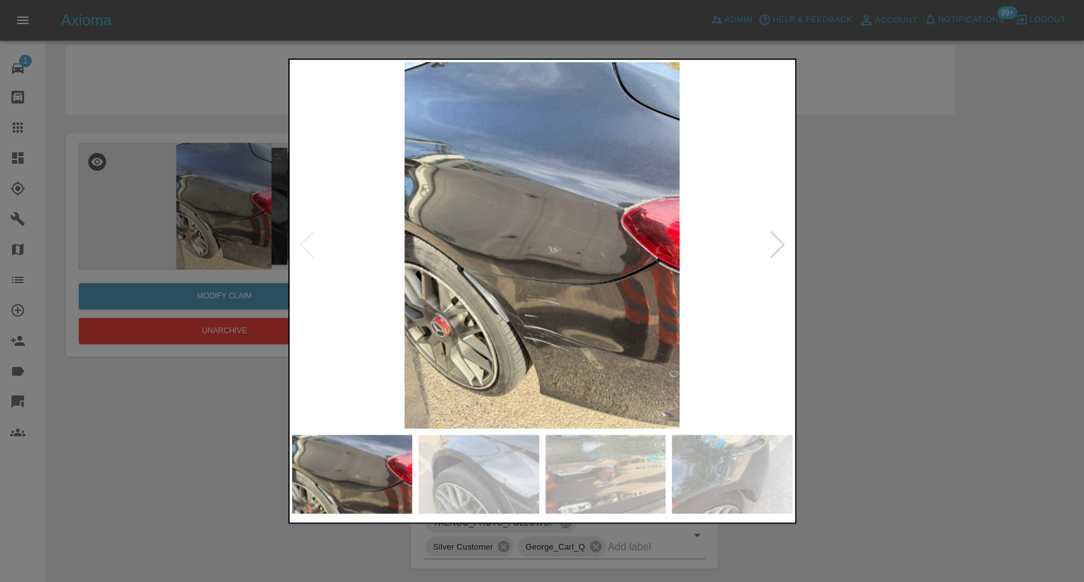
click at [476, 438] on img at bounding box center [478, 474] width 121 height 79
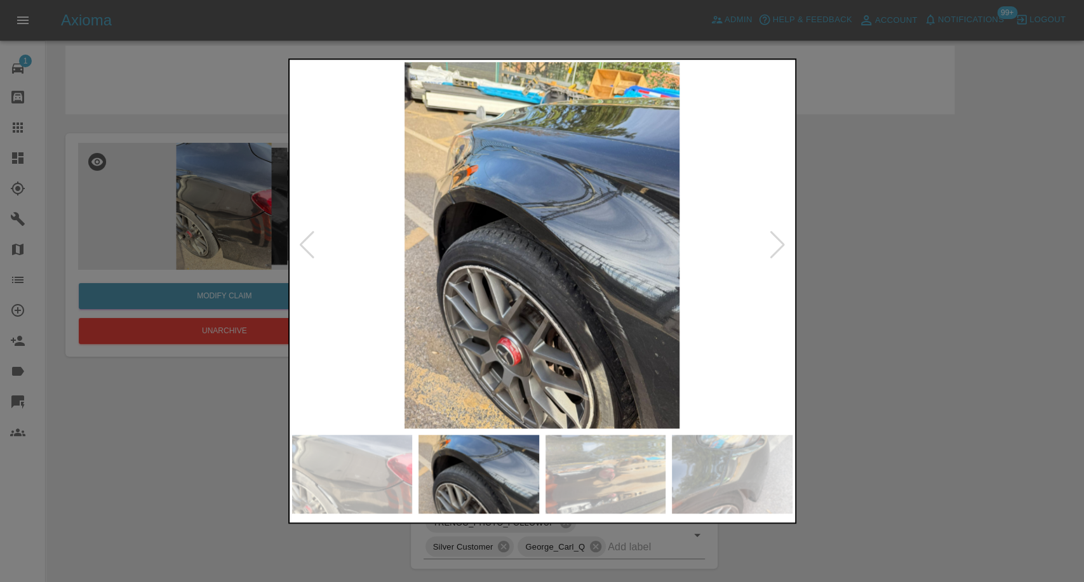
click at [609, 450] on img at bounding box center [605, 474] width 121 height 79
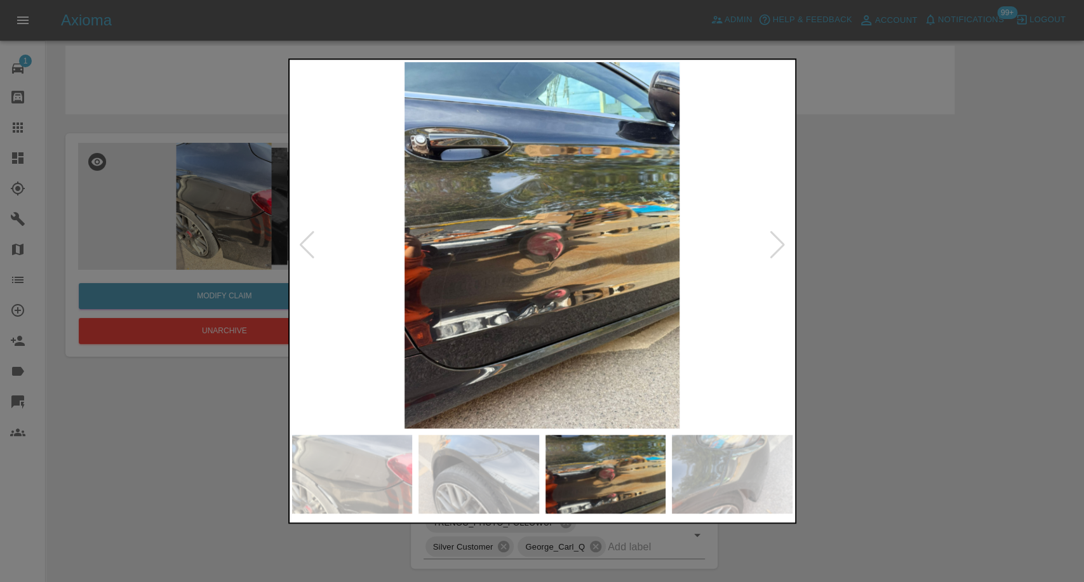
click at [742, 446] on img at bounding box center [732, 474] width 121 height 79
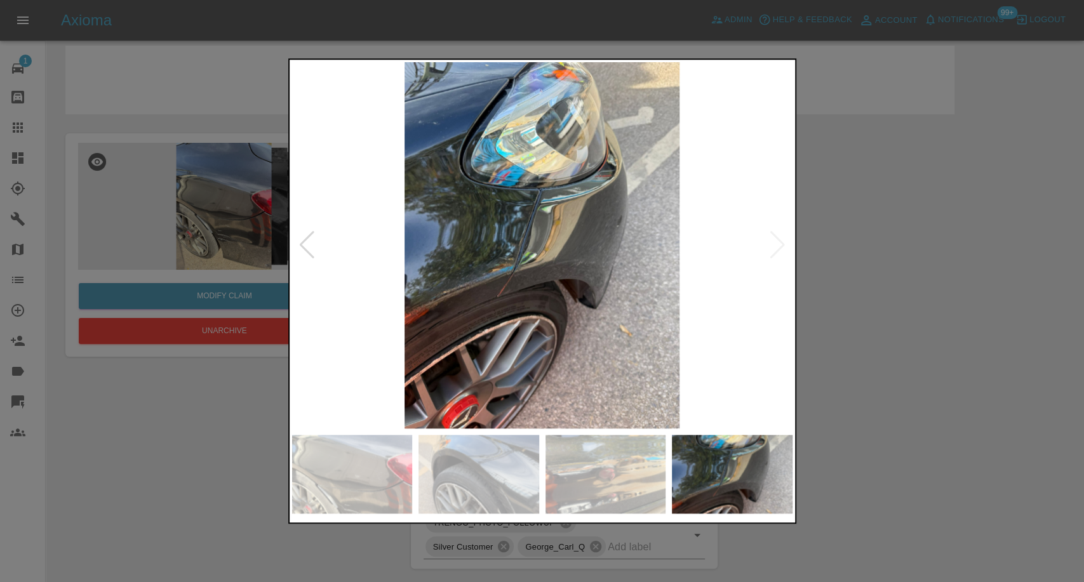
click at [855, 427] on div at bounding box center [542, 291] width 1084 height 582
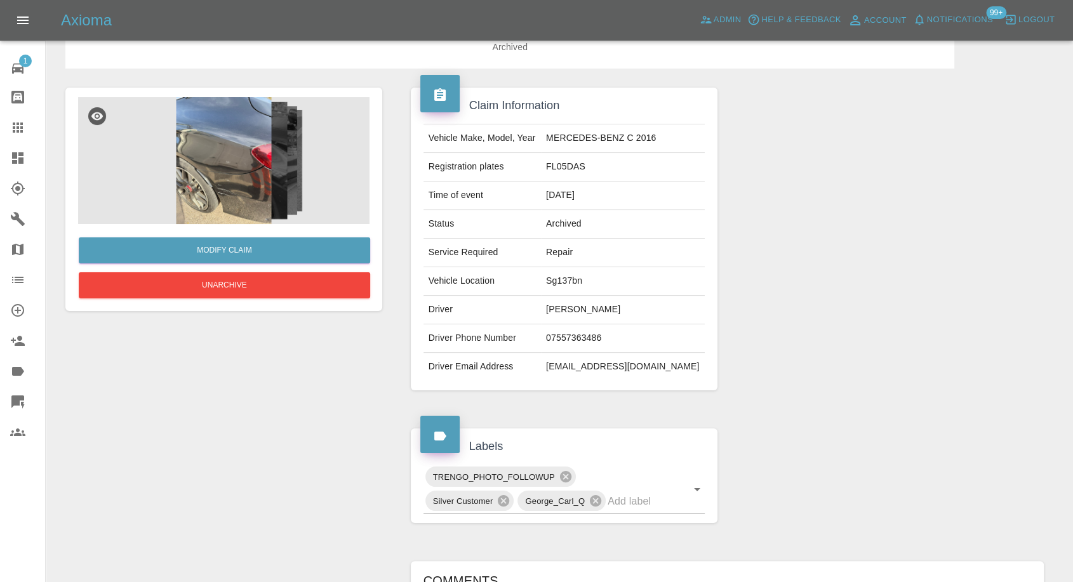
scroll to position [81, 0]
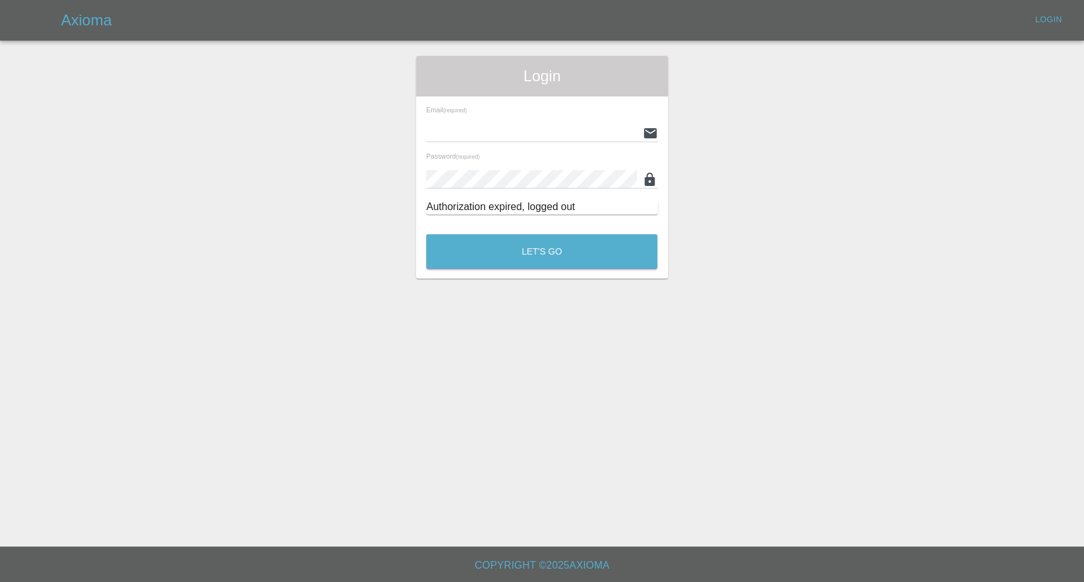
type input "[EMAIL_ADDRESS][DOMAIN_NAME]"
click at [573, 271] on div "Let's Go" at bounding box center [541, 249] width 232 height 48
click at [579, 257] on button "Let's Go" at bounding box center [541, 251] width 231 height 35
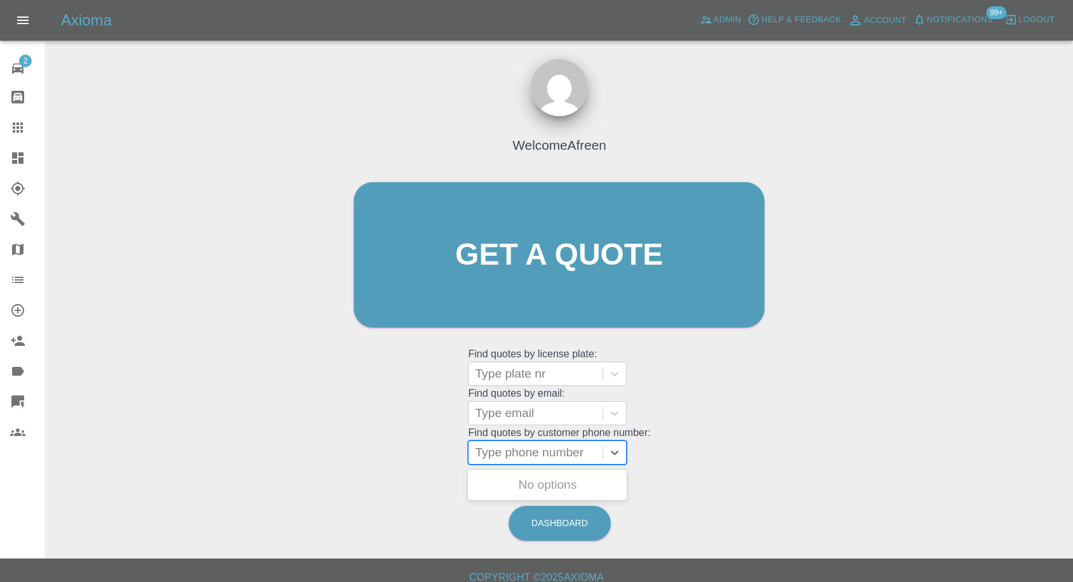
click at [524, 456] on div at bounding box center [535, 453] width 121 height 18
paste input "[PHONE_NUMBER]"
drag, startPoint x: 503, startPoint y: 456, endPoint x: 360, endPoint y: 458, distance: 142.9
click at [360, 458] on div "Welcome Afreen Get a quote Get a quote Find quotes by license plate: Type plate…" at bounding box center [559, 280] width 438 height 384
type input "7754035596"
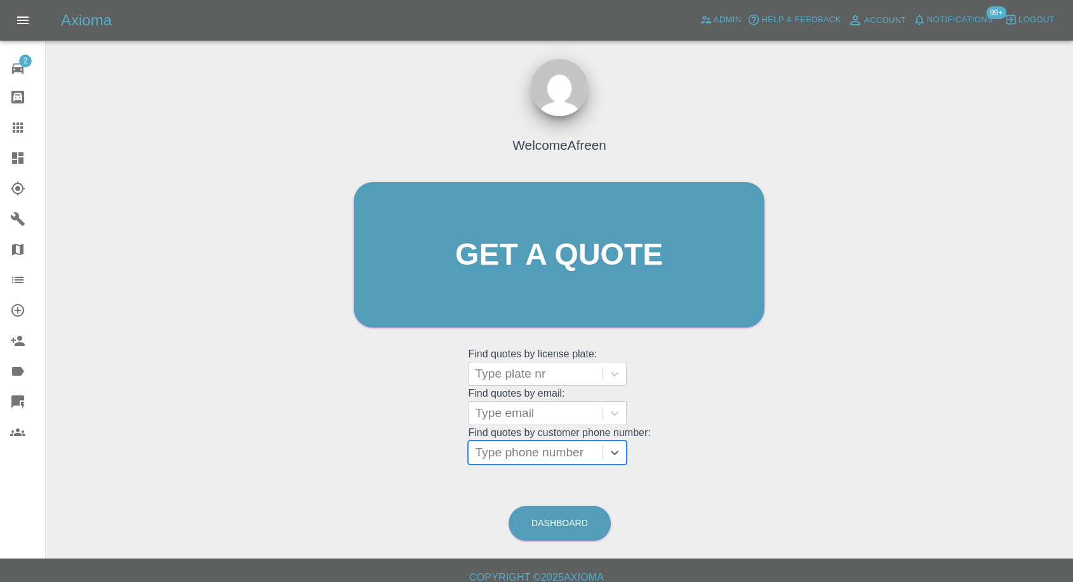
paste input "[PHONE_NUMBER]"
drag, startPoint x: 500, startPoint y: 453, endPoint x: 265, endPoint y: 425, distance: 236.7
click at [265, 425] on div "Welcome Afreen Get a quote Get a quote Find quotes by license plate: Type plate…" at bounding box center [559, 316] width 1007 height 456
type input "7717952374"
paste input "[PHONE_NUMBER]"
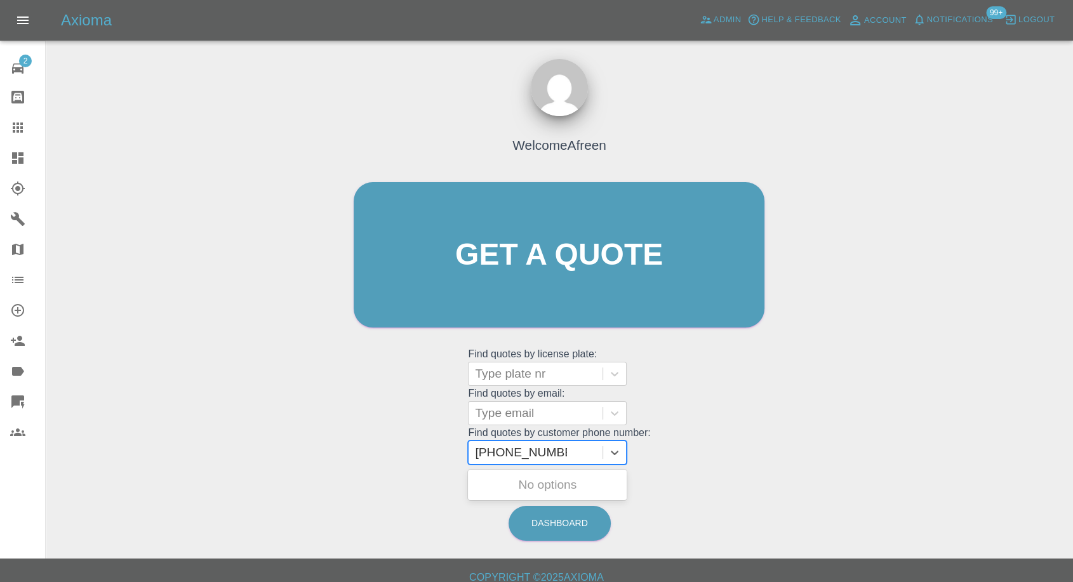
drag, startPoint x: 500, startPoint y: 451, endPoint x: 368, endPoint y: 454, distance: 132.1
click at [368, 454] on div "Welcome Afreen Get a quote Get a quote Find quotes by license plate: Type plate…" at bounding box center [559, 280] width 438 height 384
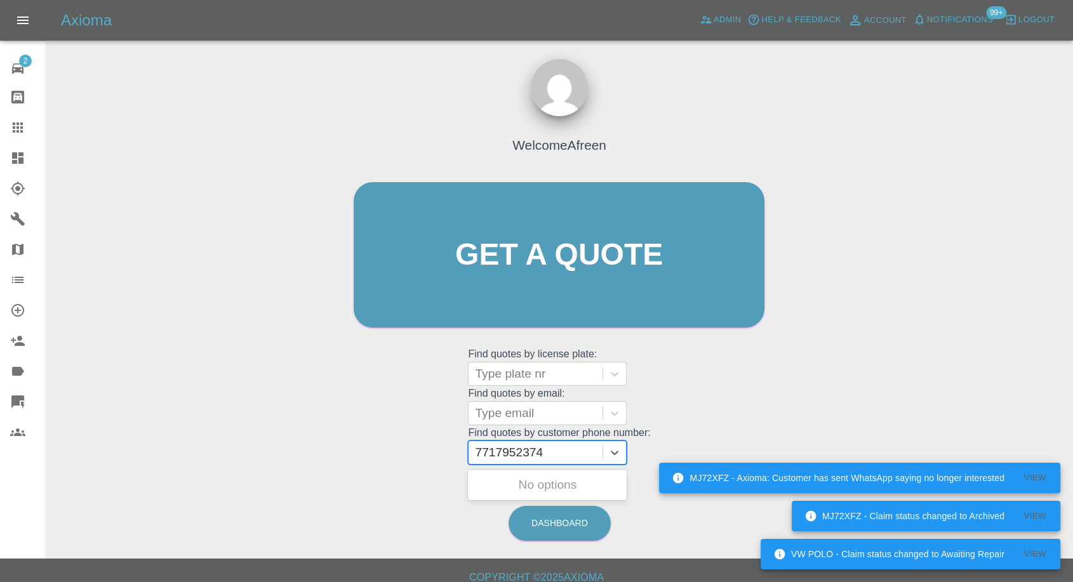
type input "7717952374"
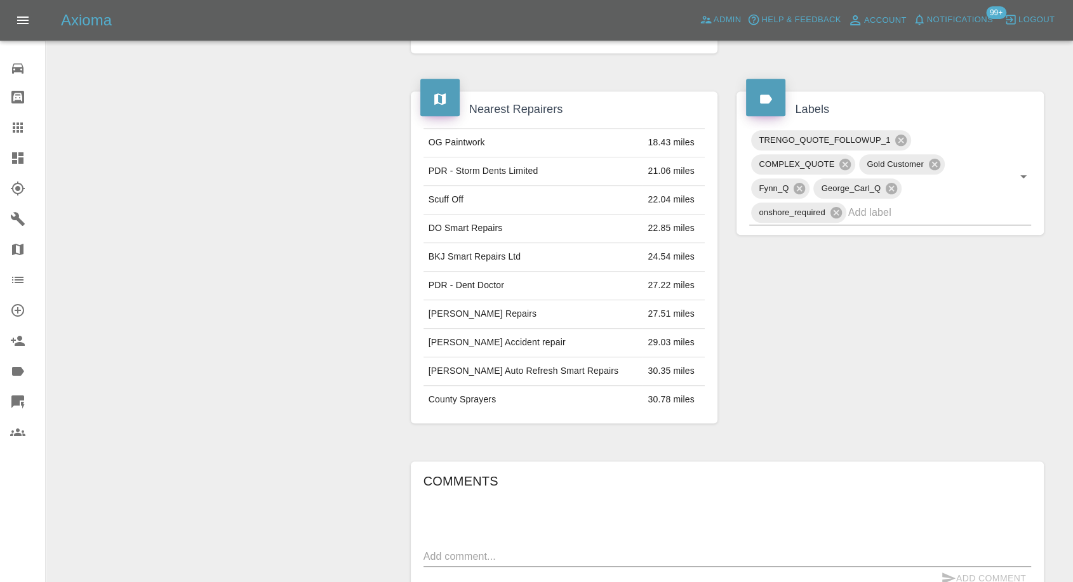
scroll to position [705, 0]
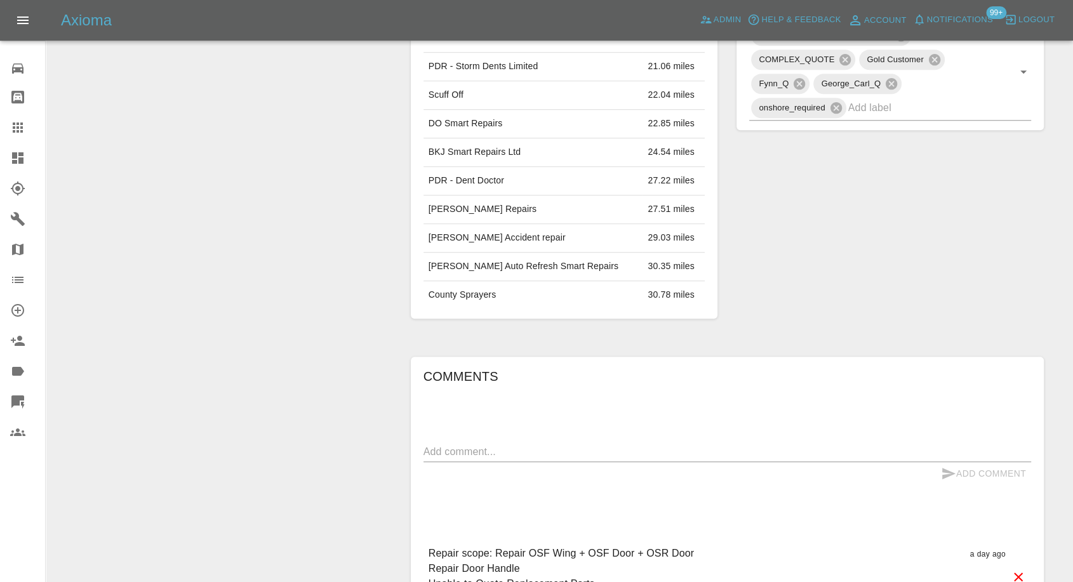
click at [585, 442] on div "x" at bounding box center [728, 452] width 608 height 20
paste textarea "You can close this repair claim now, thankyou! Insurance are dealing with repai…"
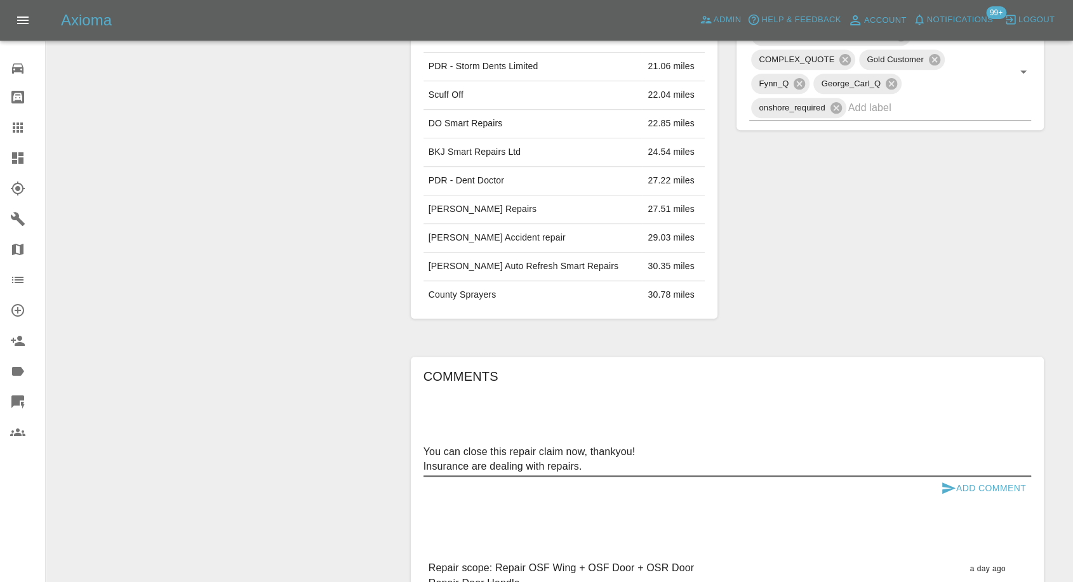
type textarea "You can close this repair claim now, thankyou! Insurance are dealing with repai…"
click at [940, 477] on button "Add Comment" at bounding box center [983, 488] width 95 height 23
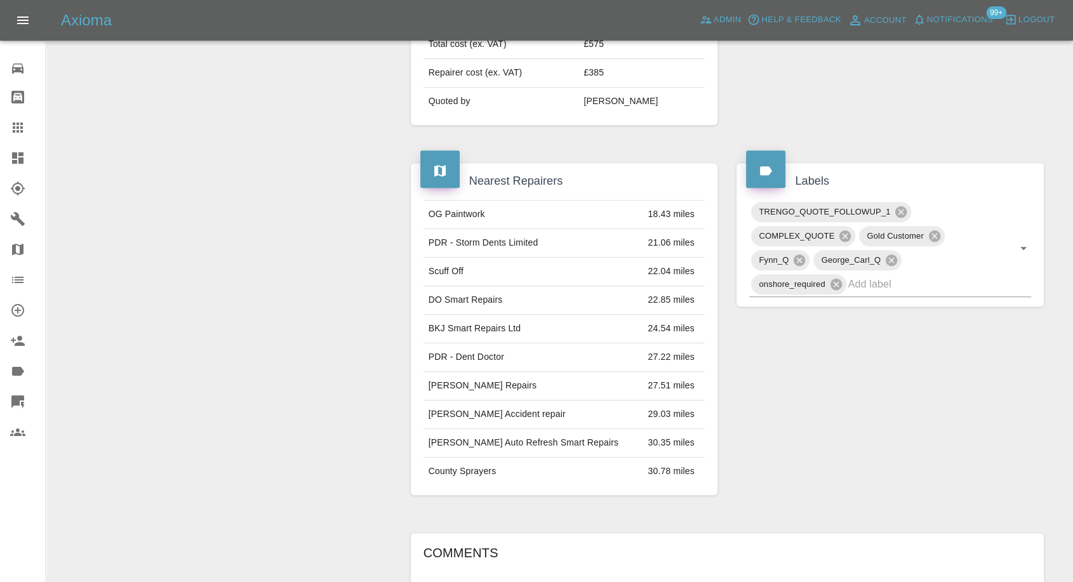
scroll to position [352, 0]
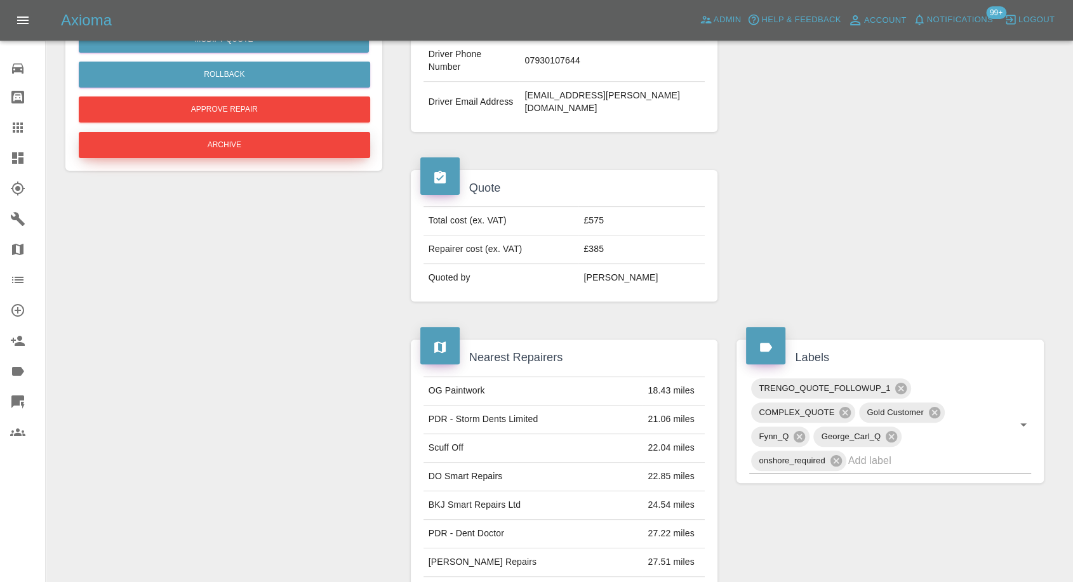
click at [267, 148] on button "Archive" at bounding box center [224, 145] width 291 height 26
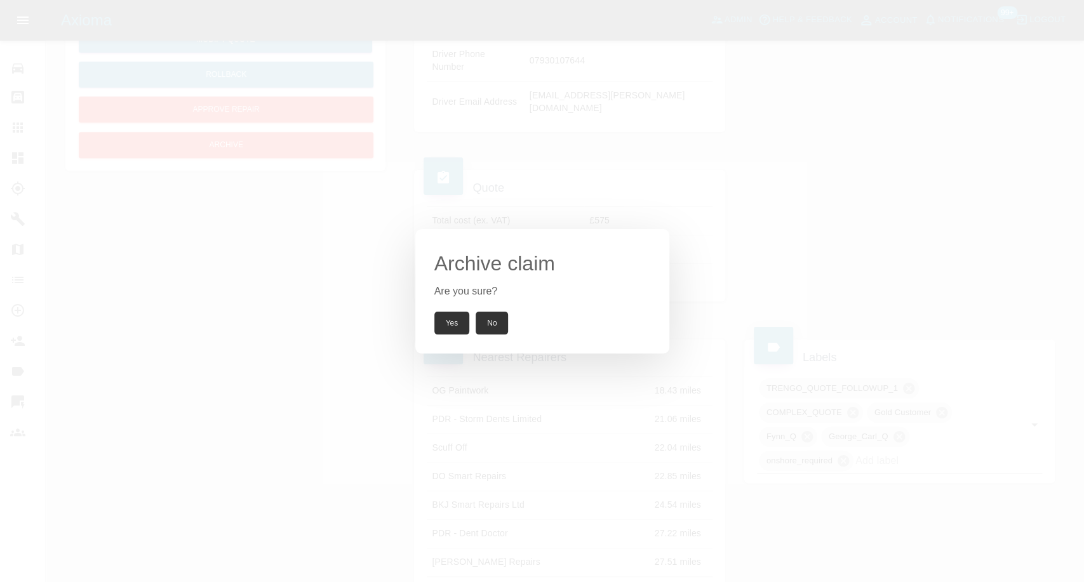
click at [453, 326] on button "Yes" at bounding box center [452, 323] width 36 height 23
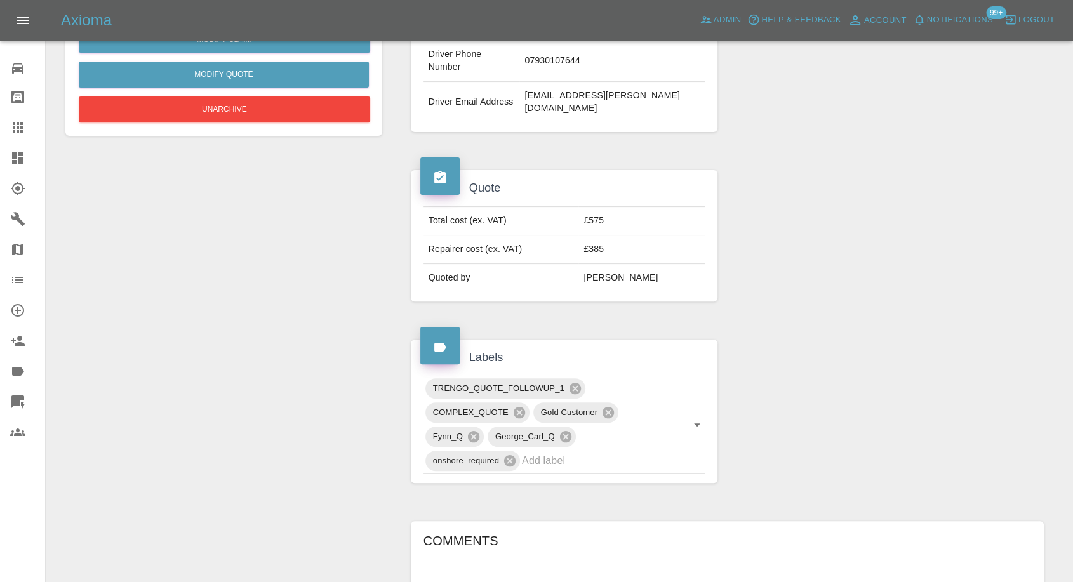
scroll to position [387, 0]
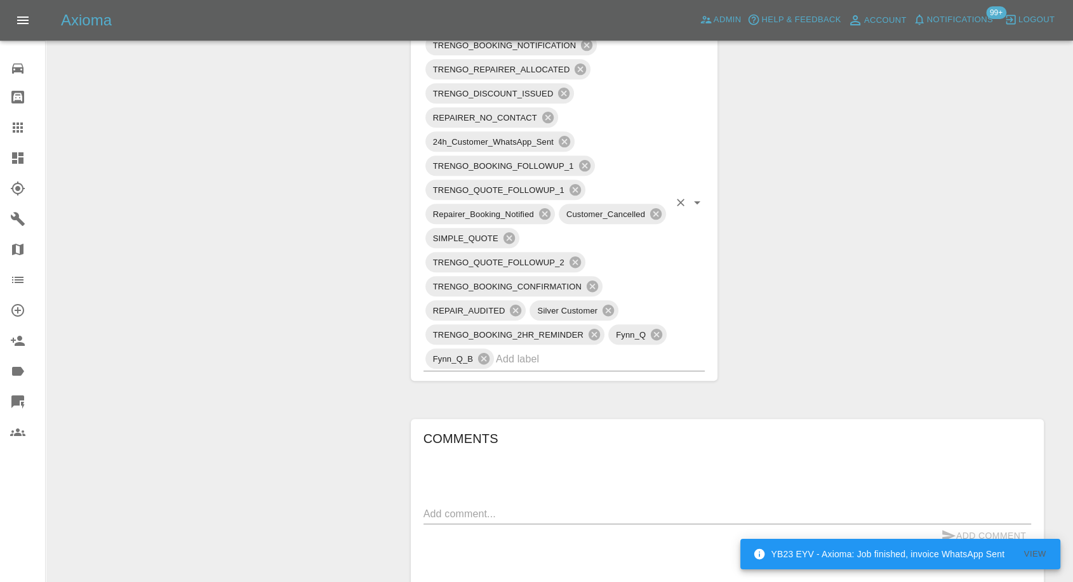
scroll to position [846, 0]
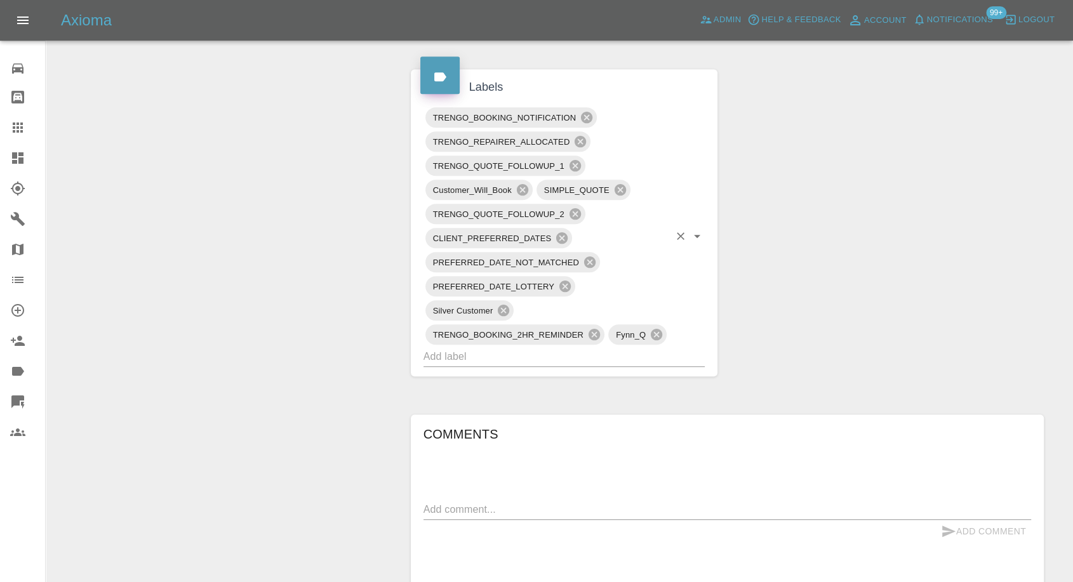
scroll to position [705, 0]
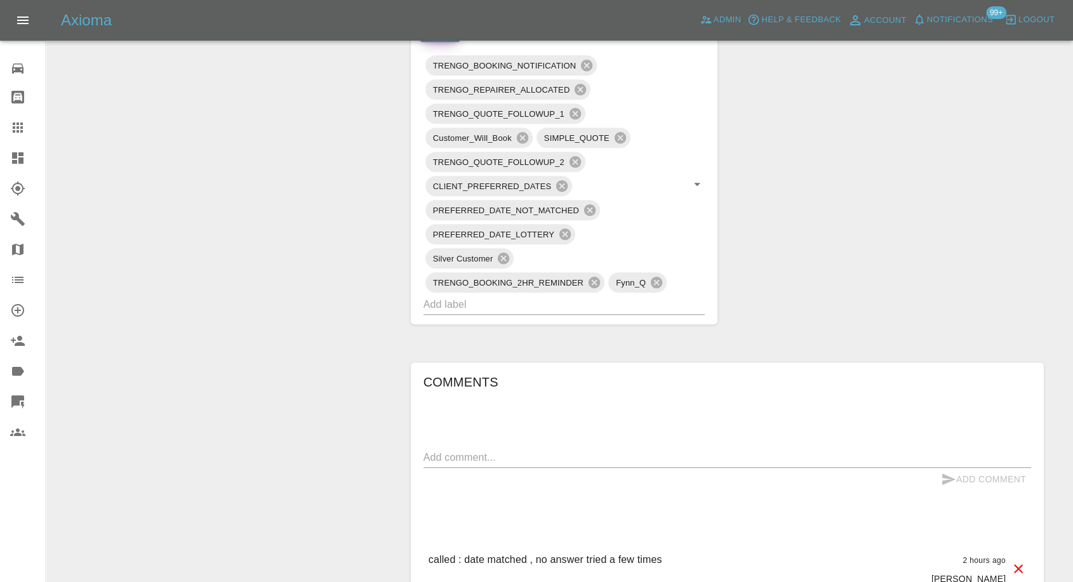
click at [613, 448] on div "x" at bounding box center [728, 458] width 608 height 20
click at [603, 462] on textarea at bounding box center [728, 457] width 608 height 15
paste textarea "I am interested ,but in hospital since yesterday , definitely interested, I wil…"
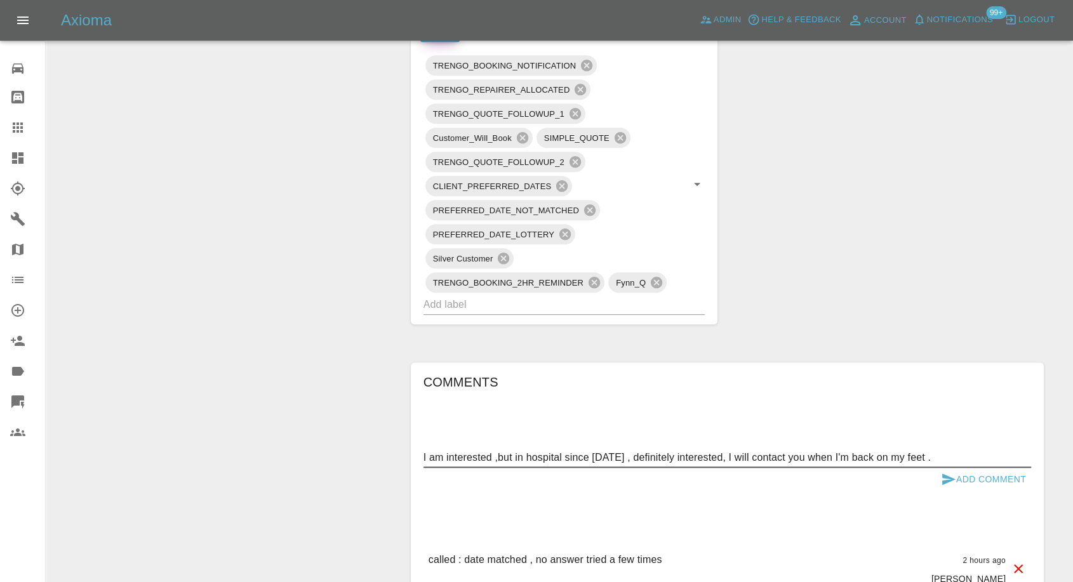
type textarea "I am interested ,but in hospital since yesterday , definitely interested, I wil…"
click at [945, 472] on icon "submit" at bounding box center [948, 479] width 15 height 15
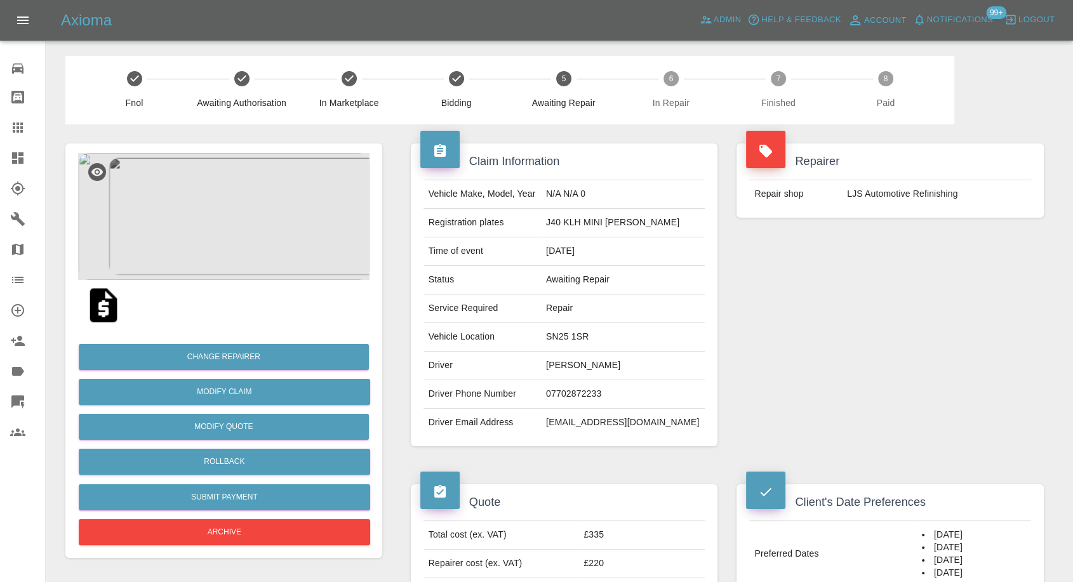
click at [567, 394] on td "07702872233" at bounding box center [623, 394] width 164 height 29
copy td "07702872233"
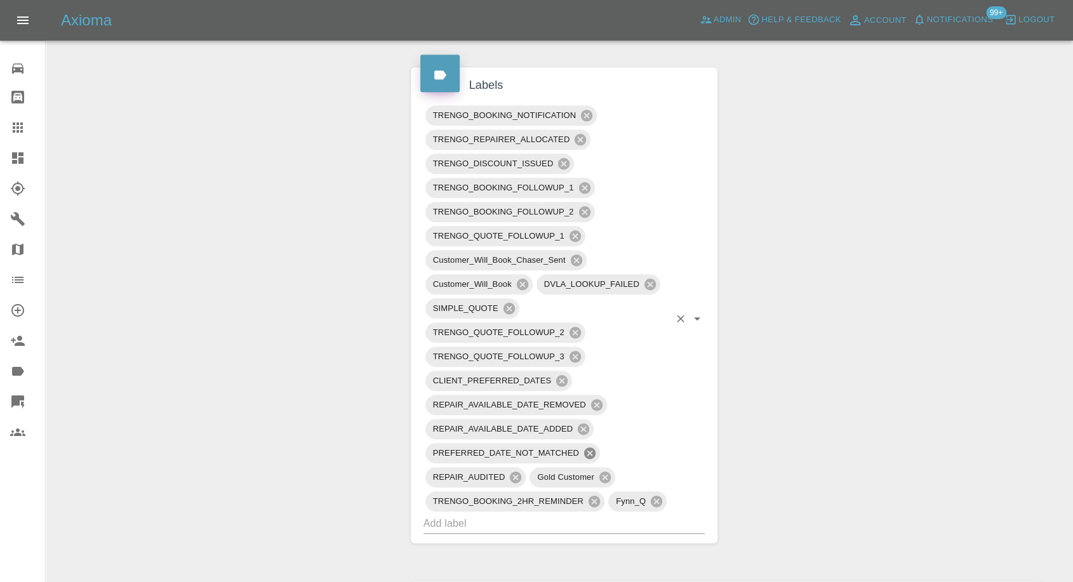
scroll to position [1039, 0]
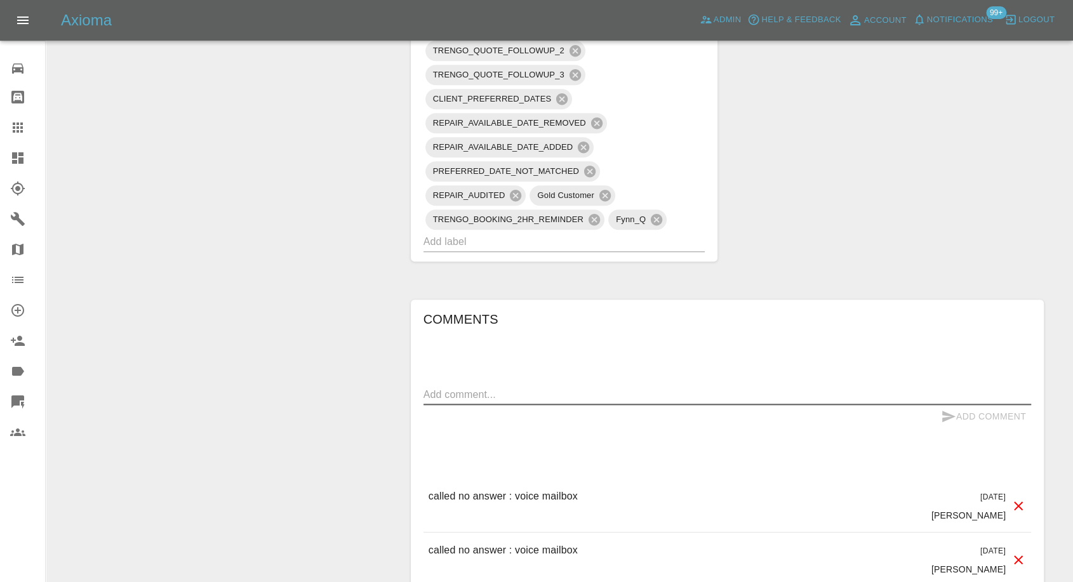
click at [550, 398] on textarea at bounding box center [728, 394] width 608 height 15
type textarea "no response, multiple reminders sent"
click at [944, 417] on icon "submit" at bounding box center [948, 416] width 15 height 15
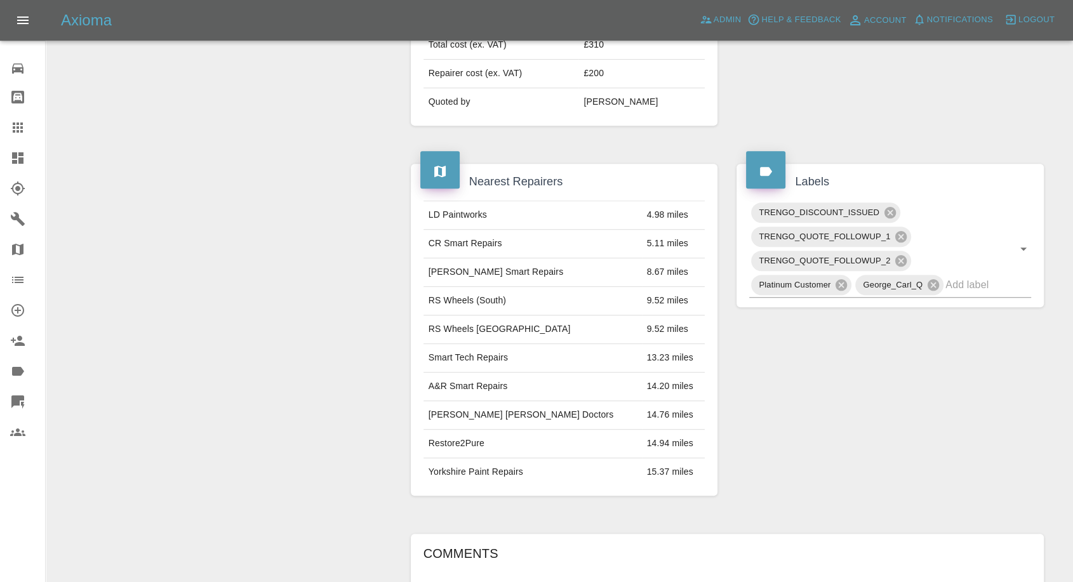
scroll to position [832, 0]
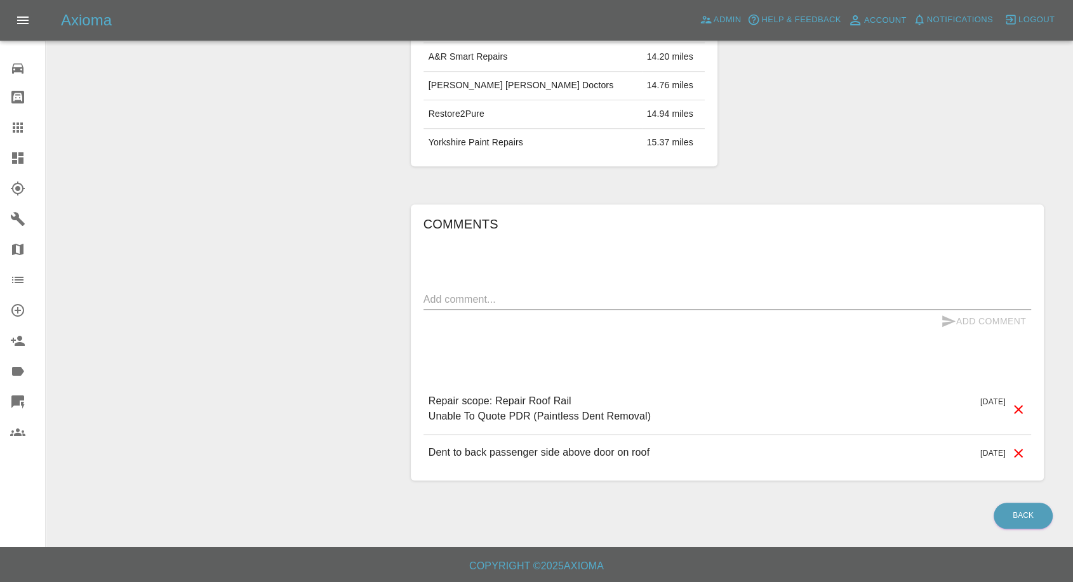
click at [585, 303] on textarea at bounding box center [728, 299] width 608 height 15
paste textarea "The repair having been completed can you please remove me from your contact lis…"
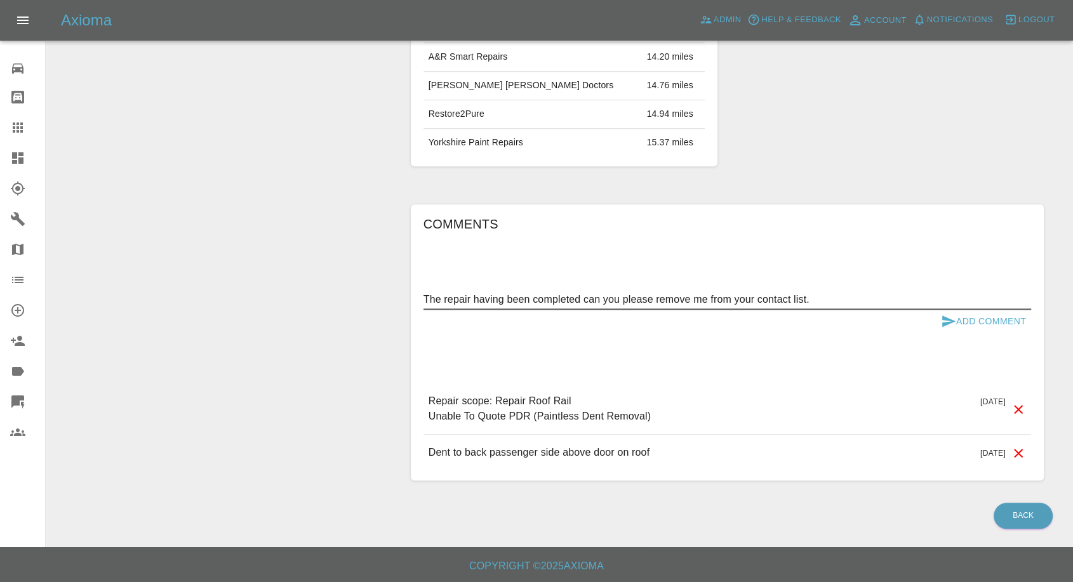
type textarea "The repair having been completed can you please remove me from your contact lis…"
click at [947, 317] on icon "submit" at bounding box center [948, 321] width 13 height 11
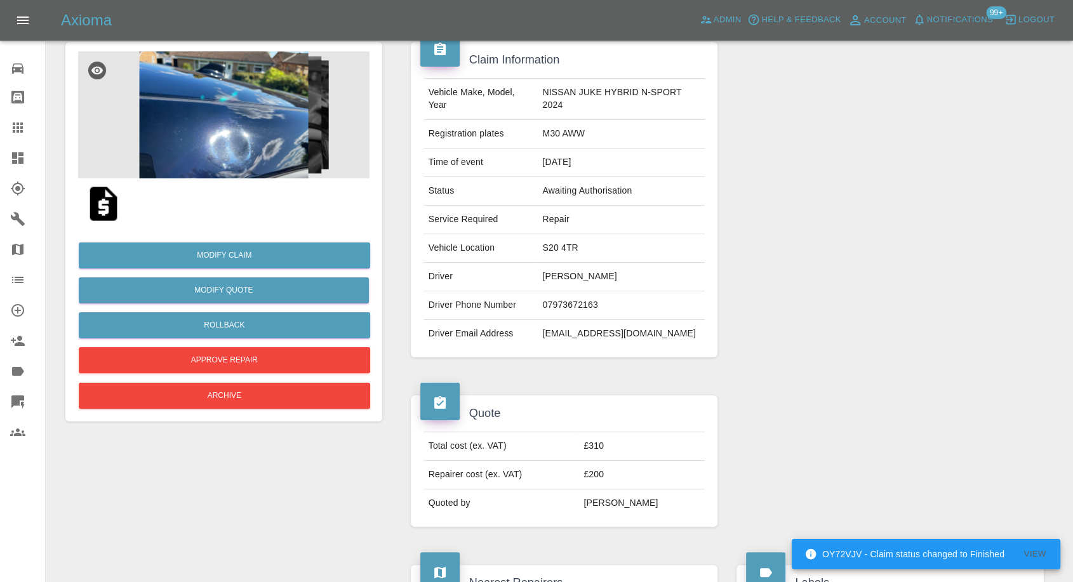
scroll to position [56, 0]
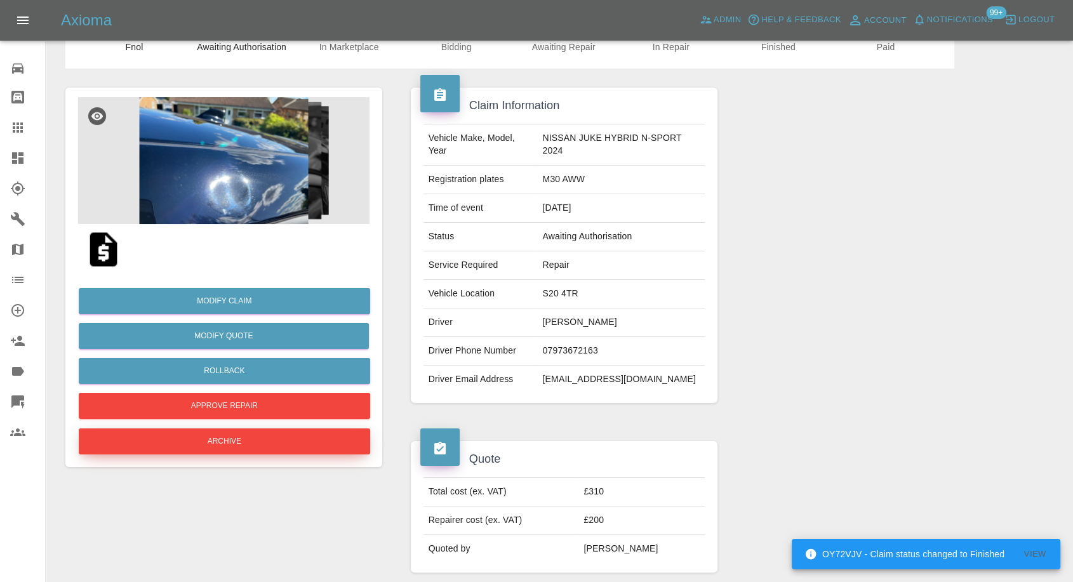
click at [239, 446] on button "Archive" at bounding box center [224, 442] width 291 height 26
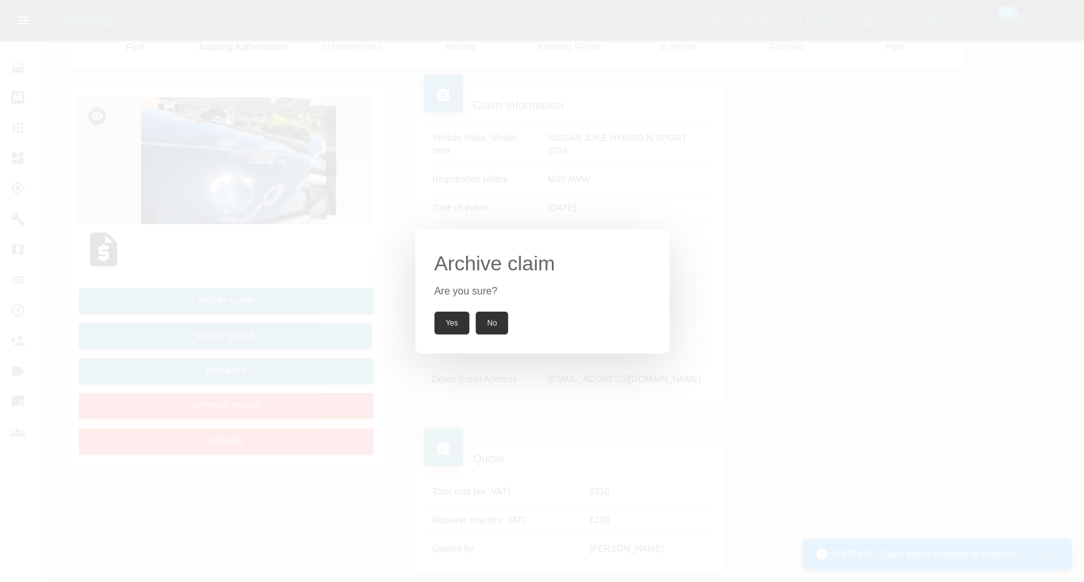
click at [437, 324] on button "Yes" at bounding box center [452, 323] width 36 height 23
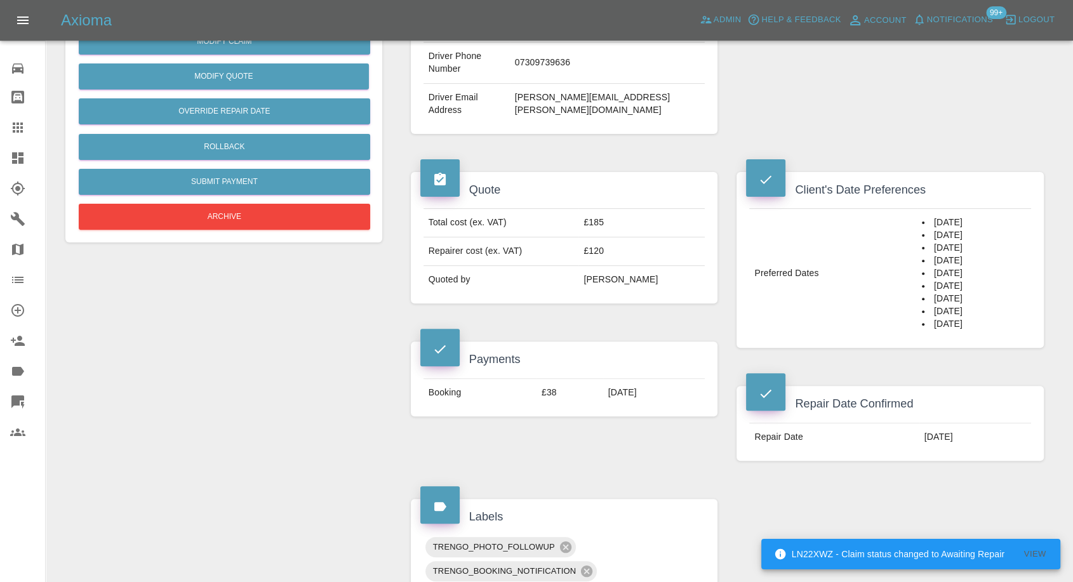
scroll to position [352, 0]
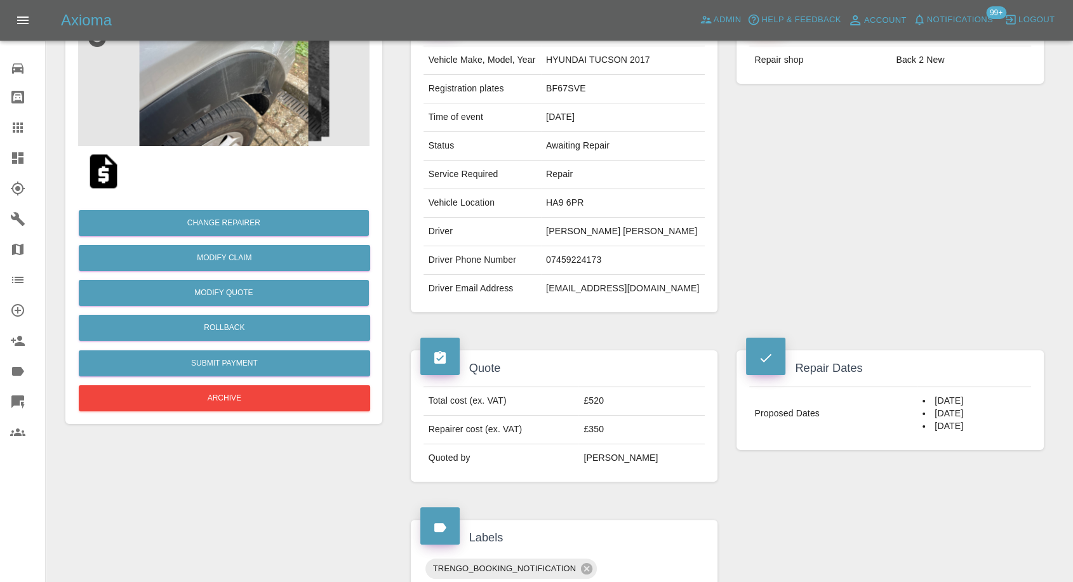
scroll to position [70, 0]
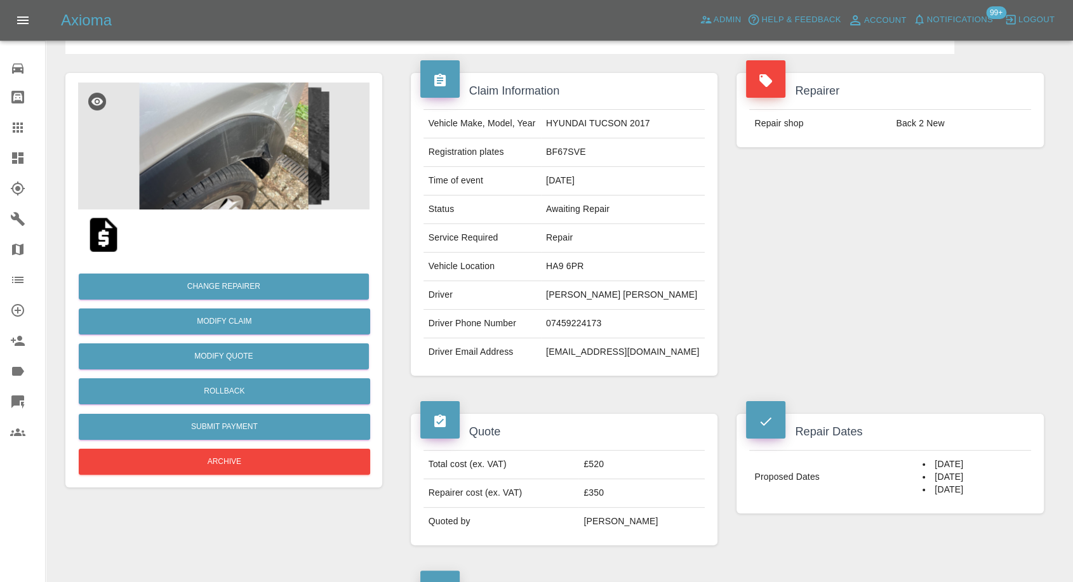
click at [98, 235] on img at bounding box center [103, 235] width 41 height 41
click at [248, 176] on img at bounding box center [223, 146] width 291 height 127
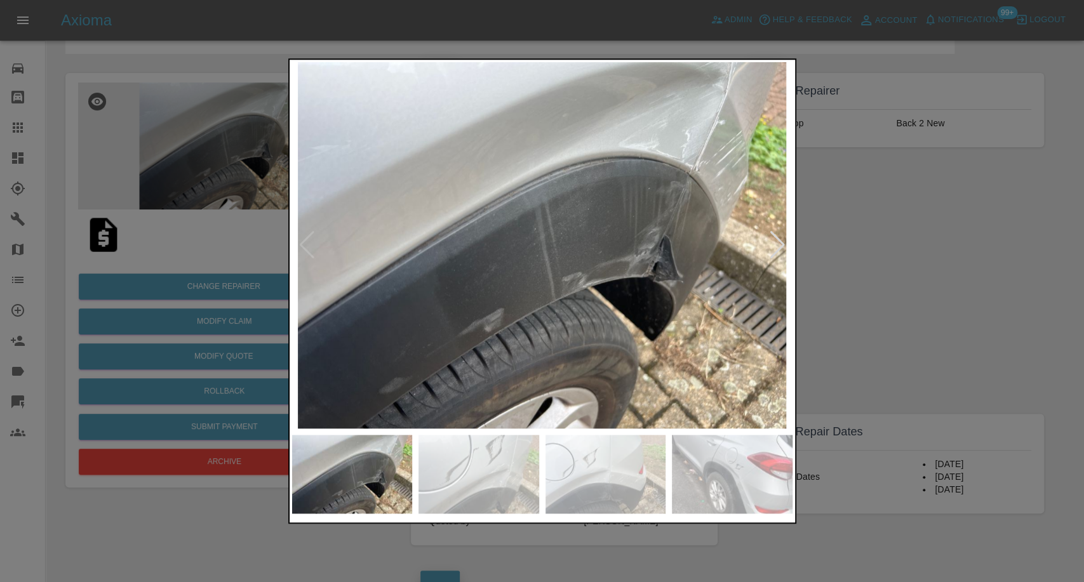
click at [478, 482] on img at bounding box center [478, 474] width 121 height 79
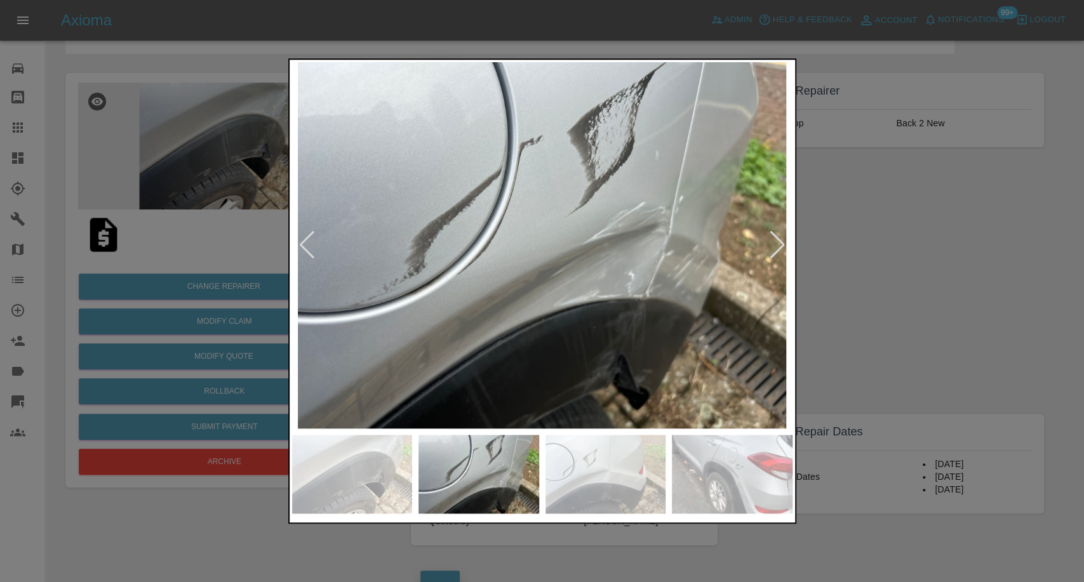
click at [636, 484] on img at bounding box center [605, 474] width 121 height 79
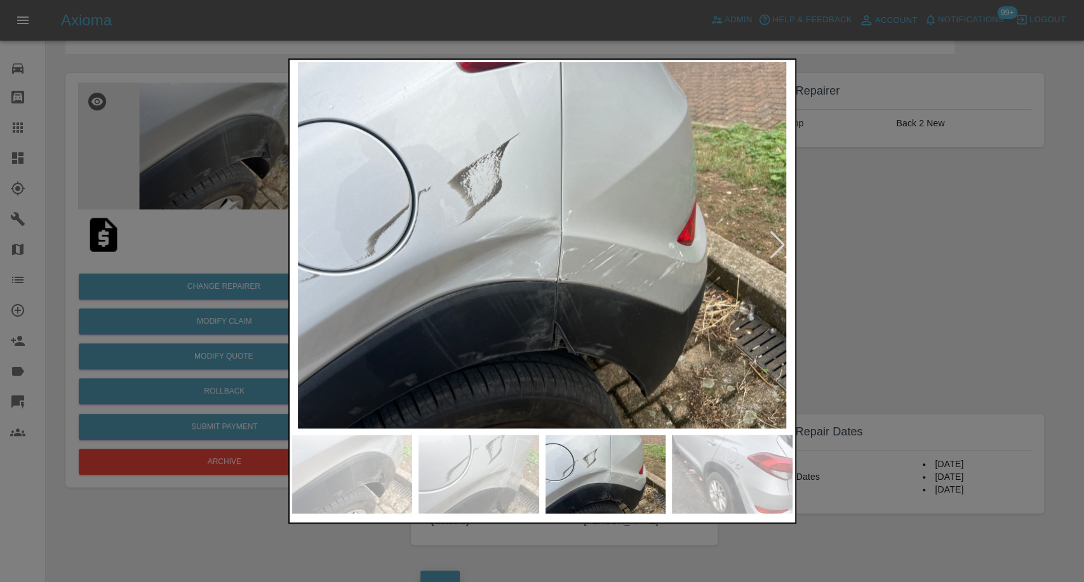
click at [742, 476] on img at bounding box center [732, 474] width 121 height 79
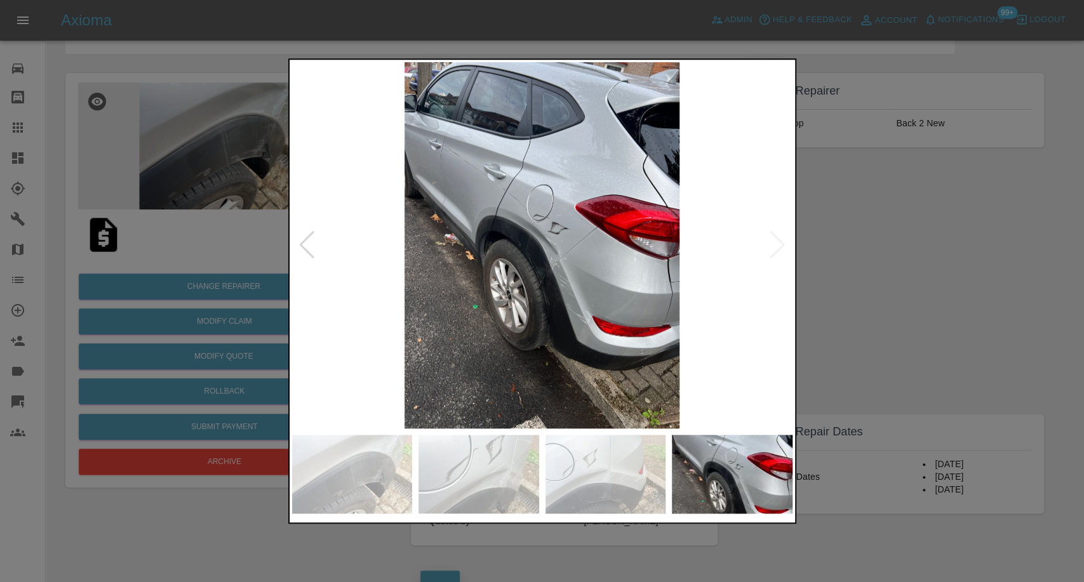
click at [924, 289] on div at bounding box center [542, 291] width 1084 height 582
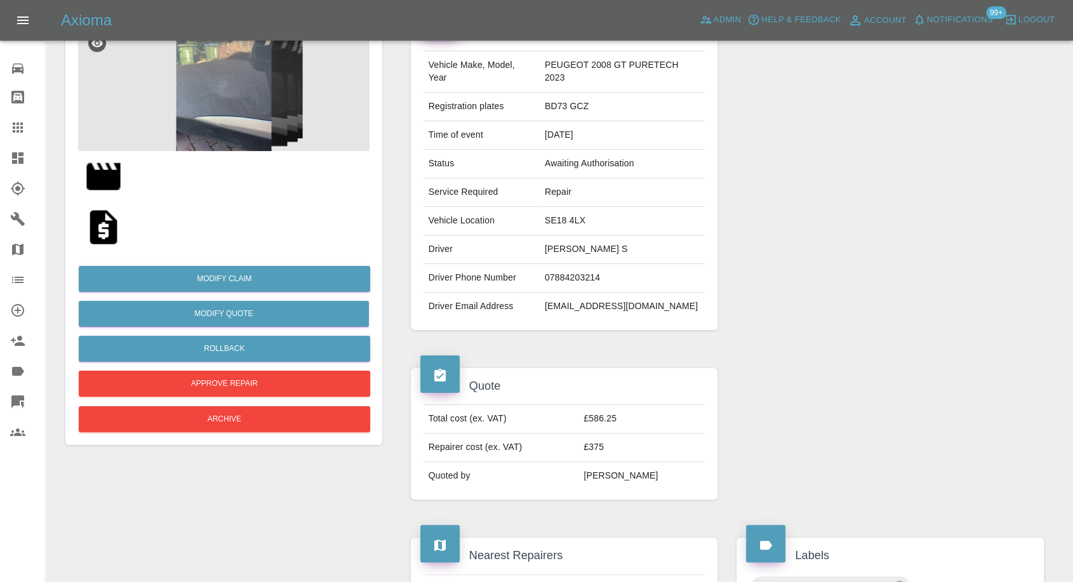
scroll to position [352, 0]
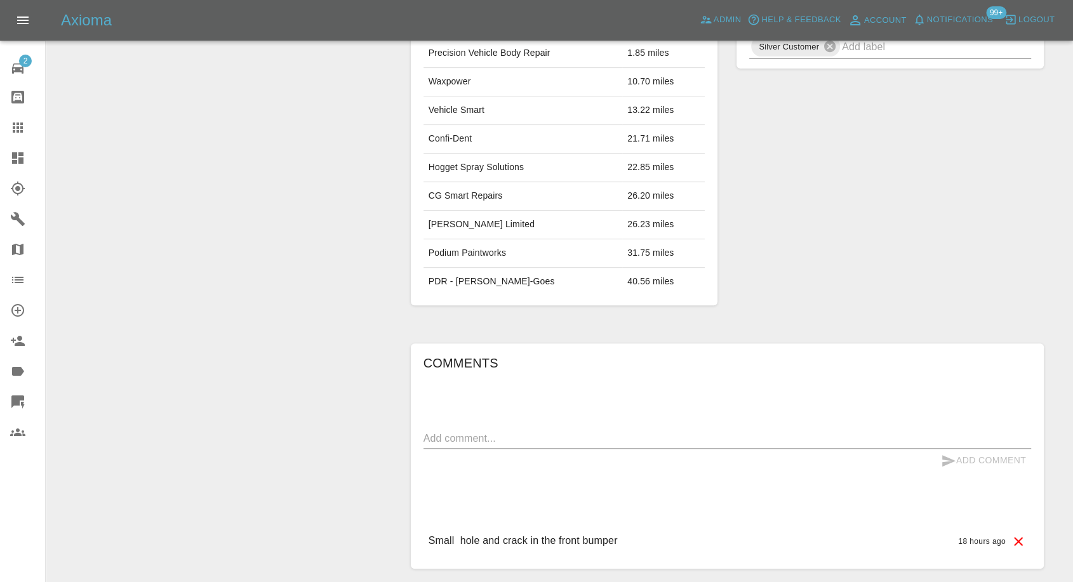
scroll to position [599, 0]
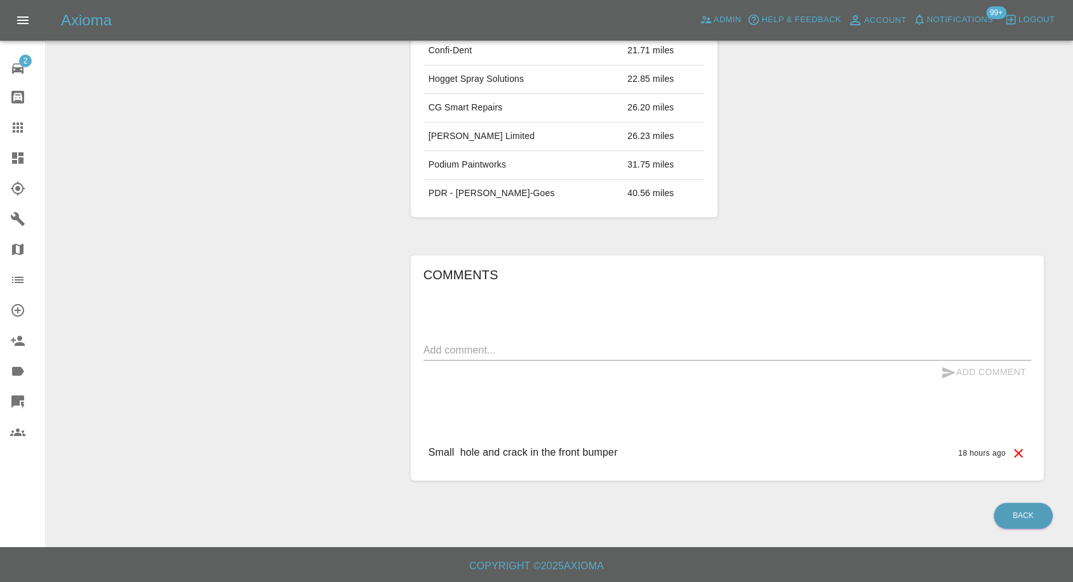
click at [568, 346] on textarea at bounding box center [728, 350] width 608 height 15
paste textarea "Hi, car is at garage at the moment, so cannot get photos to you yet. It's a hol…"
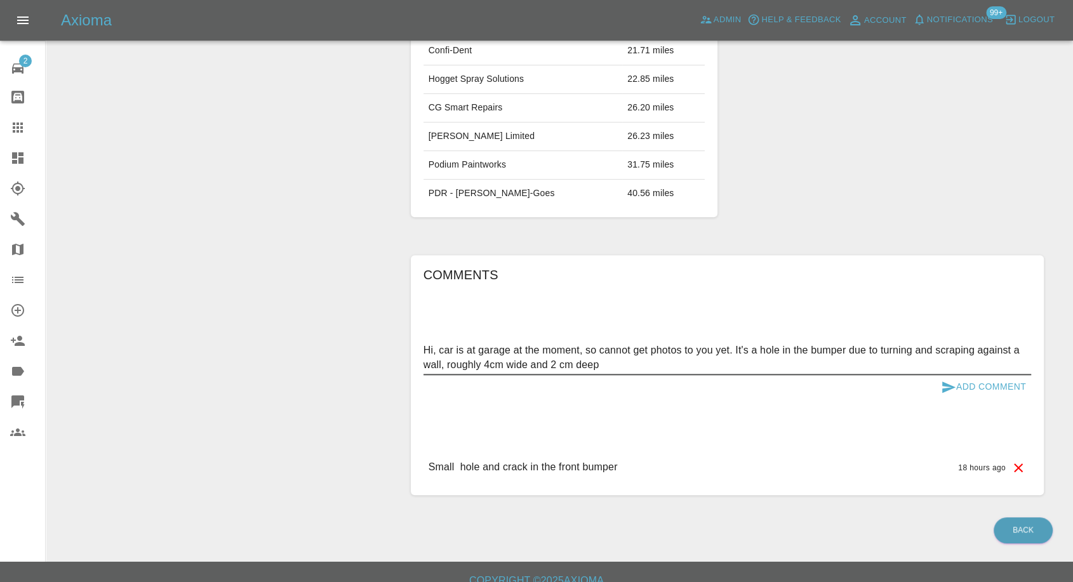
type textarea "Hi, car is at garage at the moment, so cannot get photos to you yet. It's a hol…"
click at [944, 387] on icon "submit" at bounding box center [948, 387] width 15 height 15
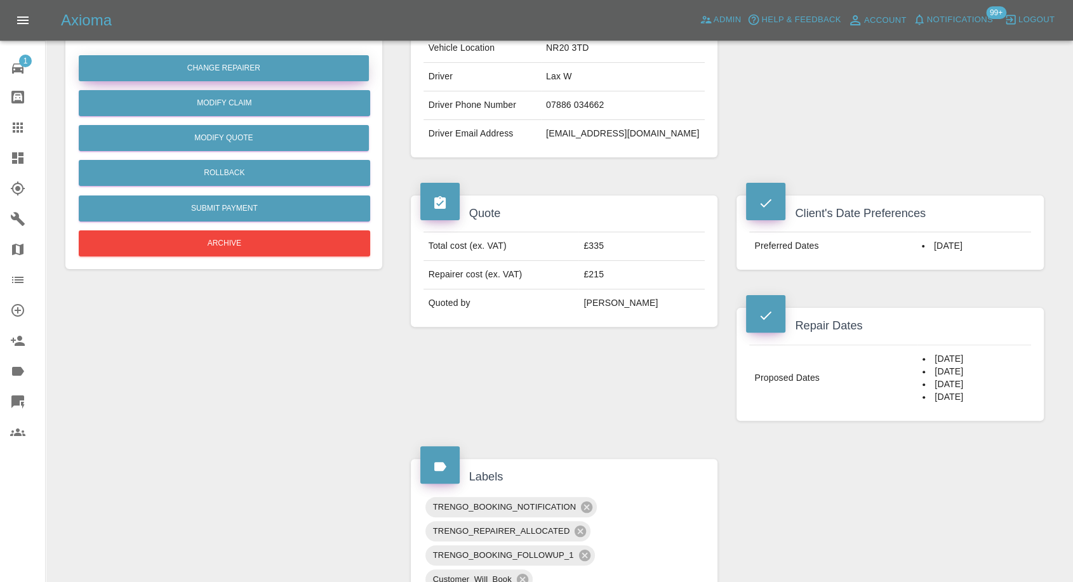
scroll to position [282, 0]
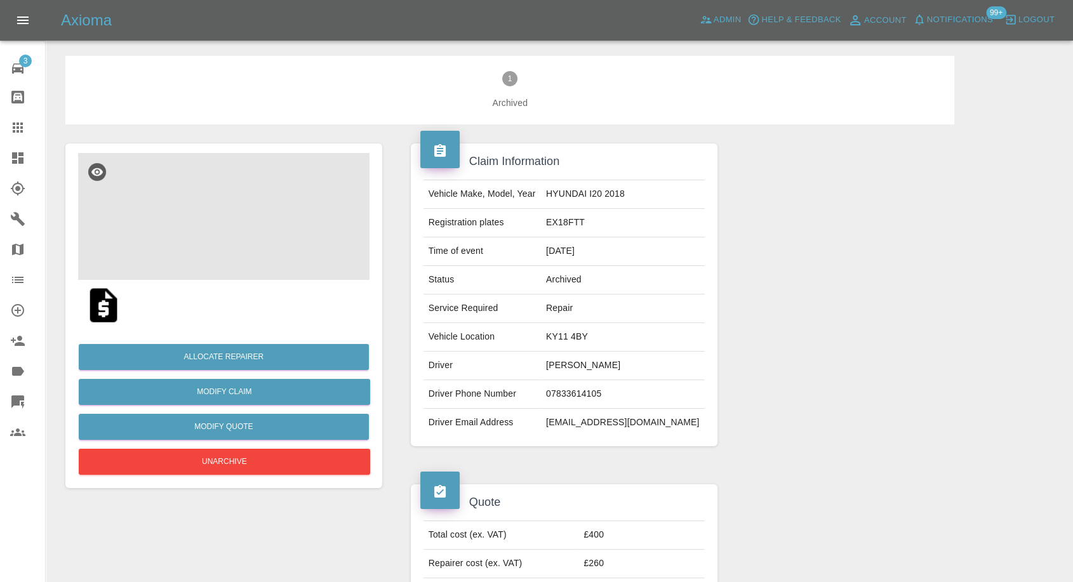
click at [205, 229] on img at bounding box center [223, 216] width 291 height 127
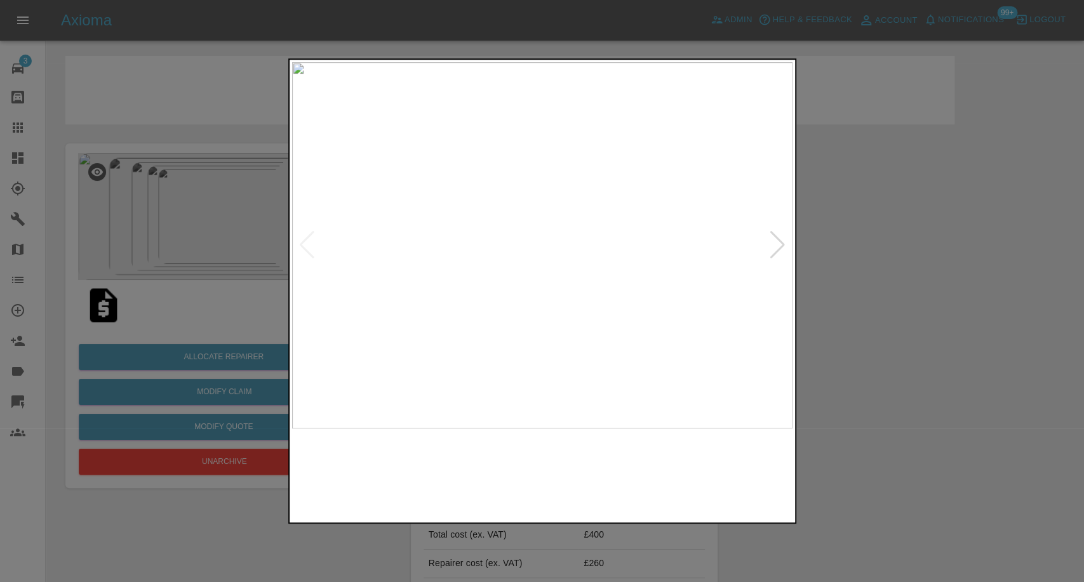
click at [492, 498] on img at bounding box center [478, 474] width 121 height 79
click at [580, 476] on img at bounding box center [605, 474] width 121 height 79
click at [732, 479] on img at bounding box center [732, 474] width 121 height 79
click at [776, 248] on div at bounding box center [777, 245] width 17 height 28
click at [776, 248] on img at bounding box center [542, 245] width 500 height 366
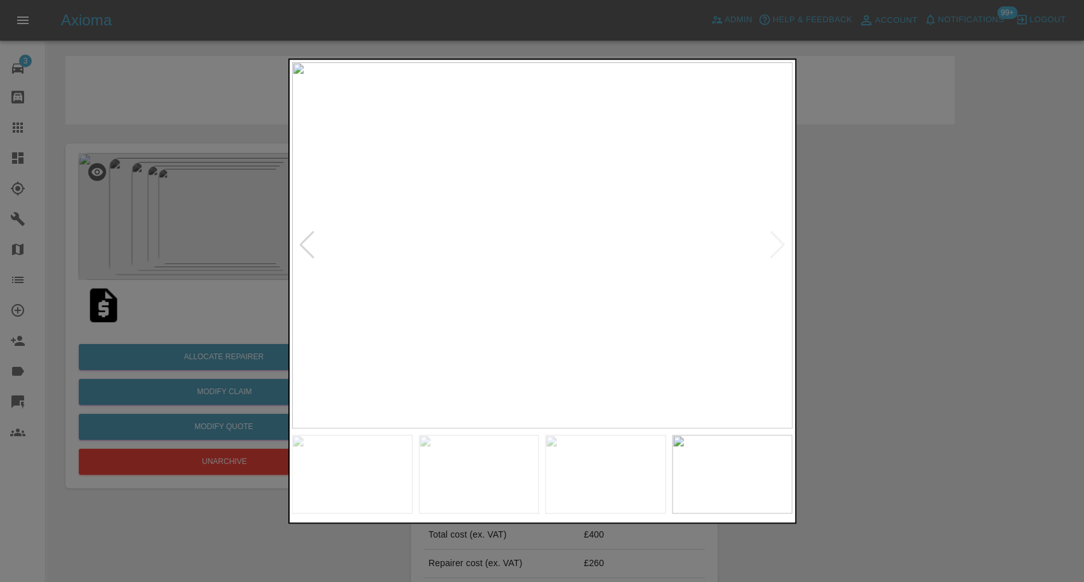
click at [298, 250] on div at bounding box center [306, 245] width 17 height 28
click at [774, 249] on div at bounding box center [777, 245] width 17 height 28
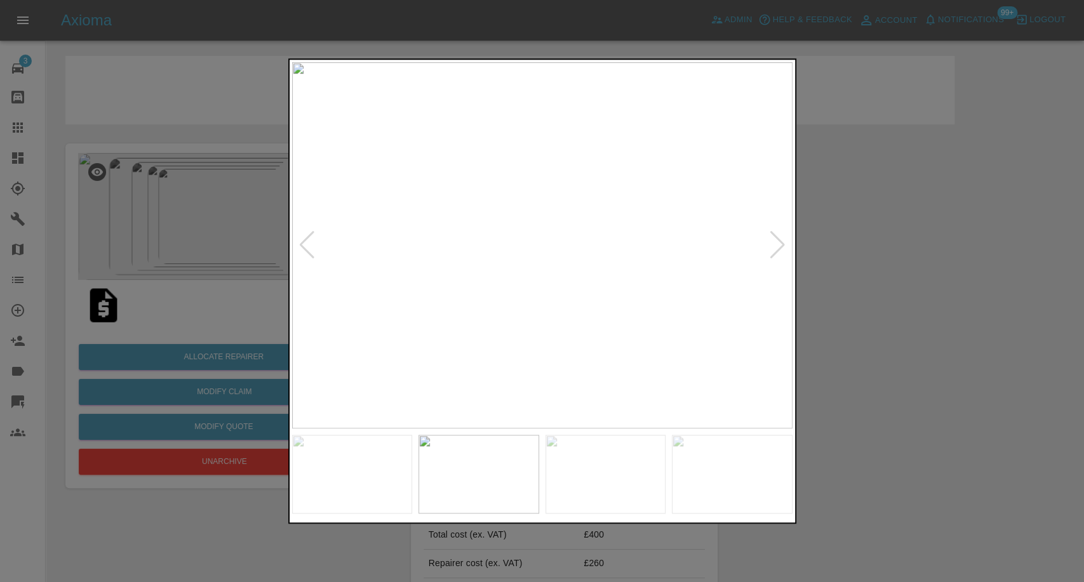
click at [775, 253] on div at bounding box center [777, 245] width 17 height 28
click at [310, 252] on div at bounding box center [306, 245] width 17 height 28
click at [772, 258] on div at bounding box center [777, 245] width 17 height 28
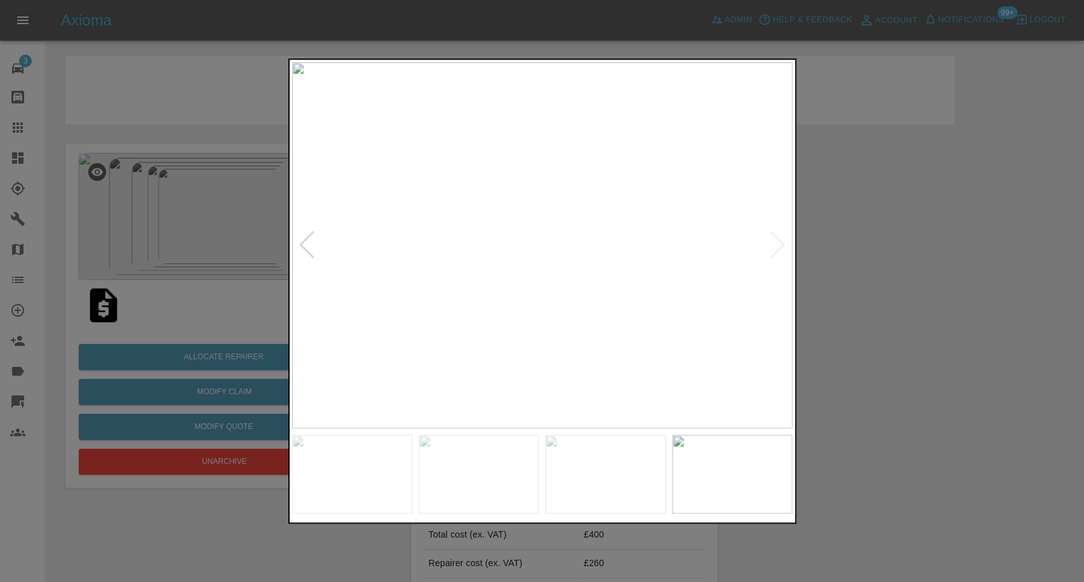
click at [772, 258] on img at bounding box center [542, 245] width 500 height 366
click at [746, 476] on img at bounding box center [732, 474] width 121 height 79
click at [451, 465] on img at bounding box center [478, 474] width 121 height 79
click at [336, 463] on img at bounding box center [352, 474] width 121 height 79
click at [957, 415] on div at bounding box center [542, 291] width 1084 height 582
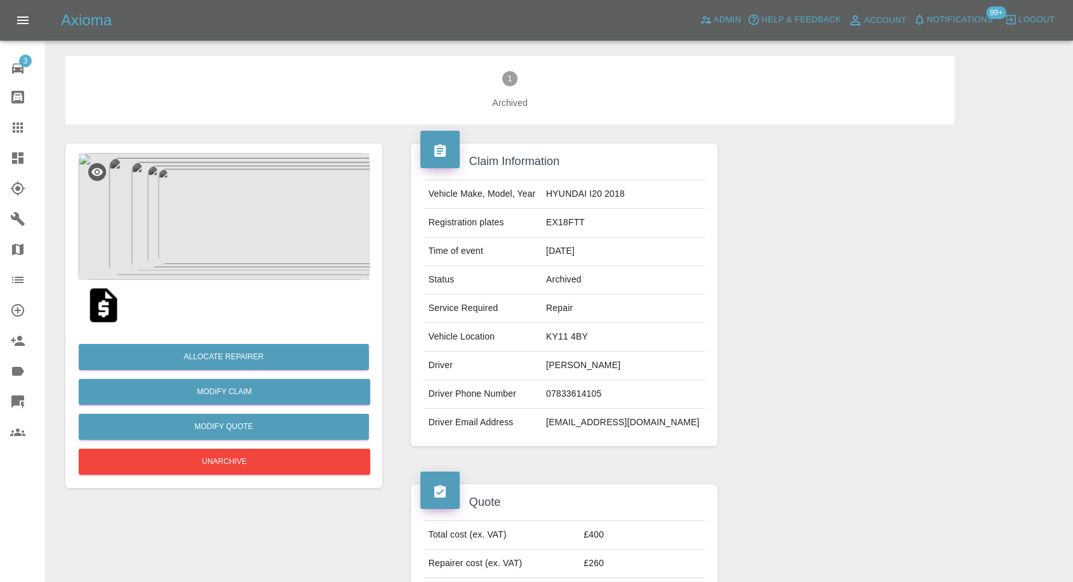
click at [219, 225] on img at bounding box center [223, 216] width 291 height 127
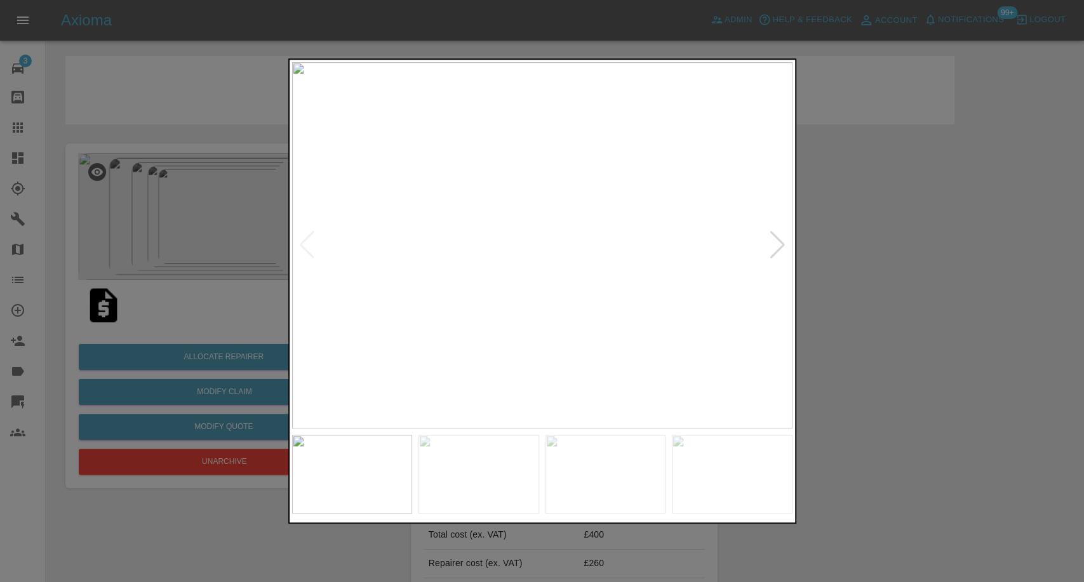
click at [775, 247] on div at bounding box center [777, 245] width 17 height 28
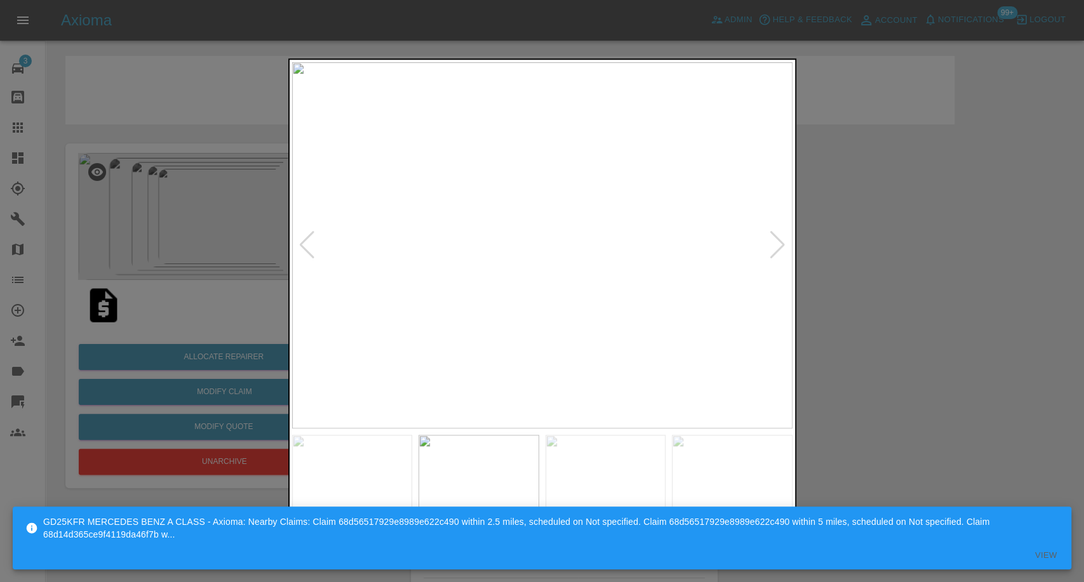
click at [775, 247] on div at bounding box center [777, 245] width 17 height 28
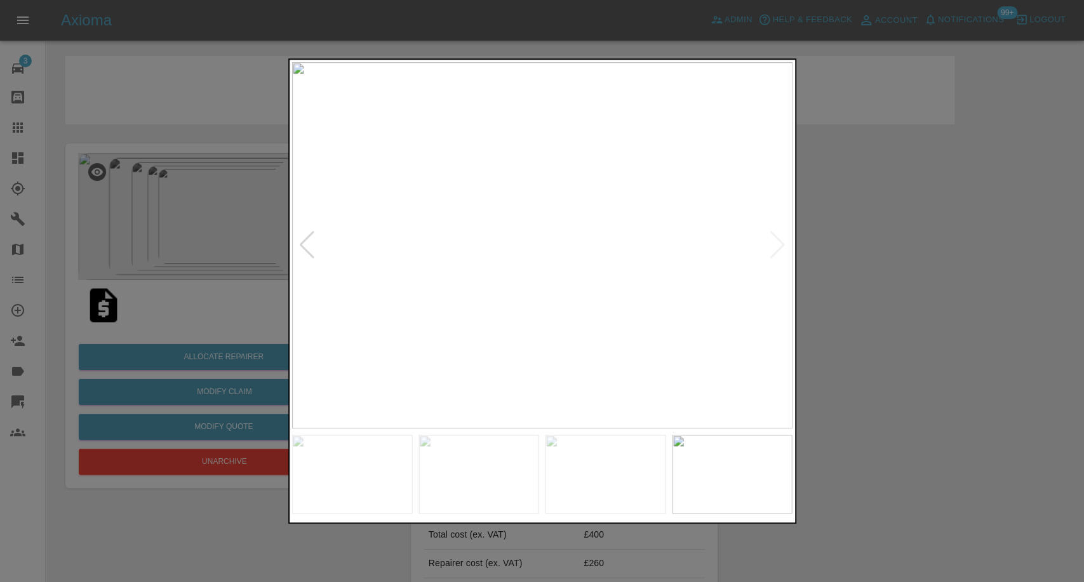
click at [775, 247] on img at bounding box center [542, 245] width 500 height 366
click at [1046, 342] on div at bounding box center [542, 291] width 1084 height 582
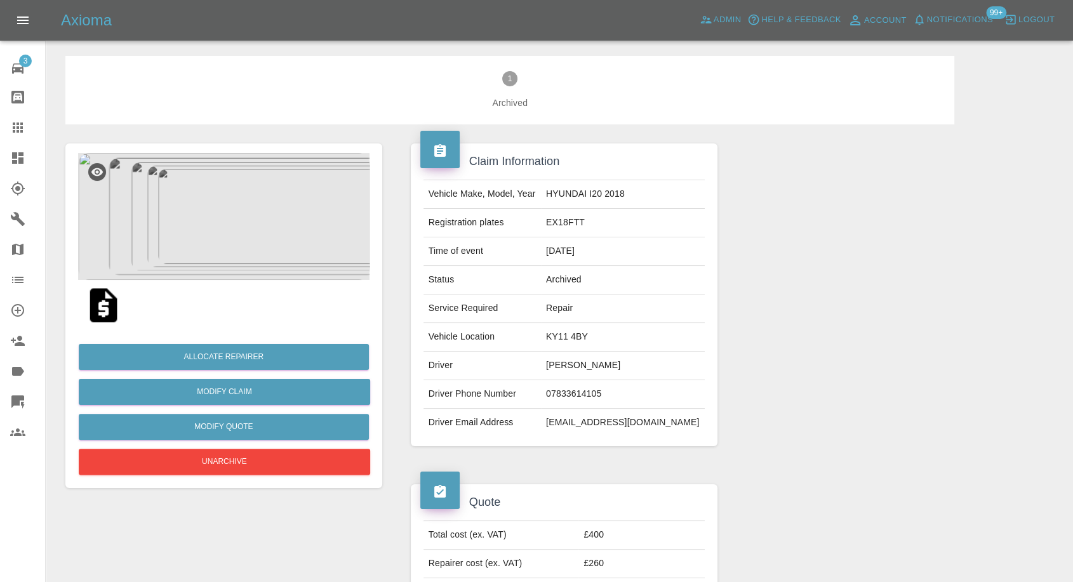
click at [243, 177] on img at bounding box center [223, 216] width 291 height 127
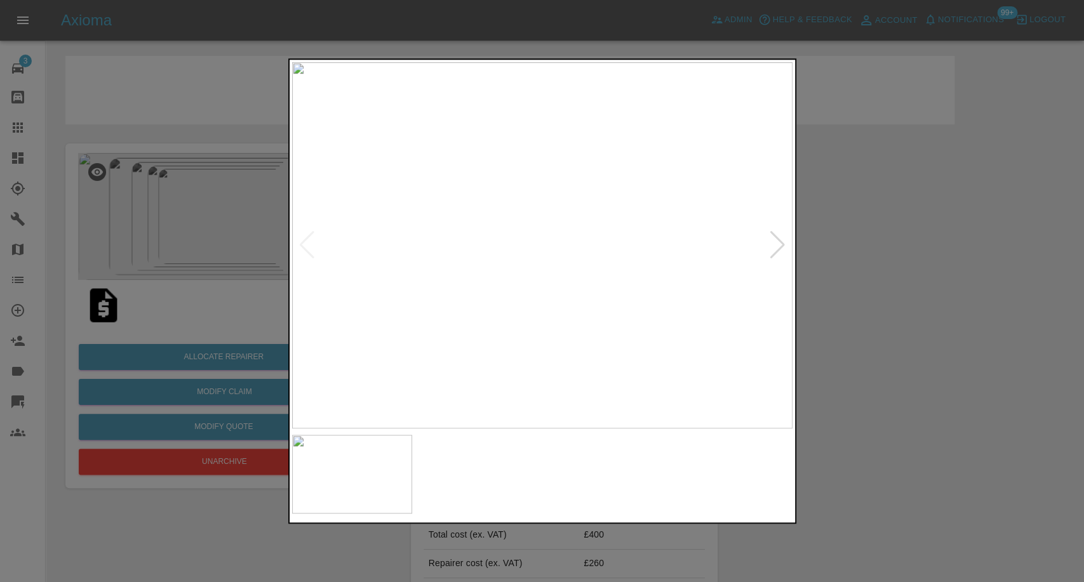
click at [501, 462] on img at bounding box center [478, 474] width 121 height 79
click at [608, 471] on img at bounding box center [605, 474] width 121 height 79
click at [765, 464] on img at bounding box center [732, 474] width 121 height 79
click at [780, 246] on div at bounding box center [777, 245] width 17 height 28
click at [780, 246] on img at bounding box center [542, 245] width 500 height 366
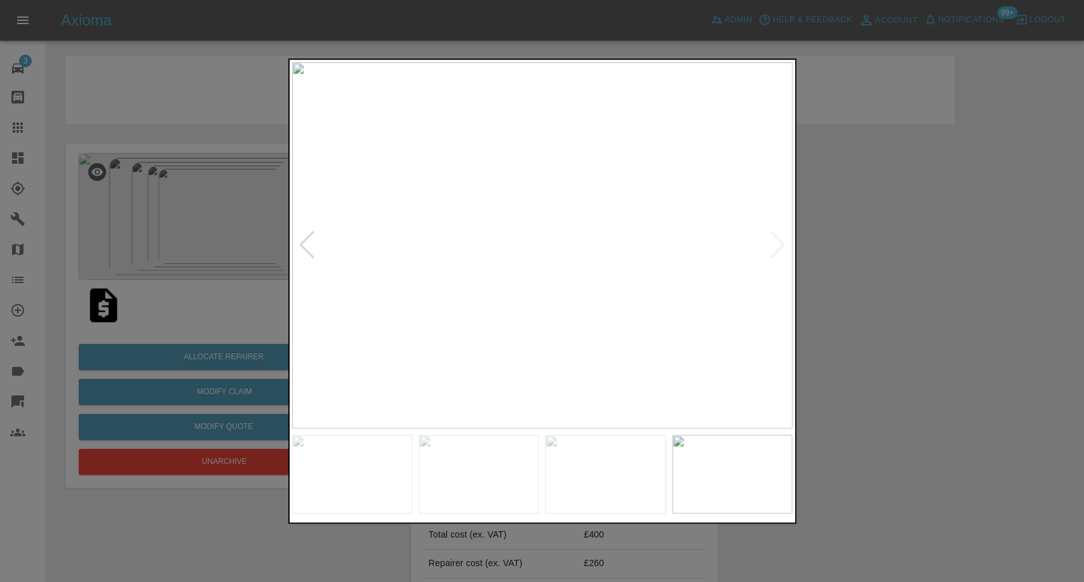
click at [910, 309] on div at bounding box center [542, 291] width 1084 height 582
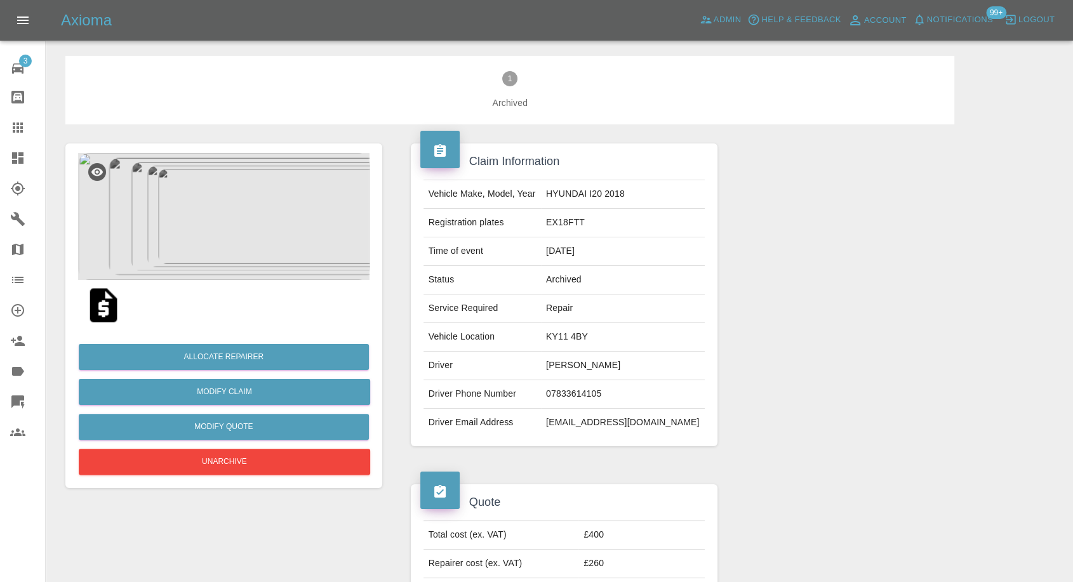
click at [237, 228] on img at bounding box center [223, 216] width 291 height 127
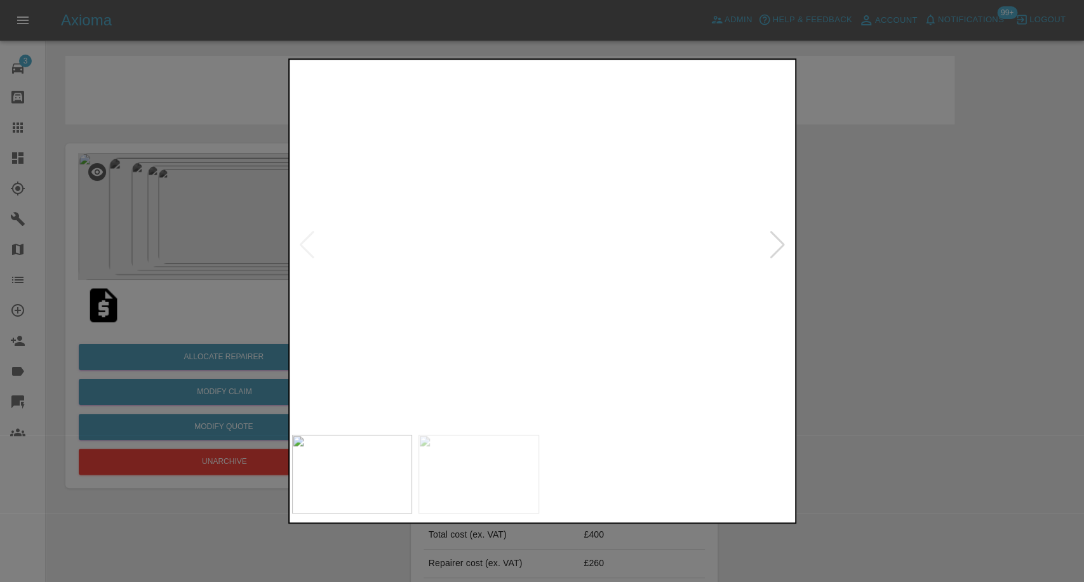
click at [476, 453] on img at bounding box center [478, 474] width 121 height 79
click at [411, 438] on img at bounding box center [352, 474] width 121 height 79
click at [629, 469] on img at bounding box center [605, 474] width 121 height 79
click at [743, 470] on img at bounding box center [732, 474] width 121 height 79
click at [773, 251] on div at bounding box center [777, 245] width 17 height 28
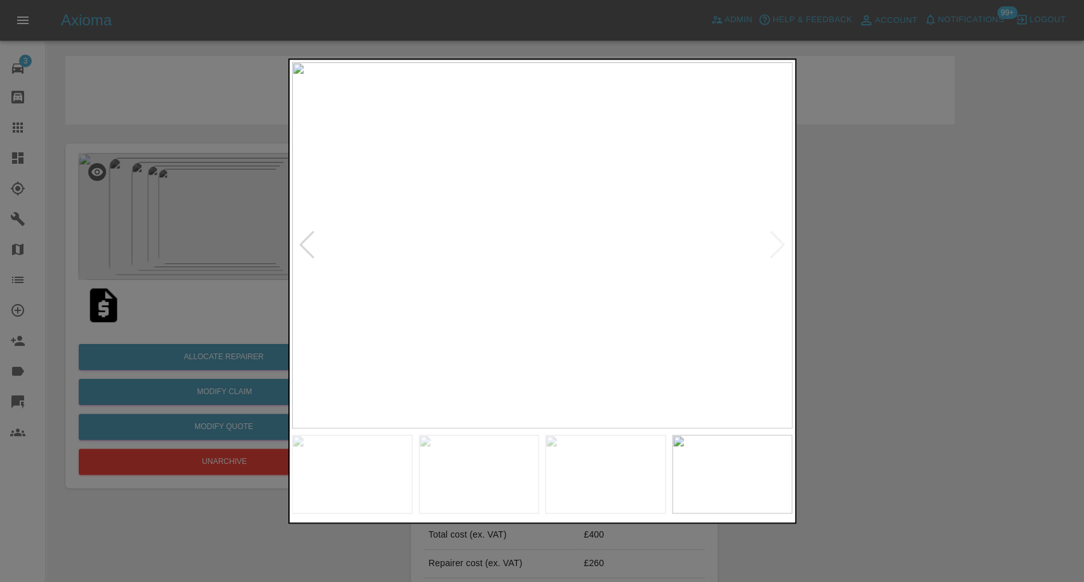
click at [773, 251] on img at bounding box center [542, 245] width 500 height 366
drag, startPoint x: 874, startPoint y: 276, endPoint x: 739, endPoint y: 220, distance: 146.0
click at [874, 276] on div at bounding box center [542, 291] width 1084 height 582
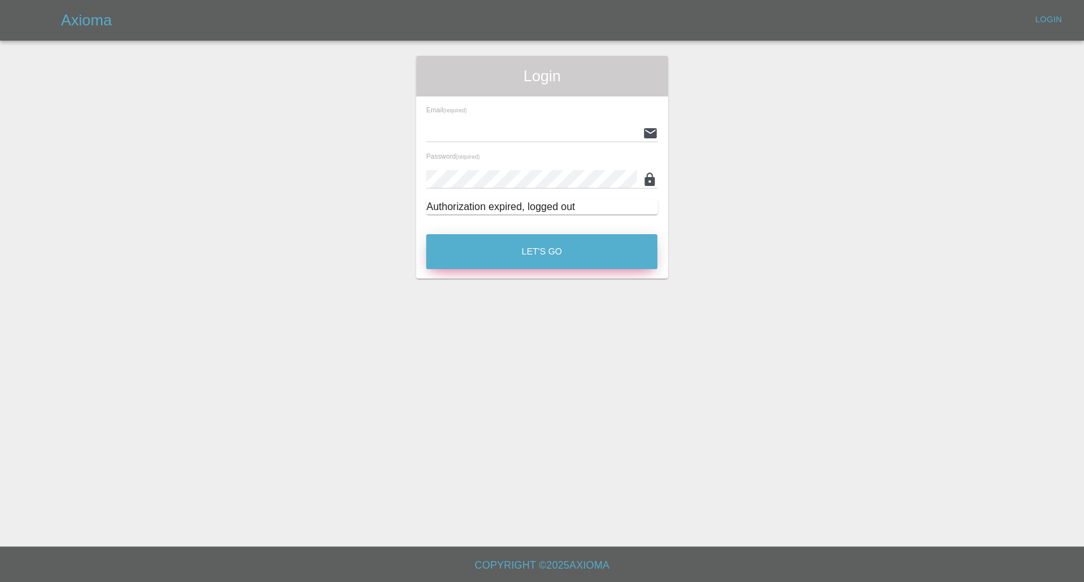
type input "[EMAIL_ADDRESS][DOMAIN_NAME]"
click at [469, 256] on button "Let's Go" at bounding box center [541, 251] width 231 height 35
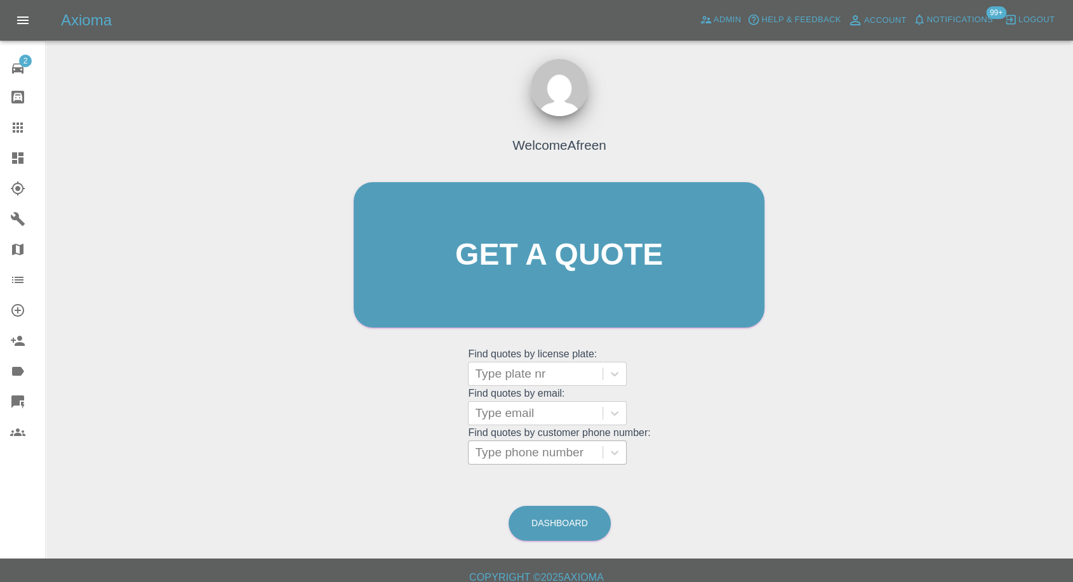
click at [532, 448] on div at bounding box center [535, 453] width 121 height 18
paste input "[PHONE_NUMBER]"
drag, startPoint x: 500, startPoint y: 452, endPoint x: 311, endPoint y: 458, distance: 189.3
click at [311, 458] on div "Welcome Afreen Get a quote Get a quote Find quotes by license plate: Type plate…" at bounding box center [559, 316] width 1007 height 456
type input "07975718958"
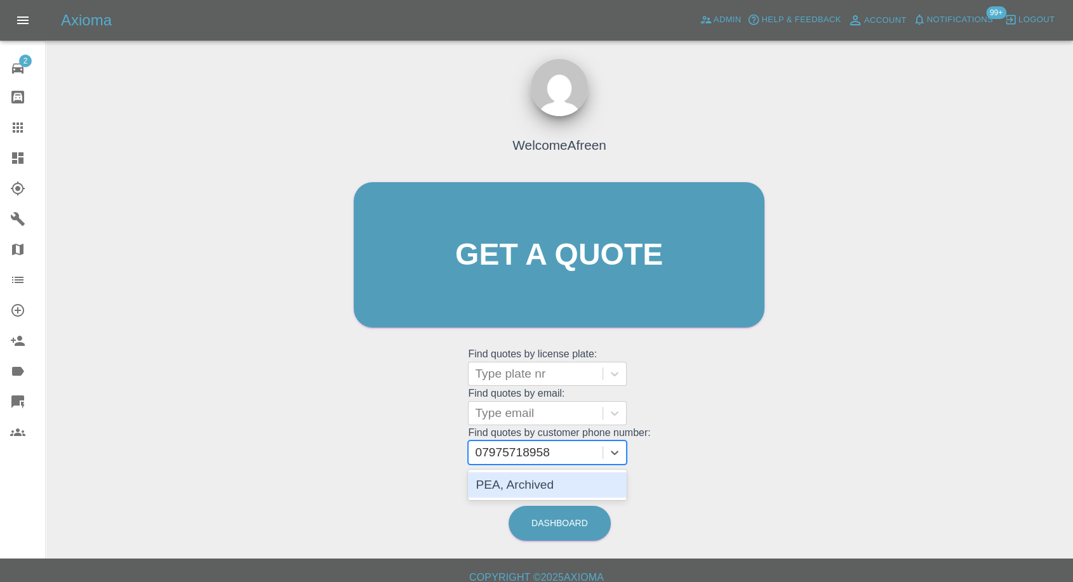
click at [525, 488] on div "PEA, Archived" at bounding box center [547, 484] width 159 height 25
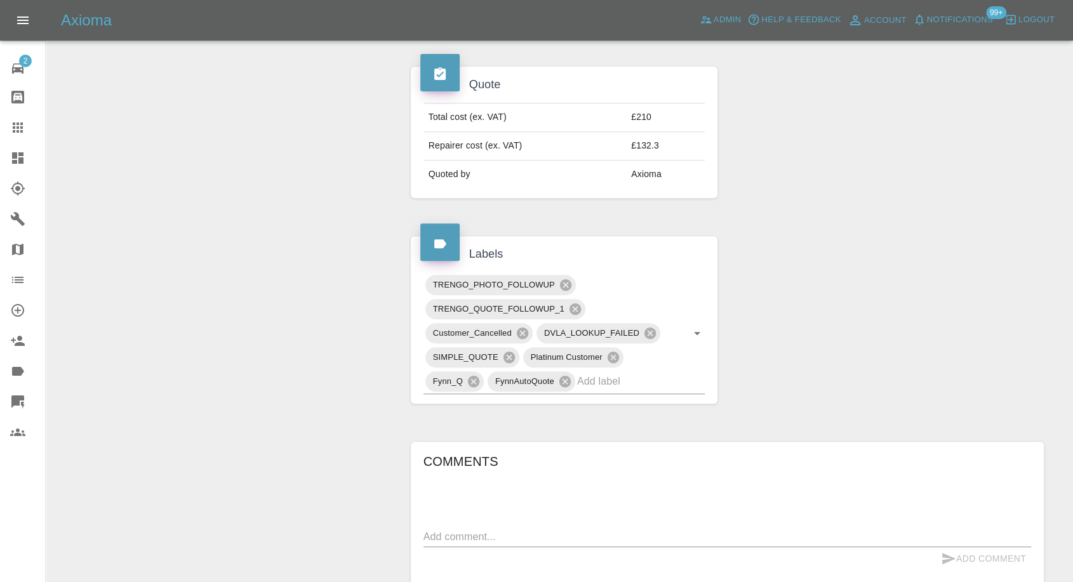
scroll to position [352, 0]
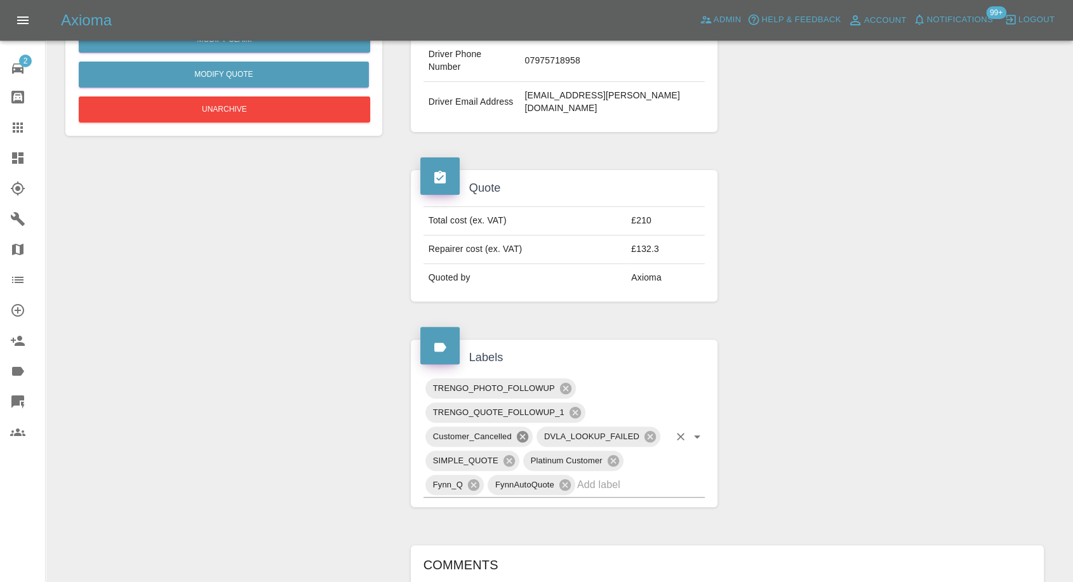
click at [522, 431] on icon at bounding box center [522, 436] width 11 height 11
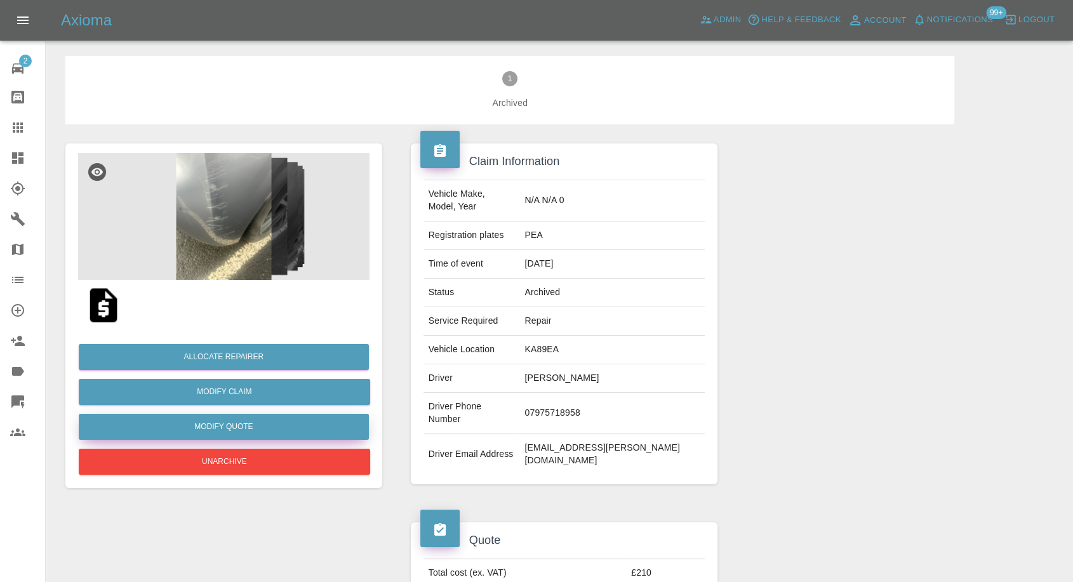
scroll to position [0, 0]
click at [247, 459] on button "Unarchive" at bounding box center [224, 462] width 291 height 26
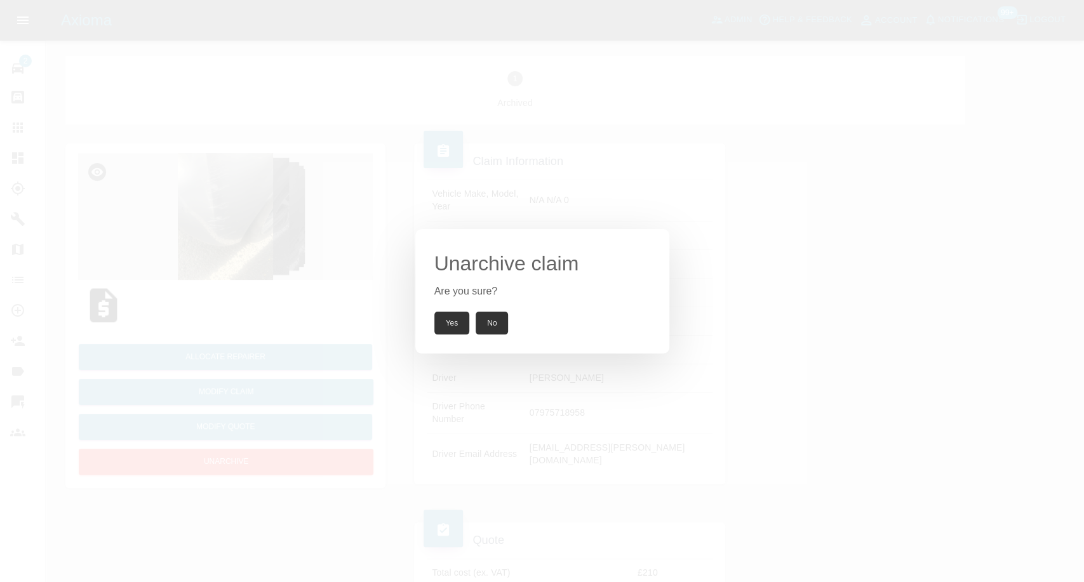
click at [451, 320] on button "Yes" at bounding box center [452, 323] width 36 height 23
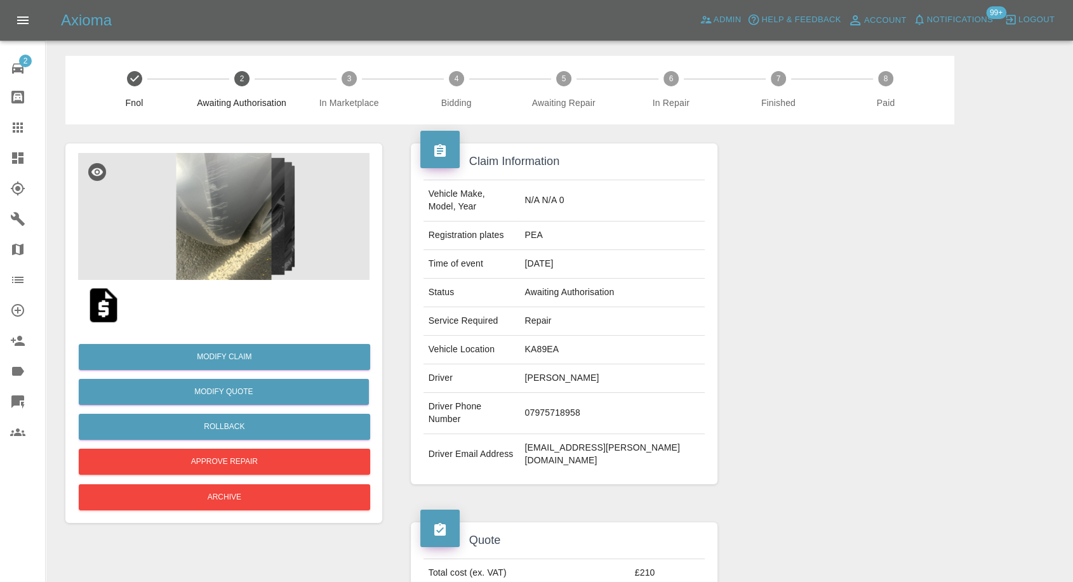
click at [847, 370] on div at bounding box center [890, 313] width 326 height 379
click at [105, 311] on img at bounding box center [103, 305] width 41 height 41
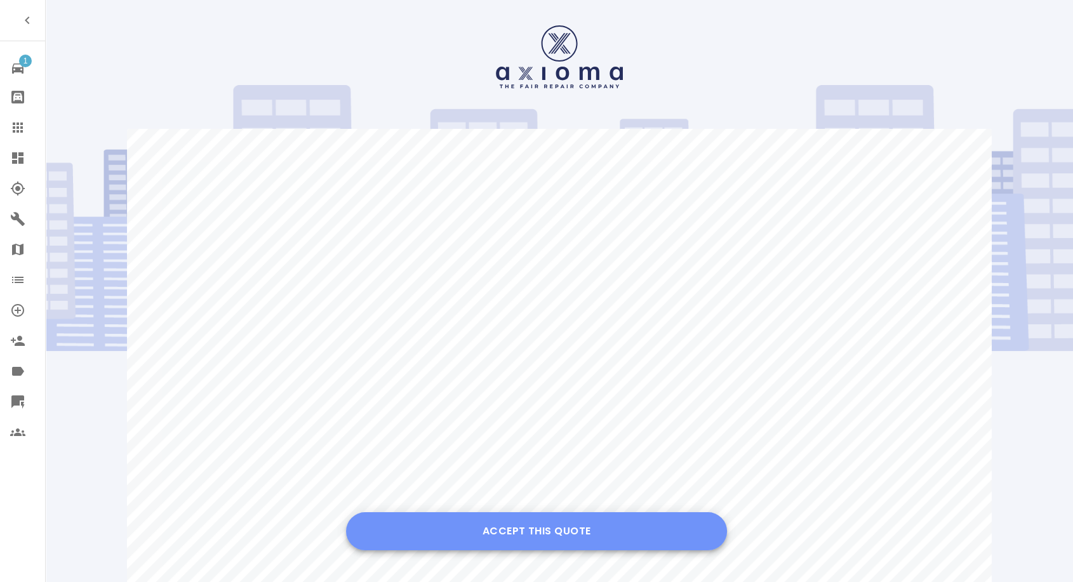
click at [523, 543] on button "Accept this Quote" at bounding box center [536, 531] width 381 height 38
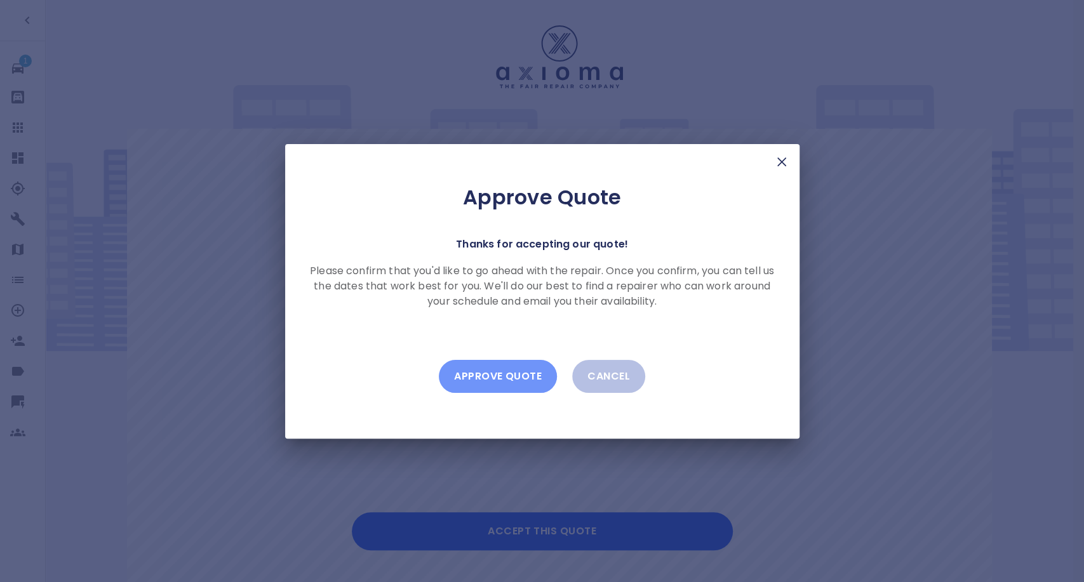
click at [521, 379] on button "Approve Quote" at bounding box center [498, 376] width 118 height 33
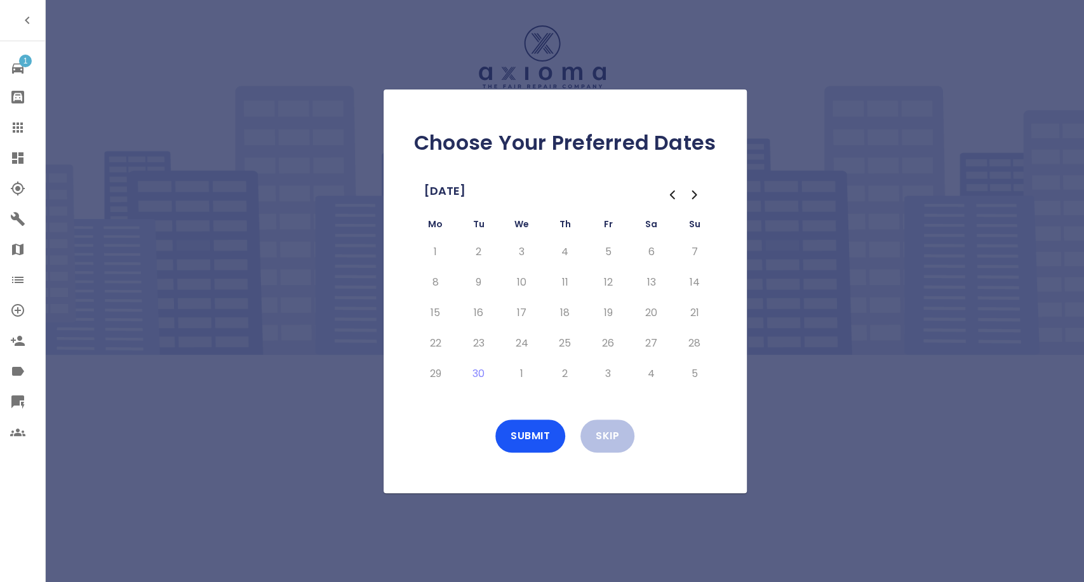
click at [693, 192] on icon "Go to the Next Month" at bounding box center [694, 195] width 4 height 8
click at [519, 283] on button "8" at bounding box center [522, 282] width 23 height 20
click at [561, 286] on button "9" at bounding box center [565, 282] width 23 height 20
click at [603, 284] on button "10" at bounding box center [608, 282] width 23 height 20
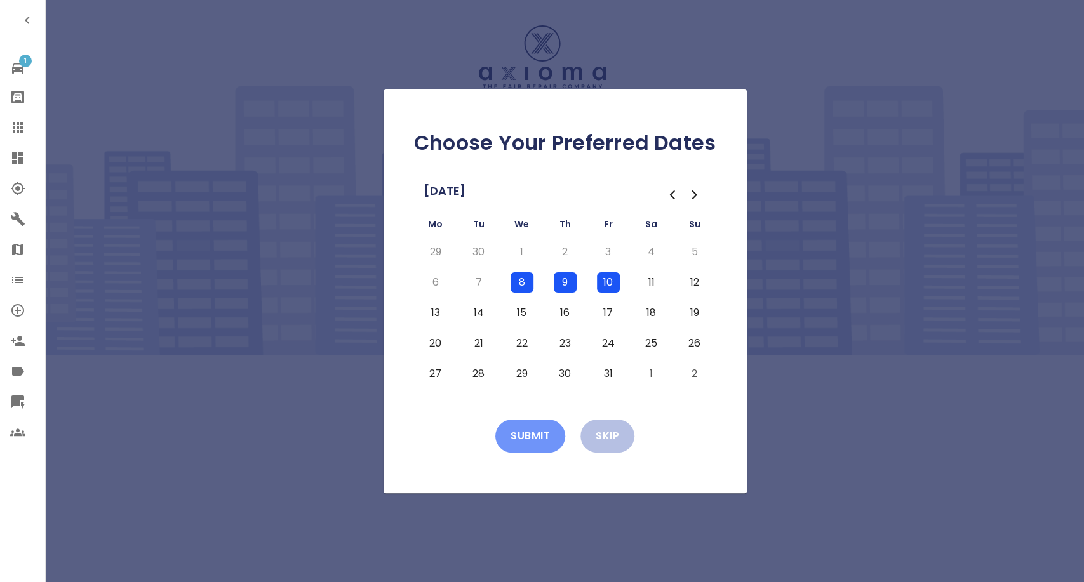
click at [540, 437] on button "Submit" at bounding box center [530, 436] width 70 height 33
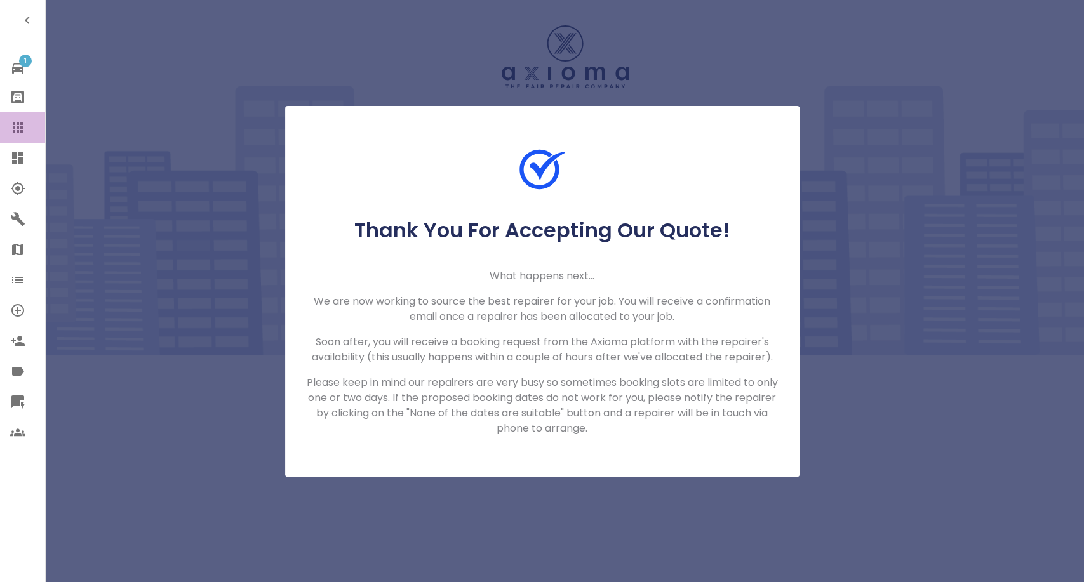
click at [12, 119] on link "Claims" at bounding box center [22, 127] width 45 height 30
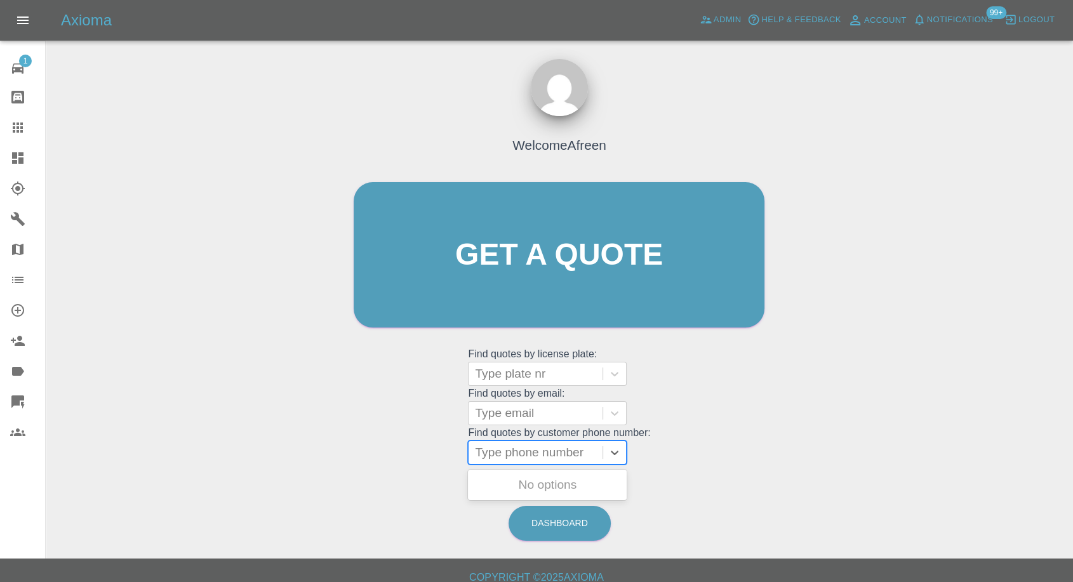
click at [518, 456] on div at bounding box center [535, 453] width 121 height 18
paste input "[PHONE_NUMBER]"
drag, startPoint x: 498, startPoint y: 453, endPoint x: 349, endPoint y: 459, distance: 149.4
click at [349, 459] on div "Welcome Afreen Get a quote Get a quote Find quotes by license plate: Type plate…" at bounding box center [559, 280] width 438 height 384
type input "07975718958"
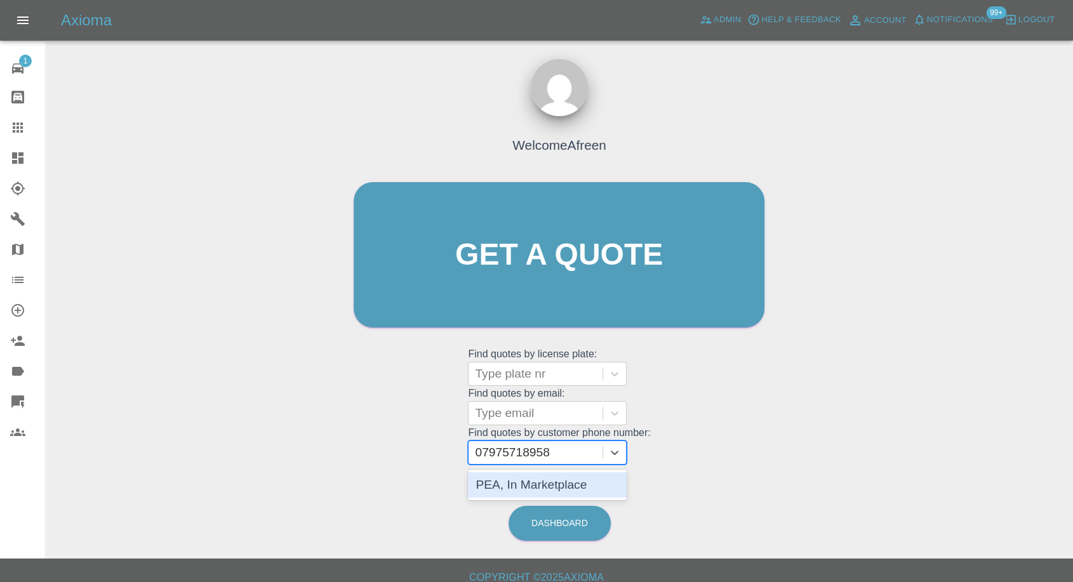
click at [548, 487] on div "PEA, In Marketplace" at bounding box center [547, 484] width 159 height 25
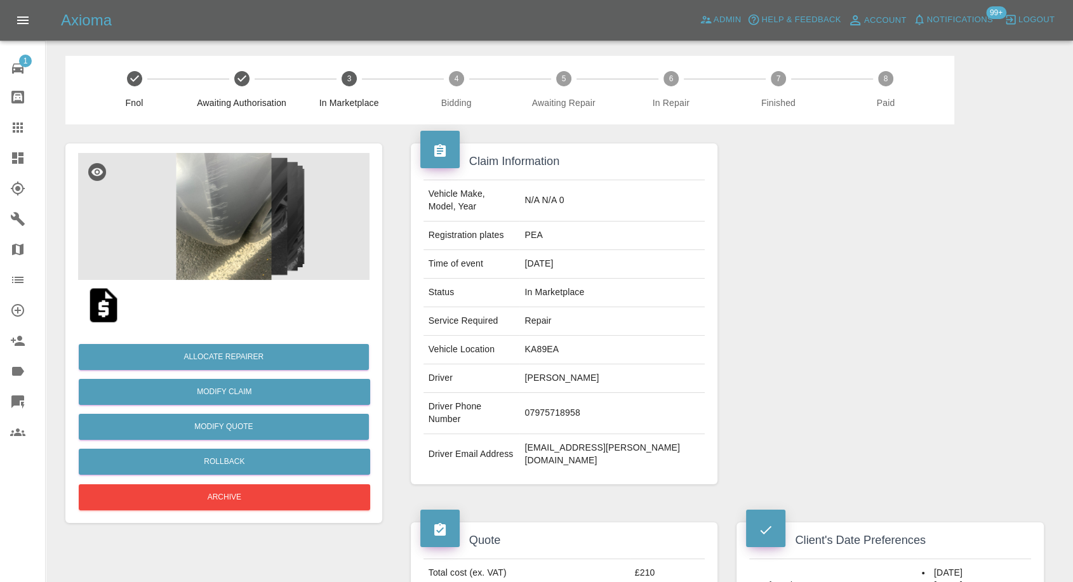
click at [210, 189] on img at bounding box center [223, 216] width 291 height 127
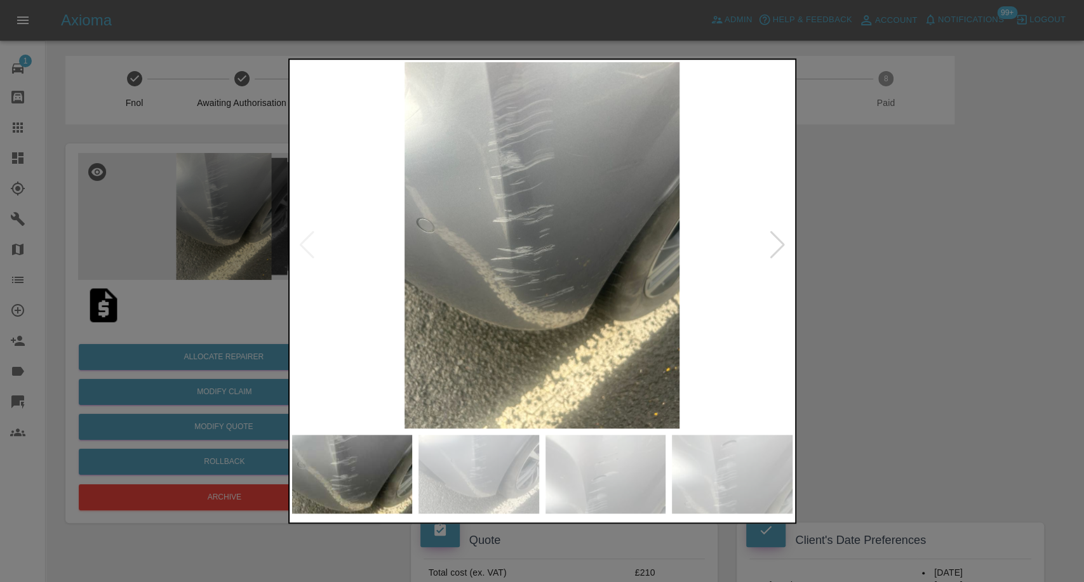
click at [476, 484] on img at bounding box center [478, 474] width 121 height 79
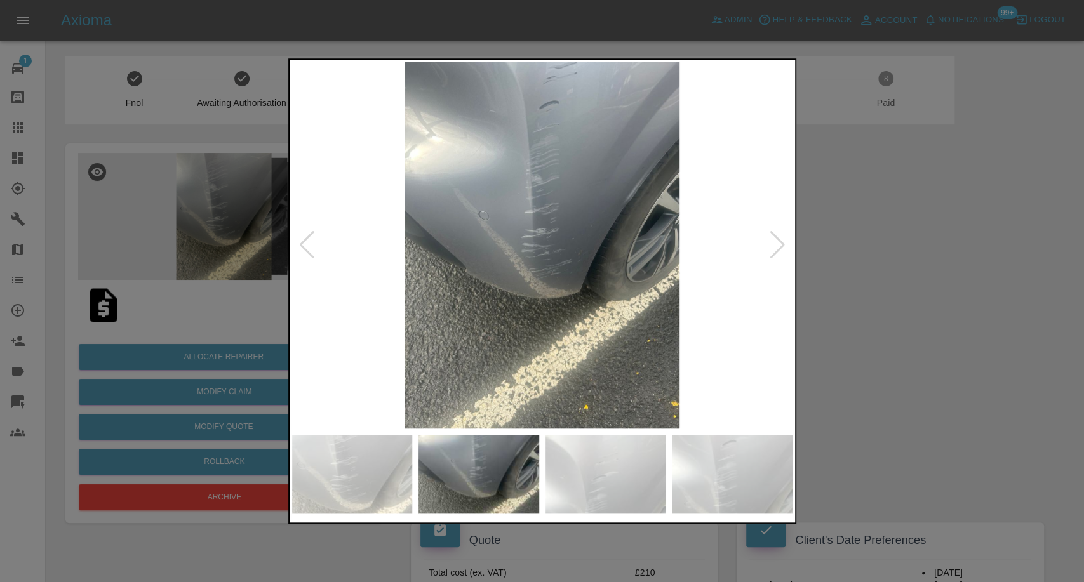
click at [643, 484] on img at bounding box center [605, 474] width 121 height 79
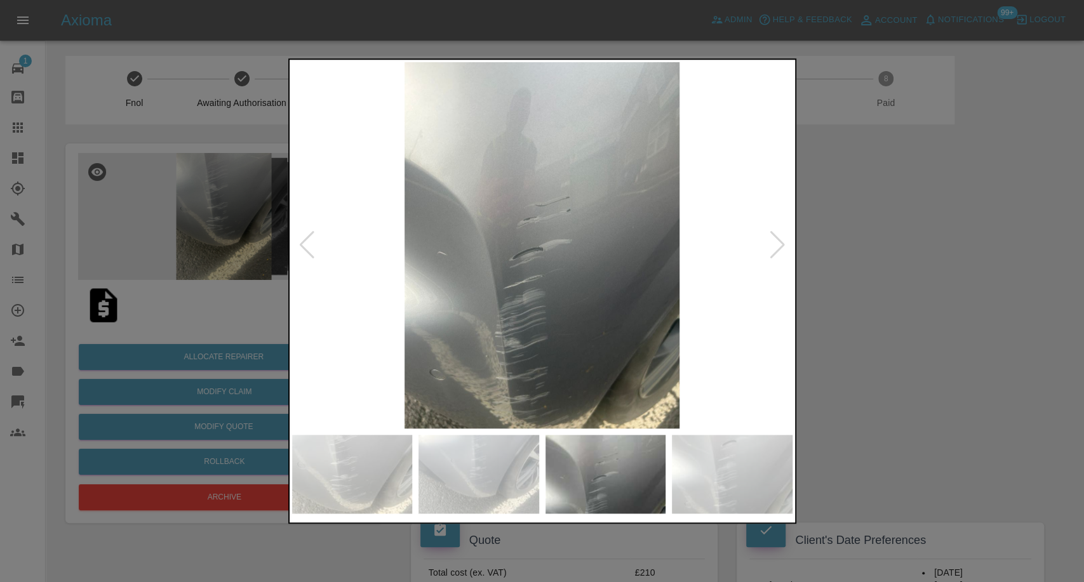
click at [687, 479] on img at bounding box center [732, 474] width 121 height 79
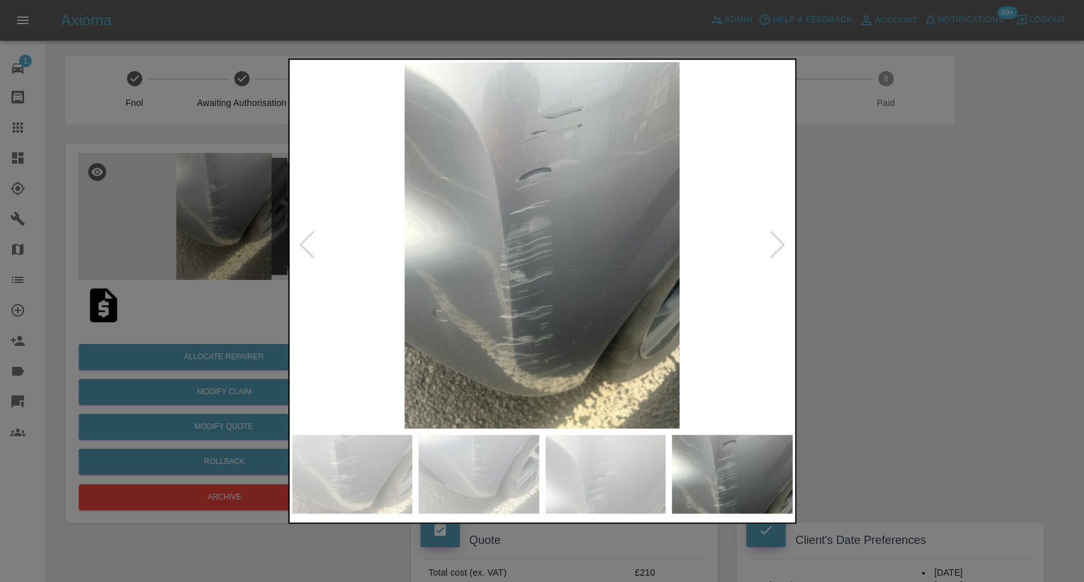
click at [780, 251] on div at bounding box center [777, 245] width 17 height 28
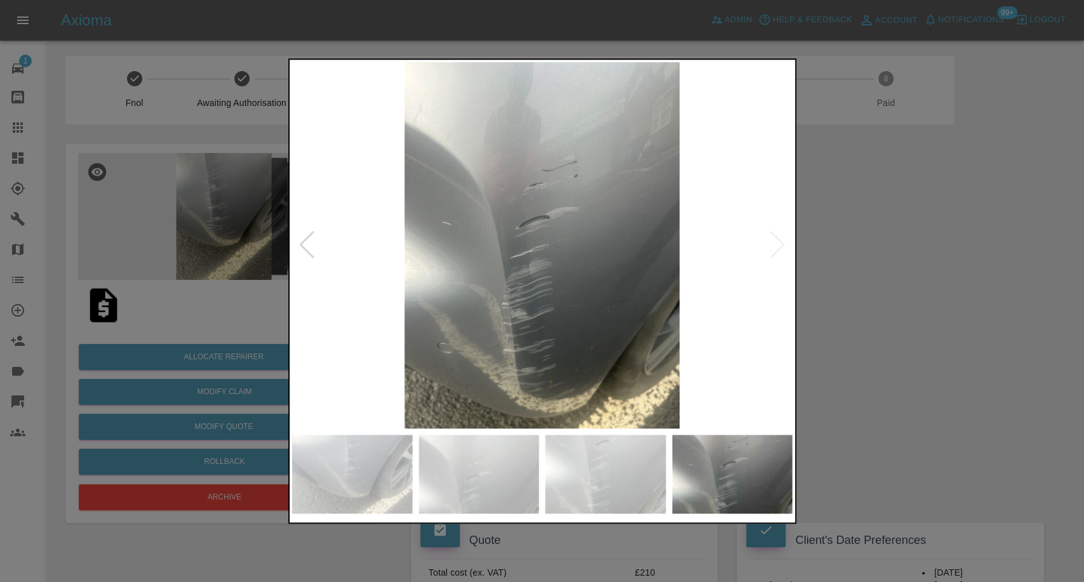
click at [780, 251] on img at bounding box center [542, 245] width 500 height 366
click at [966, 295] on div at bounding box center [542, 291] width 1084 height 582
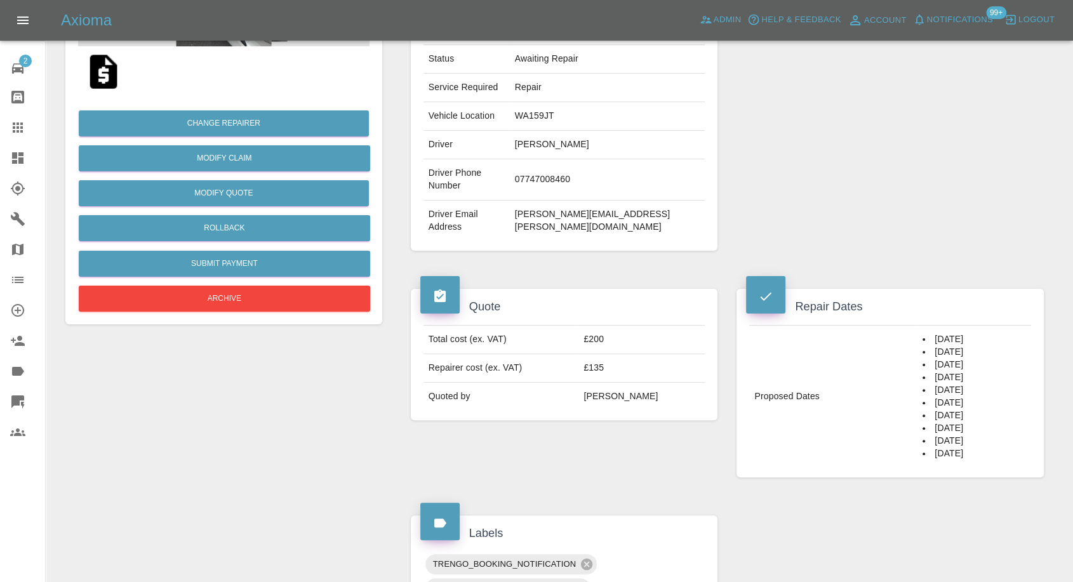
scroll to position [423, 0]
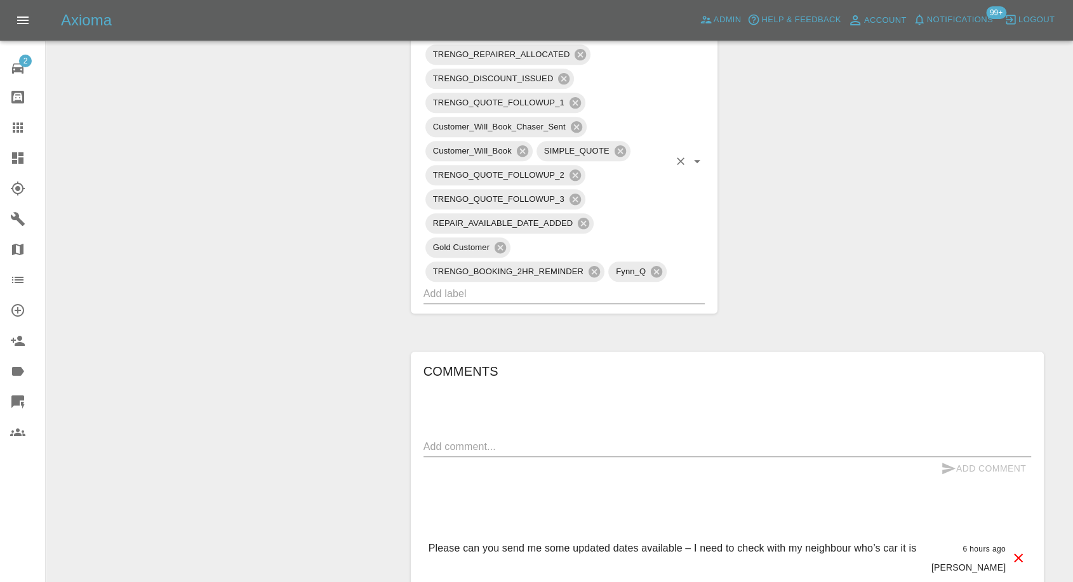
scroll to position [846, 0]
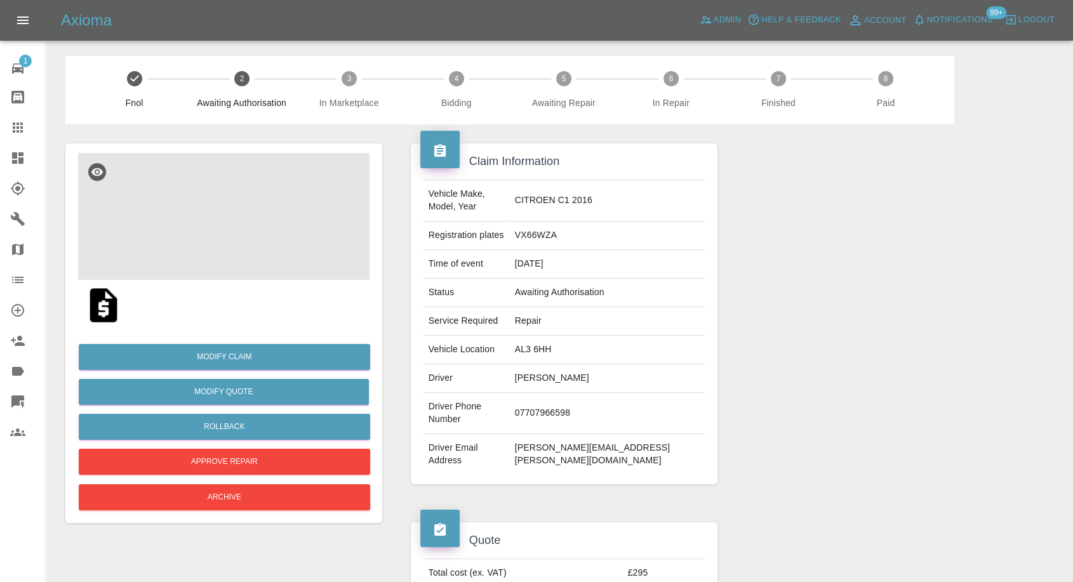
click at [226, 226] on img at bounding box center [223, 216] width 291 height 127
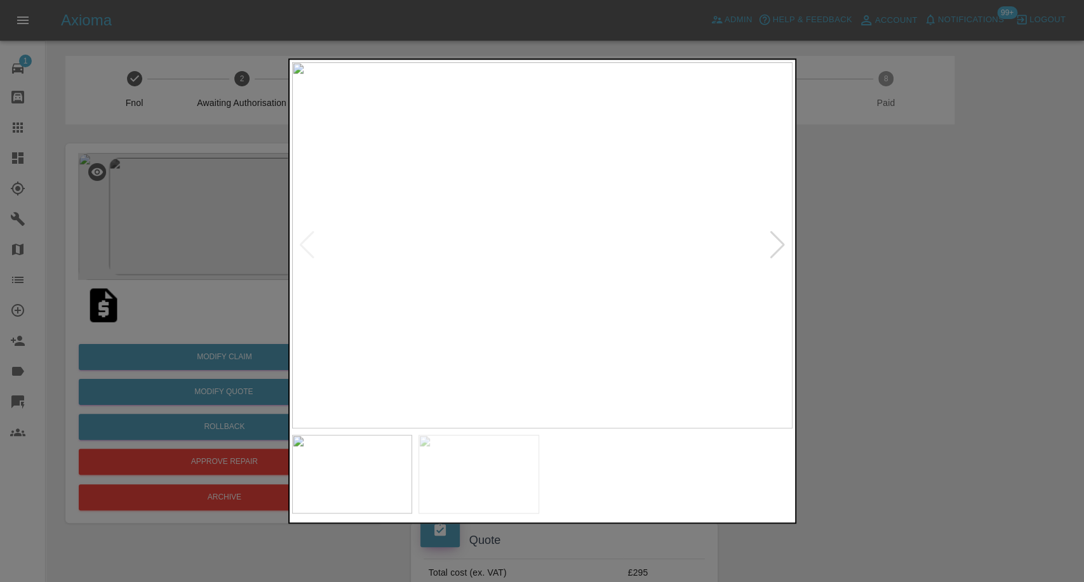
click at [485, 466] on img at bounding box center [478, 474] width 121 height 79
click at [919, 396] on div at bounding box center [542, 291] width 1084 height 582
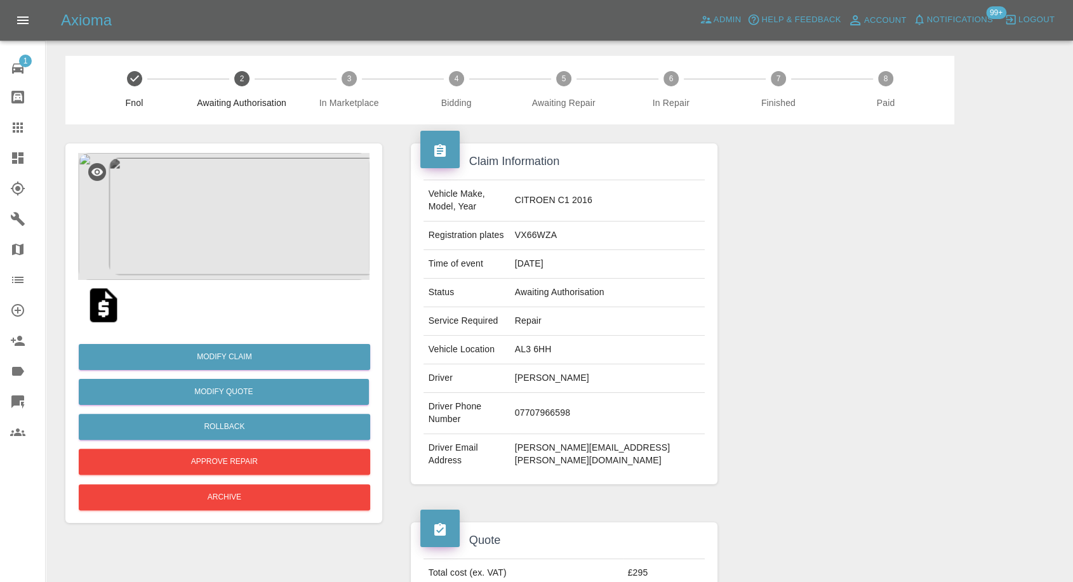
click at [107, 306] on img at bounding box center [103, 305] width 41 height 41
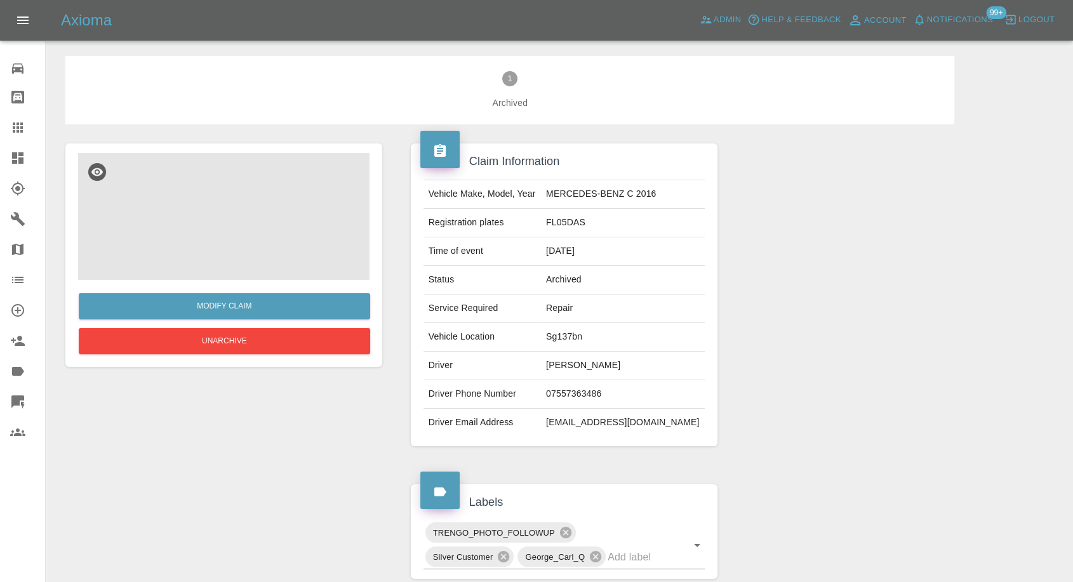
click at [248, 242] on img at bounding box center [223, 216] width 291 height 127
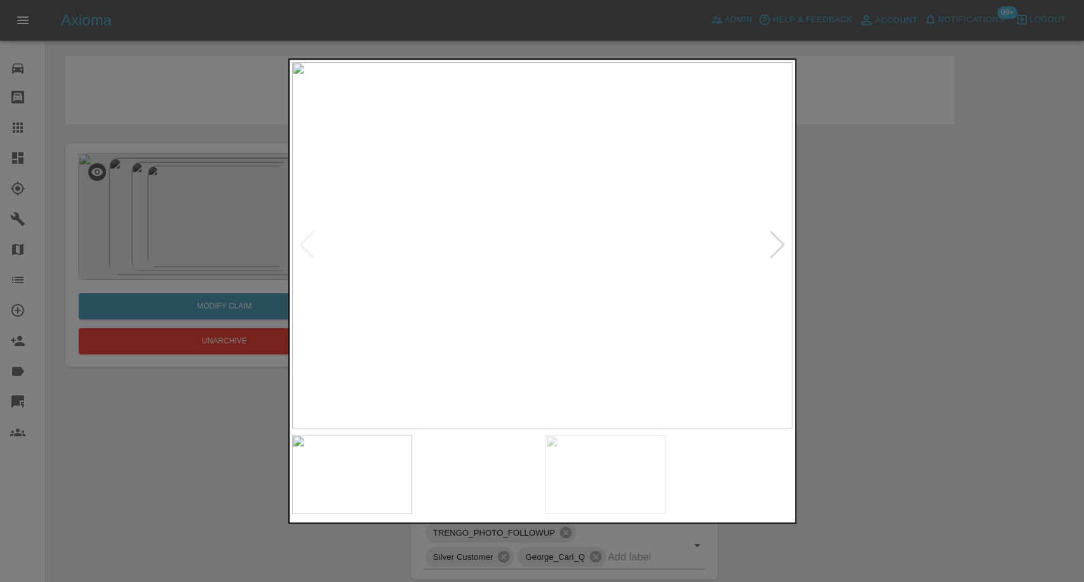
click at [479, 446] on img at bounding box center [478, 474] width 121 height 79
click at [599, 480] on img at bounding box center [605, 474] width 121 height 79
click at [711, 482] on img at bounding box center [732, 474] width 121 height 79
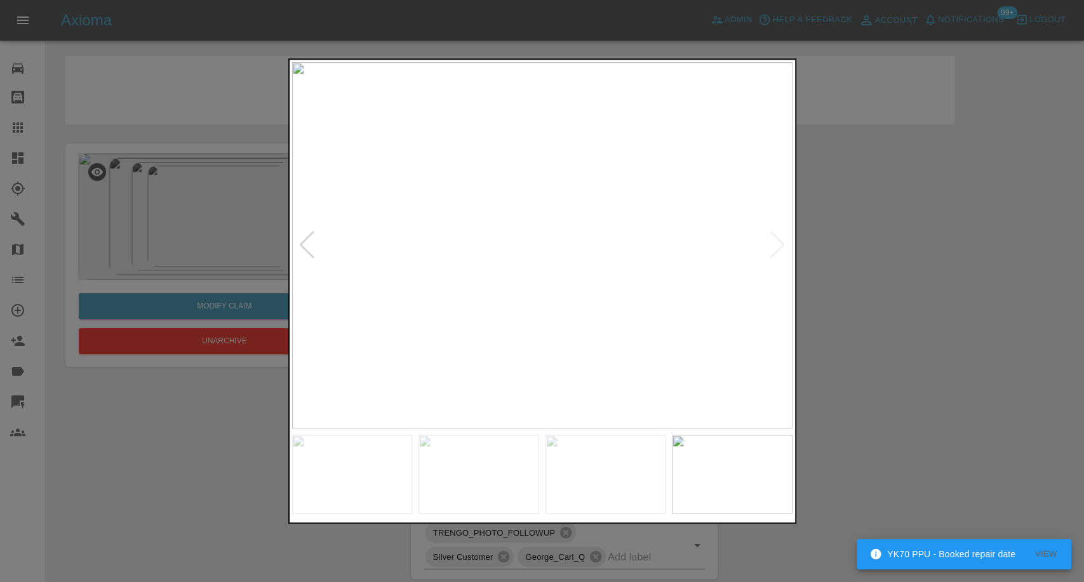
click at [773, 247] on img at bounding box center [542, 245] width 500 height 366
drag, startPoint x: 980, startPoint y: 286, endPoint x: 959, endPoint y: 271, distance: 26.4
click at [980, 286] on div at bounding box center [542, 291] width 1084 height 582
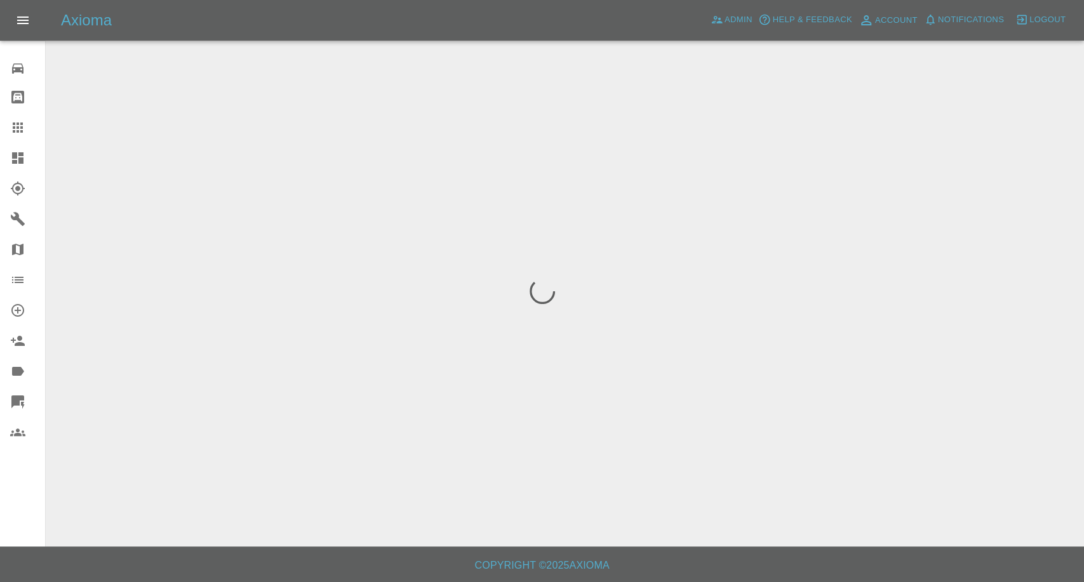
drag, startPoint x: 17, startPoint y: 125, endPoint x: 31, endPoint y: 140, distance: 21.1
click at [17, 125] on icon at bounding box center [17, 127] width 15 height 15
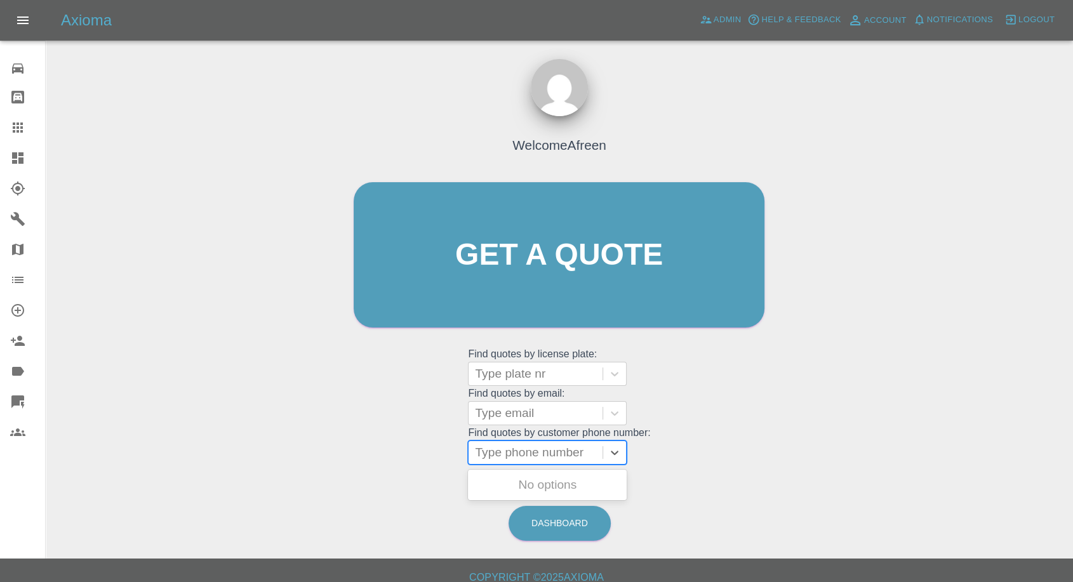
click at [523, 462] on div "Type phone number" at bounding box center [536, 452] width 134 height 23
paste input "[PHONE_NUMBER]"
drag, startPoint x: 498, startPoint y: 452, endPoint x: 340, endPoint y: 455, distance: 158.1
click at [341, 455] on div "Welcome Afreen Get a quote Get a quote Find quotes by license plate: Type plate…" at bounding box center [559, 280] width 438 height 384
type input "07453300263"
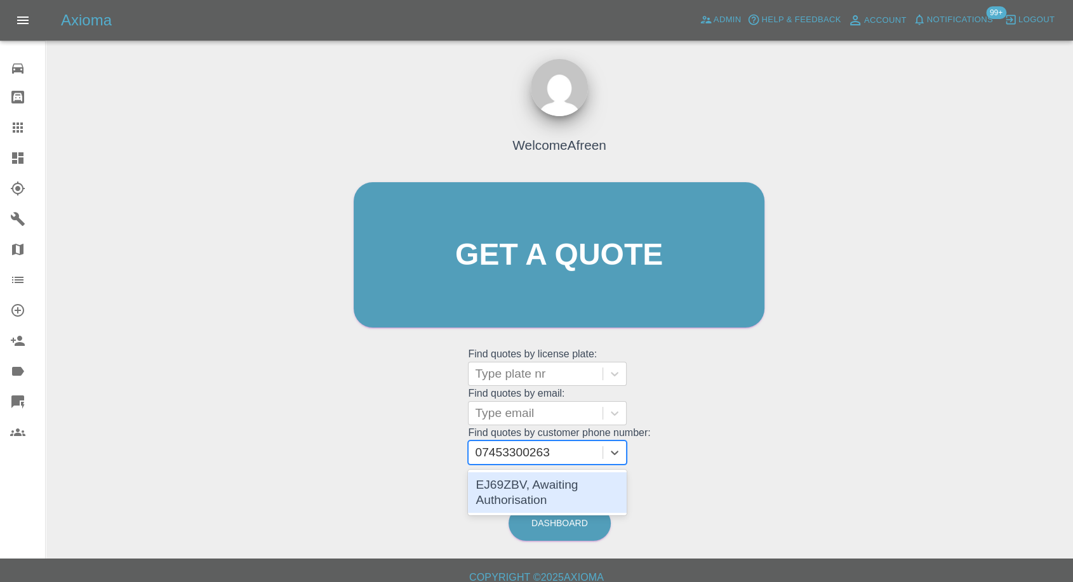
click at [543, 488] on div "EJ69ZBV, Awaiting Authorisation" at bounding box center [547, 492] width 159 height 41
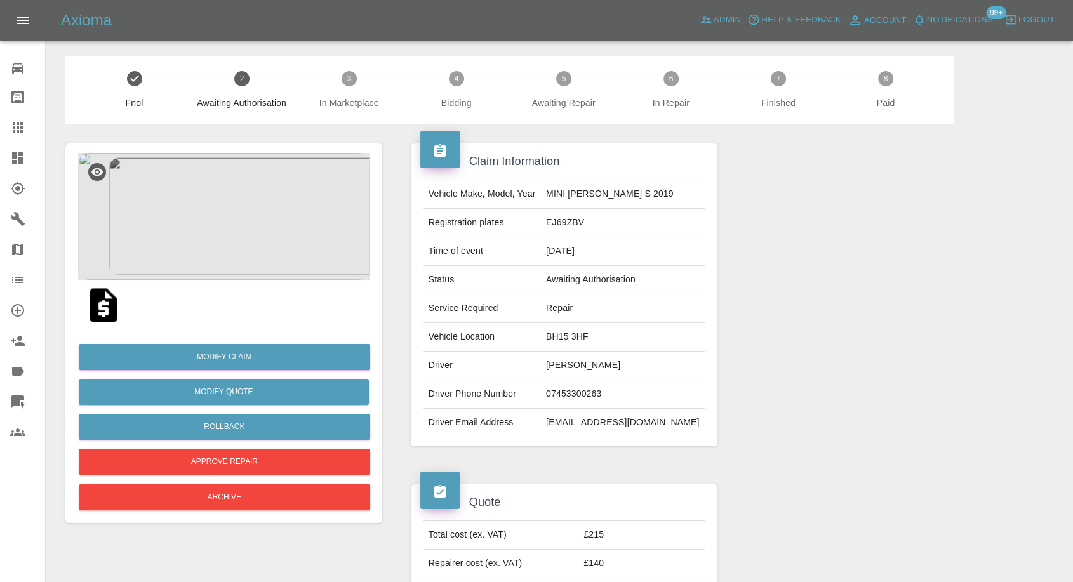
click at [230, 192] on img at bounding box center [223, 216] width 291 height 127
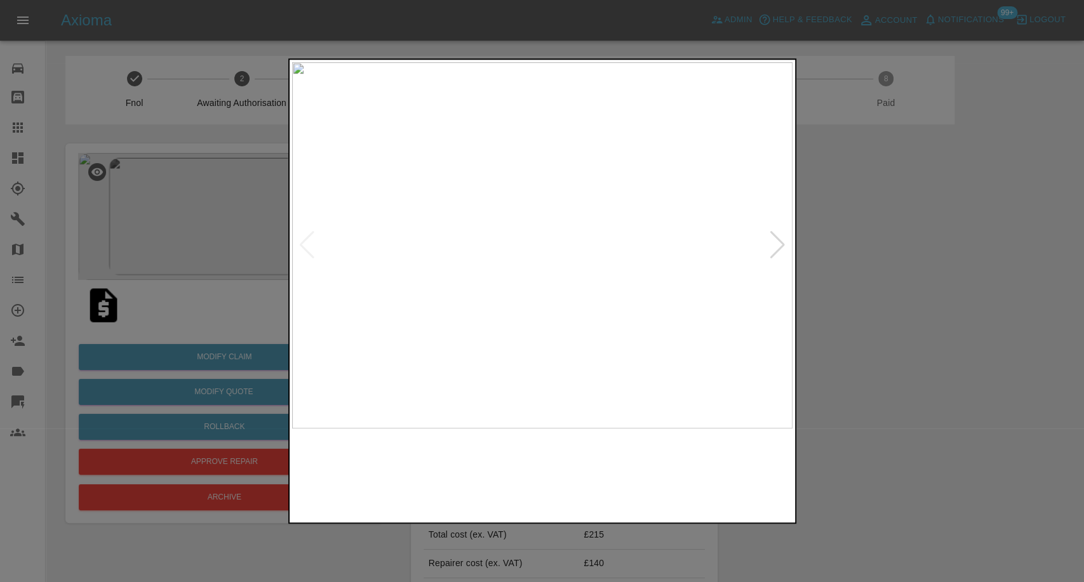
click at [493, 482] on img at bounding box center [478, 474] width 121 height 79
click at [353, 462] on img at bounding box center [352, 474] width 121 height 79
click at [909, 361] on div at bounding box center [542, 291] width 1084 height 582
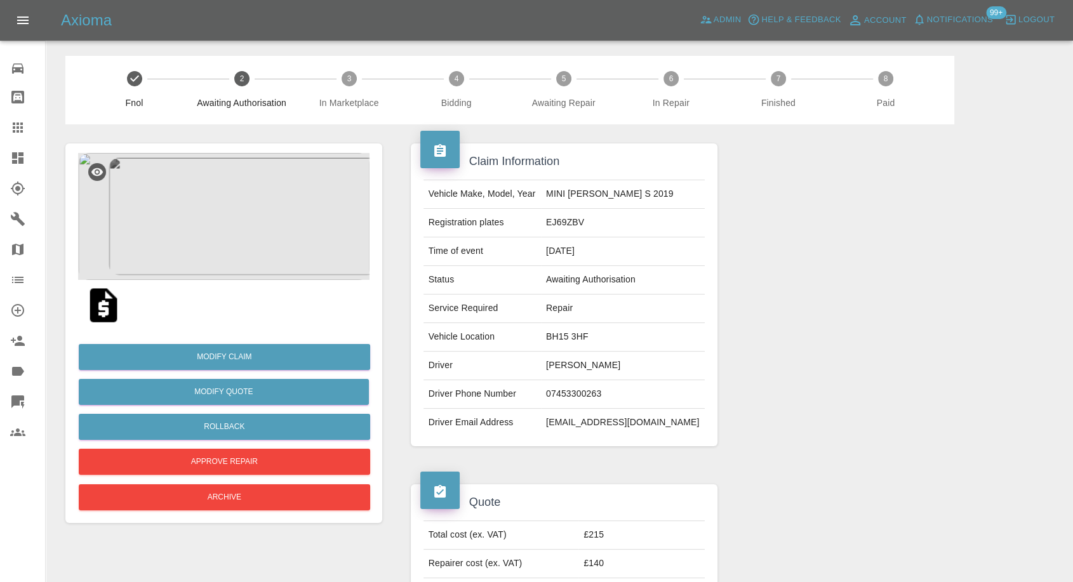
click at [206, 244] on img at bounding box center [223, 216] width 291 height 127
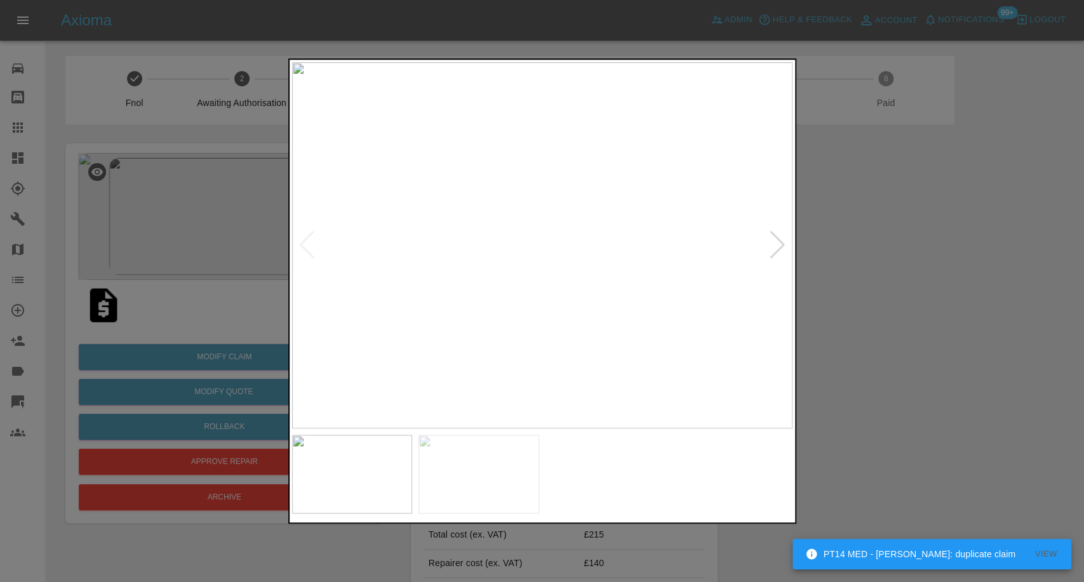
click at [495, 464] on img at bounding box center [478, 474] width 121 height 79
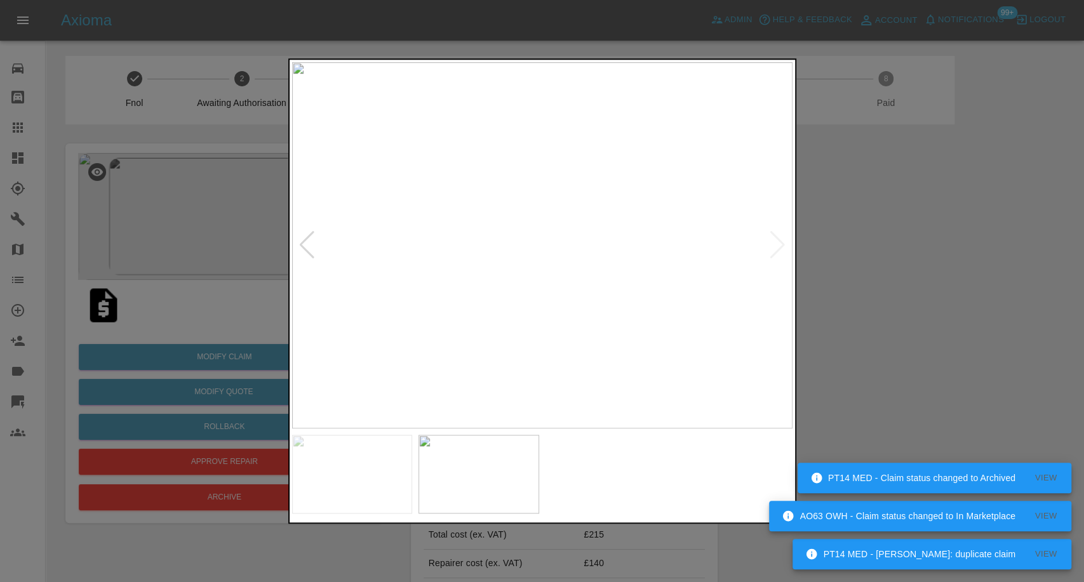
click at [356, 465] on img at bounding box center [352, 474] width 121 height 79
click at [443, 491] on img at bounding box center [478, 474] width 121 height 79
click at [889, 301] on div at bounding box center [542, 291] width 1084 height 582
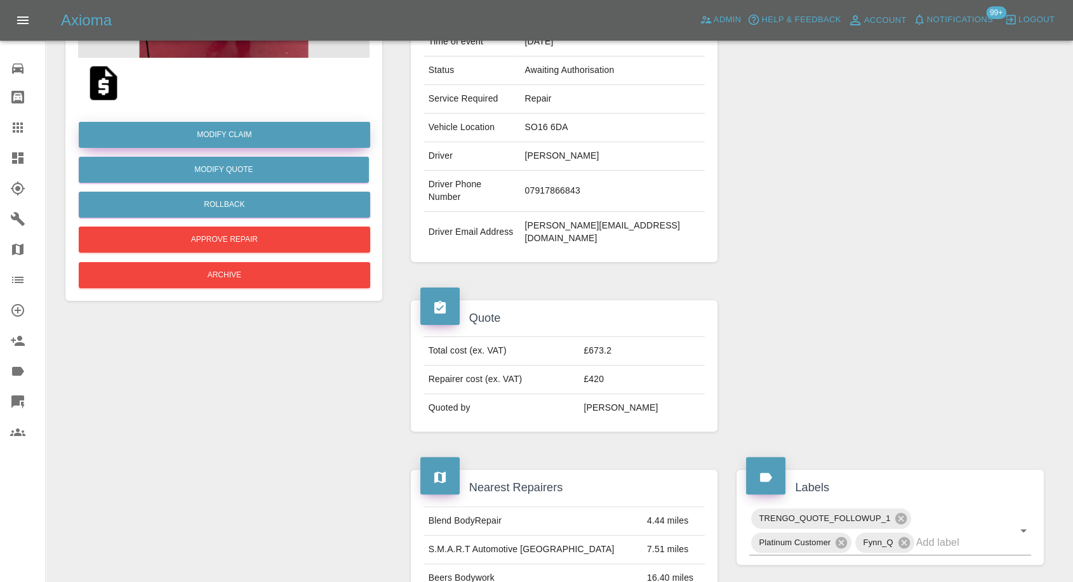
scroll to position [70, 0]
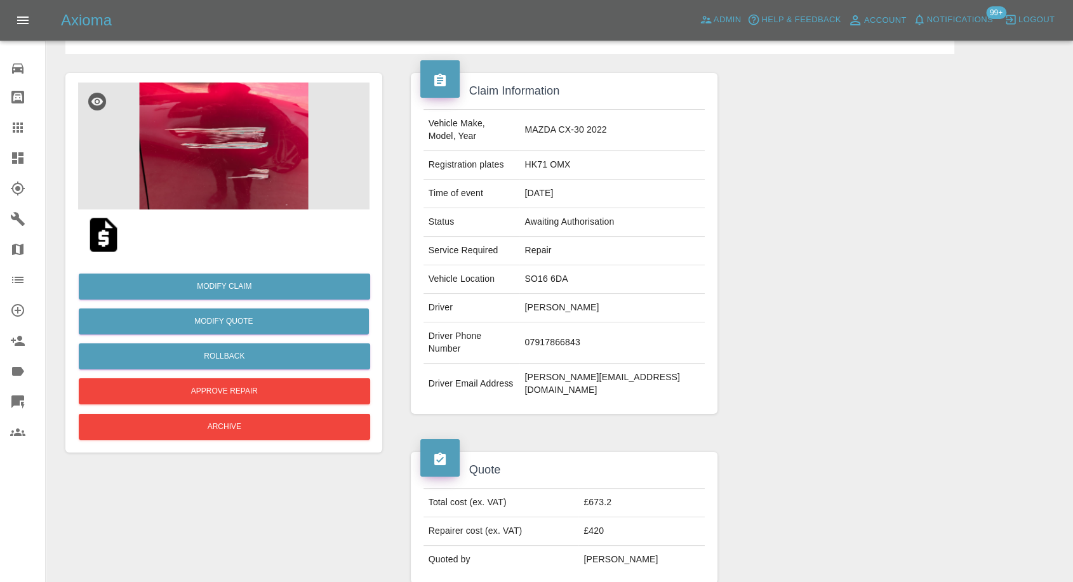
click at [97, 233] on img at bounding box center [103, 235] width 41 height 41
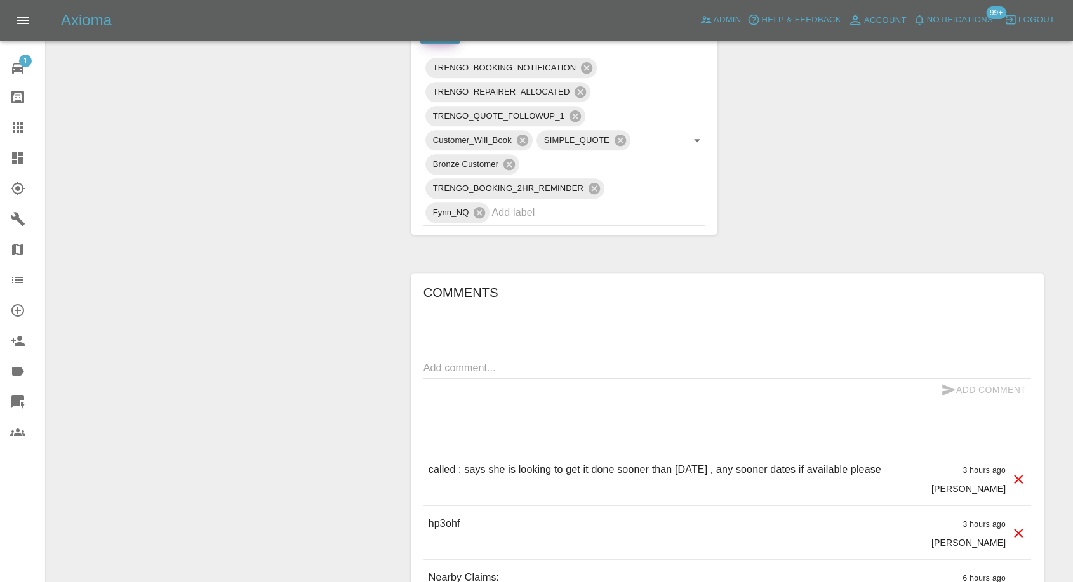
scroll to position [705, 0]
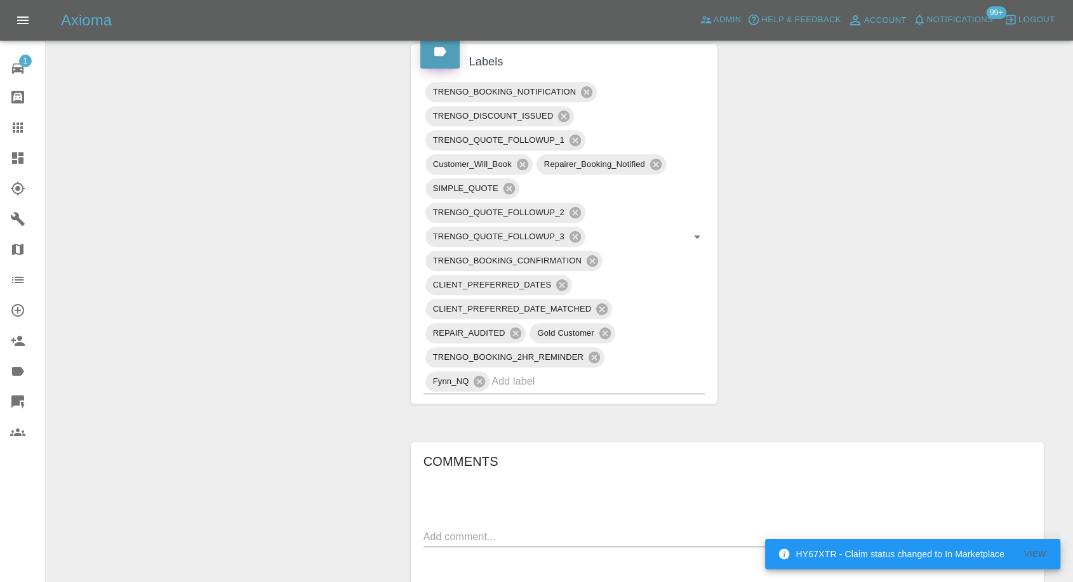
scroll to position [987, 0]
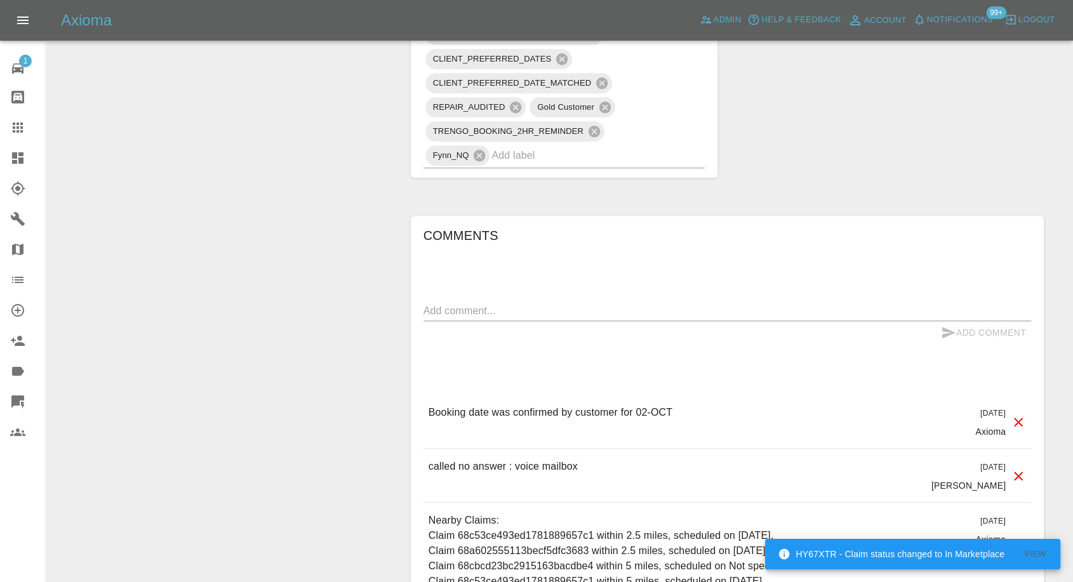
click at [578, 304] on textarea at bounding box center [728, 311] width 608 height 15
paste textarea "I just wanted know what time you’re coming to start the job? Because I wanted t…"
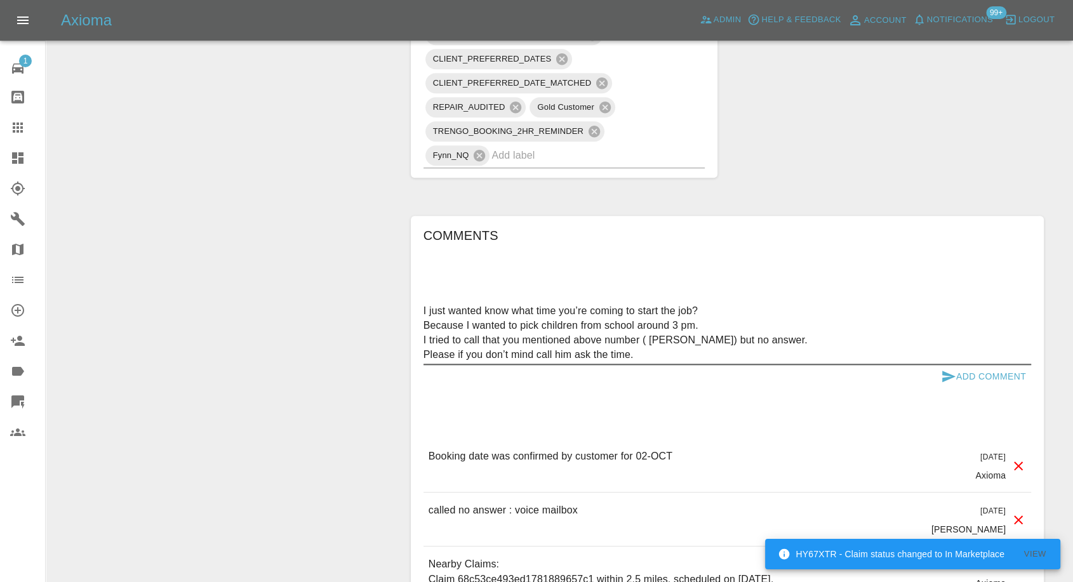
type textarea "I just wanted know what time you’re coming to start the job? Because I wanted t…"
click at [949, 371] on icon "submit" at bounding box center [948, 376] width 13 height 11
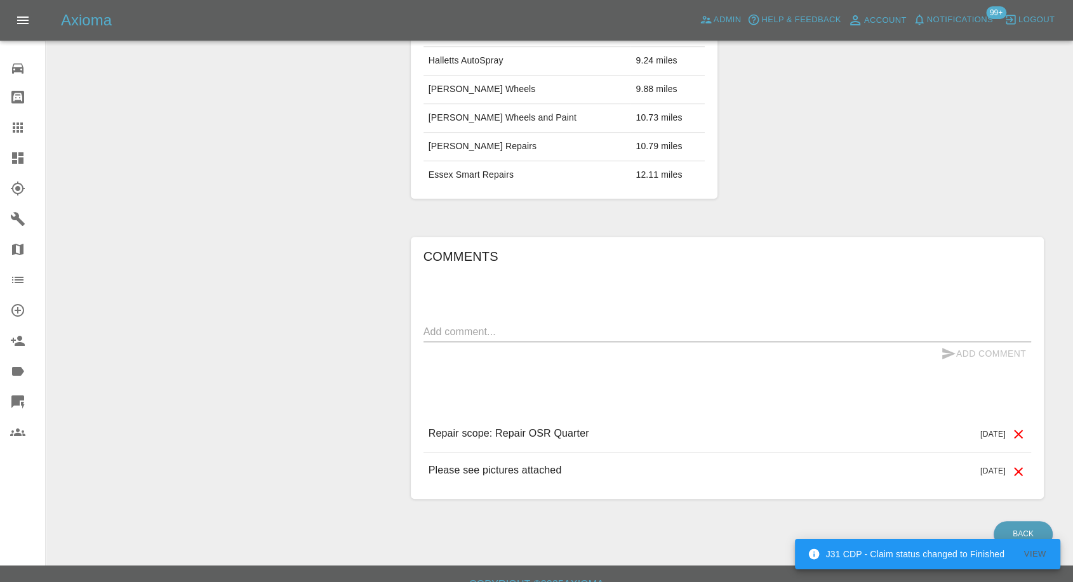
scroll to position [806, 0]
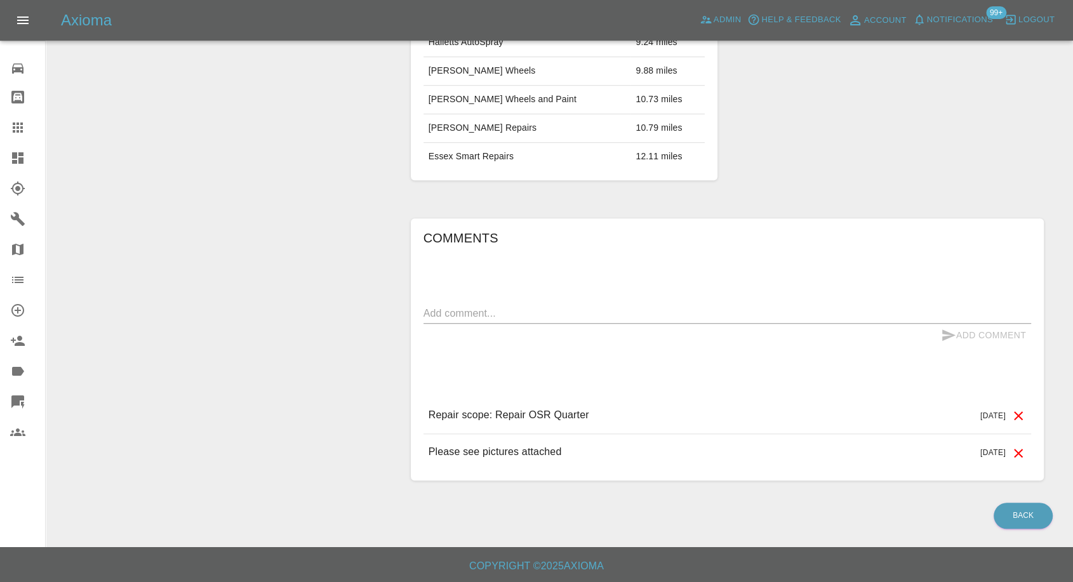
click at [521, 318] on textarea at bounding box center [728, 313] width 608 height 15
paste textarea "Hi there thank you for getting back to me I have booked somewhere else"
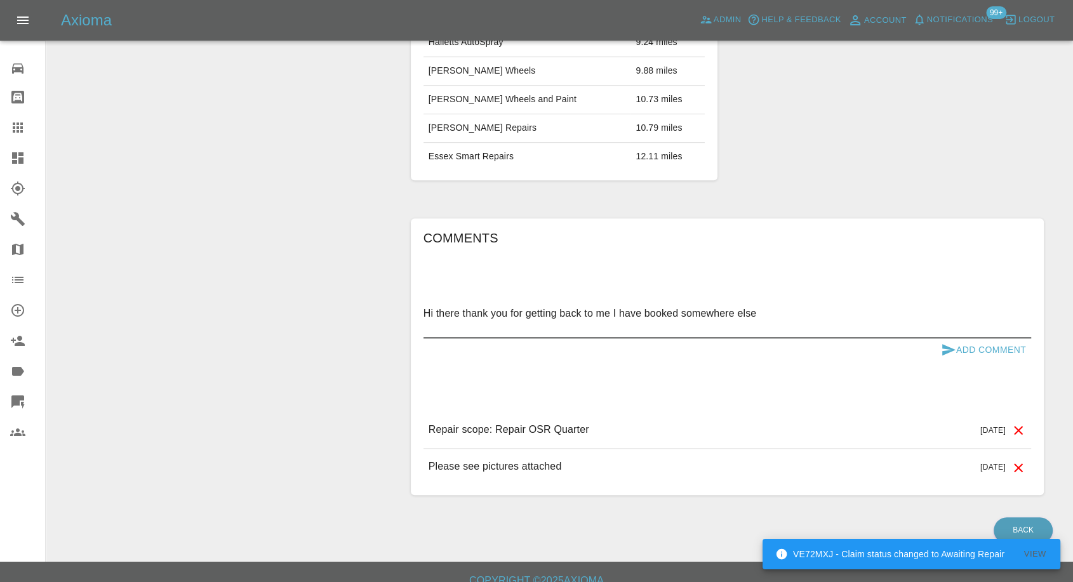
paste textarea "It wasn’t a body shop it, they come in just under your price and quicker that w…"
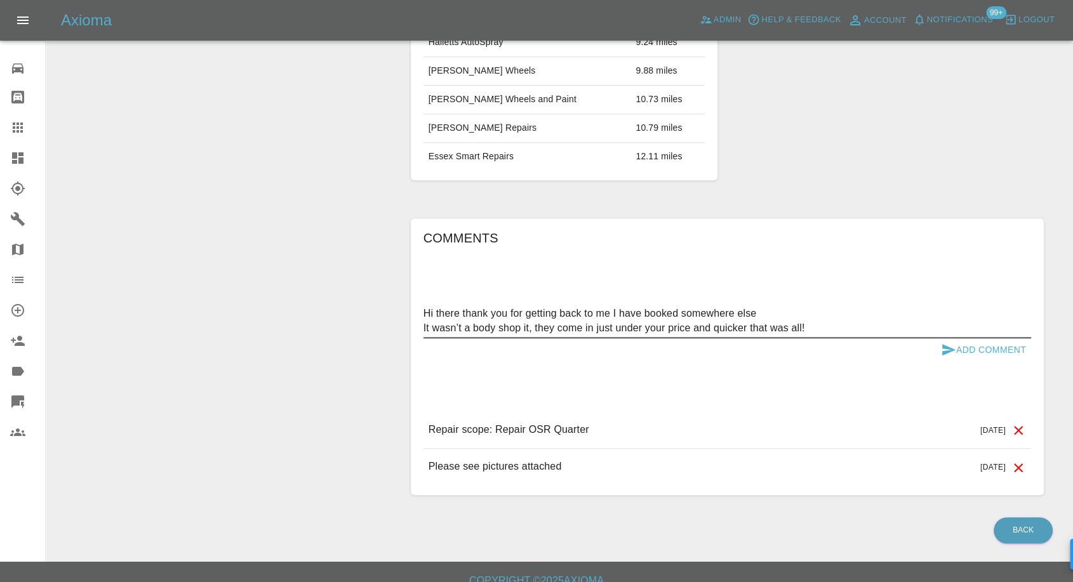
type textarea "Hi there thank you for getting back to me I have booked somewhere else It wasn’…"
click at [947, 342] on icon "submit" at bounding box center [948, 349] width 15 height 15
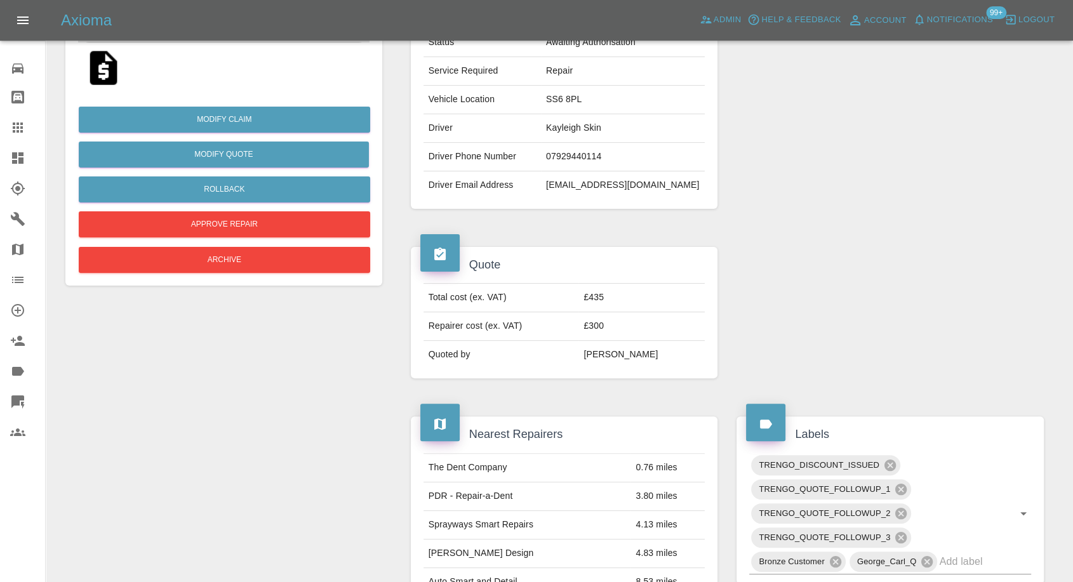
scroll to position [30, 0]
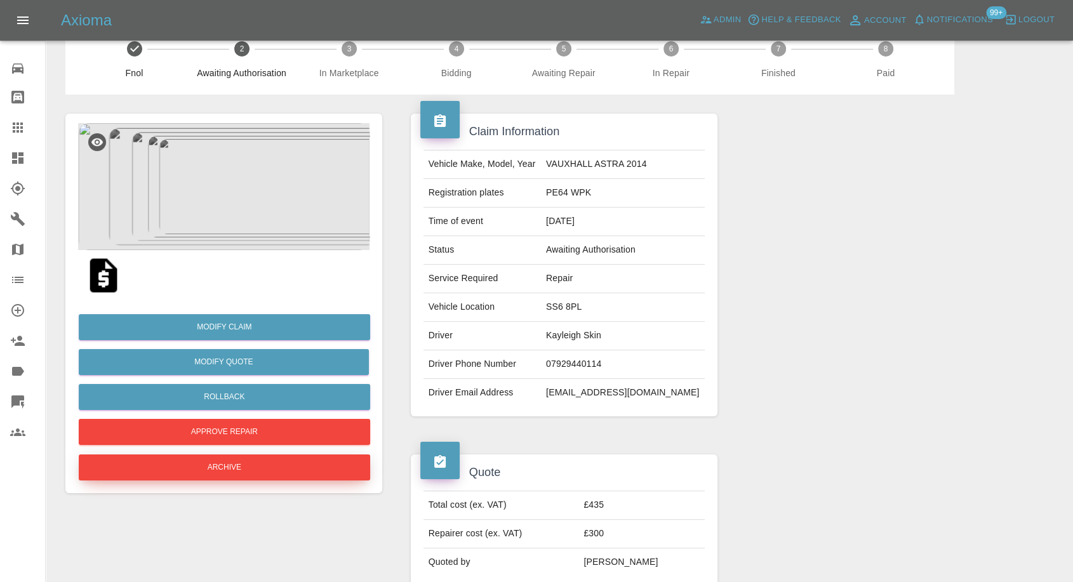
click at [196, 473] on button "Archive" at bounding box center [224, 468] width 291 height 26
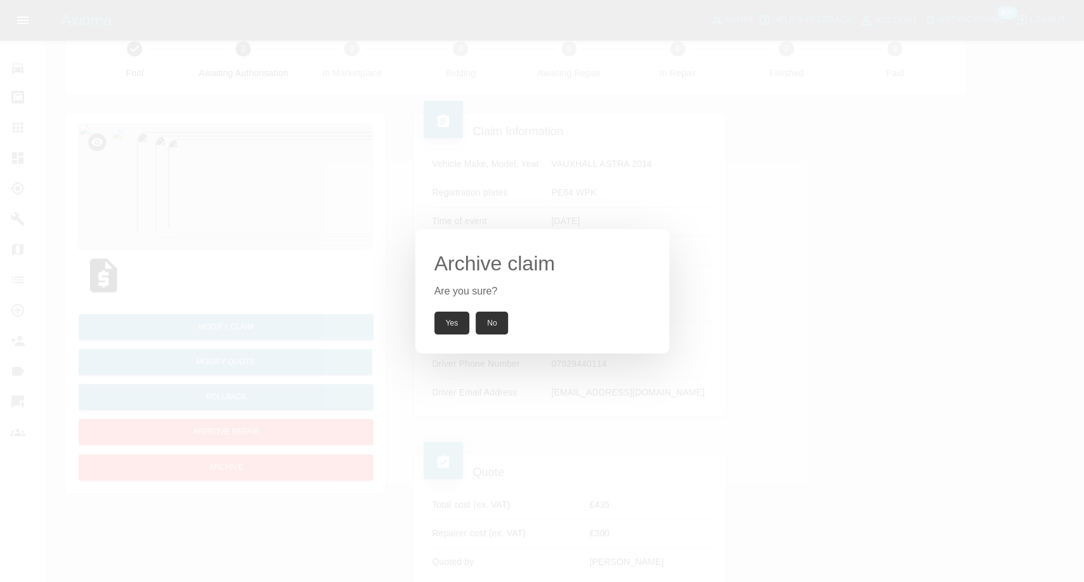
click at [446, 321] on button "Yes" at bounding box center [452, 323] width 36 height 23
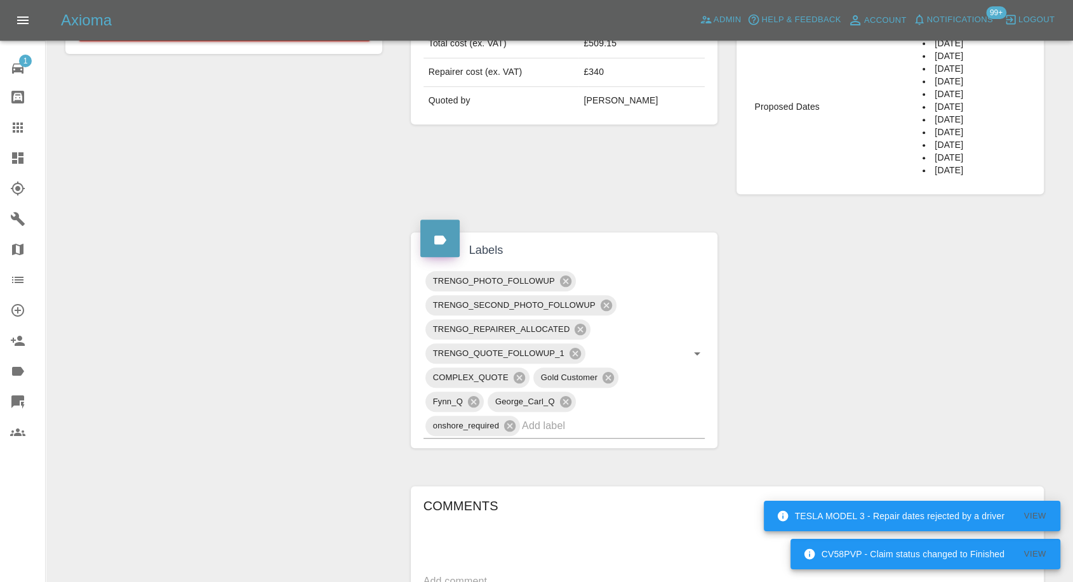
scroll to position [423, 0]
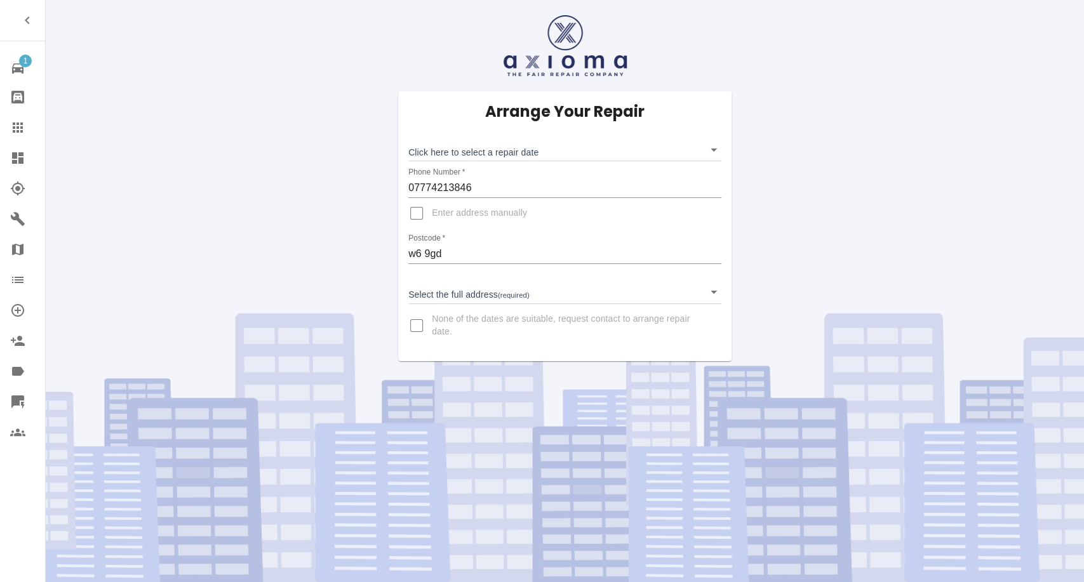
click at [491, 154] on body "1 Repair home Bodyshop home Claims Dashboard Explorer Garages Map Organization …" at bounding box center [542, 291] width 1084 height 582
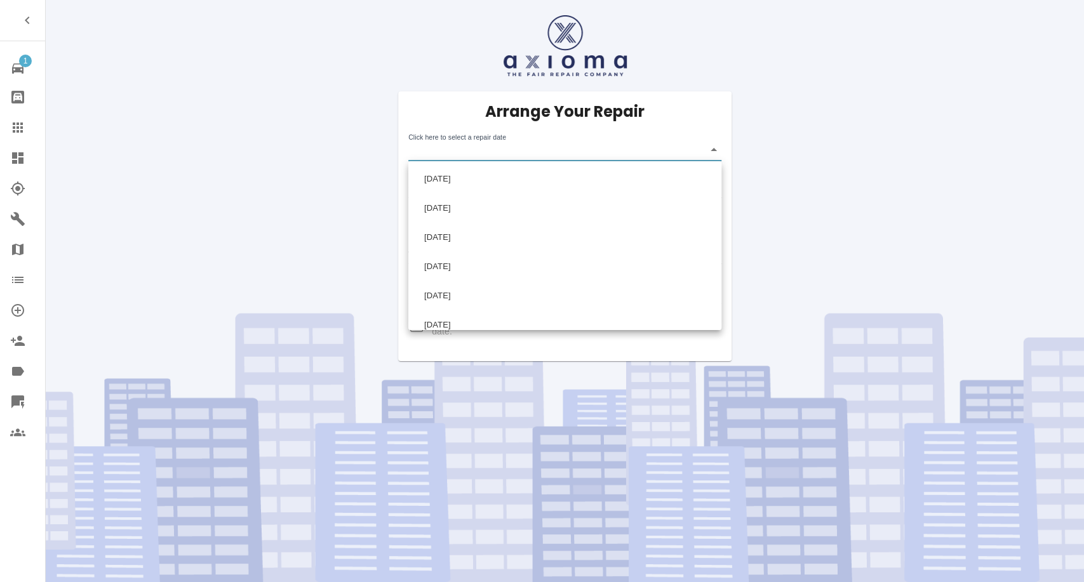
click at [358, 80] on div at bounding box center [542, 291] width 1084 height 582
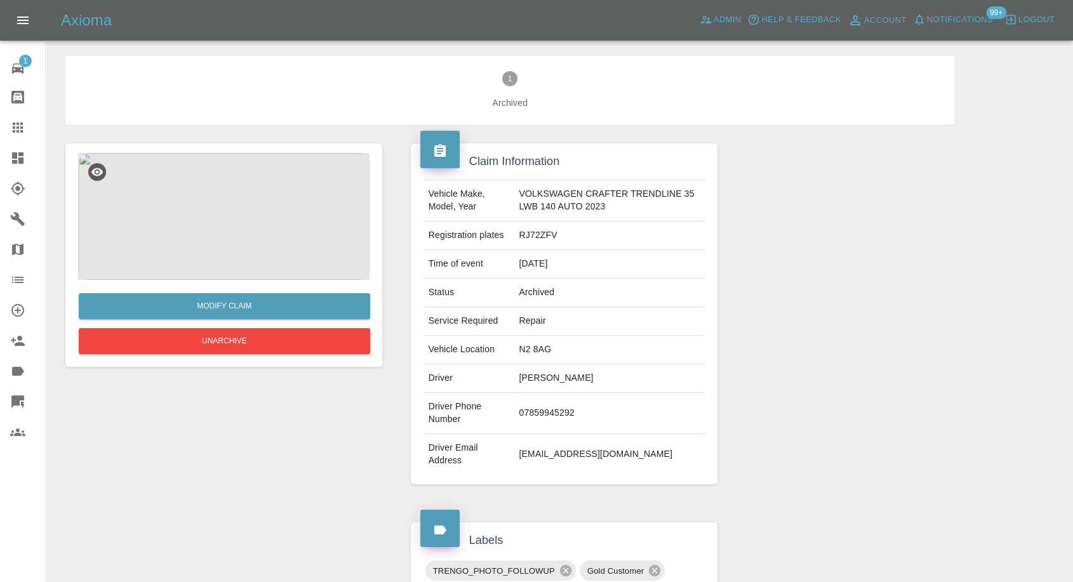
click at [254, 206] on img at bounding box center [223, 216] width 291 height 127
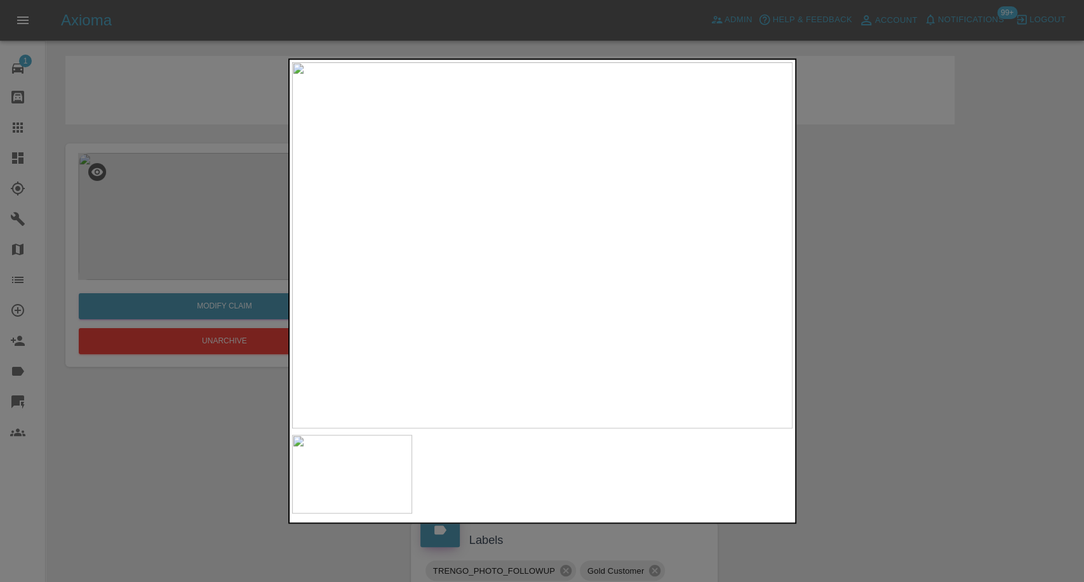
click at [906, 313] on div at bounding box center [542, 291] width 1084 height 582
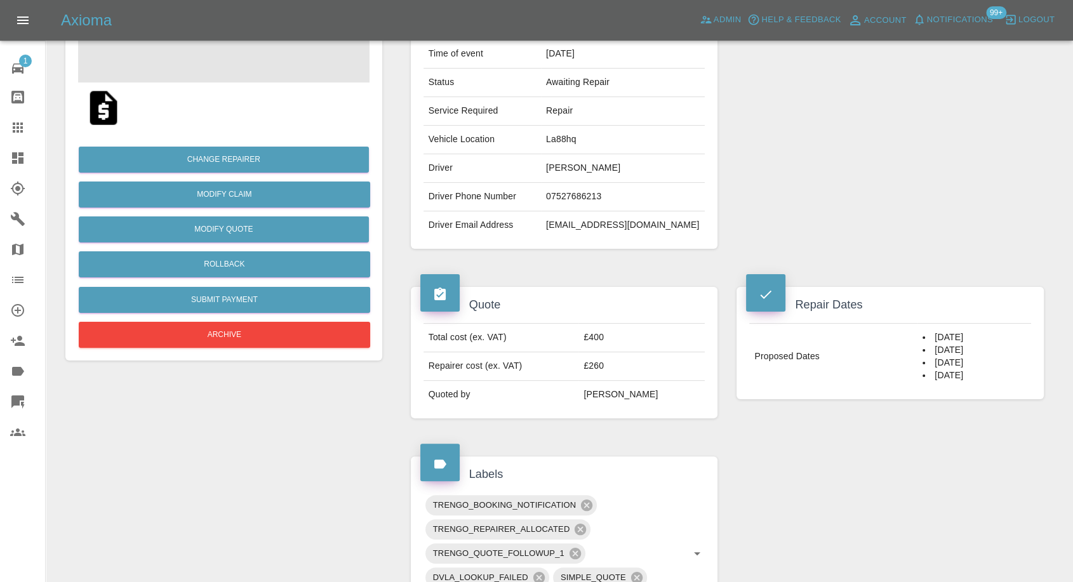
scroll to position [211, 0]
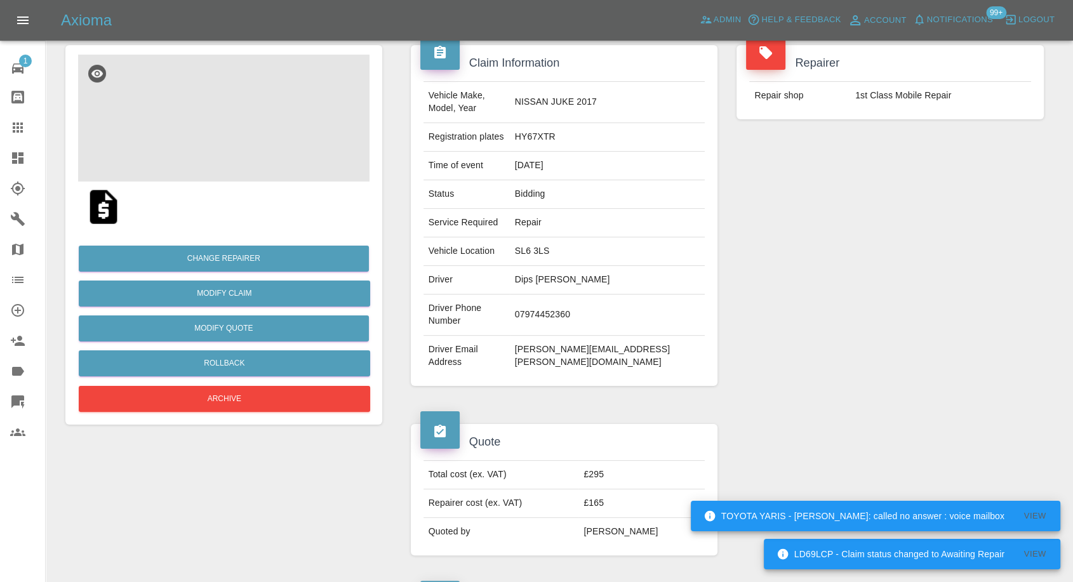
scroll to position [282, 0]
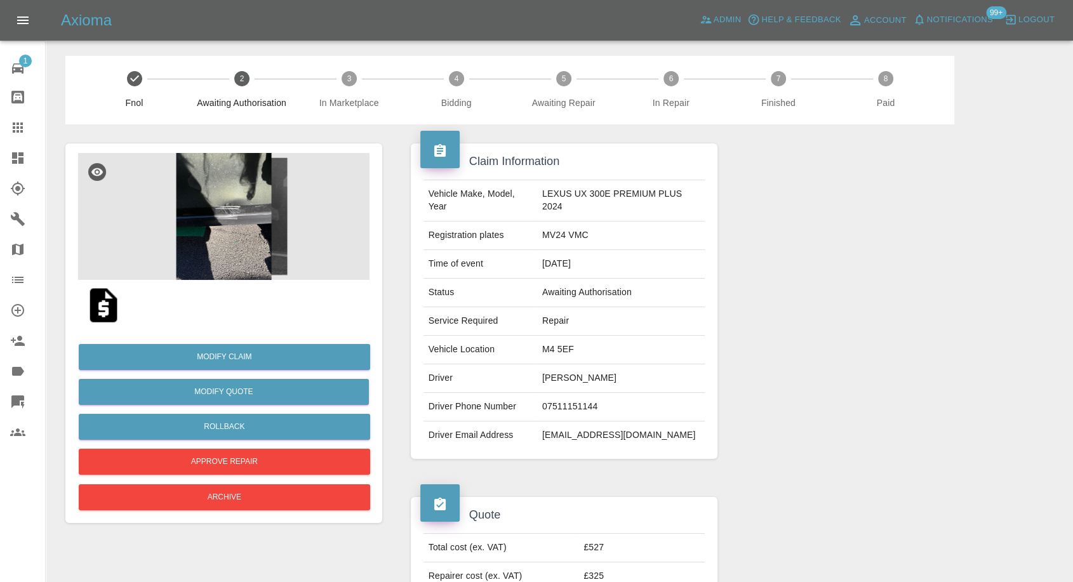
click at [217, 231] on img at bounding box center [223, 216] width 291 height 127
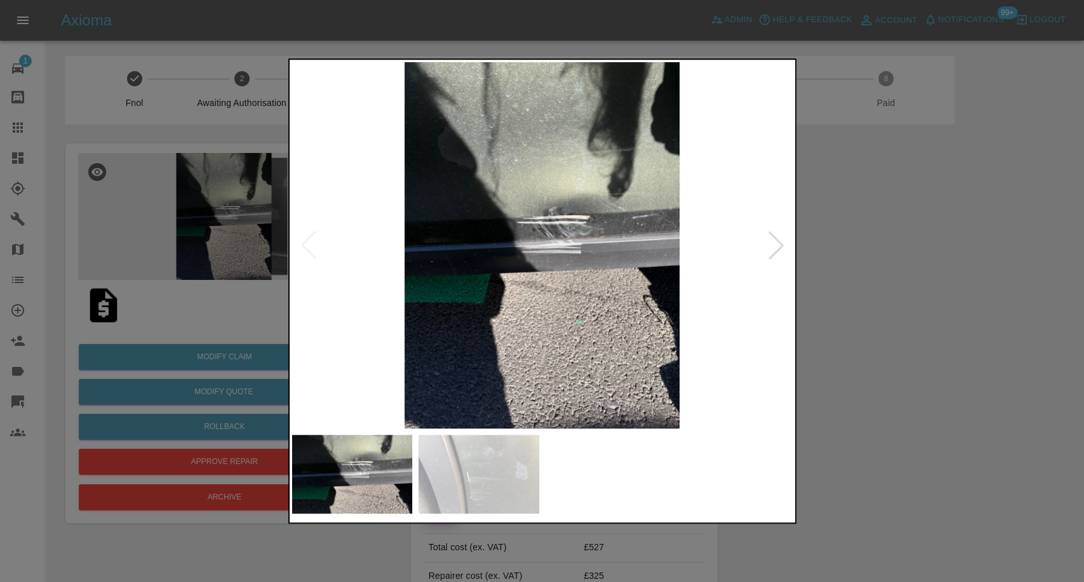
click at [493, 447] on img at bounding box center [478, 474] width 121 height 79
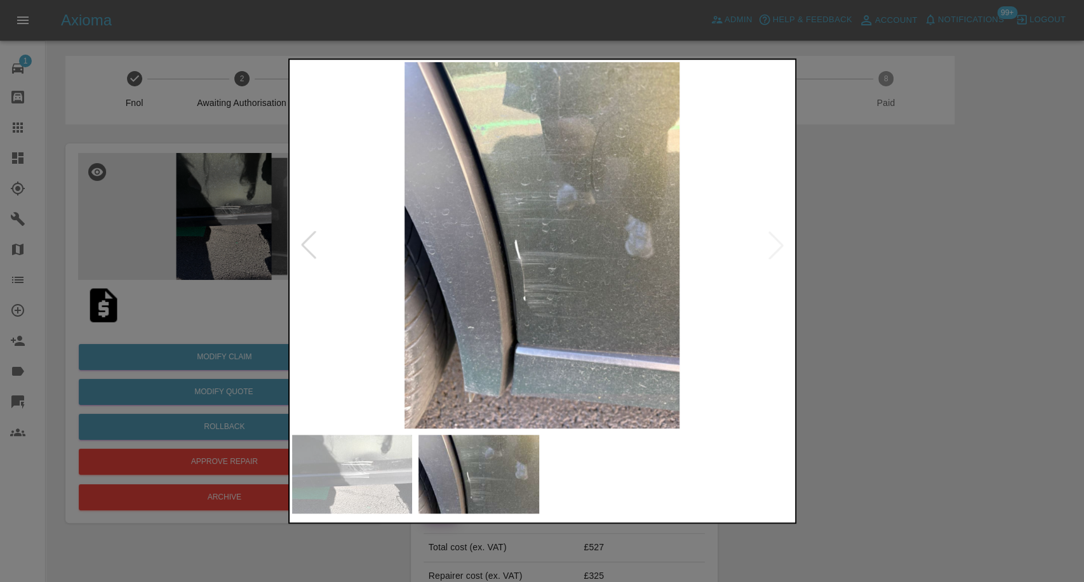
click at [802, 405] on div at bounding box center [542, 291] width 1084 height 582
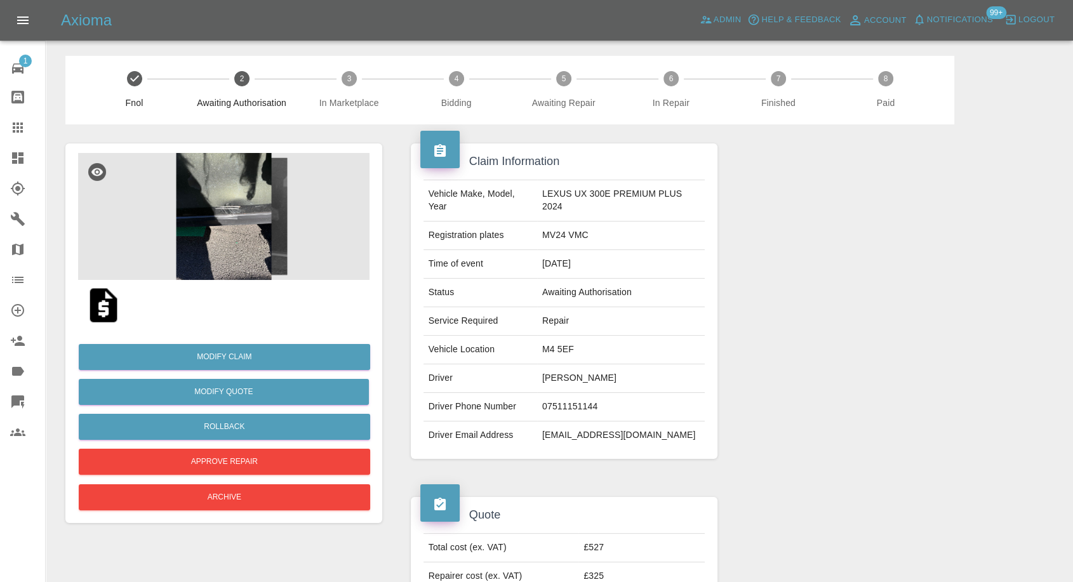
click at [100, 311] on img at bounding box center [103, 305] width 41 height 41
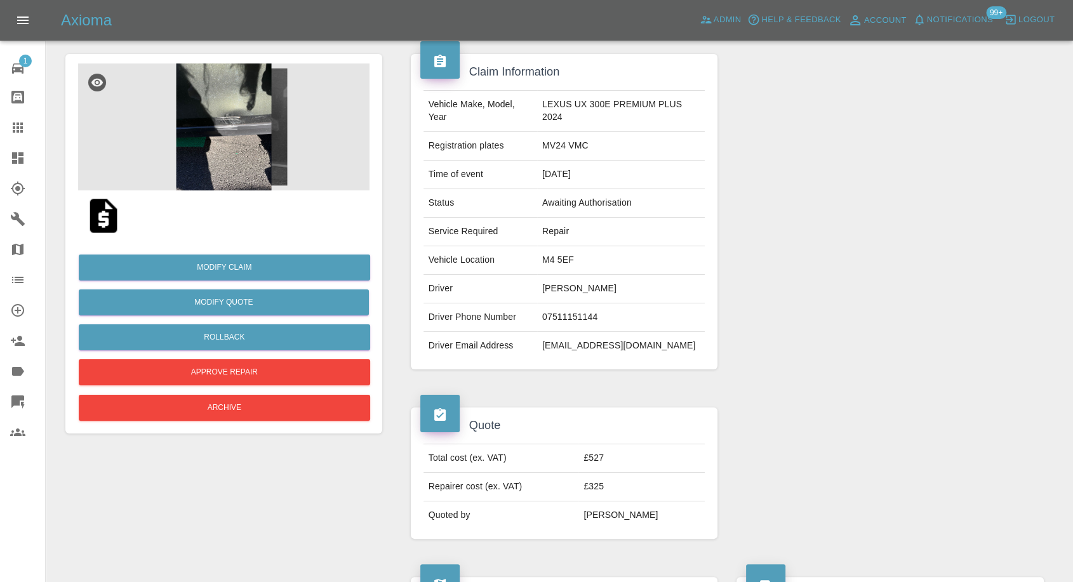
scroll to position [282, 0]
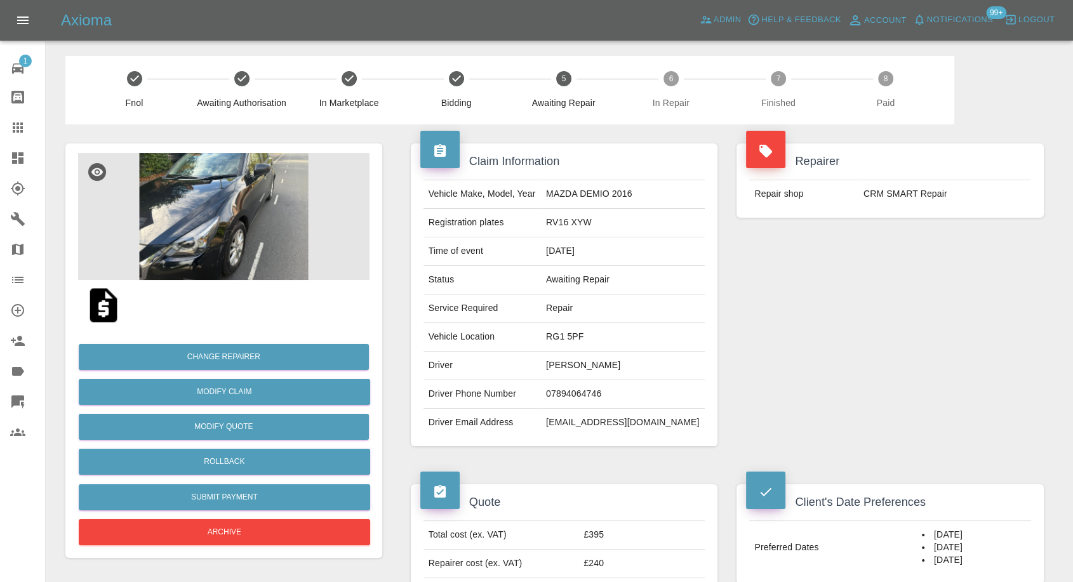
click at [584, 384] on td "07894064746" at bounding box center [623, 394] width 164 height 29
copy td "07894064746"
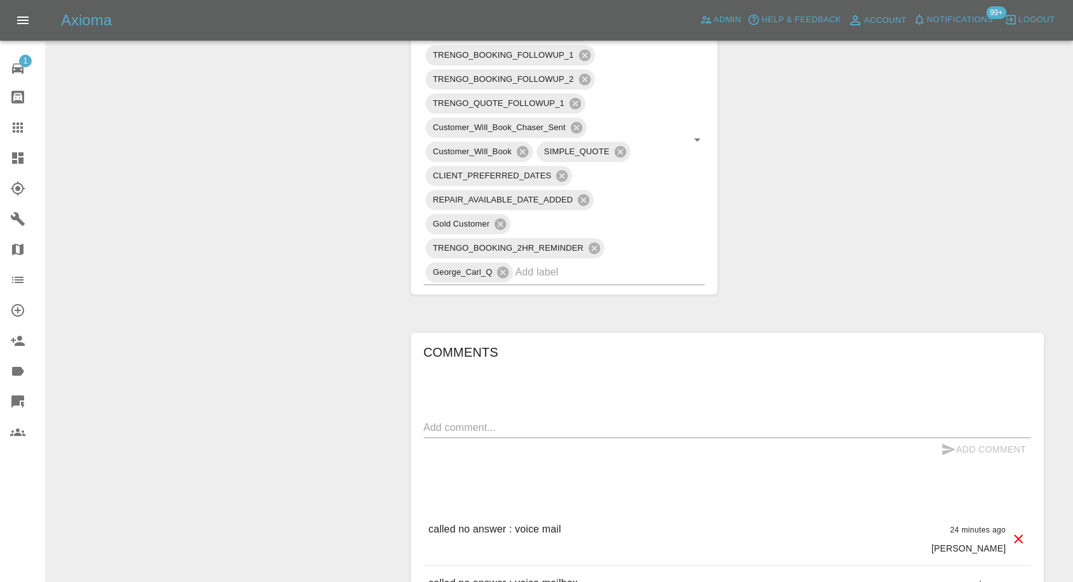
scroll to position [917, 0]
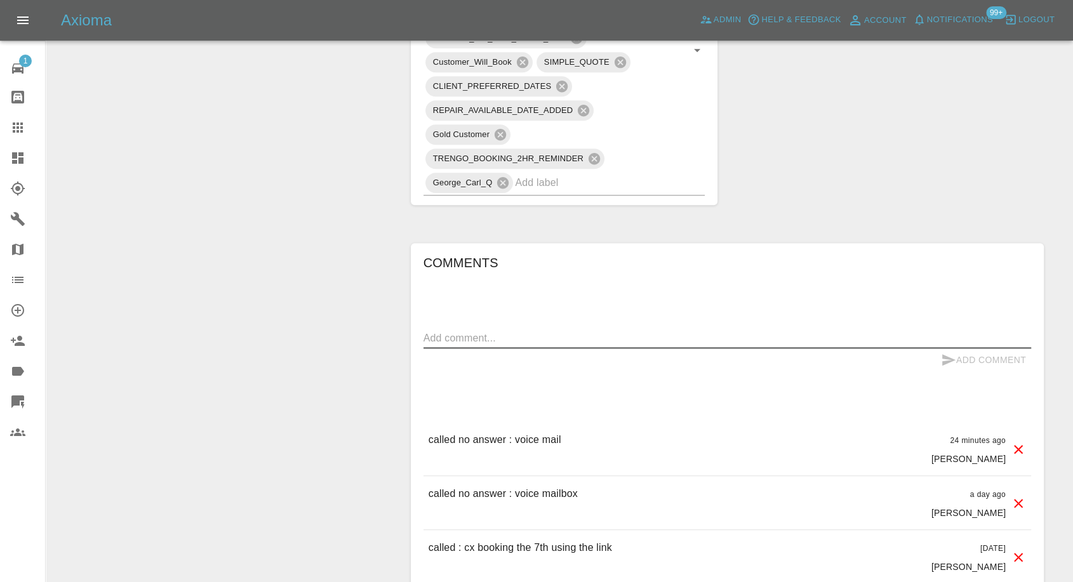
click at [565, 337] on textarea at bounding box center [728, 338] width 608 height 15
type textarea "Wats app sent"
click at [944, 356] on icon "submit" at bounding box center [948, 359] width 13 height 11
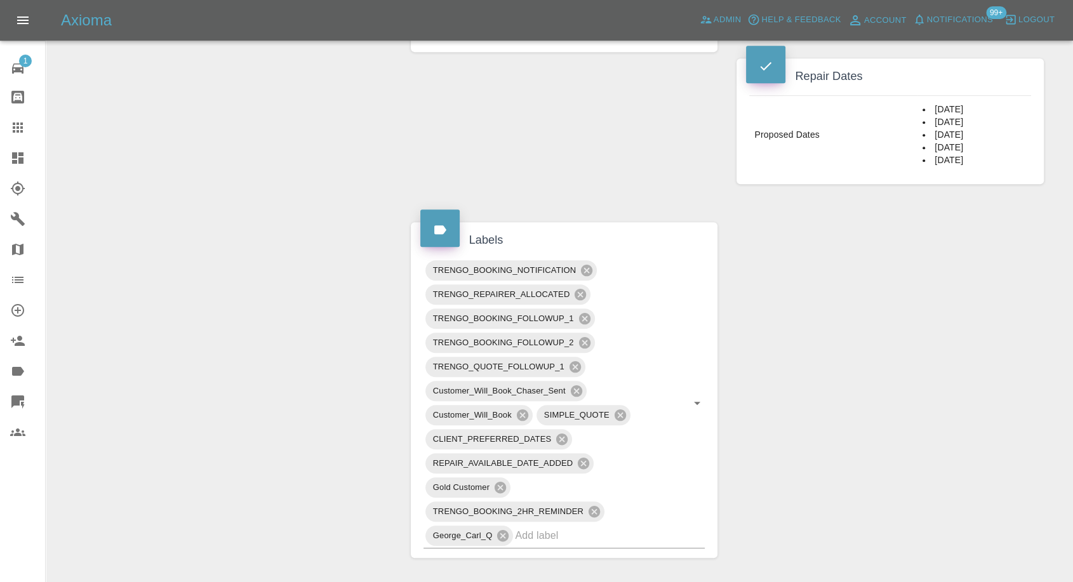
click at [815, 445] on div "Claim Information Vehicle Make, Model, Year MAZDA DEMIO 2016 Registration plate…" at bounding box center [727, 383] width 652 height 1645
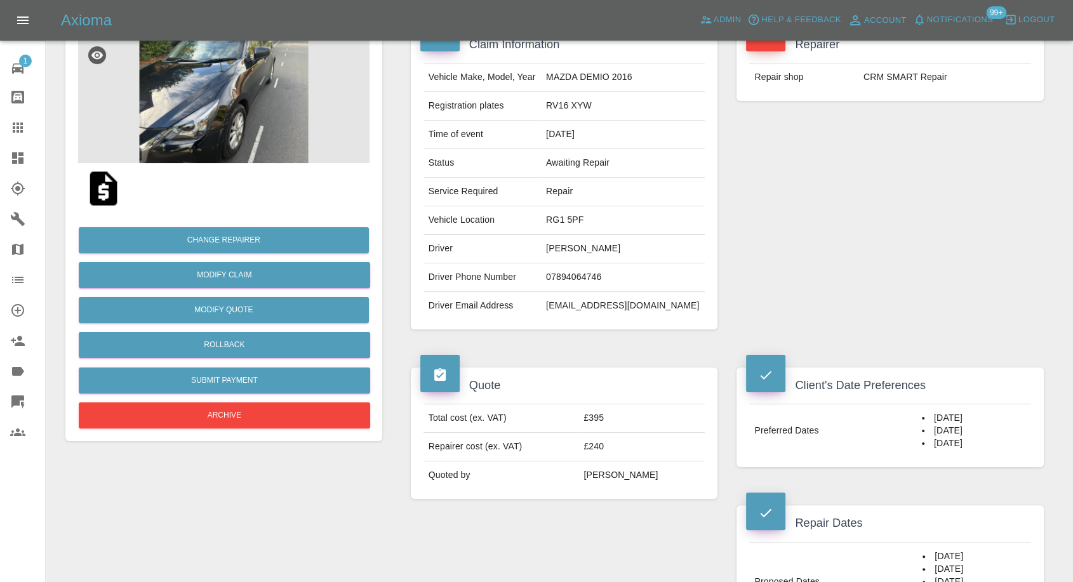
scroll to position [0, 0]
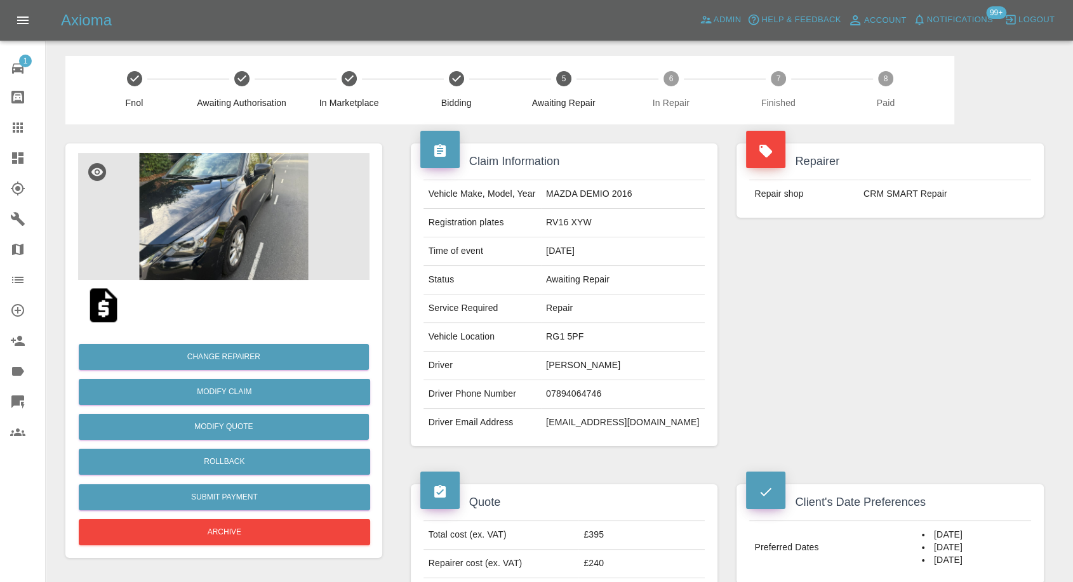
click at [571, 369] on td "Harry Caswell" at bounding box center [623, 366] width 164 height 29
copy td "Harry"
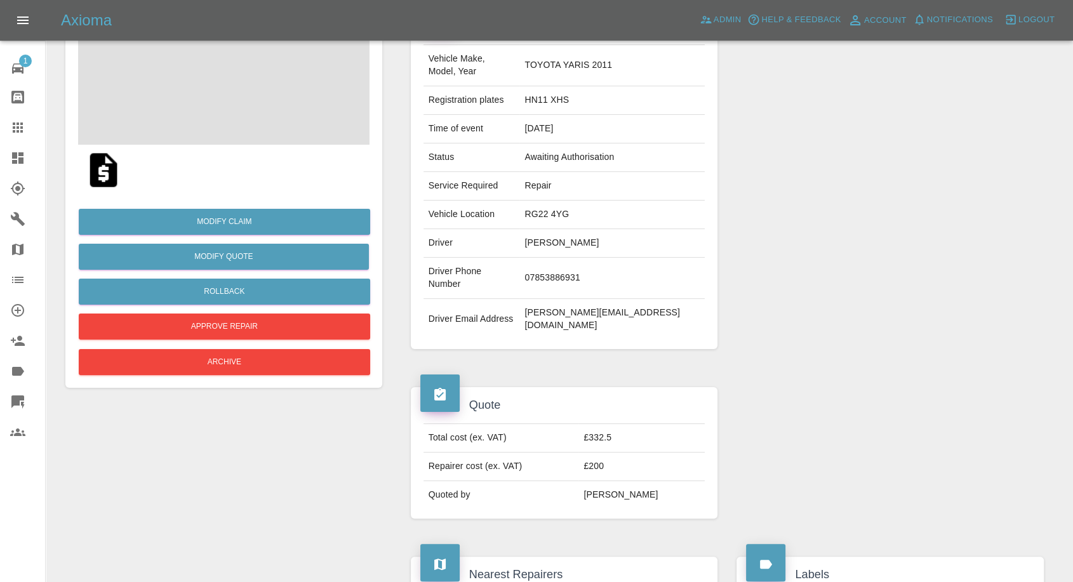
scroll to position [141, 0]
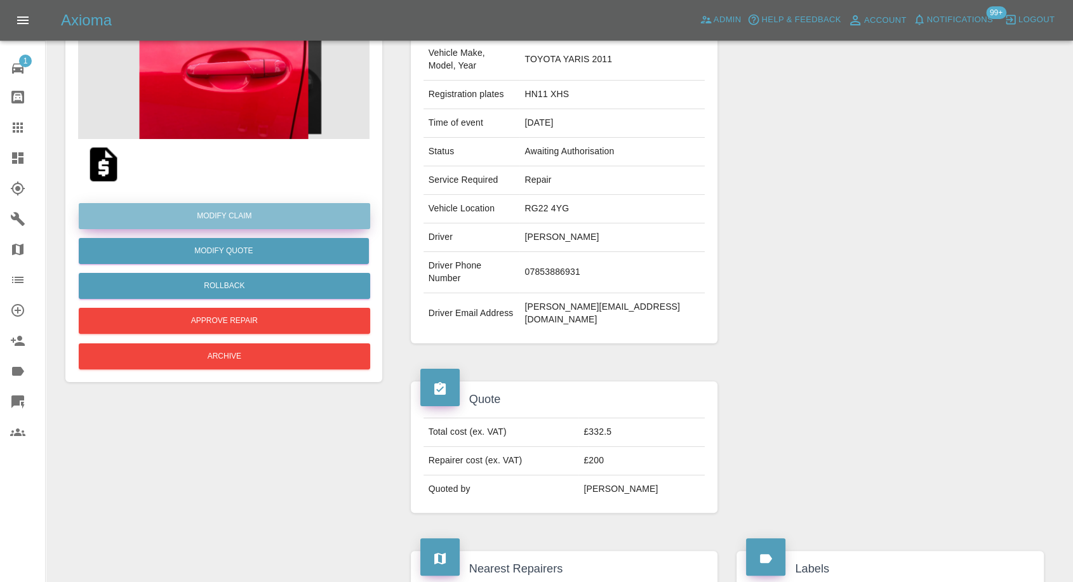
click at [244, 209] on link "Modify Claim" at bounding box center [224, 216] width 291 height 26
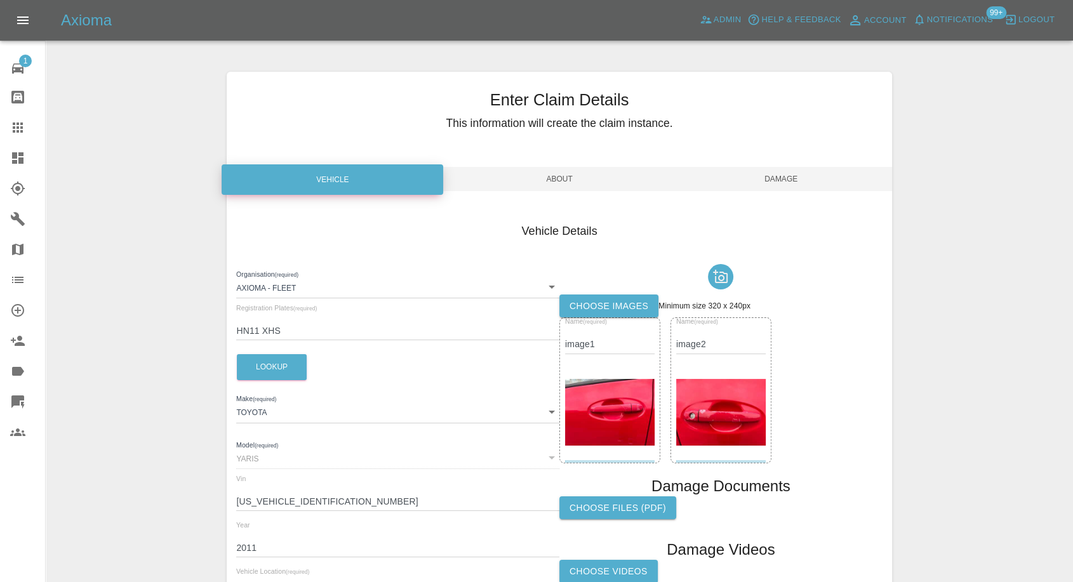
click at [631, 300] on label "Choose images" at bounding box center [608, 306] width 99 height 23
click at [0, 0] on input "Choose images" at bounding box center [0, 0] width 0 height 0
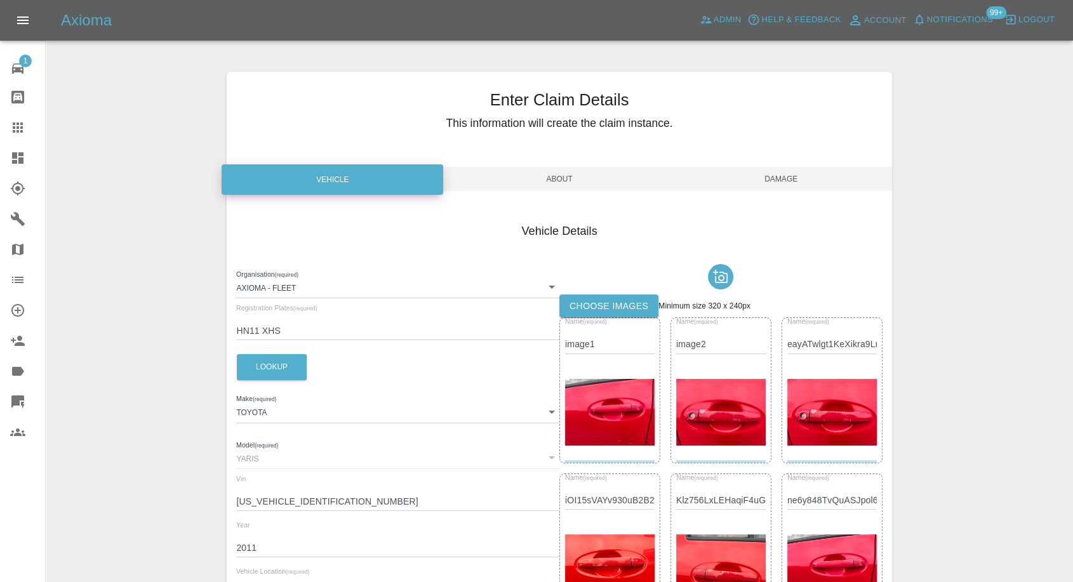
click at [788, 178] on span "Damage" at bounding box center [782, 179] width 222 height 24
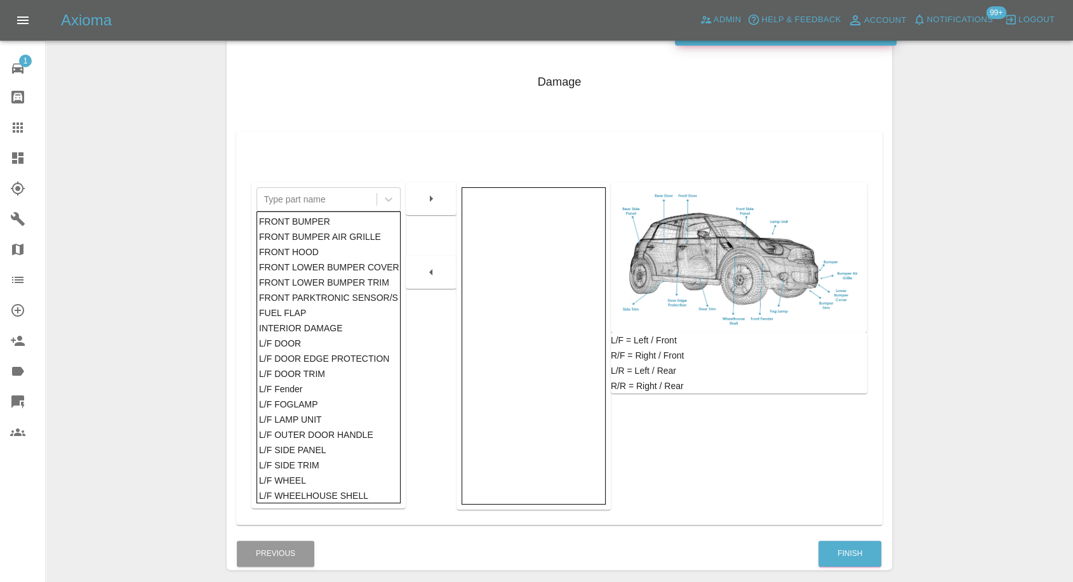
scroll to position [203, 0]
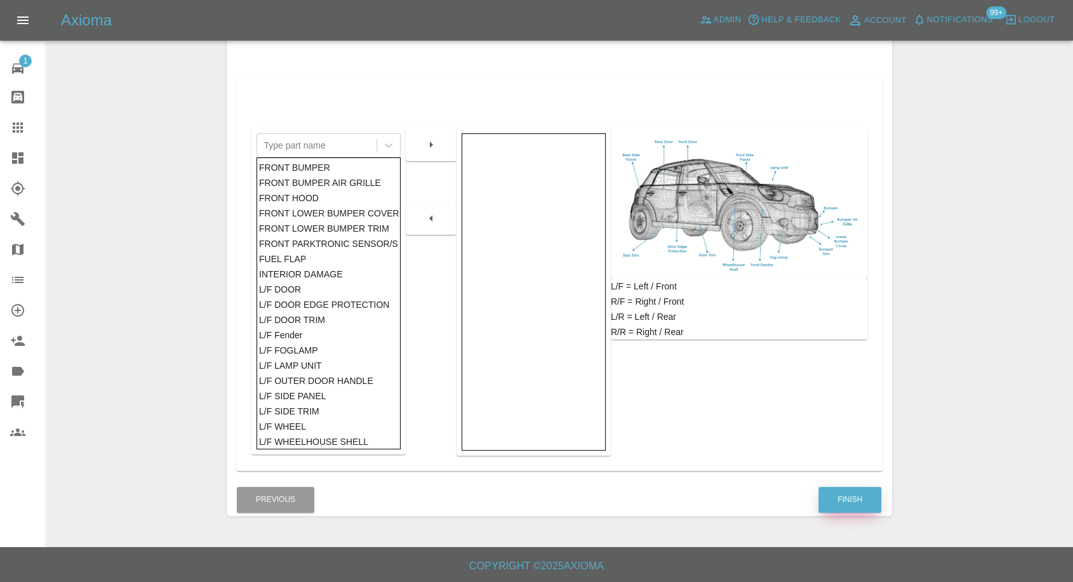
click at [859, 493] on button "Finish" at bounding box center [850, 500] width 63 height 26
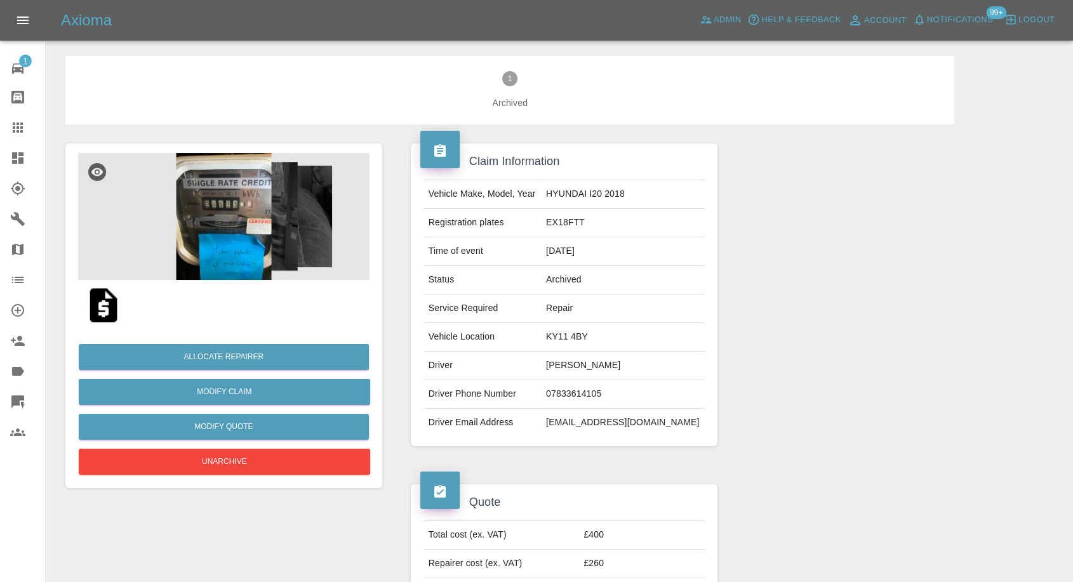
click at [218, 194] on img at bounding box center [223, 216] width 291 height 127
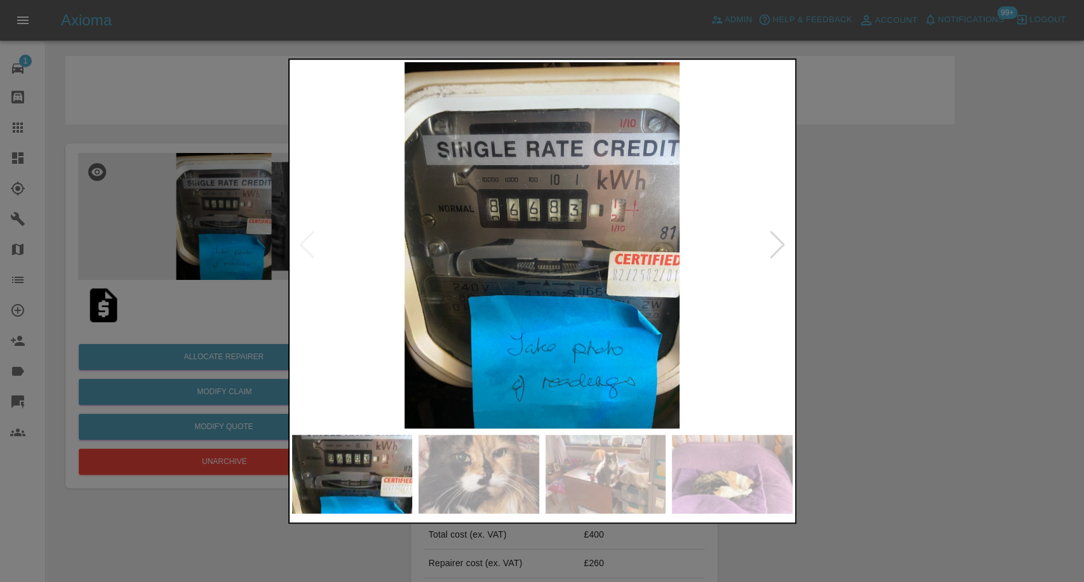
click at [848, 366] on div at bounding box center [542, 291] width 1084 height 582
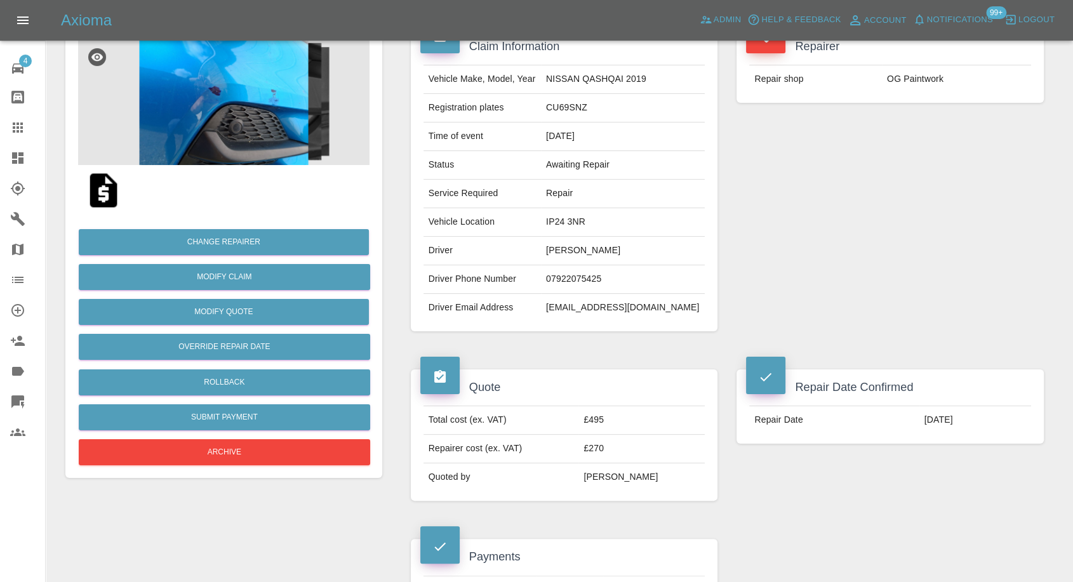
scroll to position [112, 0]
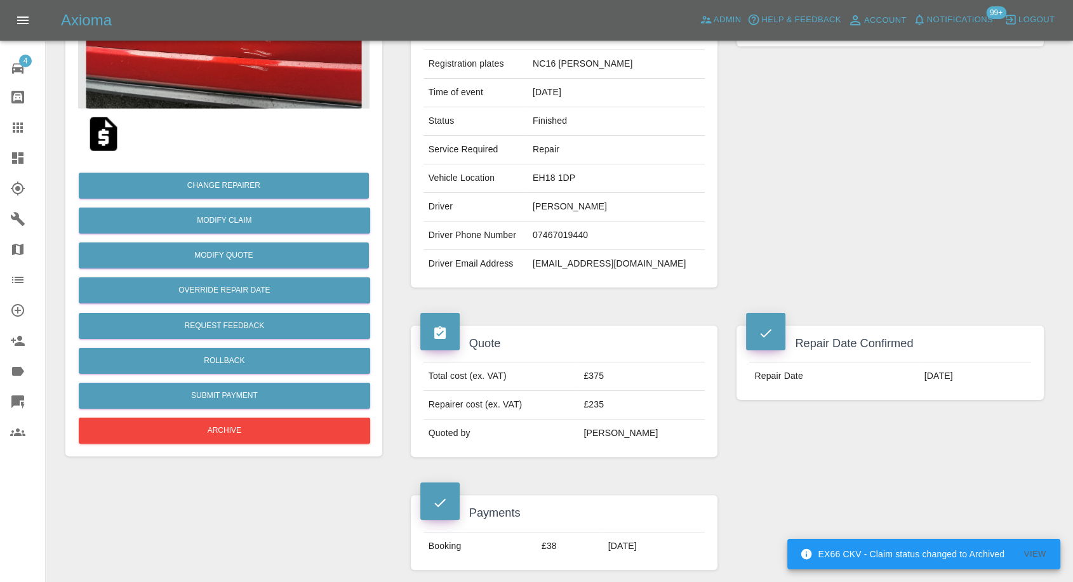
scroll to position [141, 0]
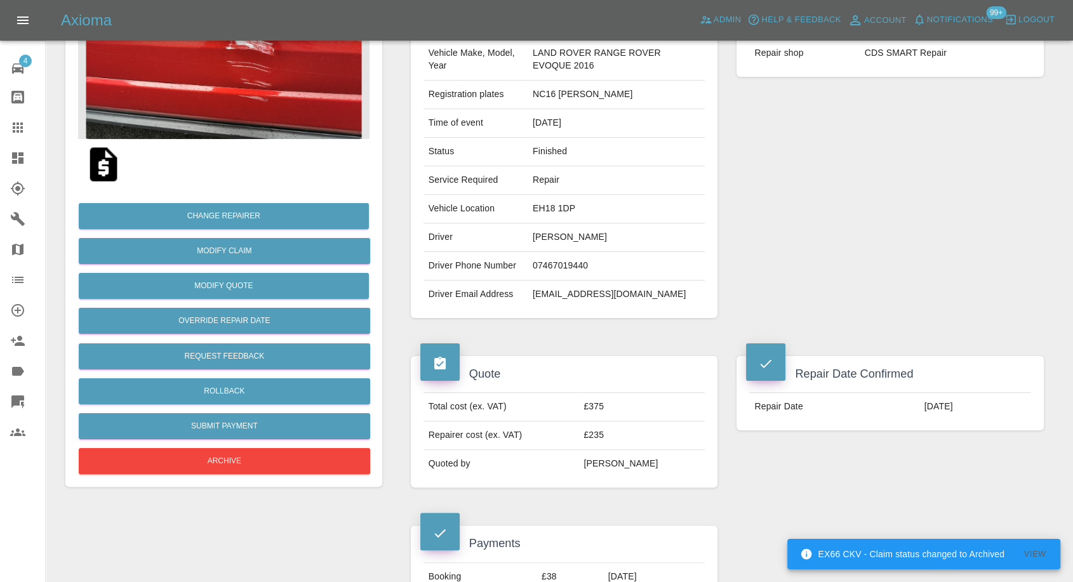
click at [570, 292] on td "[EMAIL_ADDRESS][DOMAIN_NAME]" at bounding box center [616, 295] width 177 height 28
copy div "[EMAIL_ADDRESS][DOMAIN_NAME]"
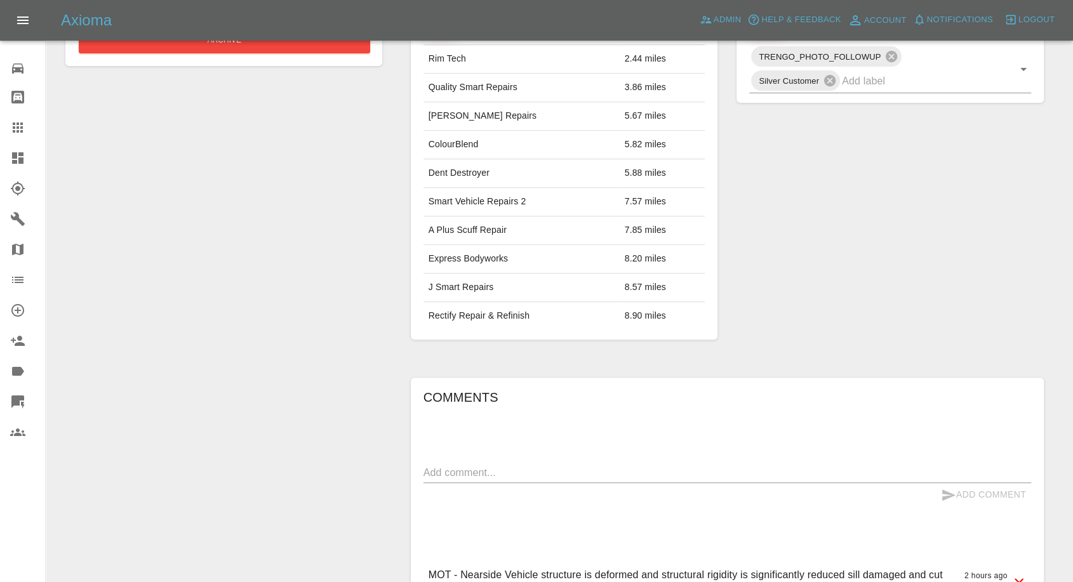
scroll to position [612, 0]
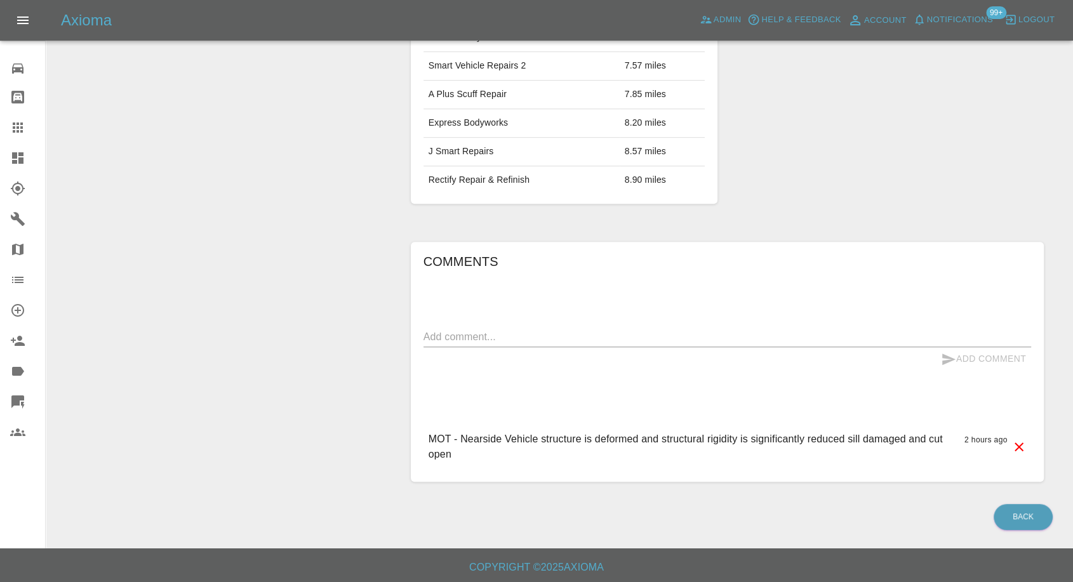
click at [620, 345] on div "x" at bounding box center [728, 337] width 608 height 20
paste textarea "Unfortunately my car is still in the garage getting the MOT & service so I’m un…"
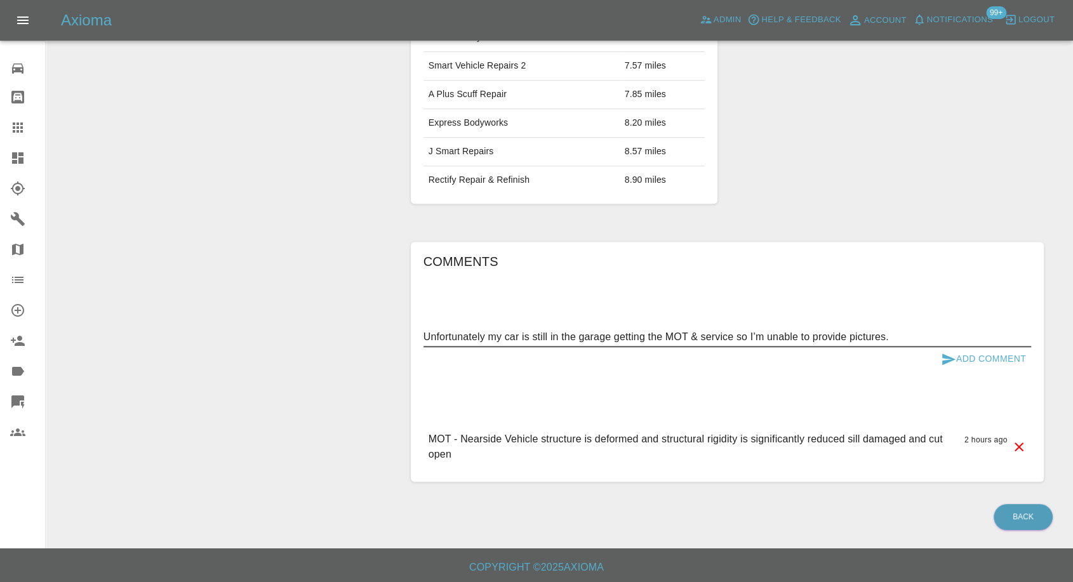
type textarea "Unfortunately my car is still in the garage getting the MOT & service so I’m un…"
click at [939, 357] on button "Add Comment" at bounding box center [983, 358] width 95 height 23
